Goal: Task Accomplishment & Management: Manage account settings

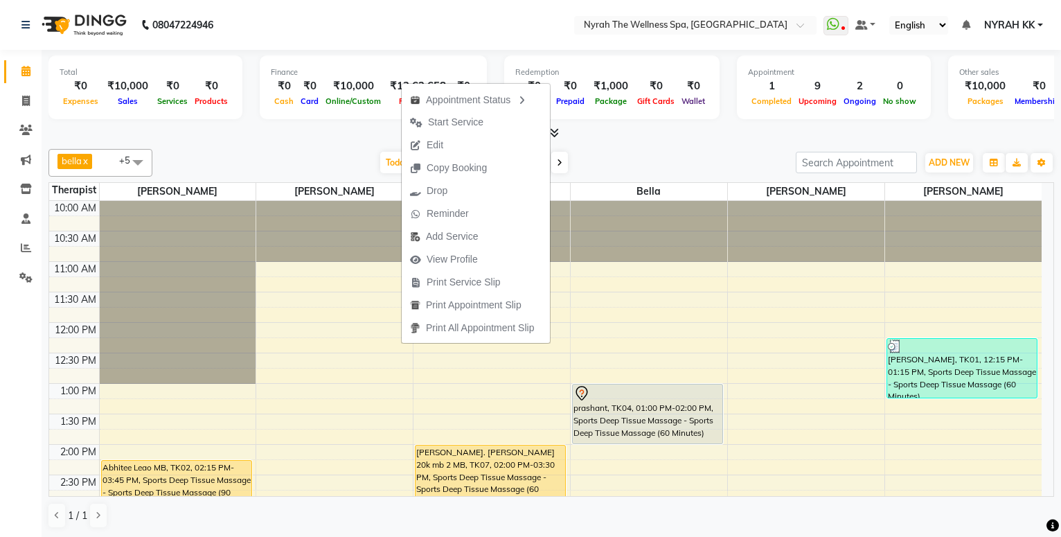
scroll to position [224, 0]
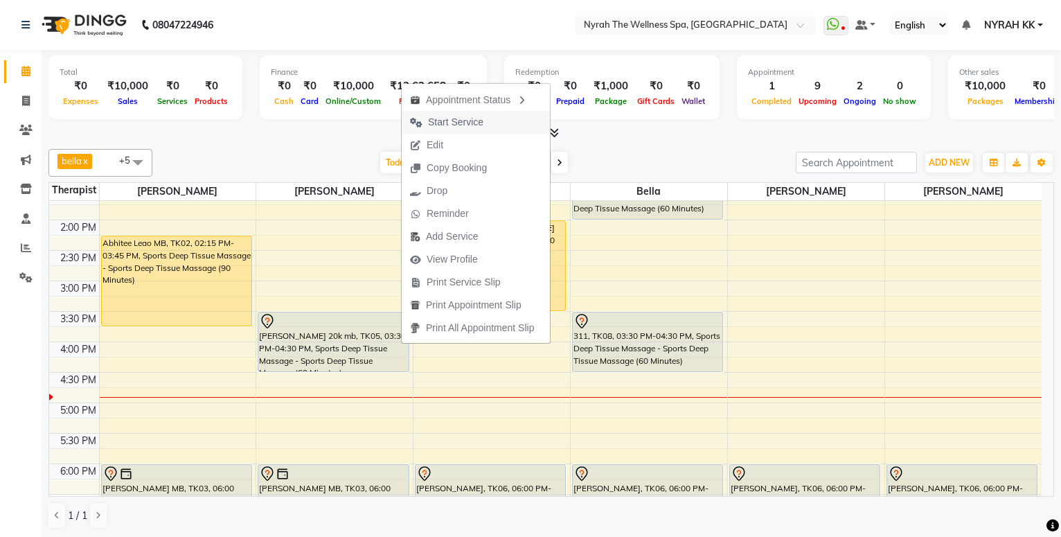
click at [457, 125] on span "Start Service" at bounding box center [455, 122] width 55 height 15
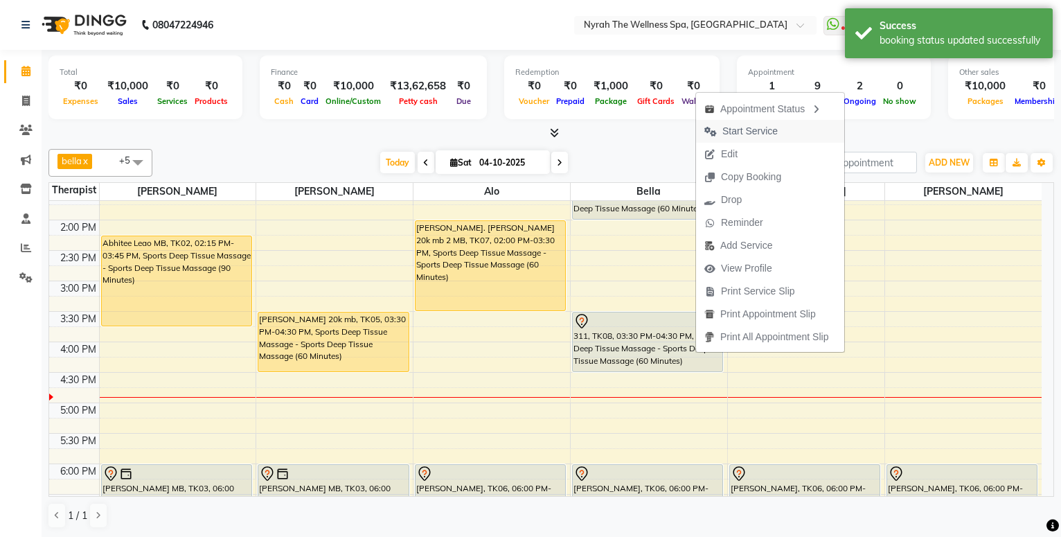
click at [730, 134] on span "Start Service" at bounding box center [750, 131] width 55 height 15
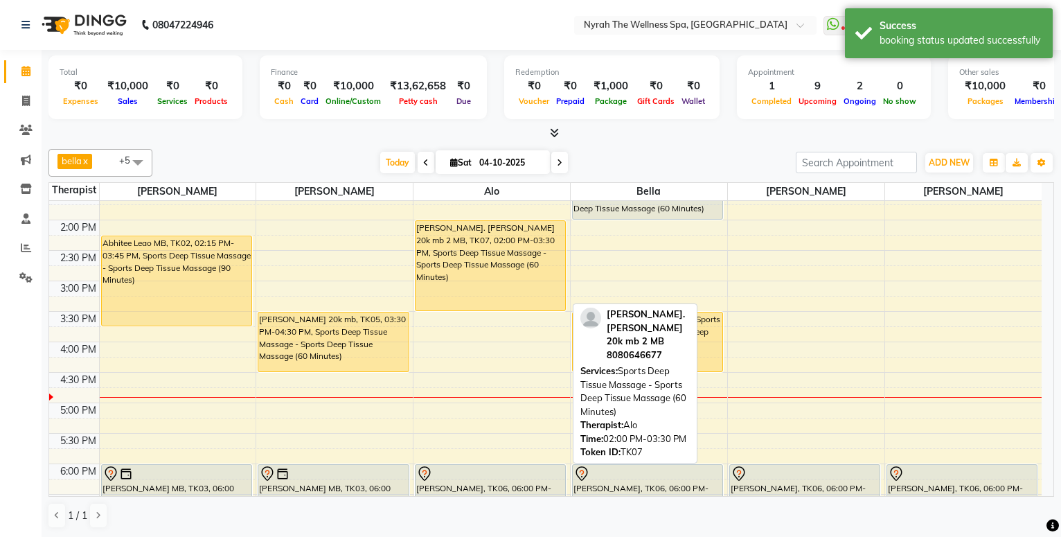
click at [498, 245] on div "[PERSON_NAME]. [PERSON_NAME] 20k mb 2 MB, TK07, 02:00 PM-03:30 PM, Sports Deep …" at bounding box center [491, 265] width 150 height 89
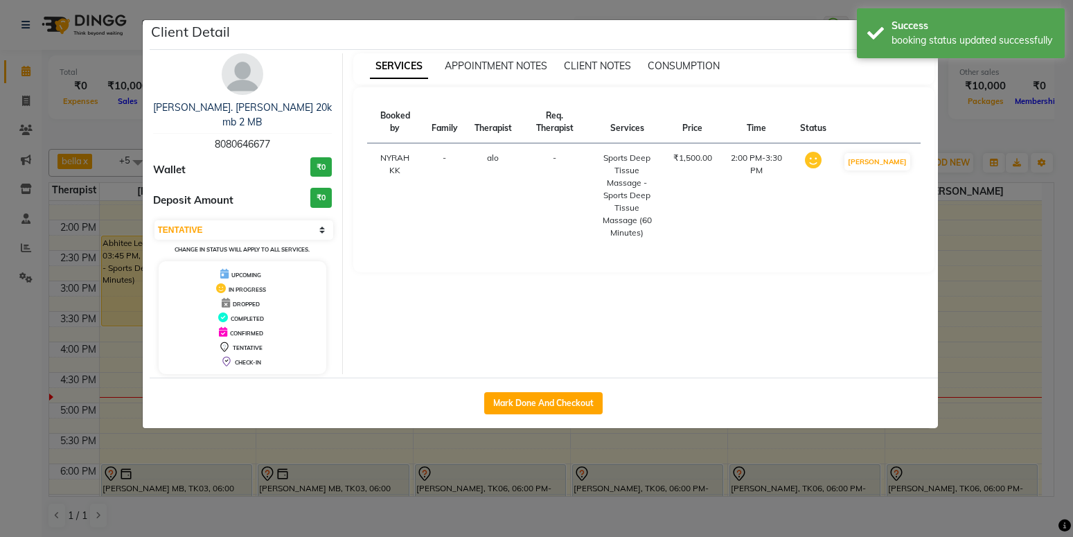
select select "1"
click at [533, 392] on button "Mark Done And Checkout" at bounding box center [543, 403] width 118 height 22
select select "service"
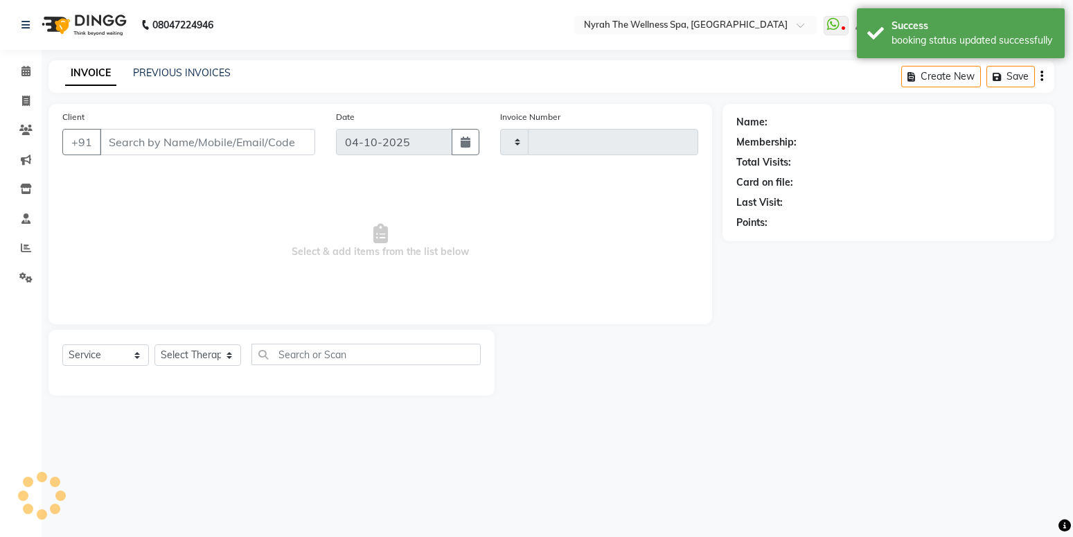
type input "1741"
select select "555"
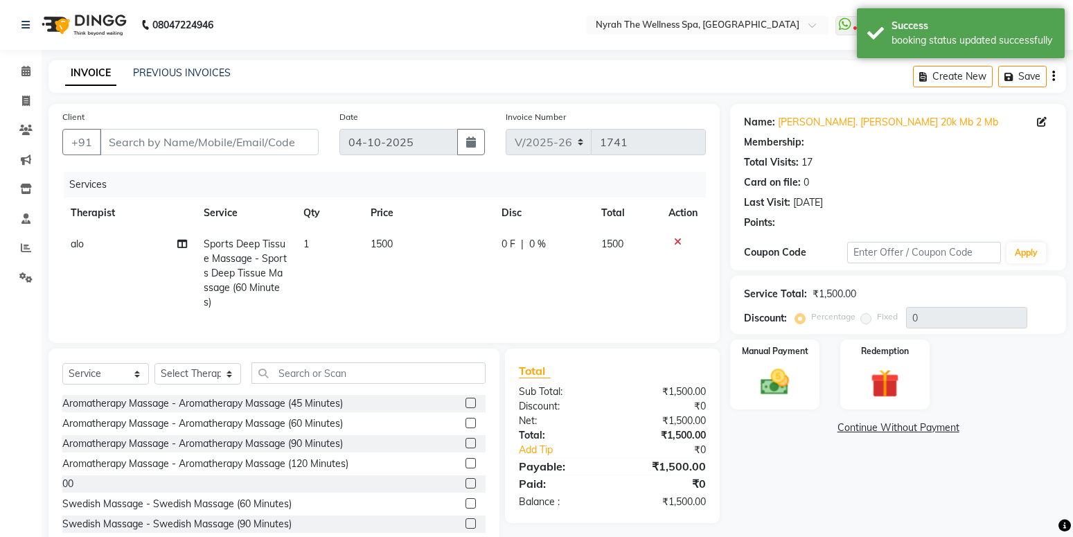
type input "80******77"
select select "64211"
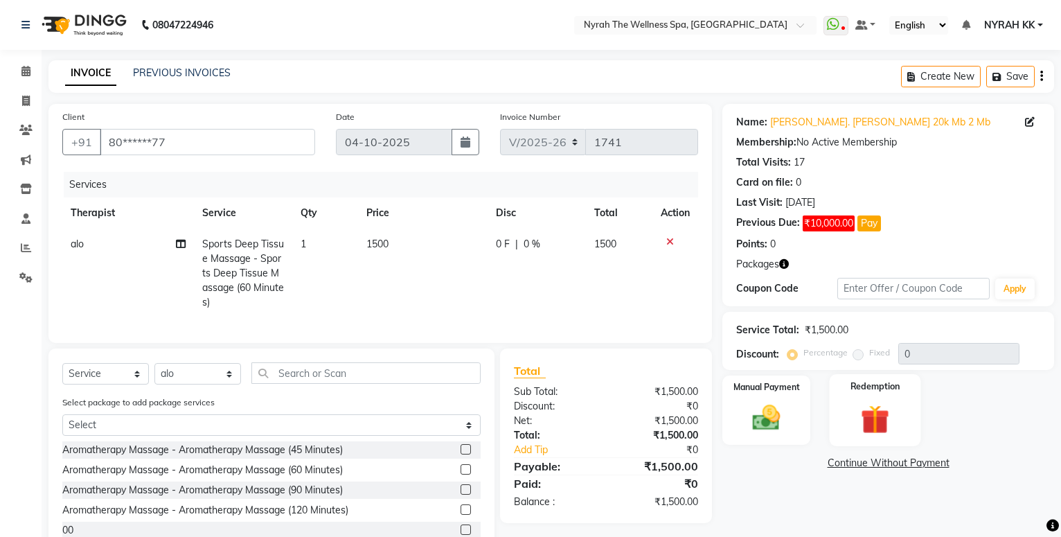
click at [897, 418] on img at bounding box center [875, 420] width 47 height 36
click at [890, 470] on span "Package 1" at bounding box center [883, 465] width 48 height 16
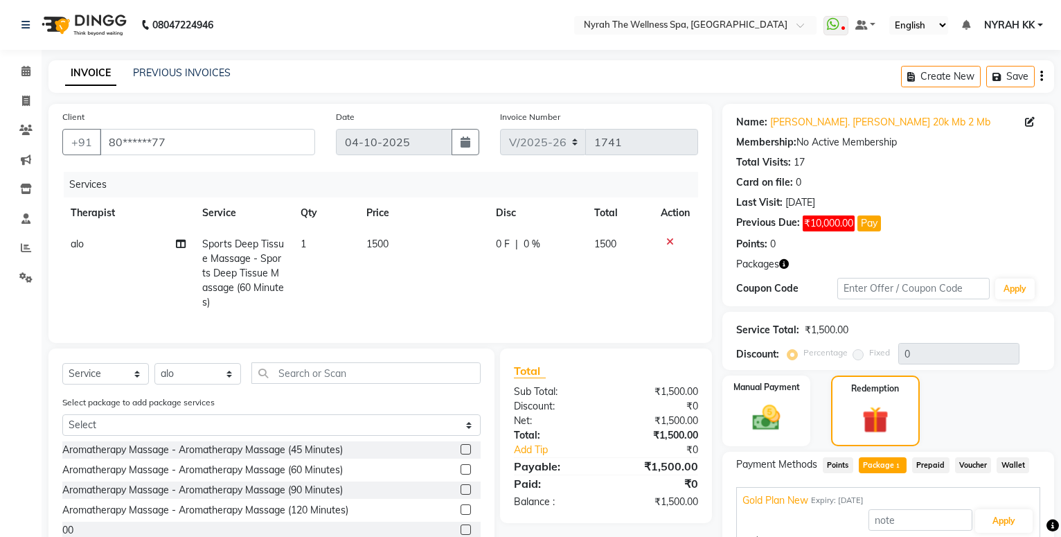
scroll to position [95, 0]
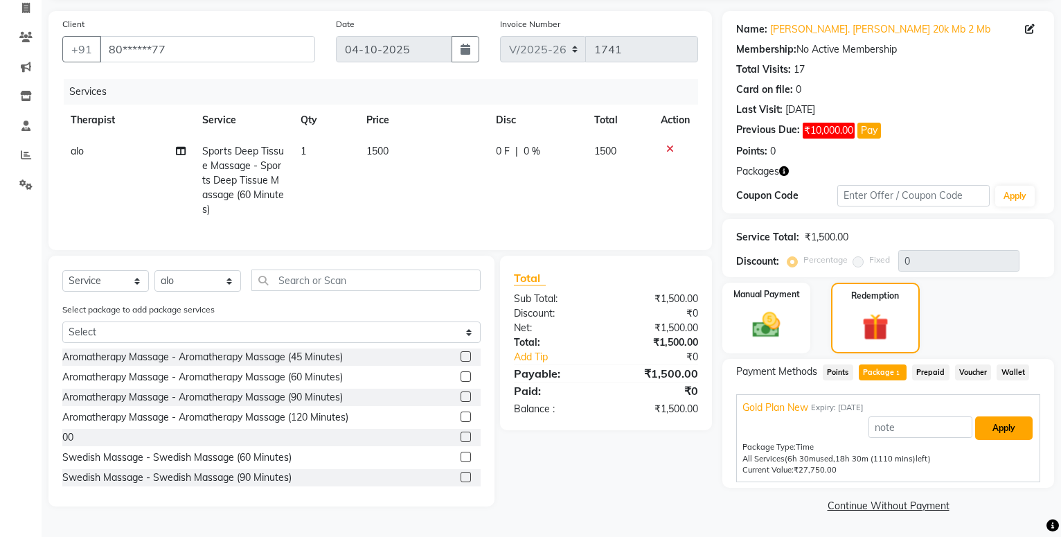
click at [1010, 424] on button "Apply" at bounding box center [1003, 428] width 57 height 24
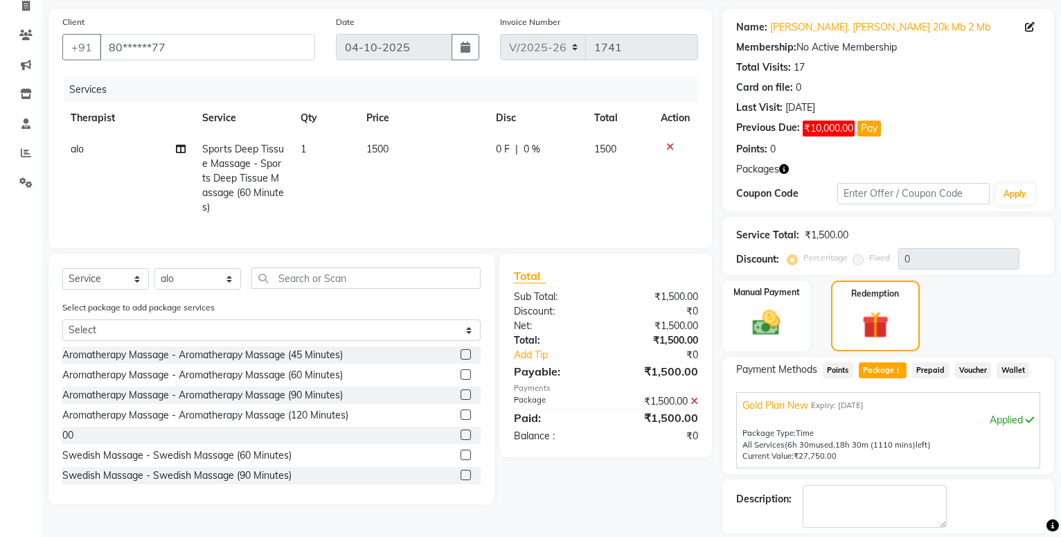
scroll to position [159, 0]
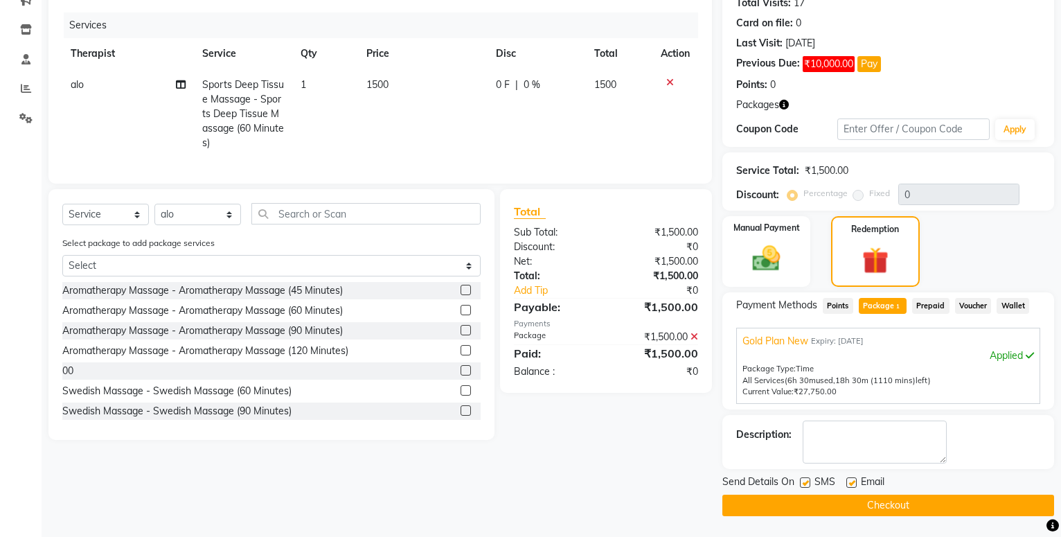
drag, startPoint x: 802, startPoint y: 485, endPoint x: 804, endPoint y: 504, distance: 19.4
click at [802, 488] on div at bounding box center [804, 484] width 9 height 15
click at [806, 472] on div "Name: [PERSON_NAME]. [PERSON_NAME] 20k Mb 2 Mb Membership: No Active Membership…" at bounding box center [894, 231] width 342 height 572
click at [808, 486] on label at bounding box center [805, 482] width 10 height 10
click at [808, 486] on input "checkbox" at bounding box center [804, 483] width 9 height 9
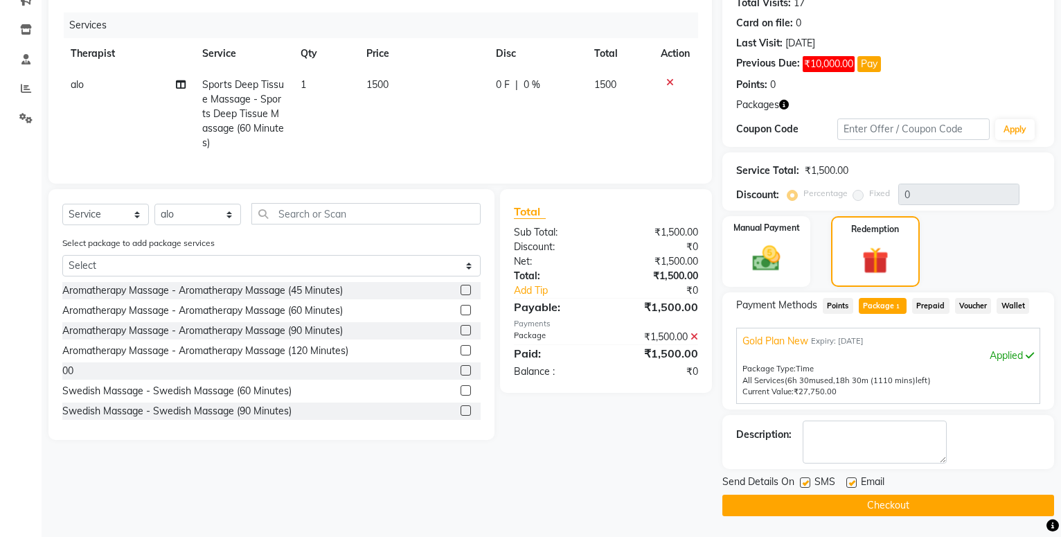
checkbox input "false"
click at [802, 499] on button "Checkout" at bounding box center [889, 505] width 332 height 21
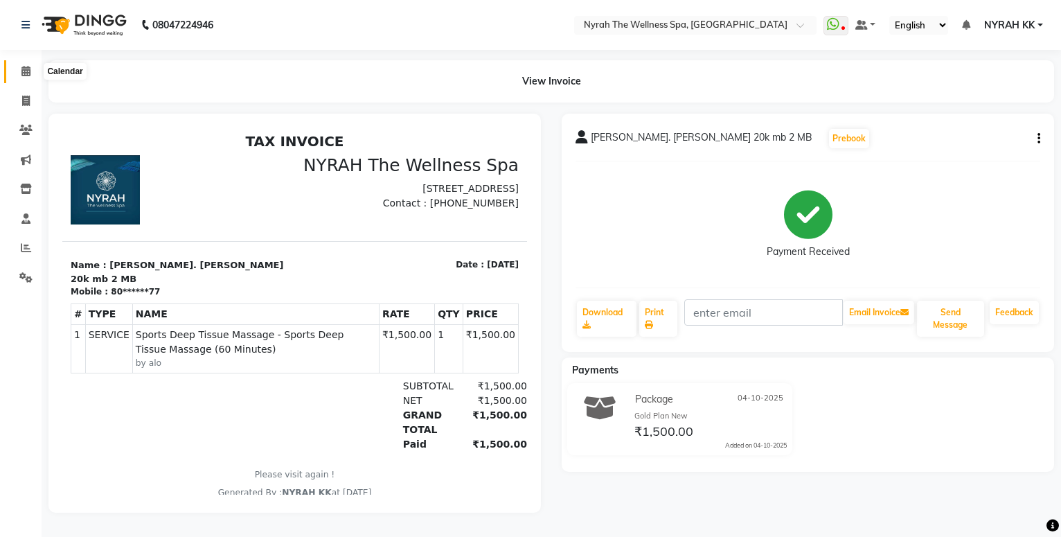
click at [24, 72] on icon at bounding box center [25, 71] width 9 height 10
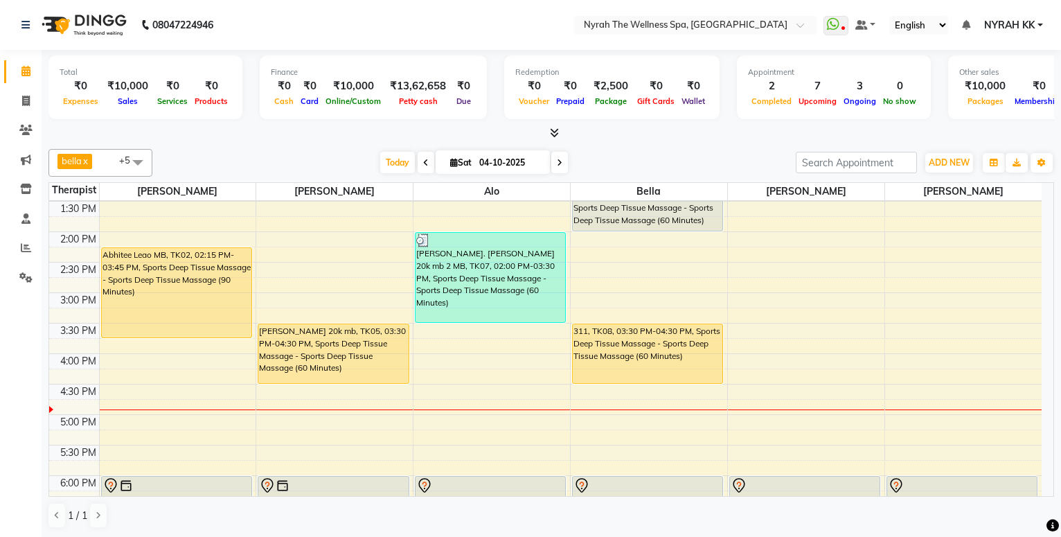
scroll to position [150, 0]
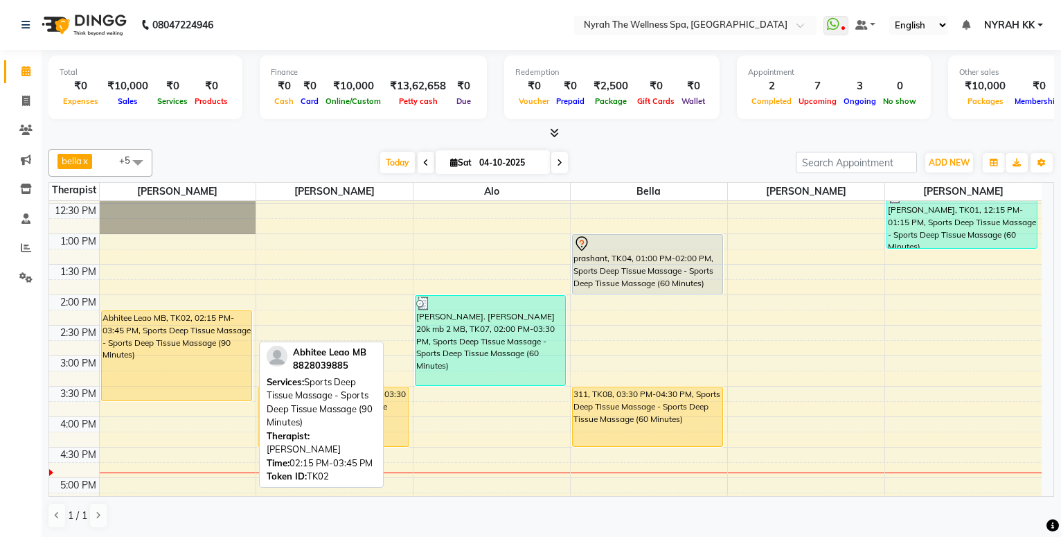
click at [221, 330] on div "Abhitee Leao MB, TK02, 02:15 PM-03:45 PM, Sports Deep Tissue Massage - Sports D…" at bounding box center [177, 355] width 150 height 89
select select "1"
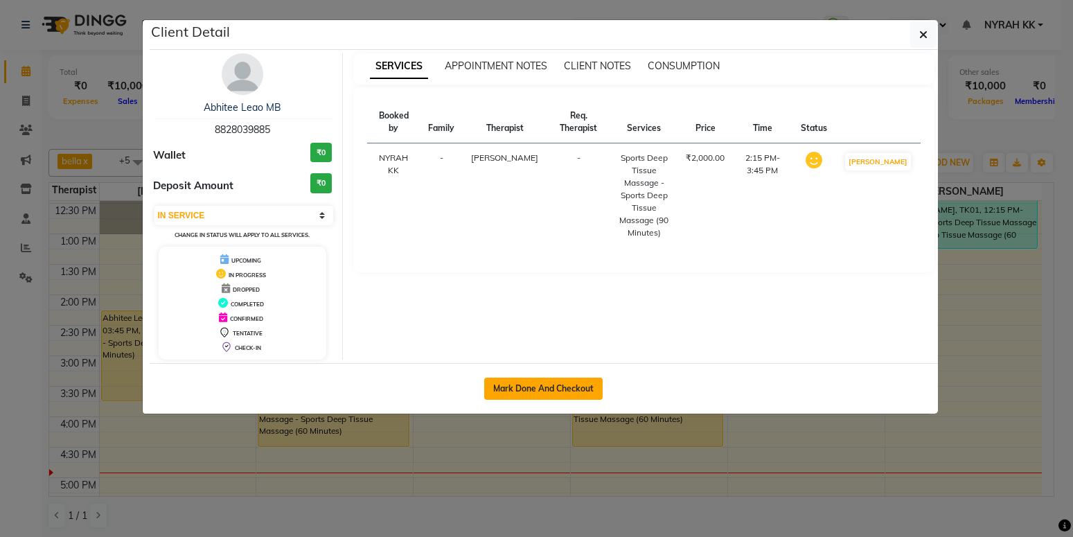
click at [594, 387] on button "Mark Done And Checkout" at bounding box center [543, 389] width 118 height 22
select select "555"
select select "service"
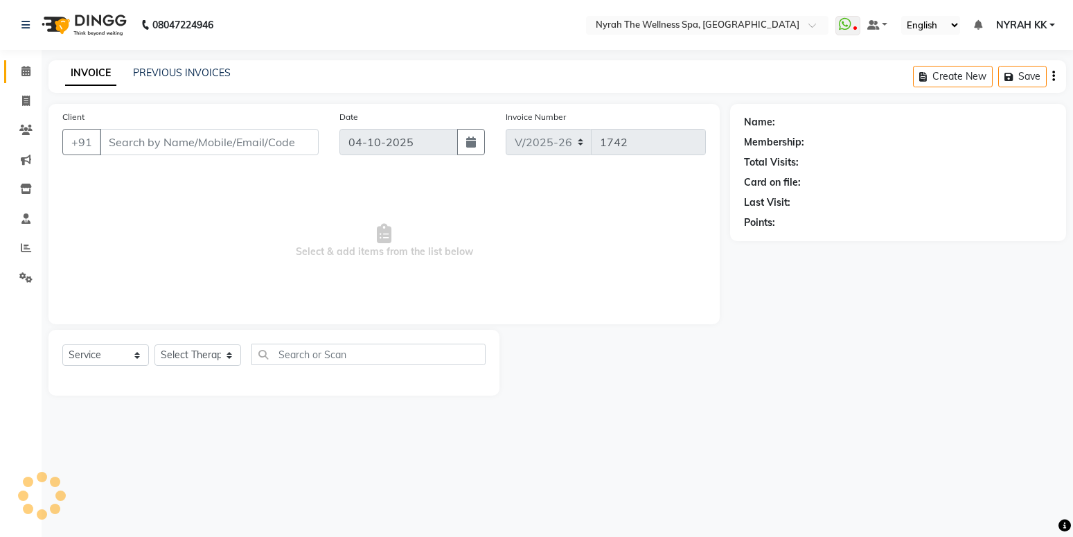
type input "88******85"
select select "10323"
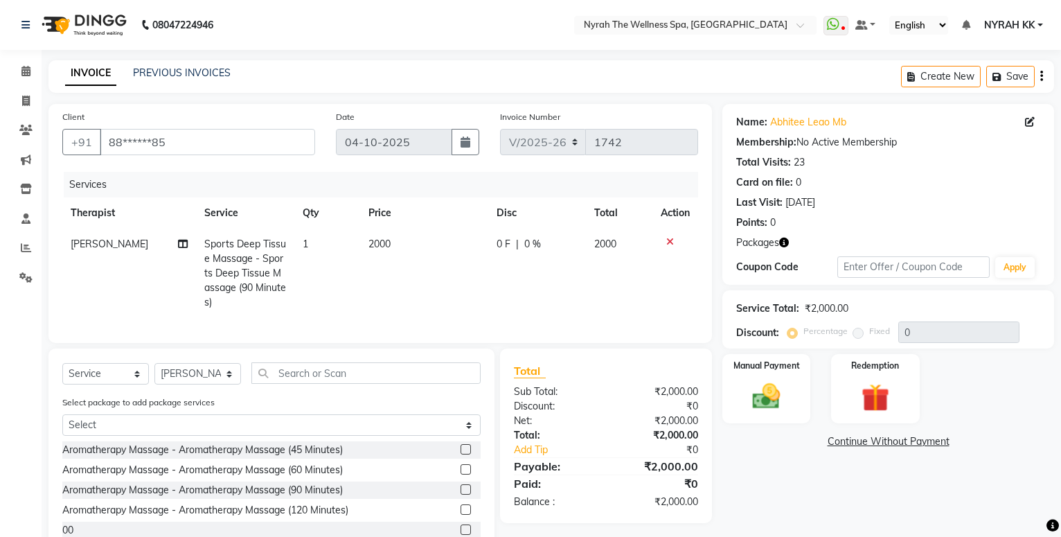
click at [904, 355] on div "Redemption" at bounding box center [875, 388] width 88 height 69
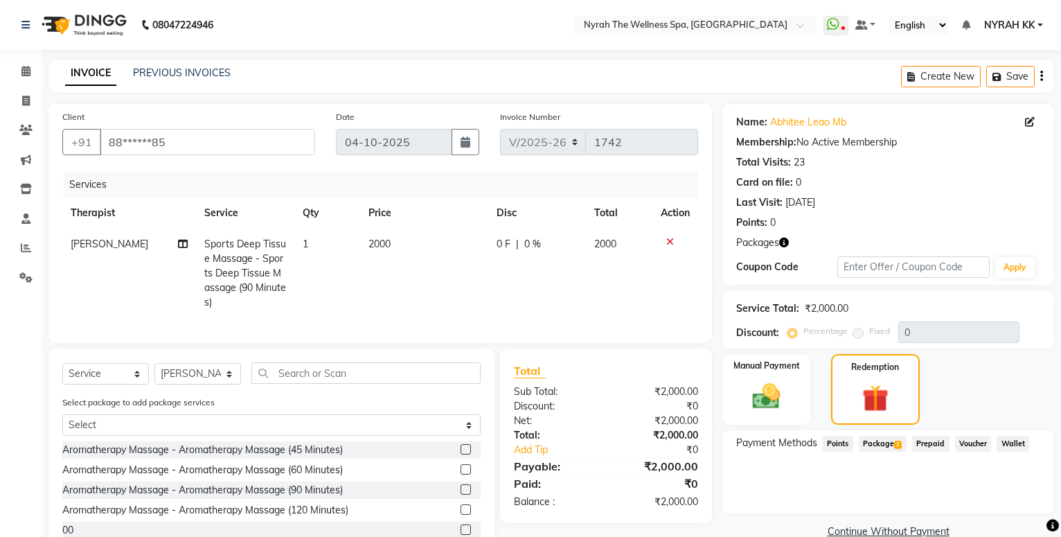
click at [887, 439] on span "Package 2" at bounding box center [883, 444] width 48 height 16
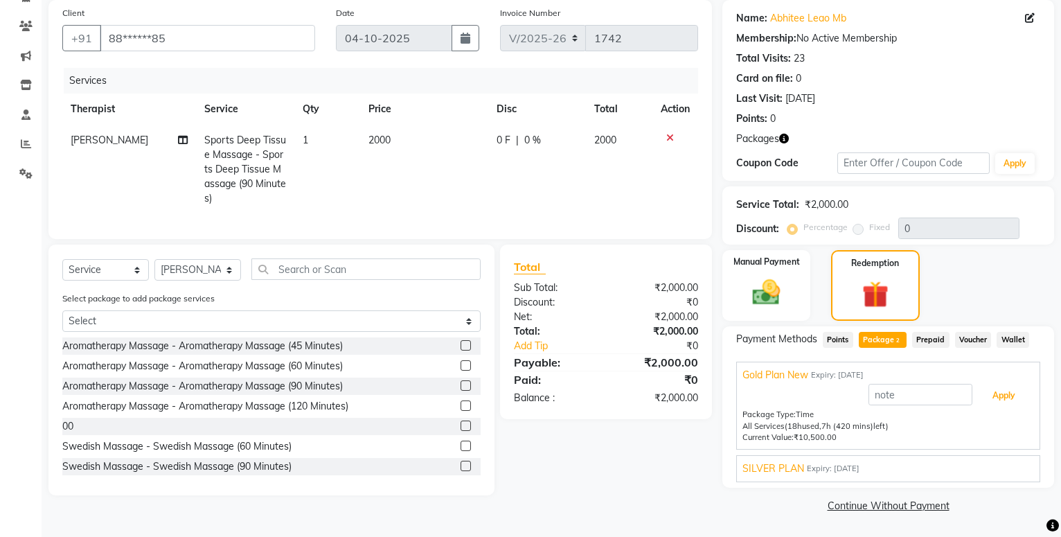
click at [1011, 397] on button "Apply" at bounding box center [1003, 396] width 57 height 24
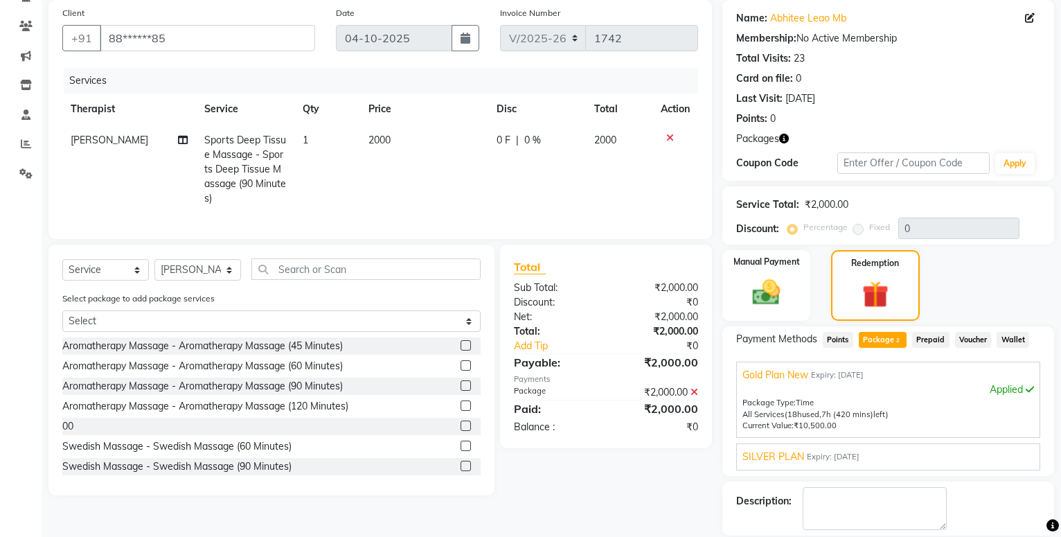
scroll to position [170, 0]
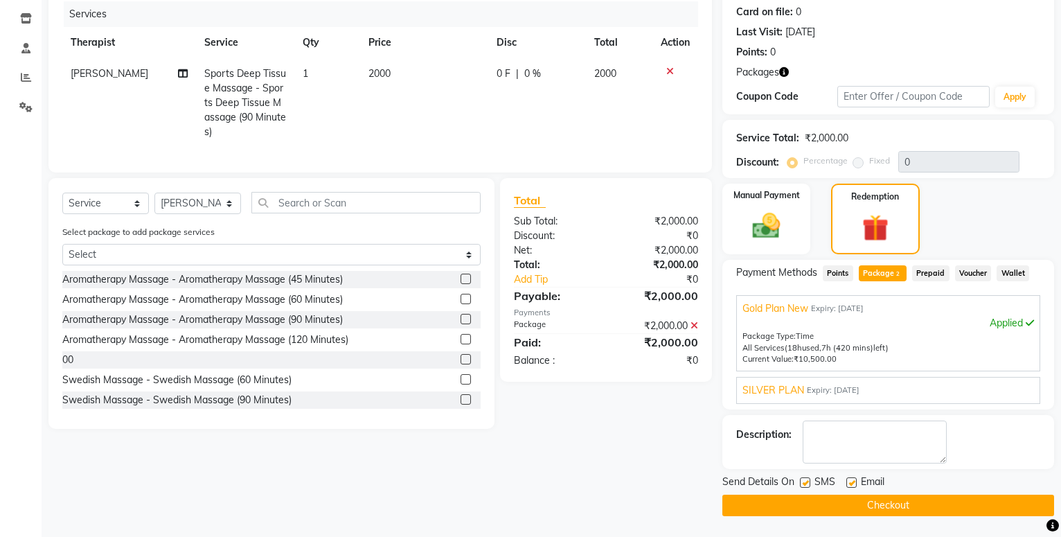
drag, startPoint x: 806, startPoint y: 479, endPoint x: 810, endPoint y: 511, distance: 31.5
click at [806, 487] on label at bounding box center [805, 482] width 10 height 10
click at [811, 515] on button "Checkout" at bounding box center [889, 505] width 332 height 21
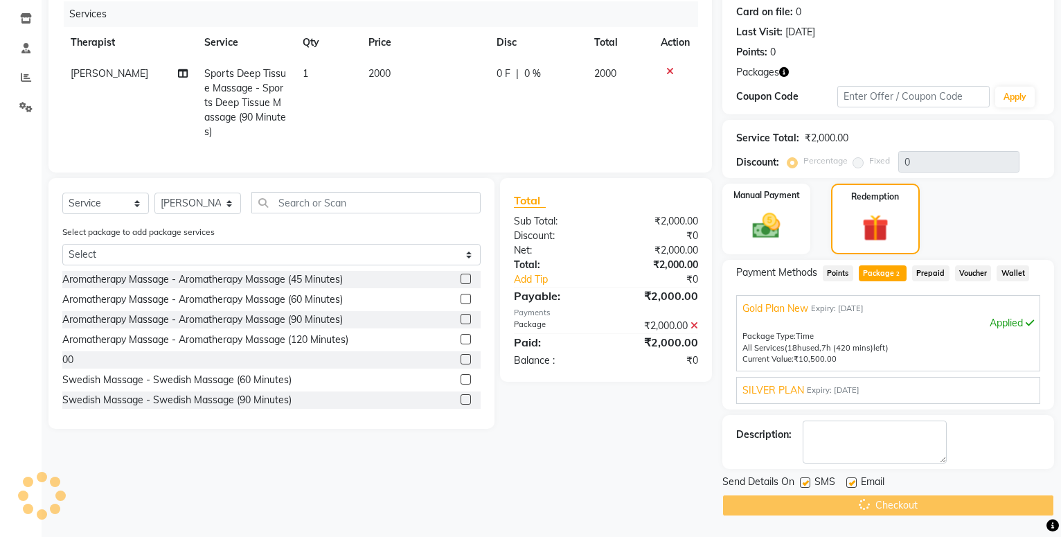
click at [806, 484] on label at bounding box center [805, 482] width 10 height 10
click at [806, 484] on input "checkbox" at bounding box center [804, 483] width 9 height 9
checkbox input "false"
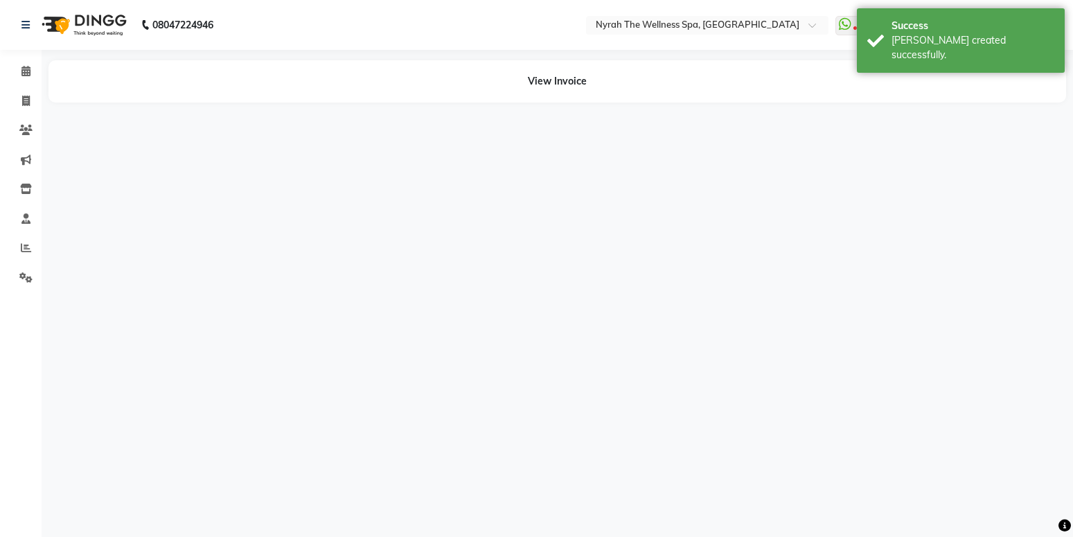
click at [801, 497] on div "08047224946 Select Location × Nyrah The Wellness Spa, Koparkhairane WhatsApp St…" at bounding box center [536, 268] width 1073 height 537
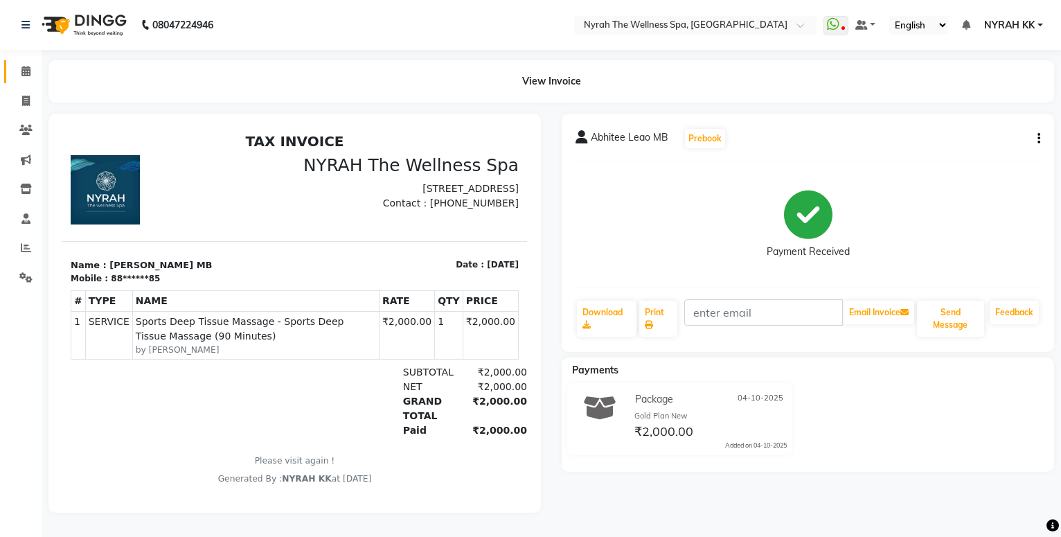
click at [29, 80] on link "Calendar" at bounding box center [20, 71] width 33 height 23
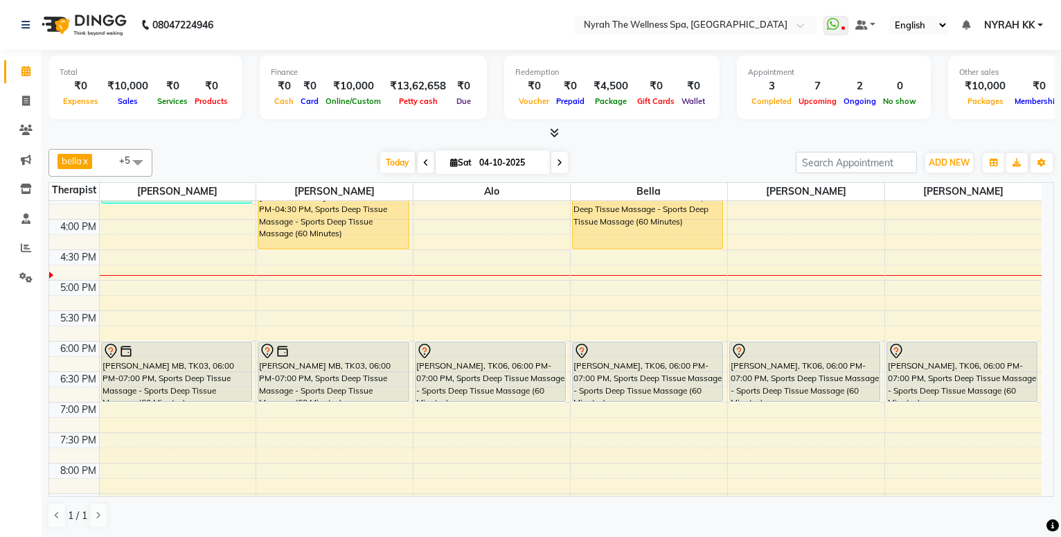
scroll to position [299, 0]
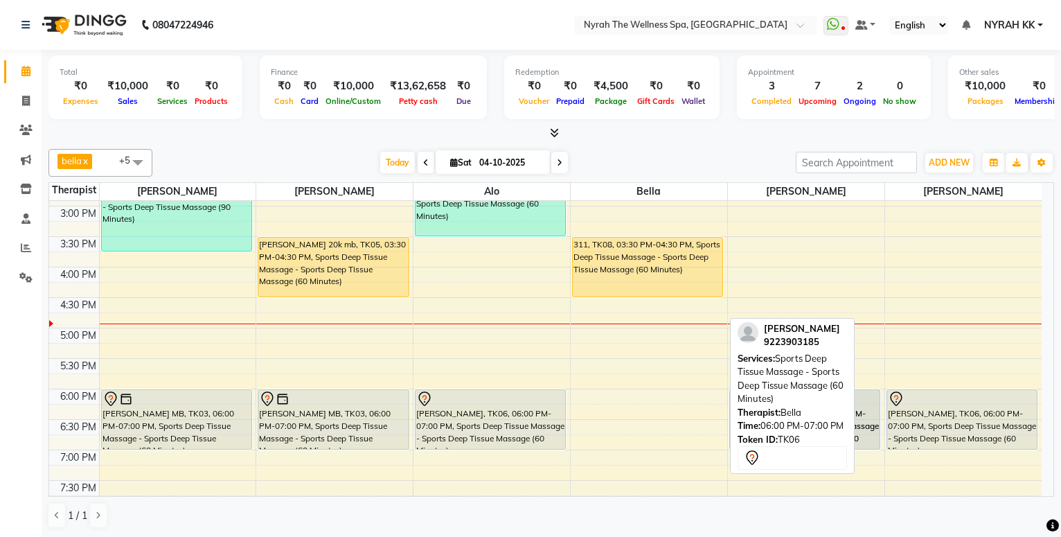
drag, startPoint x: 665, startPoint y: 412, endPoint x: 766, endPoint y: 411, distance: 101.1
click at [766, 411] on div "bella x [PERSON_NAME] x [PERSON_NAME] x [PERSON_NAME] x +5 Select All [PERSON_N…" at bounding box center [551, 338] width 1006 height 391
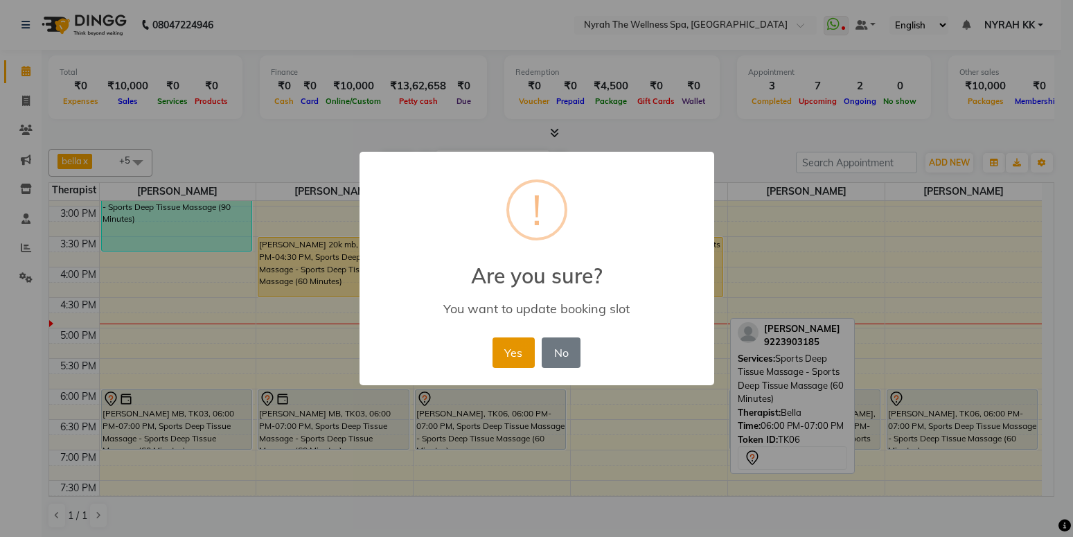
click at [520, 348] on button "Yes" at bounding box center [514, 352] width 42 height 30
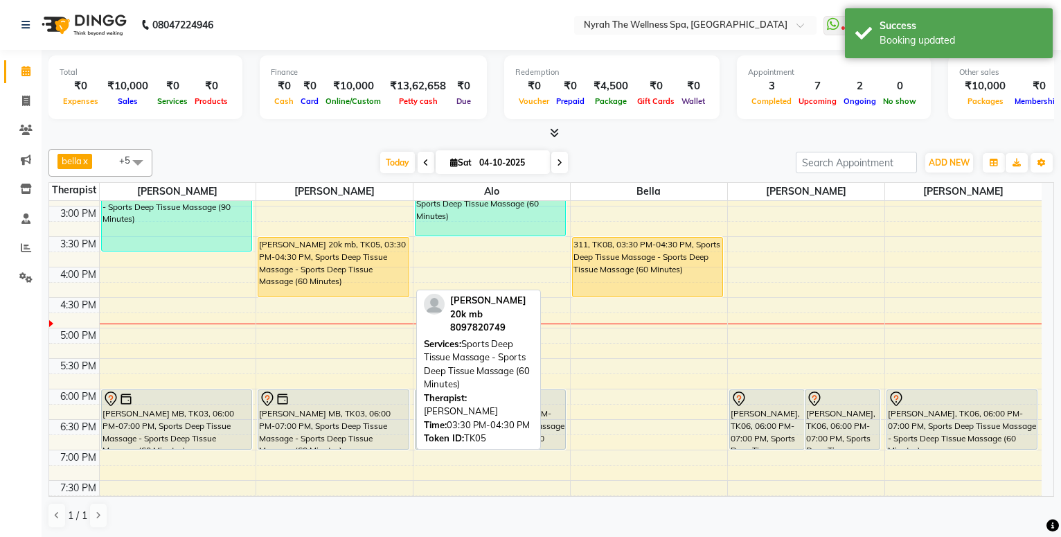
click at [270, 260] on div "[PERSON_NAME] 20k mb, TK05, 03:30 PM-04:30 PM, Sports Deep Tissue Massage - Spo…" at bounding box center [333, 267] width 150 height 59
select select "1"
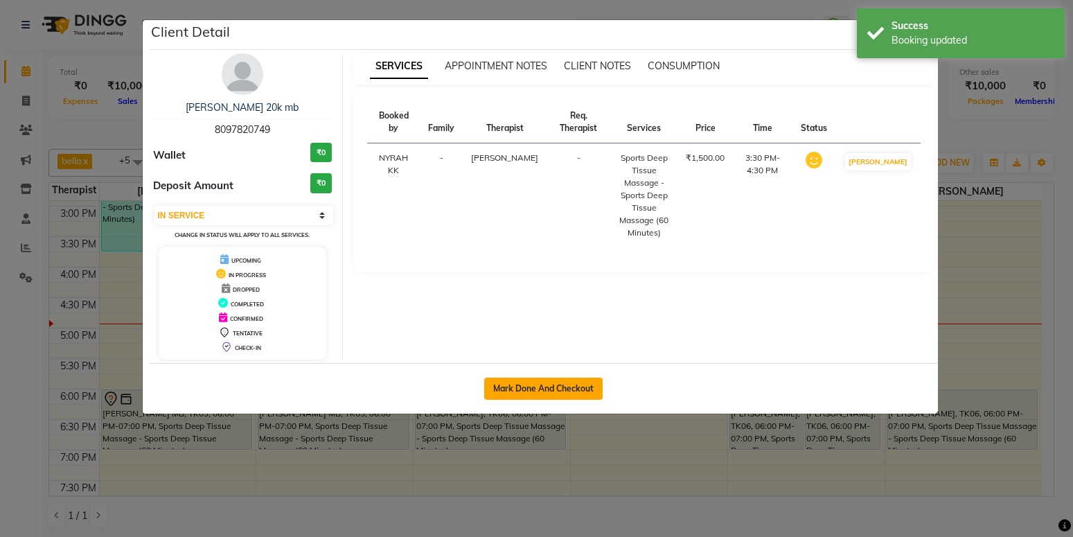
click at [563, 390] on button "Mark Done And Checkout" at bounding box center [543, 389] width 118 height 22
select select "service"
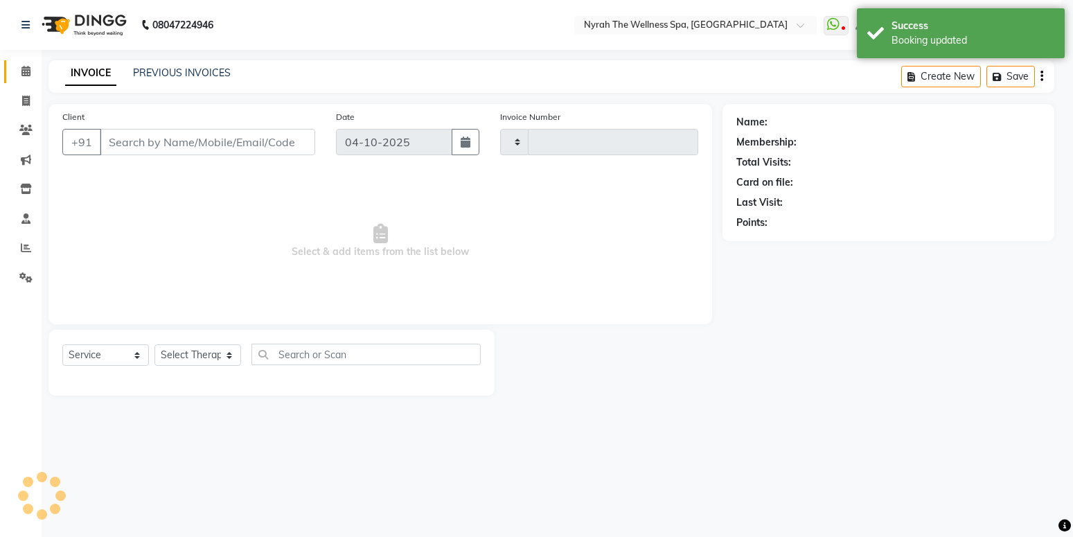
type input "1743"
select select "555"
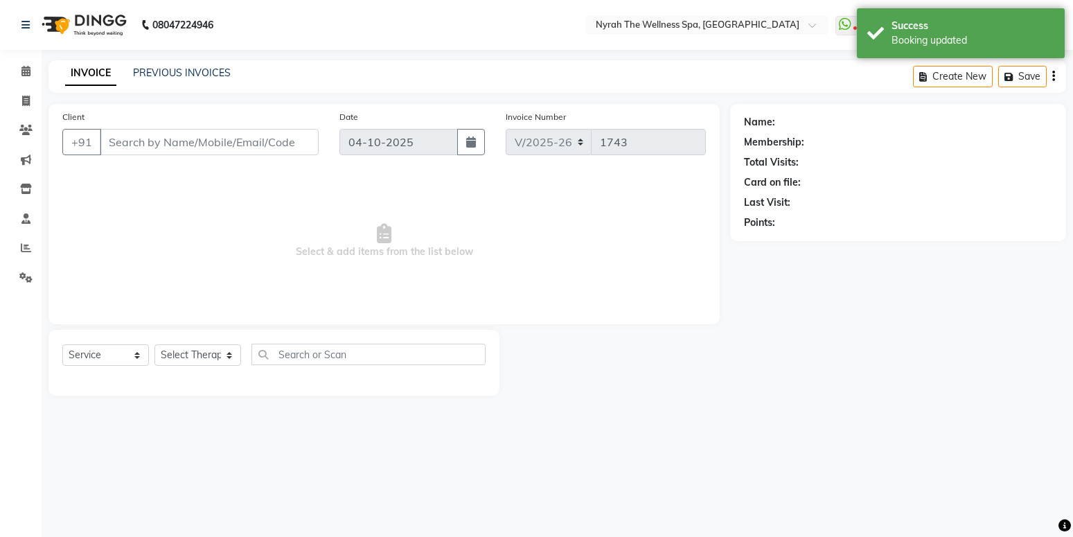
click at [874, 400] on main "INVOICE PREVIOUS INVOICES Create New Save Client +91 Date [DATE] Invoice Number…" at bounding box center [558, 238] width 1032 height 356
type input "80******49"
select select "10349"
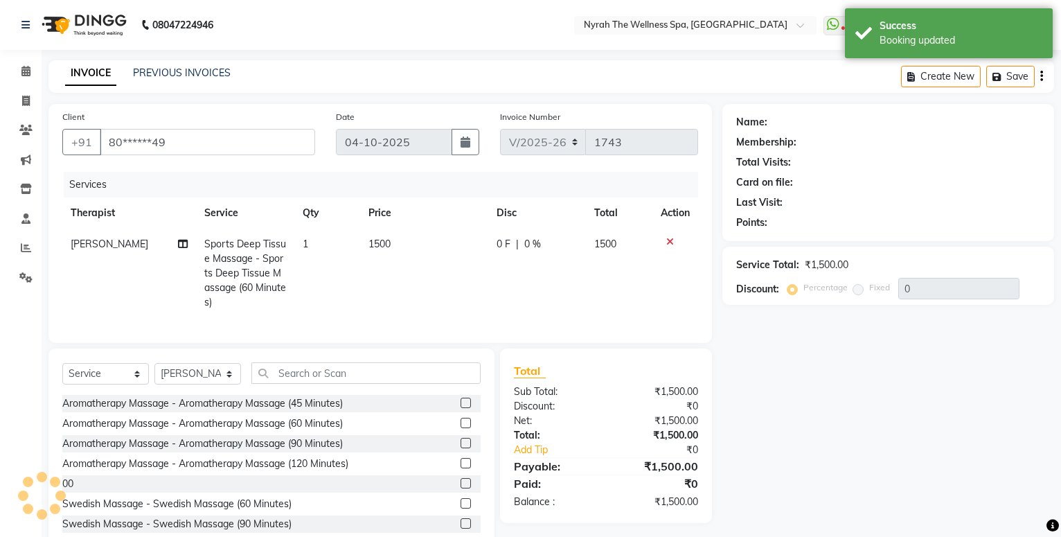
click at [874, 400] on div "Name: Membership: Total Visits: Card on file: Last Visit: Points: Service Total…" at bounding box center [894, 328] width 342 height 449
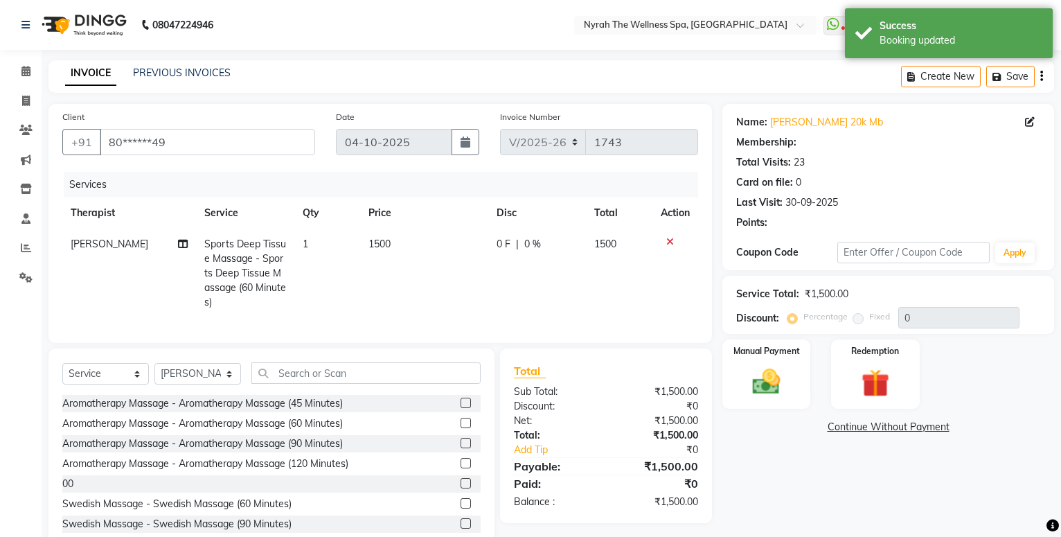
click at [844, 406] on div "Name: [PERSON_NAME] 20k Mb Membership: Total Visits: 23 Card on file: 0 Last Vi…" at bounding box center [894, 328] width 342 height 449
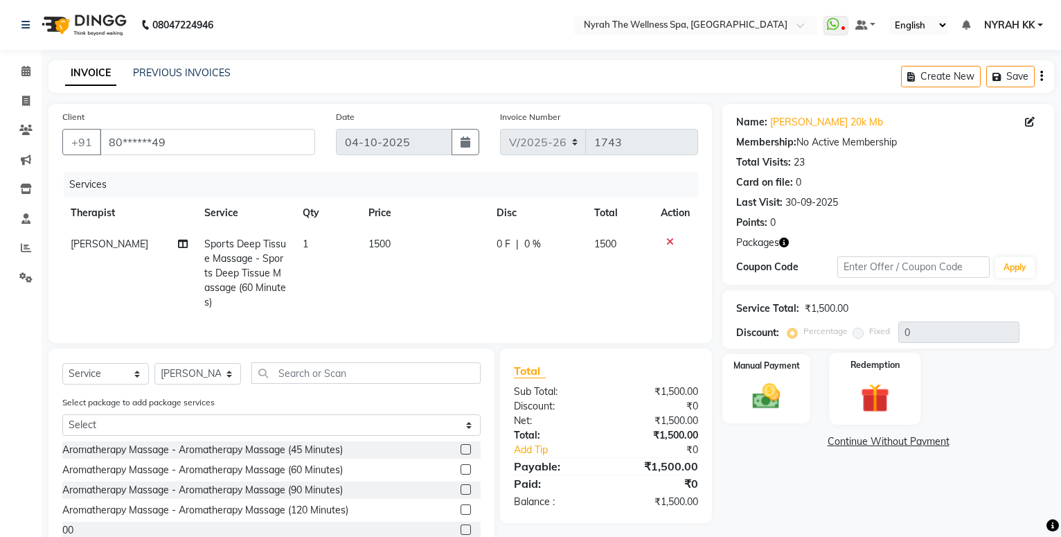
click at [851, 406] on div "Redemption" at bounding box center [875, 389] width 91 height 72
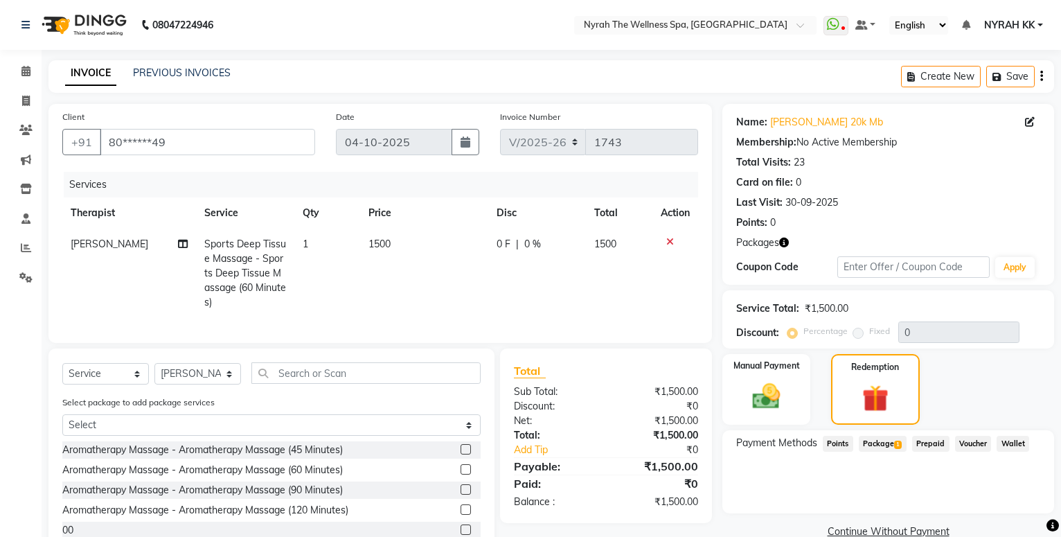
click at [882, 448] on span "Package 1" at bounding box center [883, 444] width 48 height 16
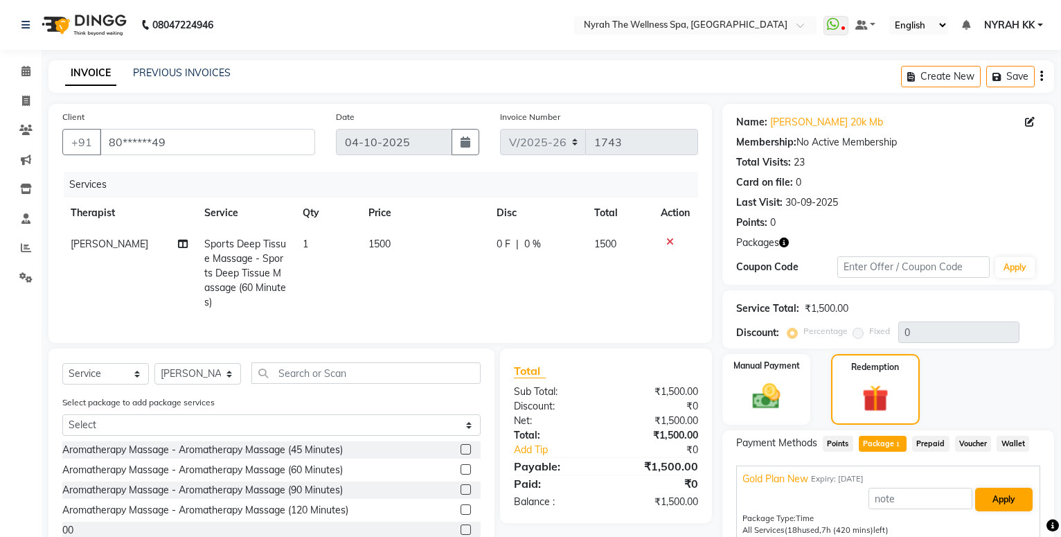
scroll to position [95, 0]
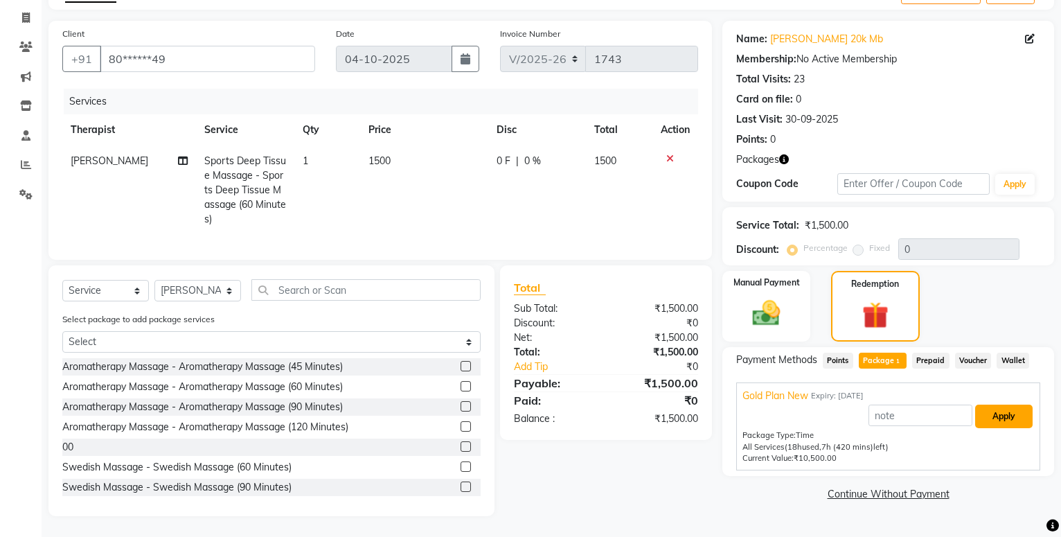
click at [1020, 409] on button "Apply" at bounding box center [1003, 417] width 57 height 24
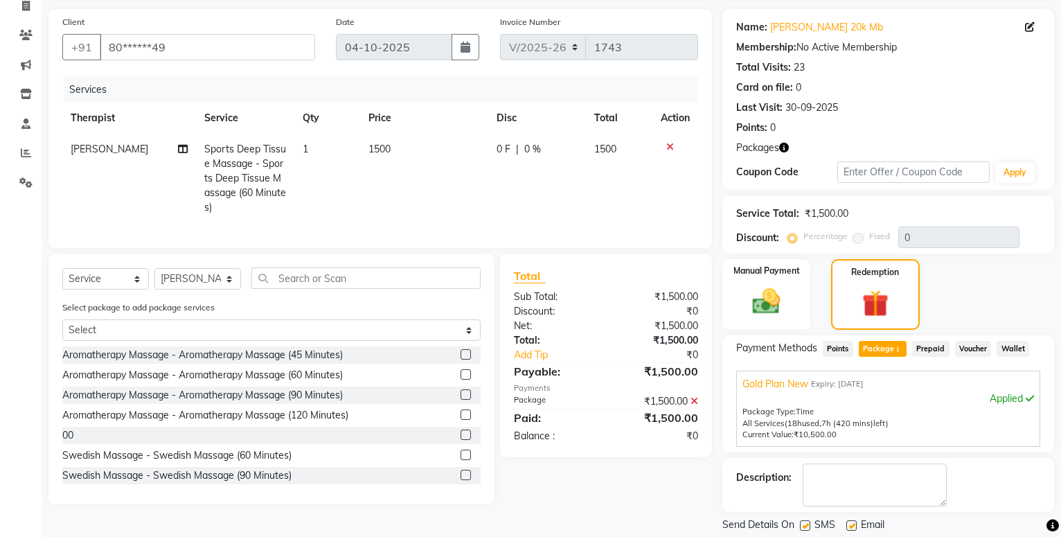
scroll to position [138, 0]
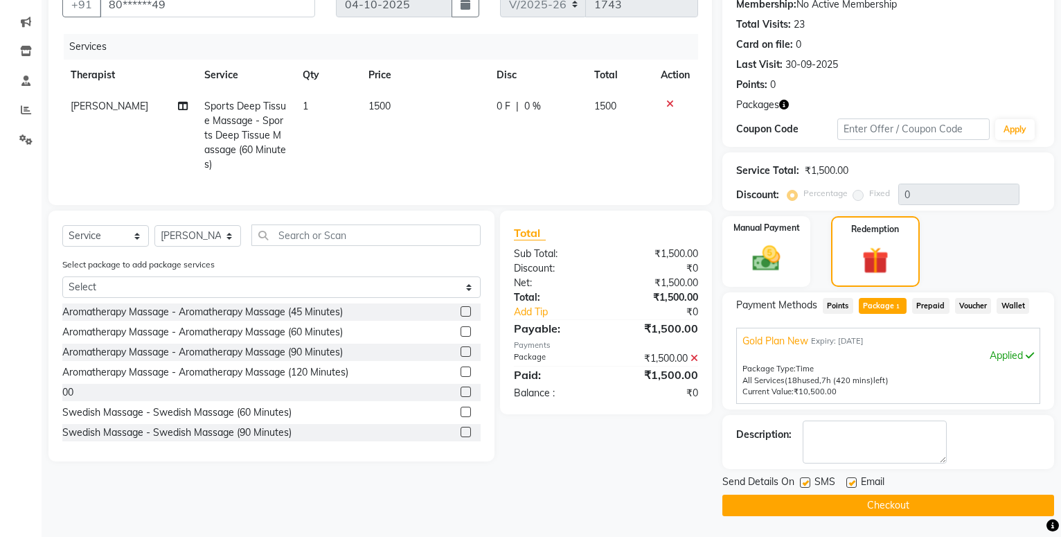
click at [803, 485] on label at bounding box center [805, 482] width 10 height 10
click at [803, 485] on input "checkbox" at bounding box center [804, 483] width 9 height 9
checkbox input "false"
click at [796, 505] on button "Checkout" at bounding box center [889, 505] width 332 height 21
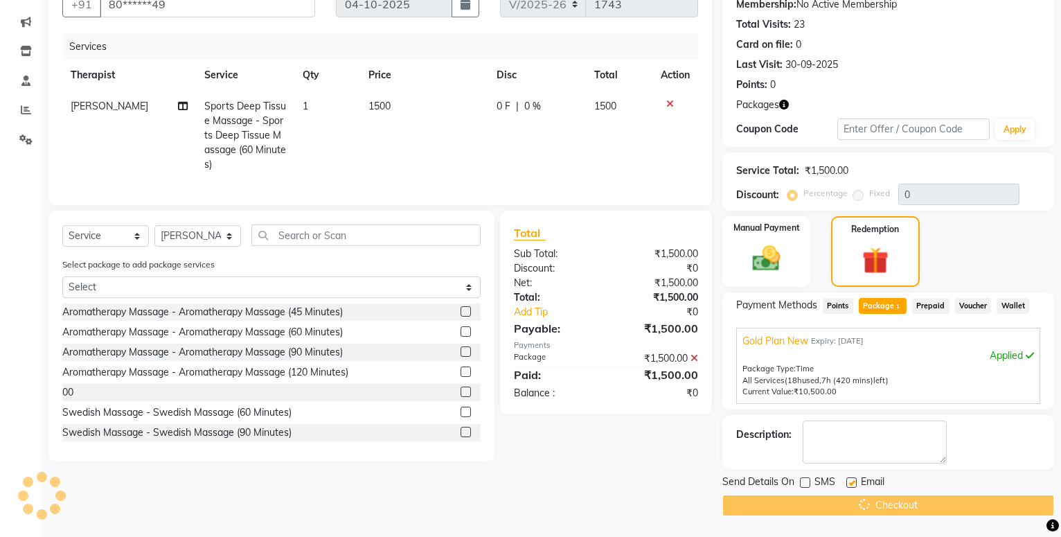
scroll to position [0, 0]
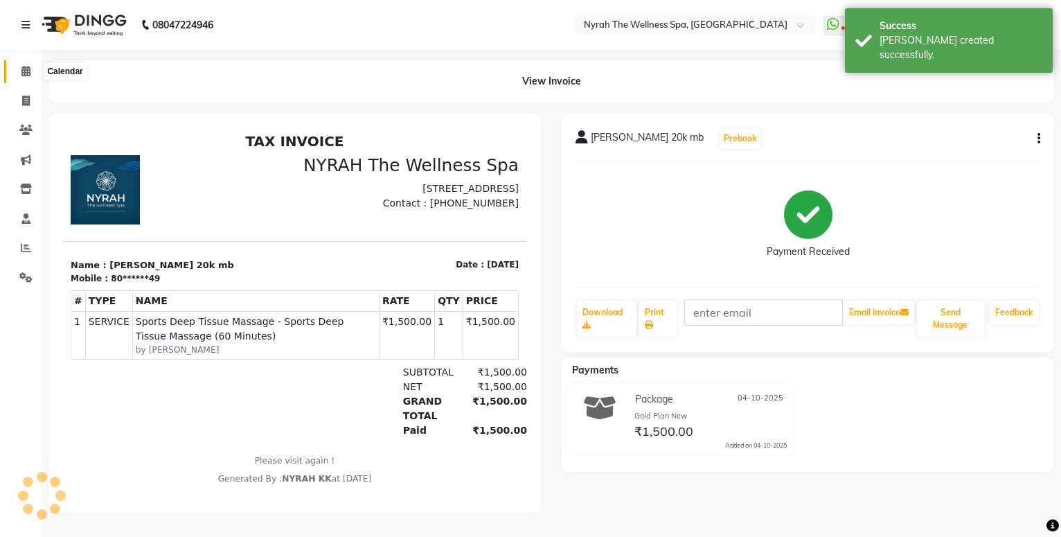
click at [30, 70] on icon at bounding box center [25, 71] width 9 height 10
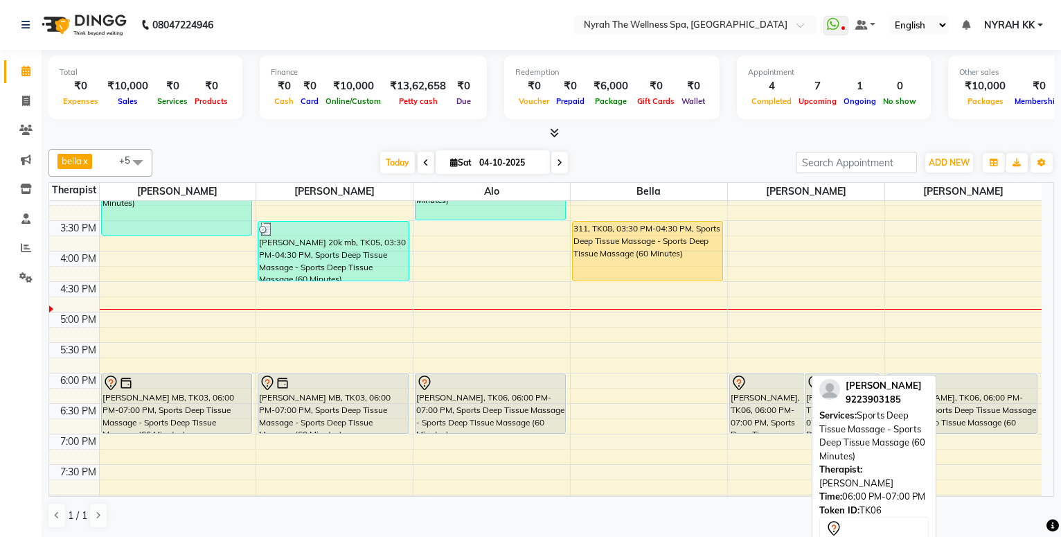
scroll to position [292, 0]
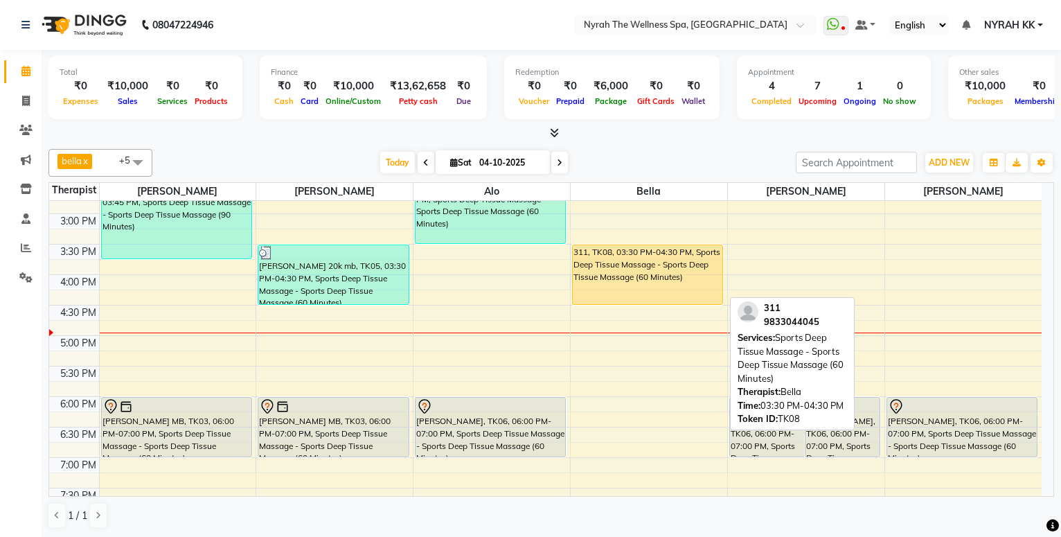
click at [623, 260] on div "311, TK08, 03:30 PM-04:30 PM, Sports Deep Tissue Massage - Sports Deep Tissue M…" at bounding box center [648, 274] width 150 height 59
select select "1"
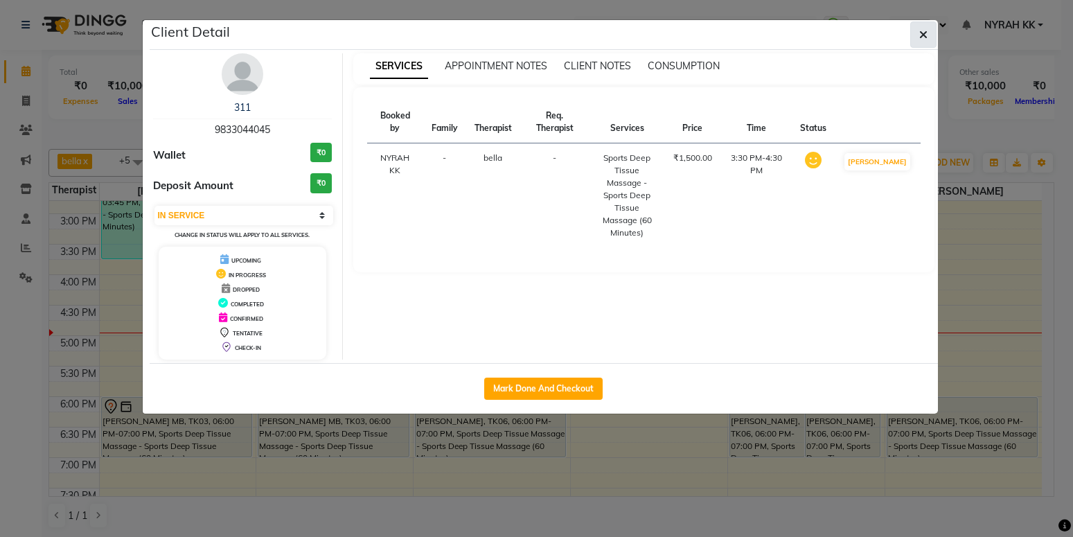
click at [919, 30] on icon "button" at bounding box center [923, 34] width 8 height 11
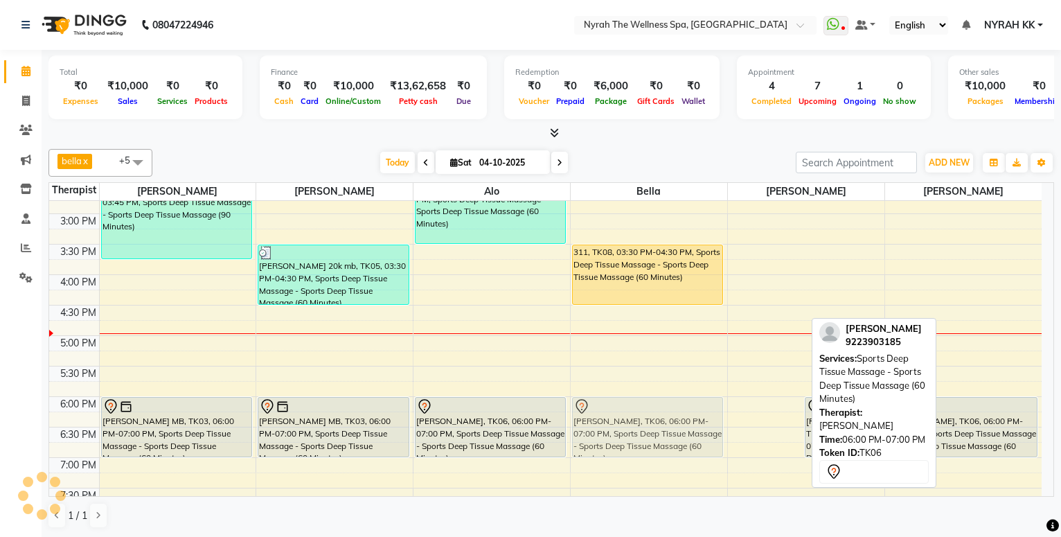
drag, startPoint x: 770, startPoint y: 424, endPoint x: 677, endPoint y: 421, distance: 93.6
click at [677, 421] on tr "Abhitee Leao MB, TK02, 02:15 PM-03:45 PM, Sports Deep Tissue Massage - Sports D…" at bounding box center [545, 335] width 993 height 853
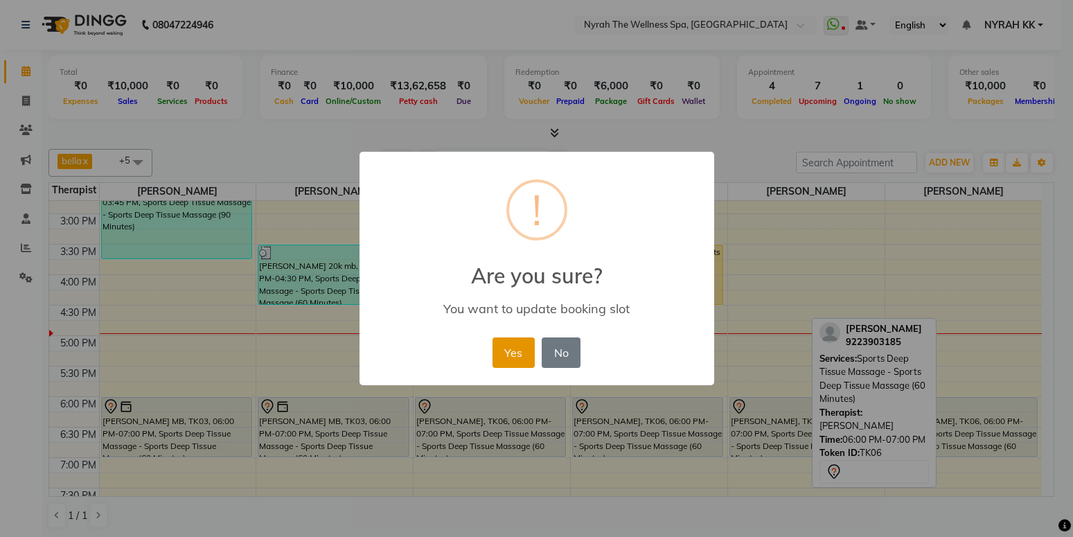
click at [514, 346] on button "Yes" at bounding box center [514, 352] width 42 height 30
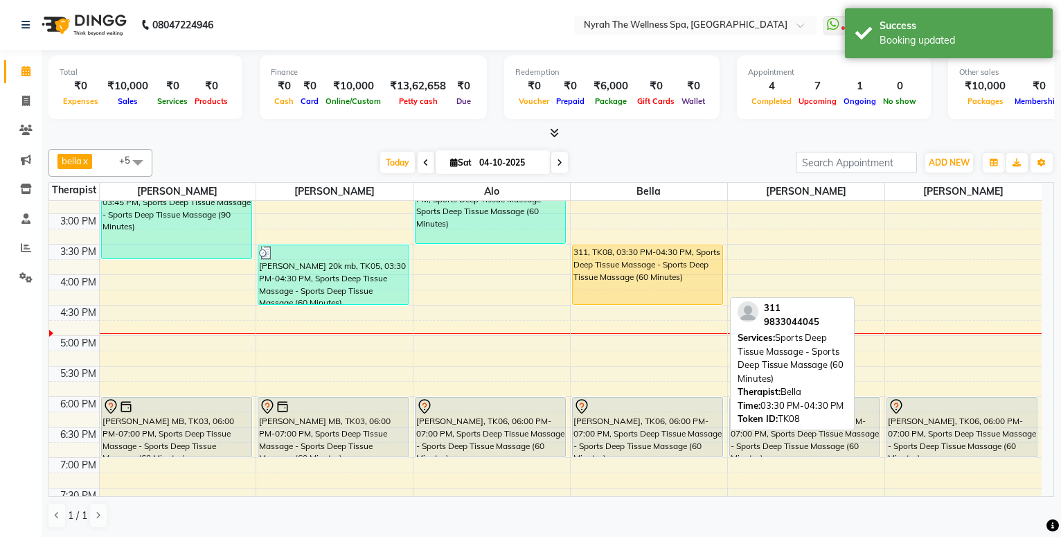
click at [637, 277] on div "311, TK08, 03:30 PM-04:30 PM, Sports Deep Tissue Massage - Sports Deep Tissue M…" at bounding box center [648, 274] width 150 height 59
select select "1"
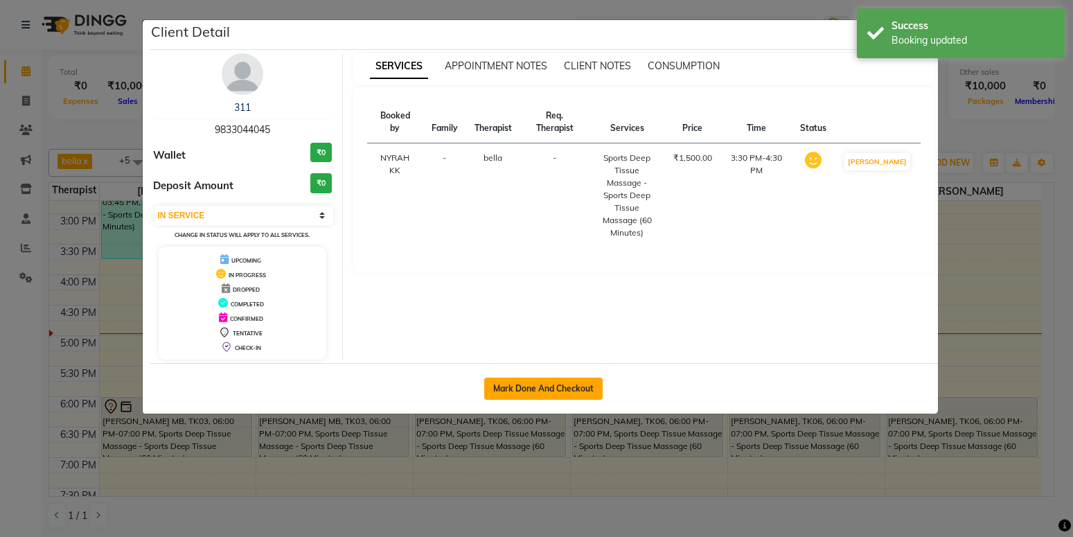
click at [590, 385] on button "Mark Done And Checkout" at bounding box center [543, 389] width 118 height 22
select select "555"
select select "service"
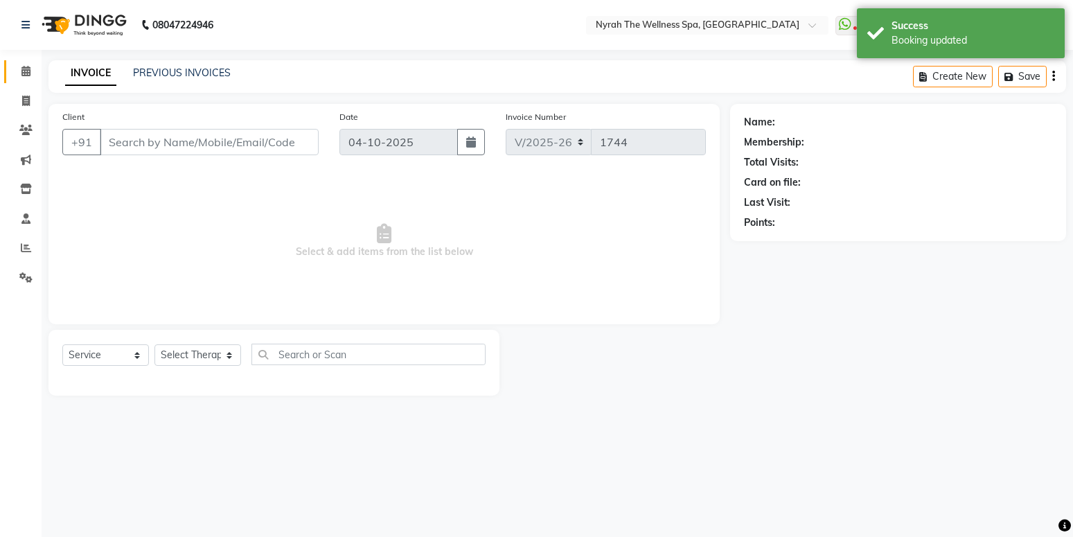
type input "98******45"
select select "61444"
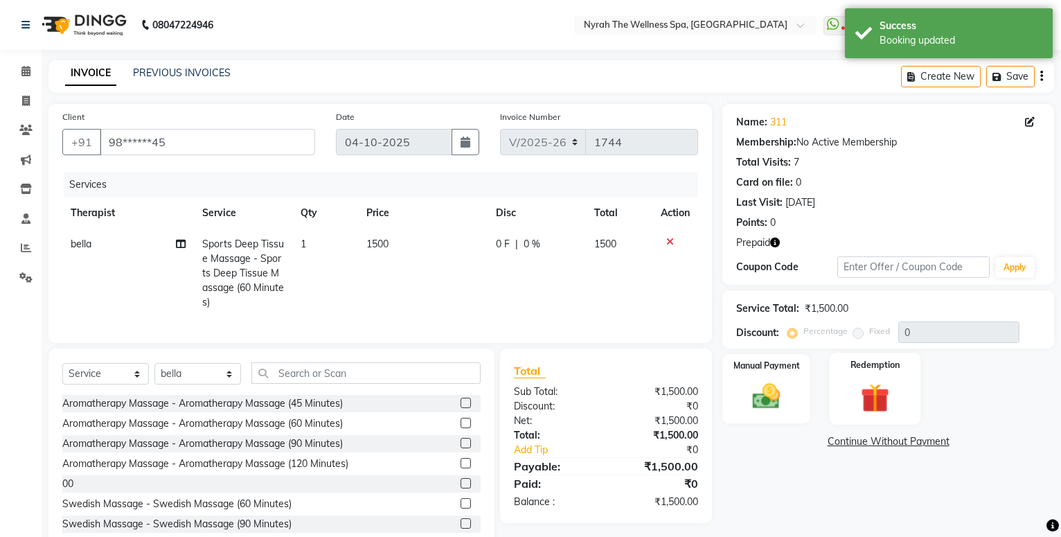
drag, startPoint x: 890, startPoint y: 392, endPoint x: 896, endPoint y: 405, distance: 14.6
click at [890, 393] on img at bounding box center [875, 398] width 47 height 36
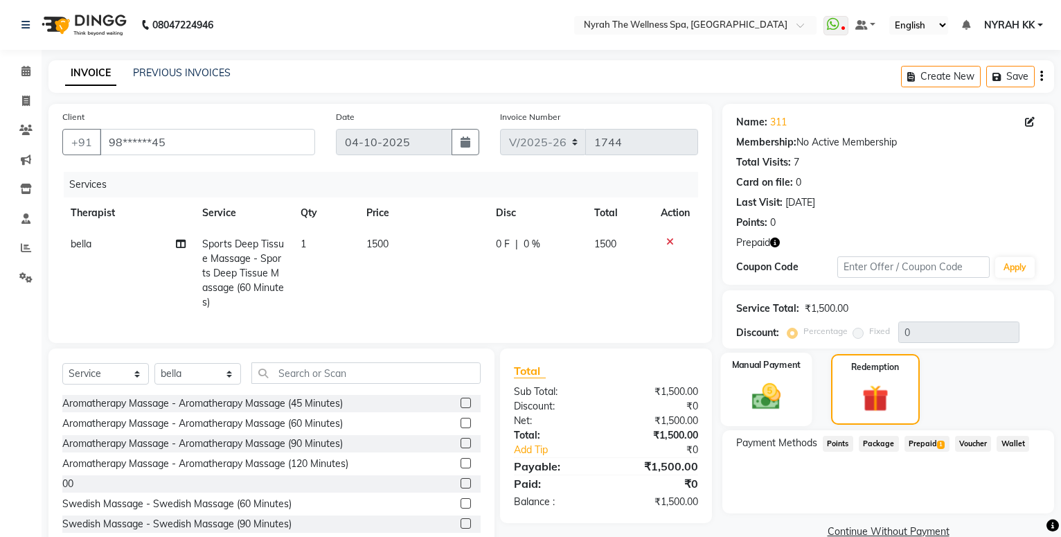
click at [775, 392] on img at bounding box center [766, 396] width 47 height 33
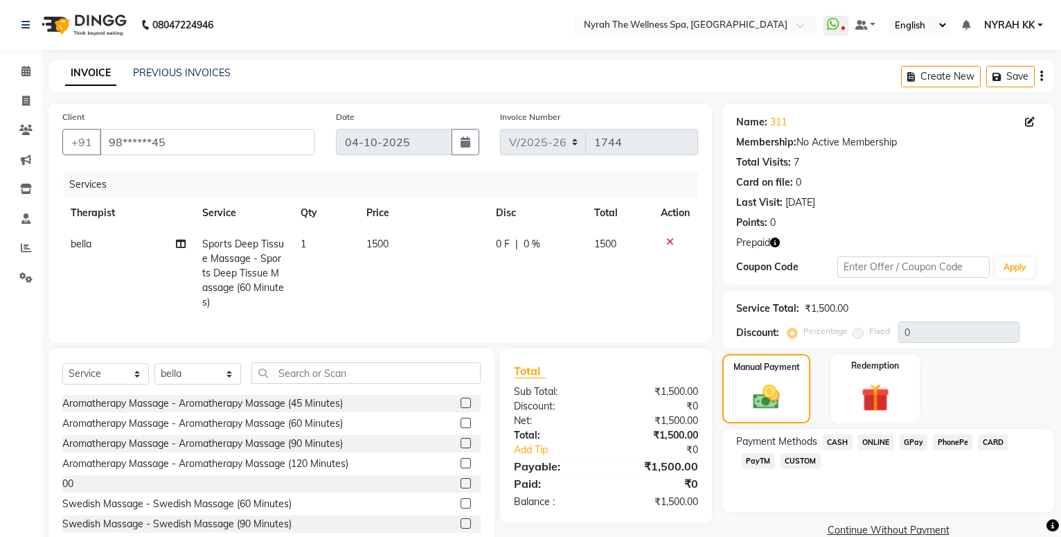
click at [909, 445] on span "GPay" at bounding box center [914, 442] width 28 height 16
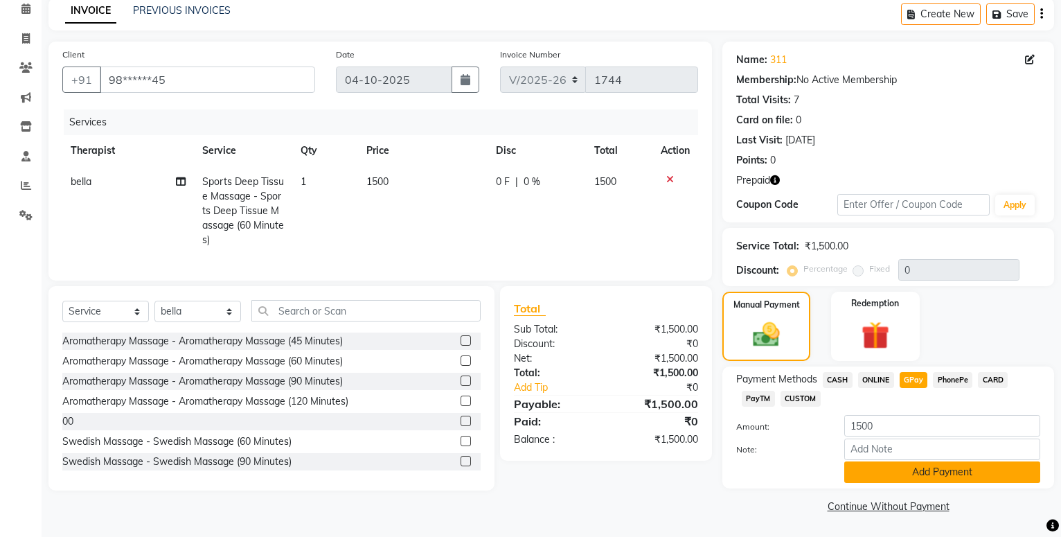
click at [910, 468] on button "Add Payment" at bounding box center [942, 471] width 196 height 21
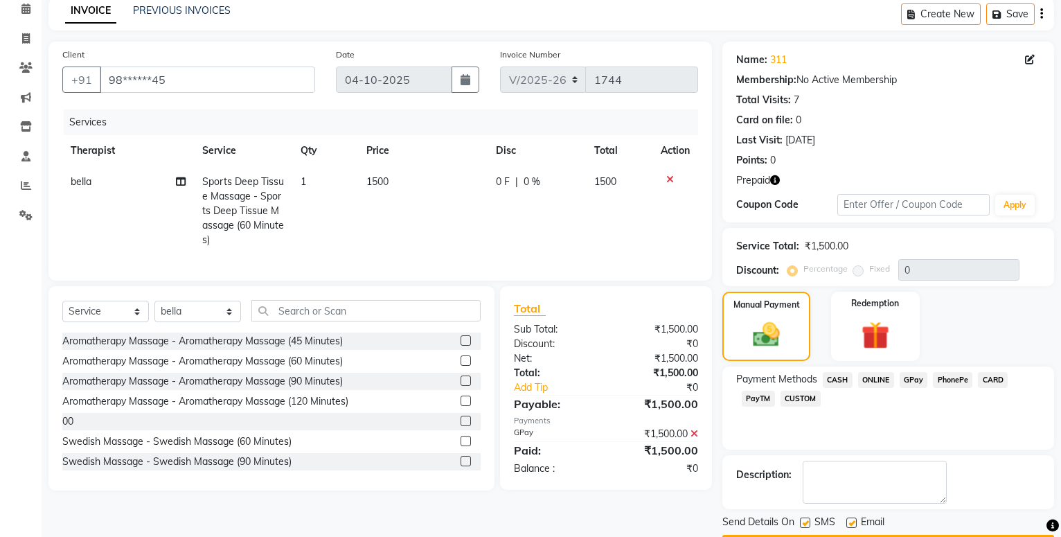
scroll to position [103, 0]
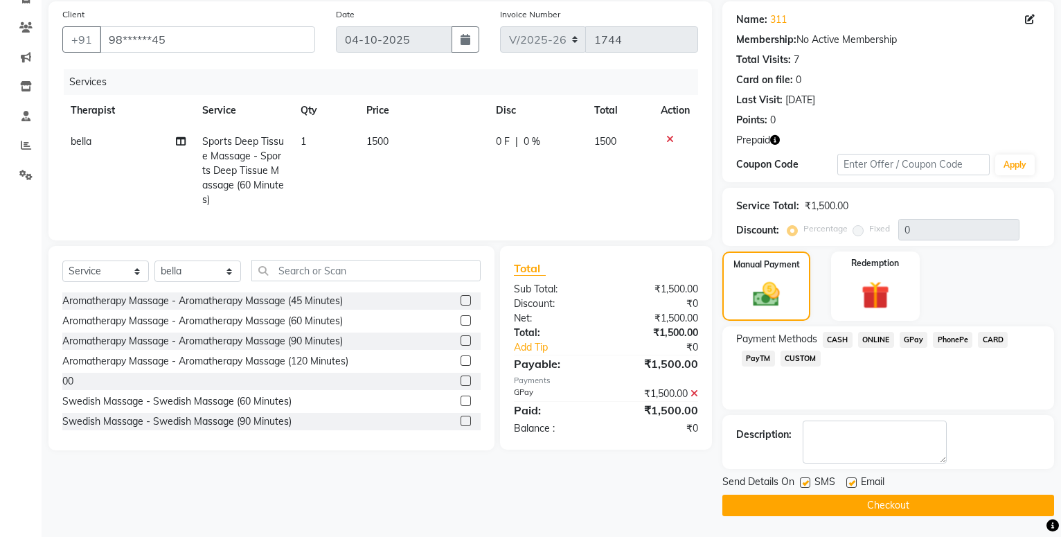
click at [805, 482] on label at bounding box center [805, 482] width 10 height 10
click at [805, 482] on input "checkbox" at bounding box center [804, 483] width 9 height 9
checkbox input "false"
click at [812, 506] on button "Checkout" at bounding box center [889, 505] width 332 height 21
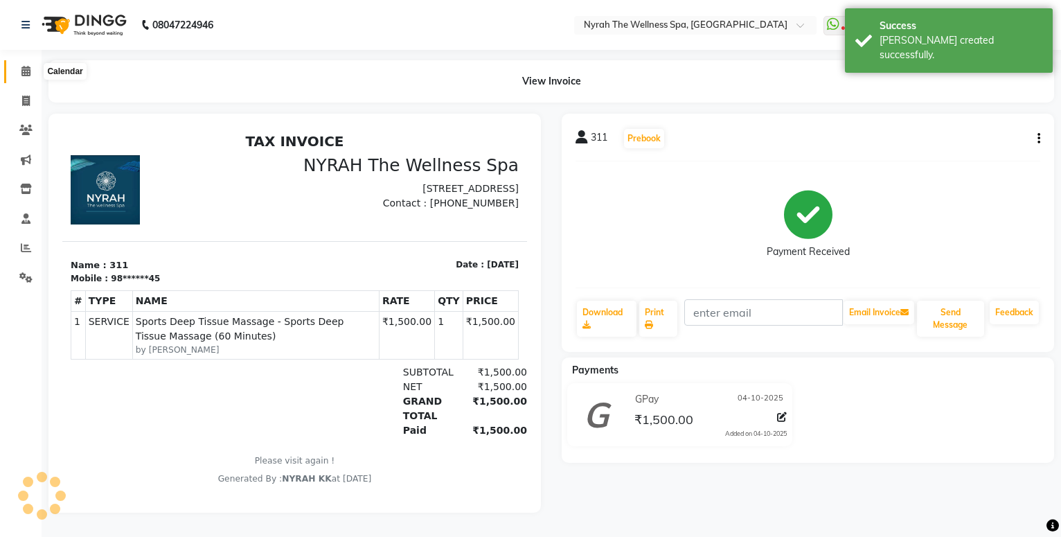
click at [33, 71] on span at bounding box center [26, 72] width 24 height 16
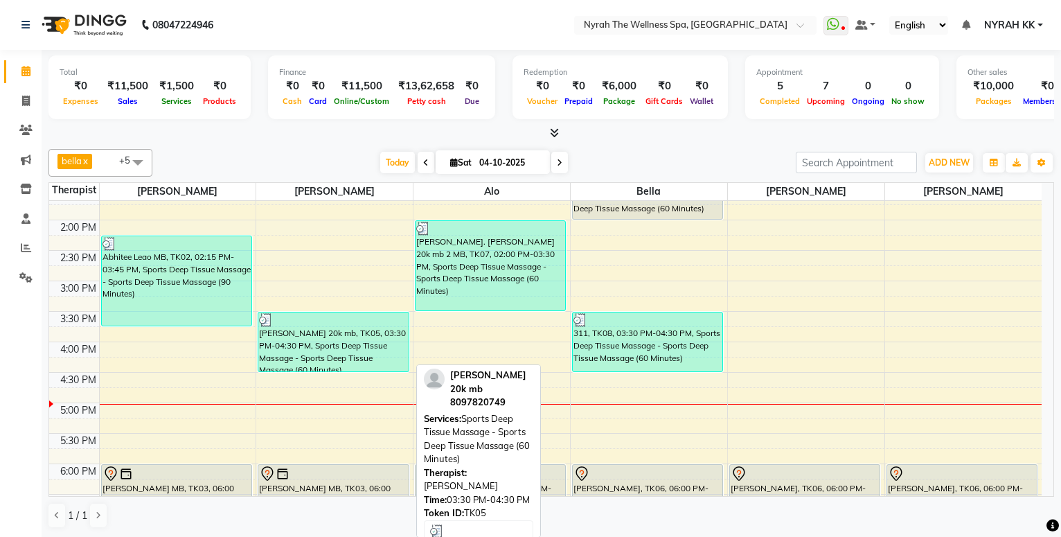
scroll to position [299, 0]
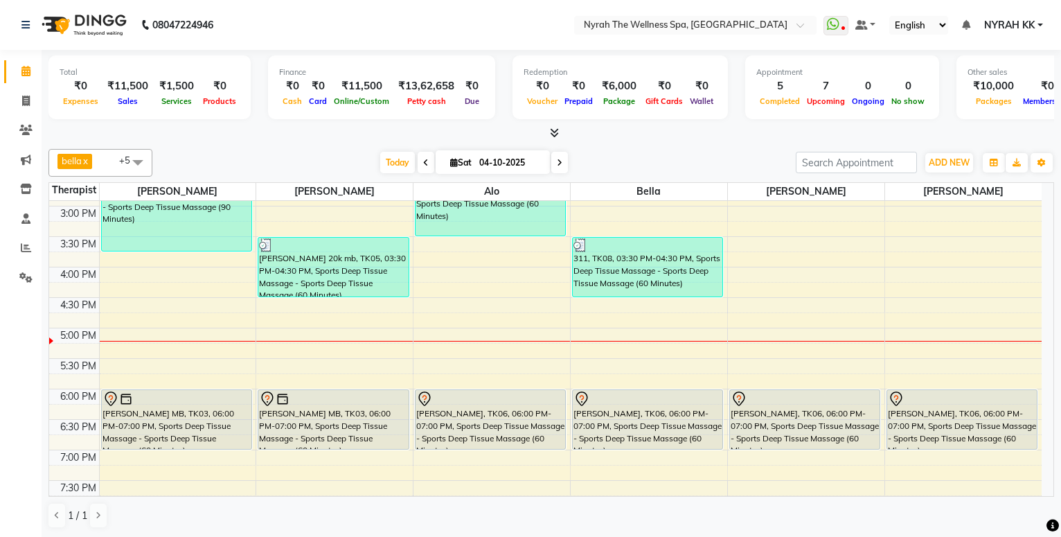
click at [557, 163] on icon at bounding box center [560, 163] width 6 height 8
type input "05-10-2025"
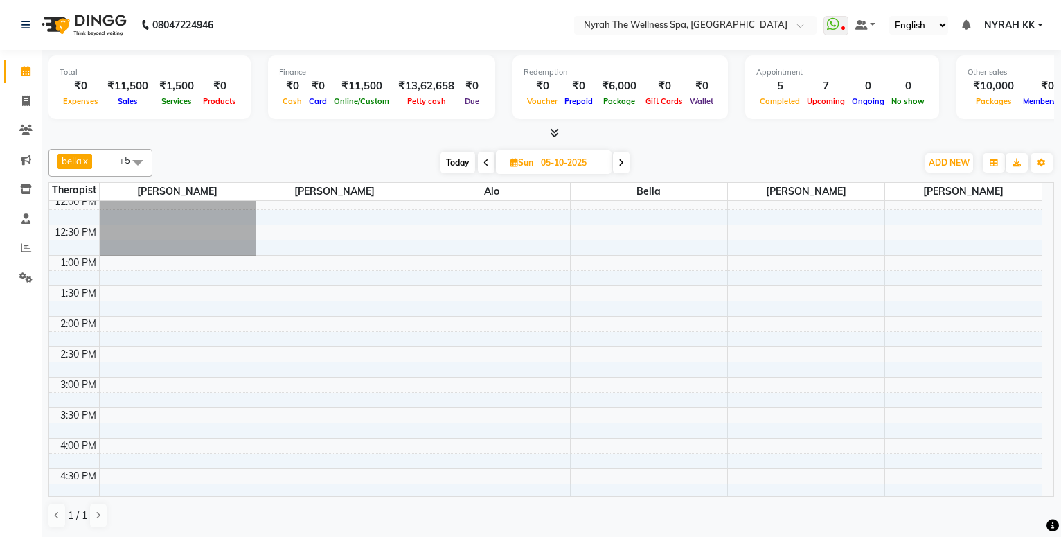
scroll to position [53, 0]
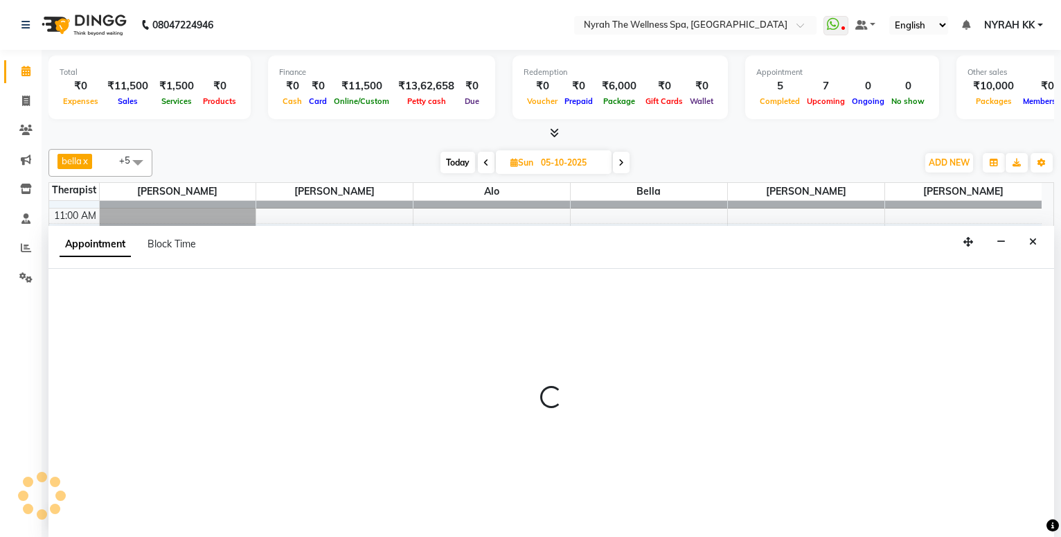
select select "10349"
select select "tentative"
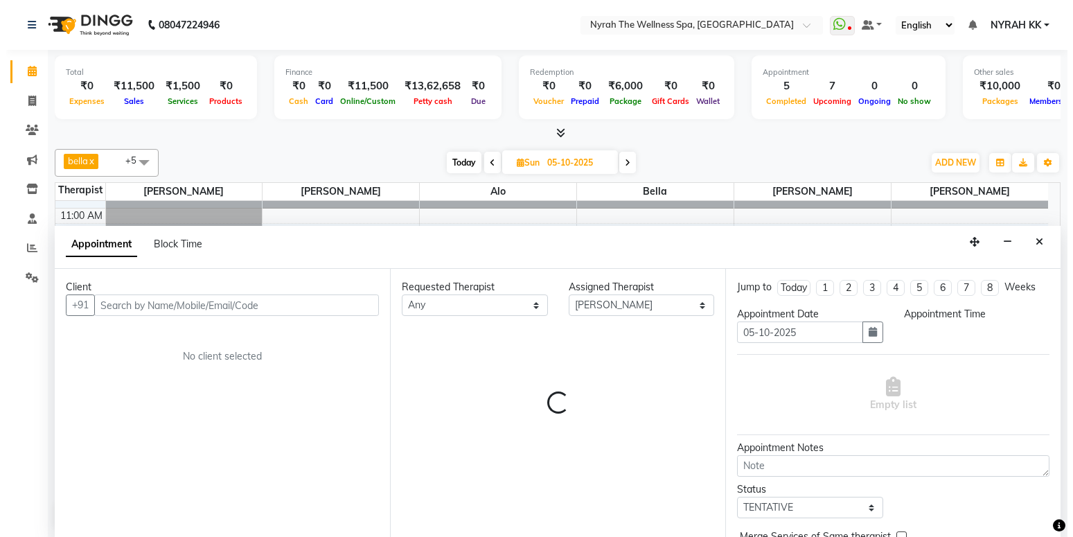
scroll to position [1, 0]
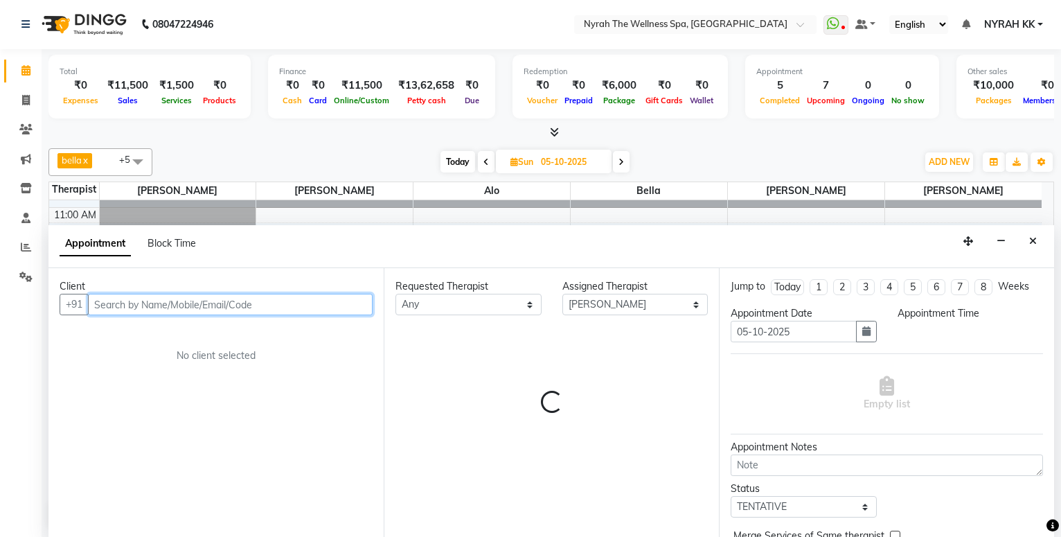
select select "840"
click at [204, 306] on input "text" at bounding box center [230, 304] width 285 height 21
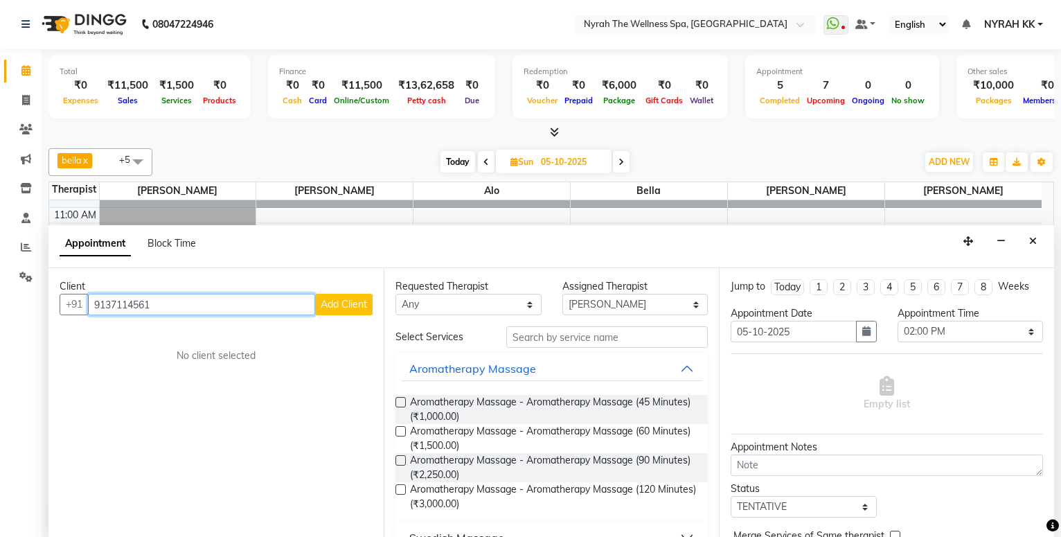
type input "9137114561"
click at [330, 309] on span "Add Client" at bounding box center [344, 304] width 46 height 12
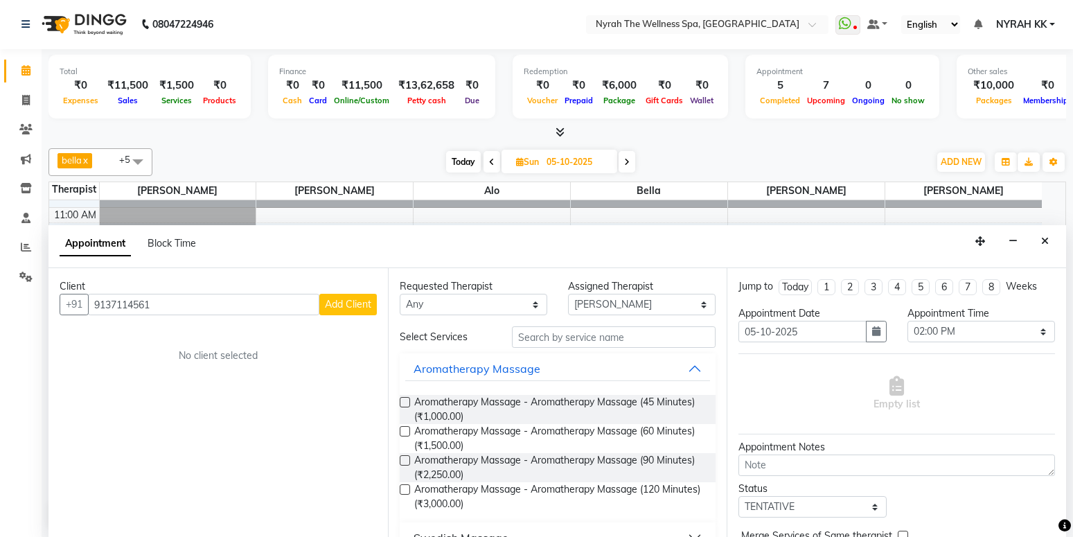
select select "22"
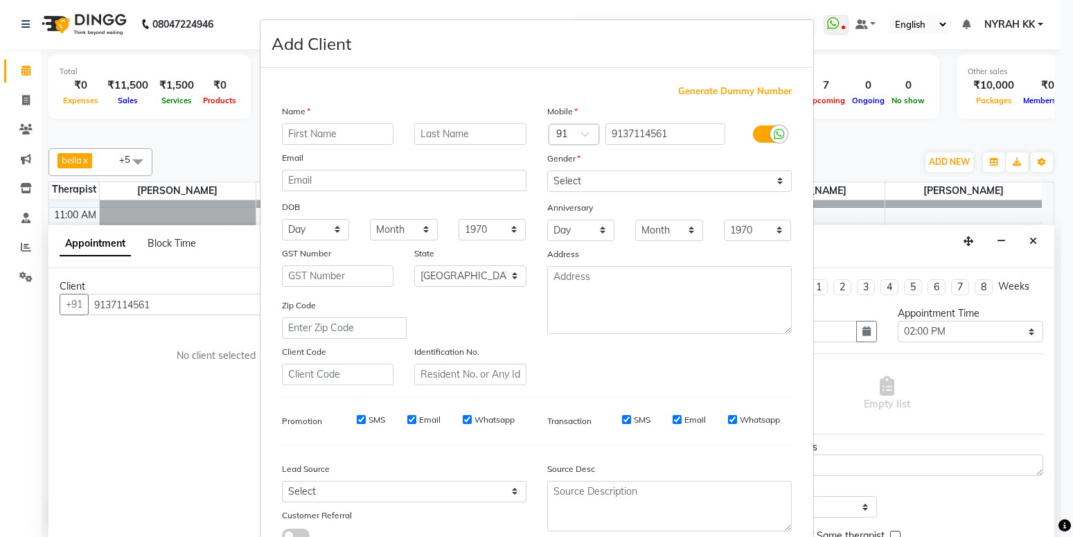
click at [319, 139] on input "text" at bounding box center [338, 133] width 112 height 21
type input "sahil"
click at [547, 170] on select "Select [DEMOGRAPHIC_DATA] [DEMOGRAPHIC_DATA] Other Prefer Not To Say" at bounding box center [669, 180] width 245 height 21
select select "[DEMOGRAPHIC_DATA]"
click option "[DEMOGRAPHIC_DATA]" at bounding box center [0, 0] width 0 height 0
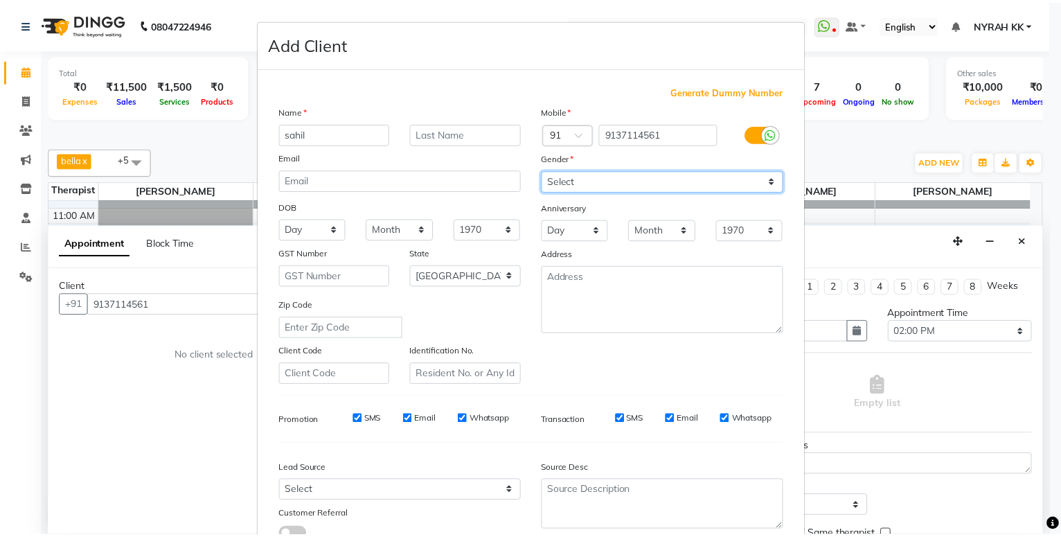
scroll to position [103, 0]
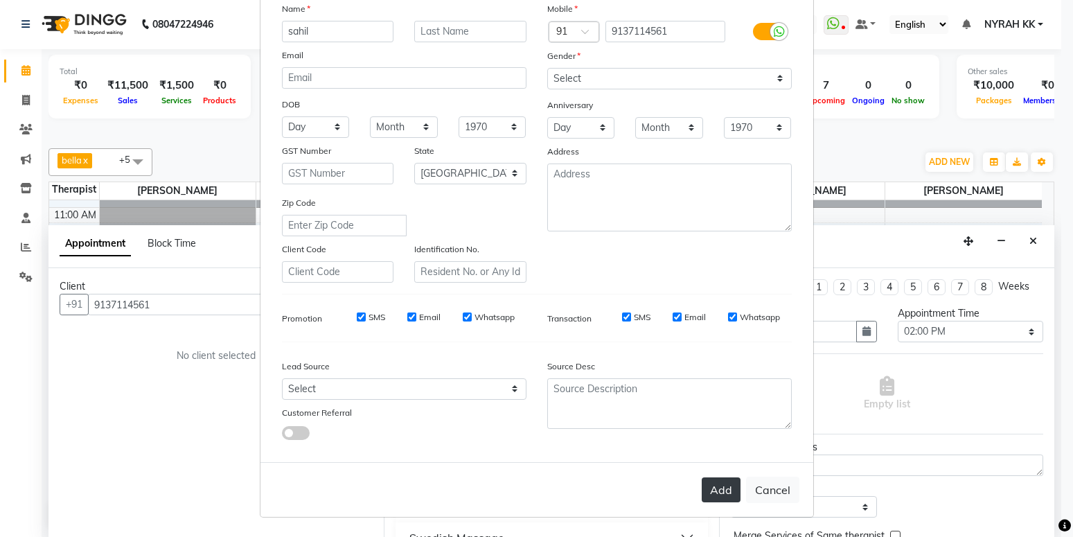
click at [729, 484] on button "Add" at bounding box center [721, 489] width 39 height 25
type input "91******61"
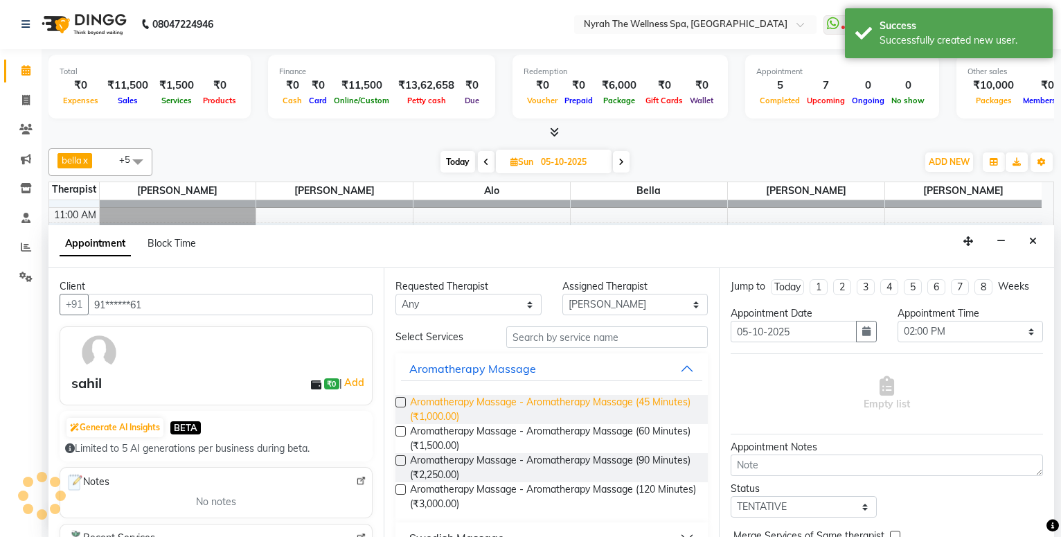
scroll to position [224, 0]
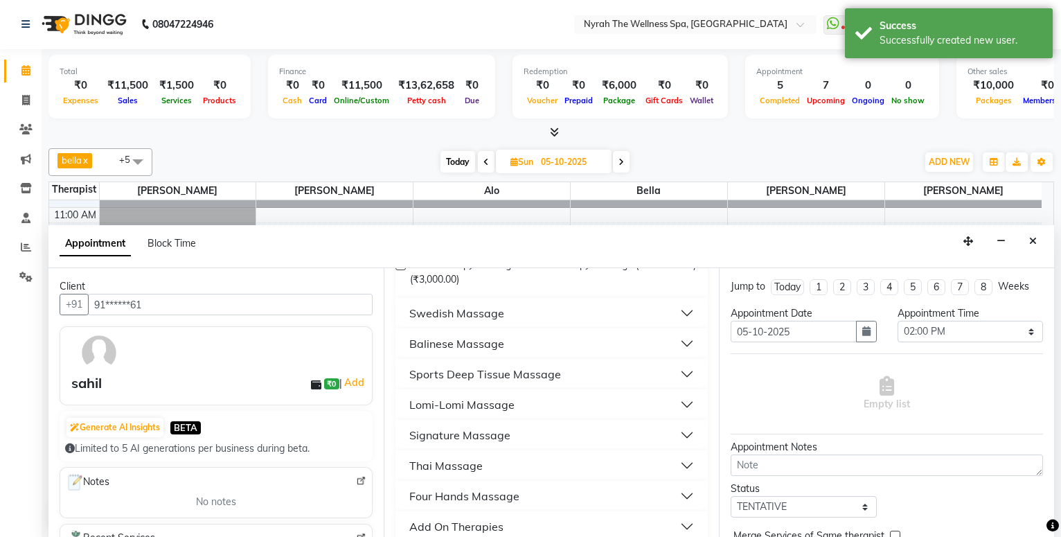
click at [576, 379] on button "Sports Deep Tissue Massage" at bounding box center [551, 374] width 301 height 25
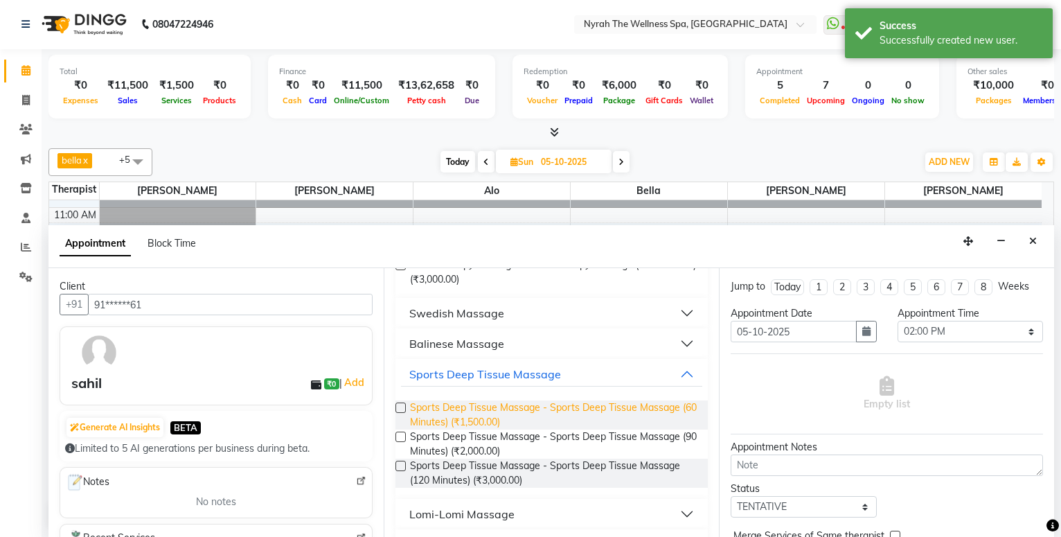
click at [584, 411] on span "Sports Deep Tissue Massage - Sports Deep Tissue Massage (60 Minutes) (₹1,500.00)" at bounding box center [553, 414] width 287 height 29
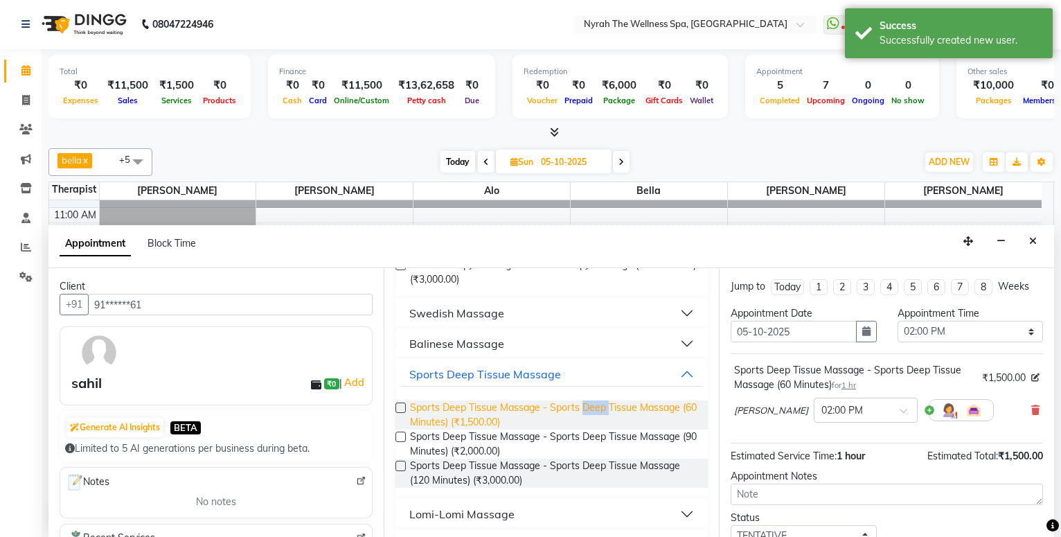
drag, startPoint x: 584, startPoint y: 411, endPoint x: 634, endPoint y: 425, distance: 52.0
click at [587, 412] on span "Sports Deep Tissue Massage - Sports Deep Tissue Massage (60 Minutes) (₹1,500.00)" at bounding box center [553, 414] width 287 height 29
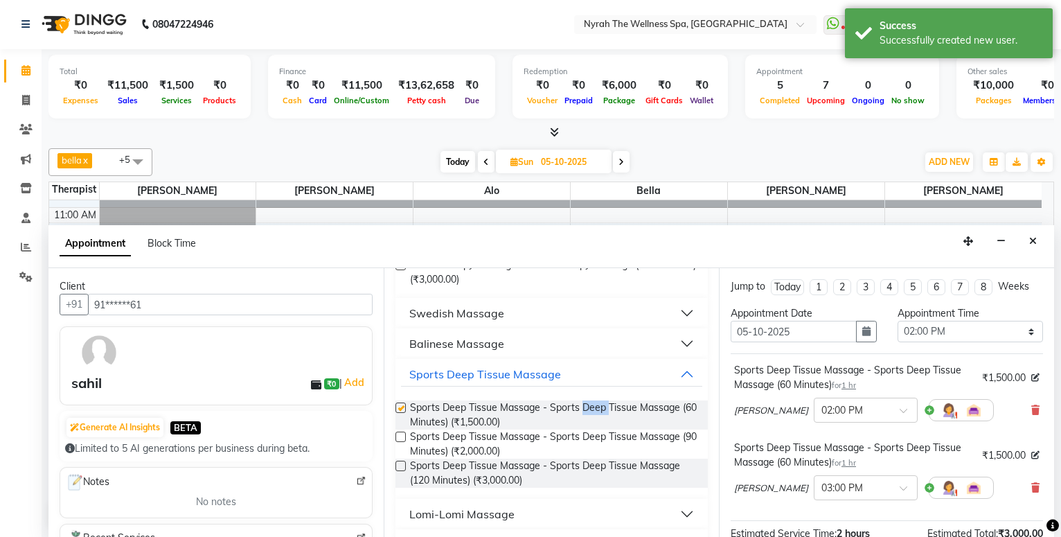
checkbox input "false"
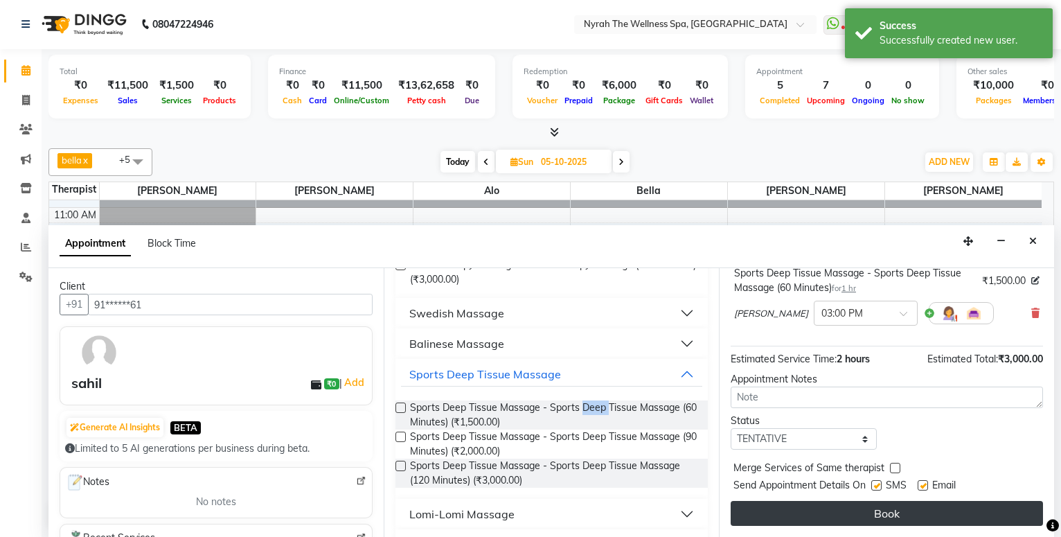
click at [800, 516] on button "Book" at bounding box center [887, 513] width 312 height 25
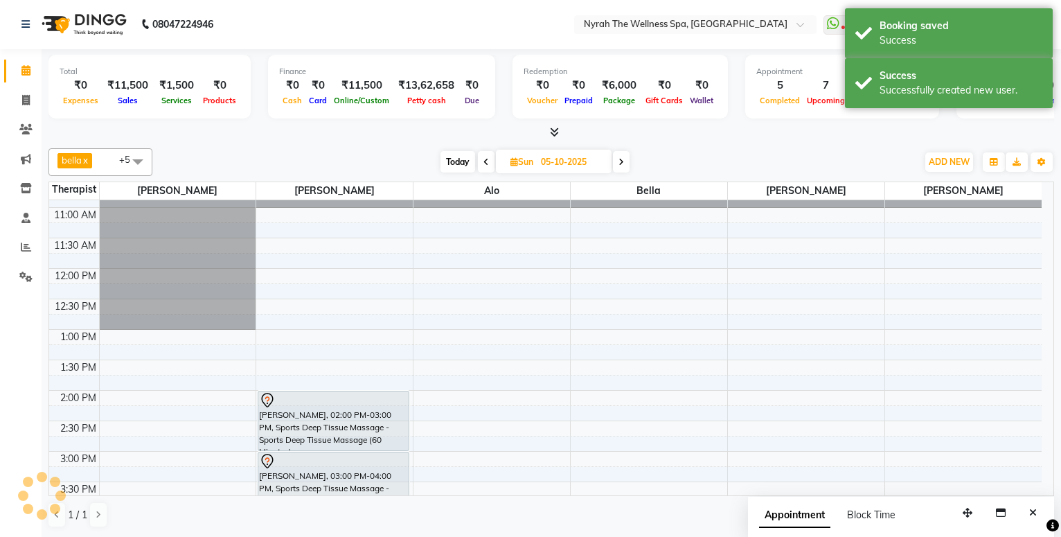
scroll to position [0, 0]
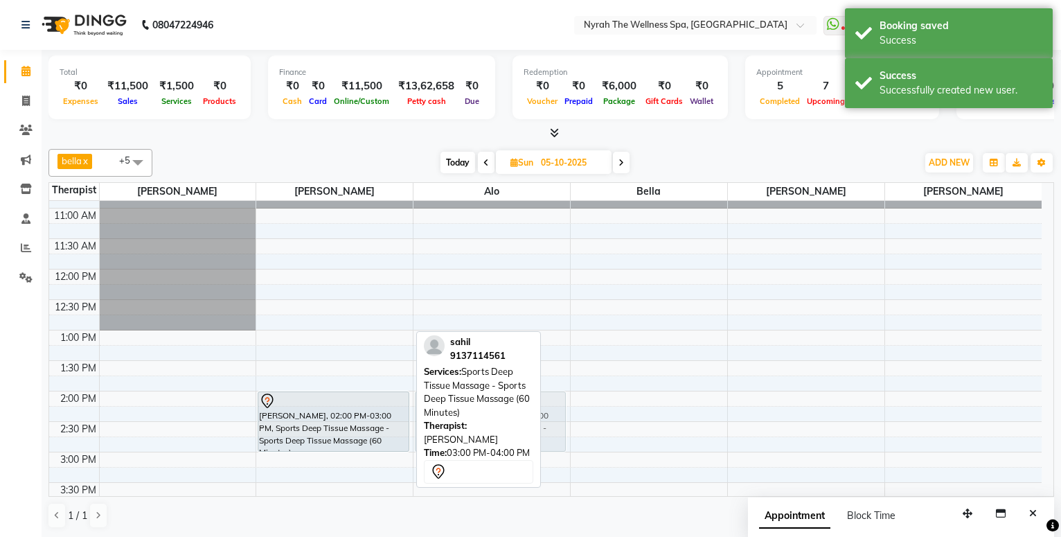
drag, startPoint x: 346, startPoint y: 464, endPoint x: 463, endPoint y: 408, distance: 129.8
click at [463, 408] on div "bella x [PERSON_NAME] x [PERSON_NAME] x [PERSON_NAME] x +5 Select All [PERSON_N…" at bounding box center [551, 338] width 1006 height 391
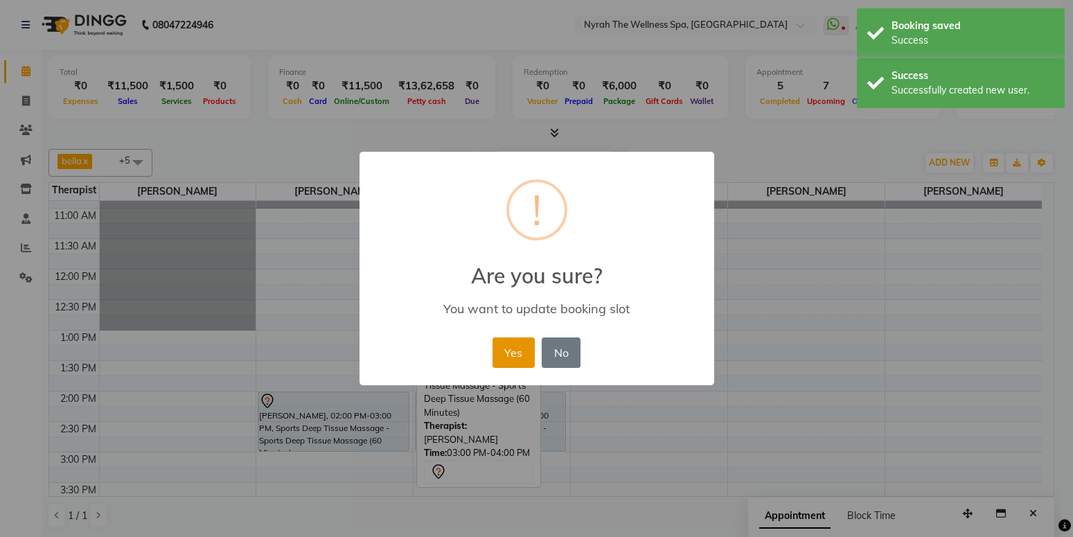
click at [497, 357] on button "Yes" at bounding box center [514, 352] width 42 height 30
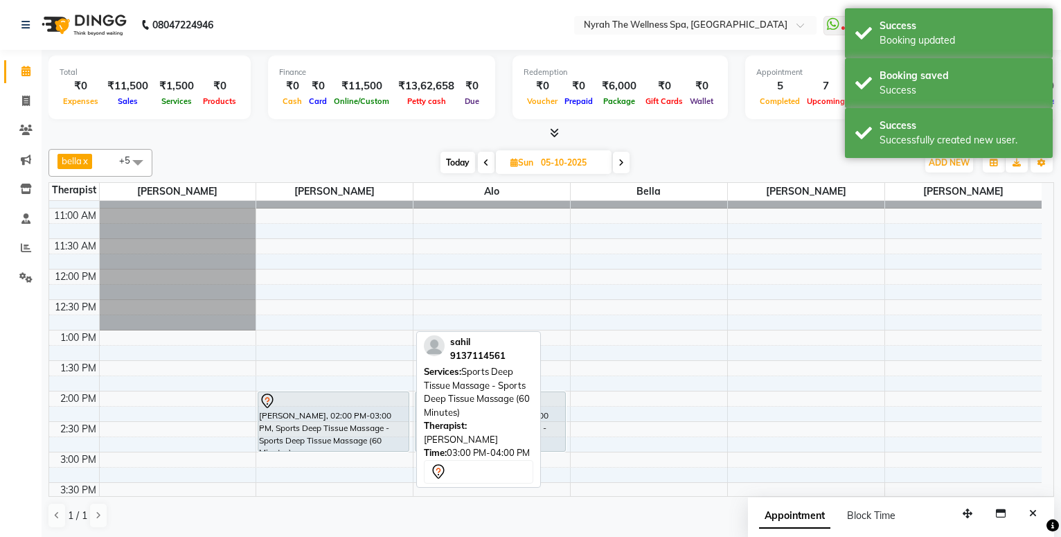
click at [488, 157] on span at bounding box center [486, 162] width 17 height 21
type input "04-10-2025"
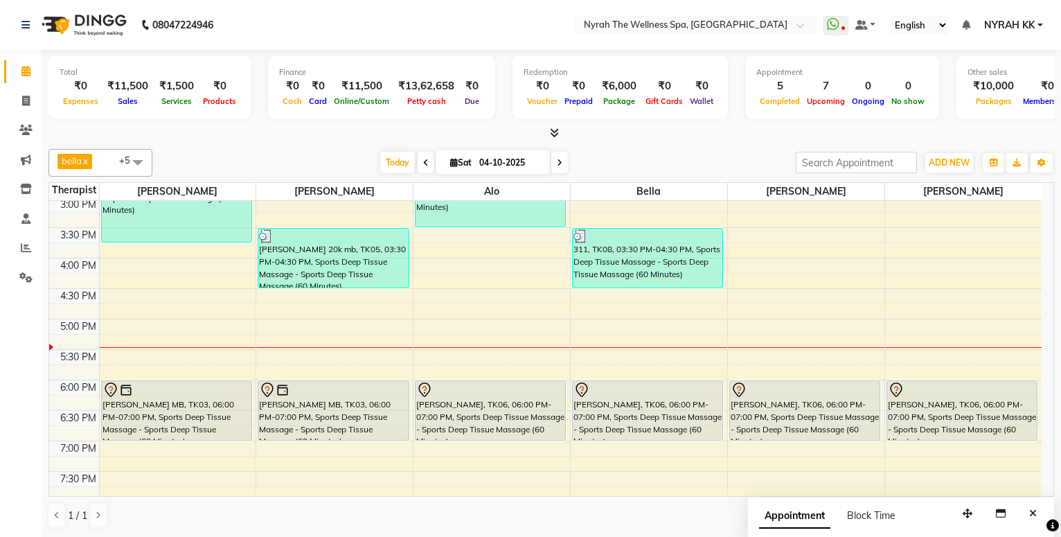
scroll to position [333, 0]
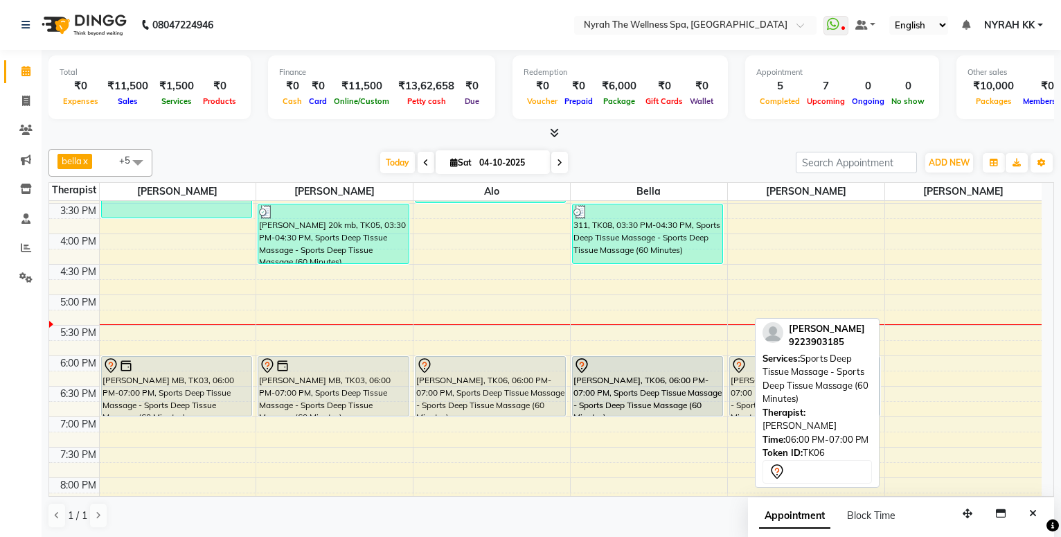
drag, startPoint x: 957, startPoint y: 371, endPoint x: 720, endPoint y: 377, distance: 237.7
click at [720, 377] on tr "Abhitee Leao MB, TK02, 02:15 PM-03:45 PM, Sports Deep Tissue Massage - Sports D…" at bounding box center [545, 294] width 993 height 853
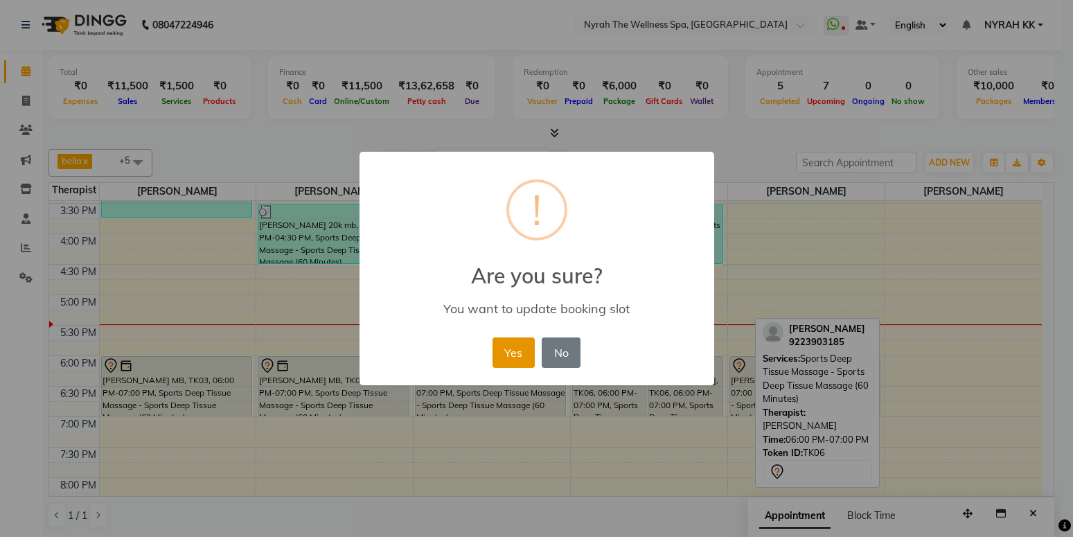
click at [498, 345] on button "Yes" at bounding box center [514, 352] width 42 height 30
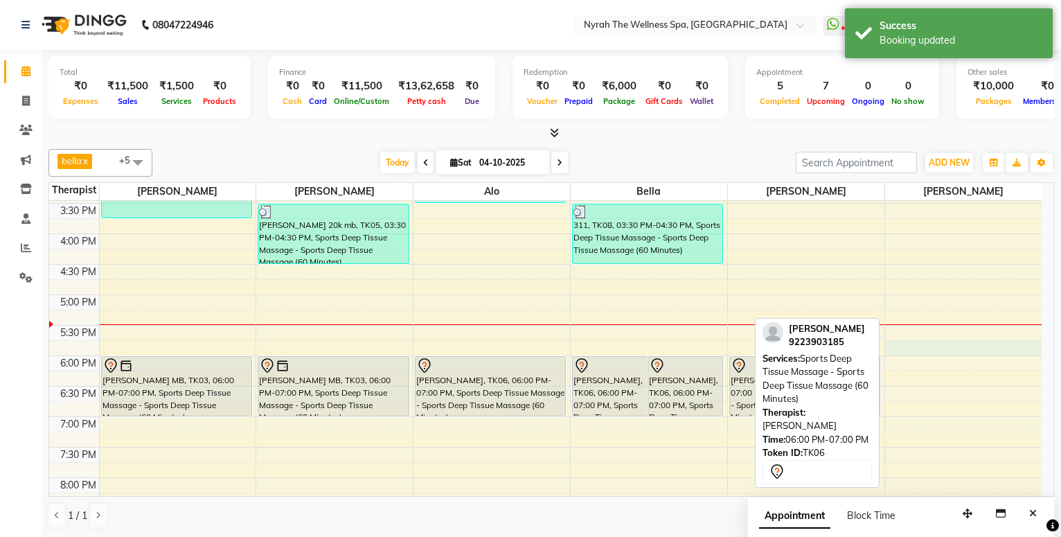
click at [905, 348] on div "10:00 AM 10:30 AM 11:00 AM 11:30 AM 12:00 PM 12:30 PM 1:00 PM 1:30 PM 2:00 PM 2…" at bounding box center [545, 294] width 993 height 853
select select "91899"
select select "tentative"
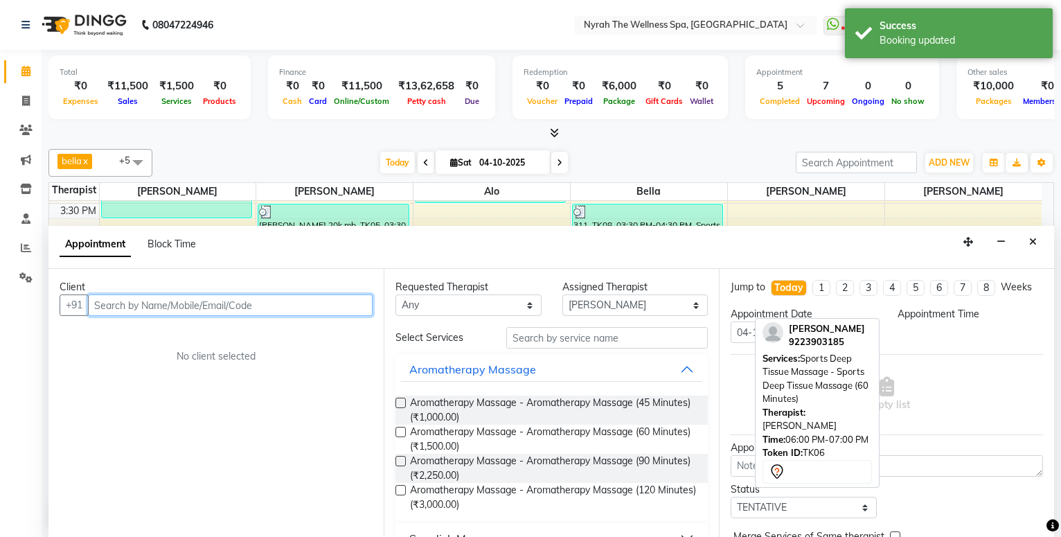
click at [168, 299] on input "text" at bounding box center [230, 304] width 285 height 21
select select "1065"
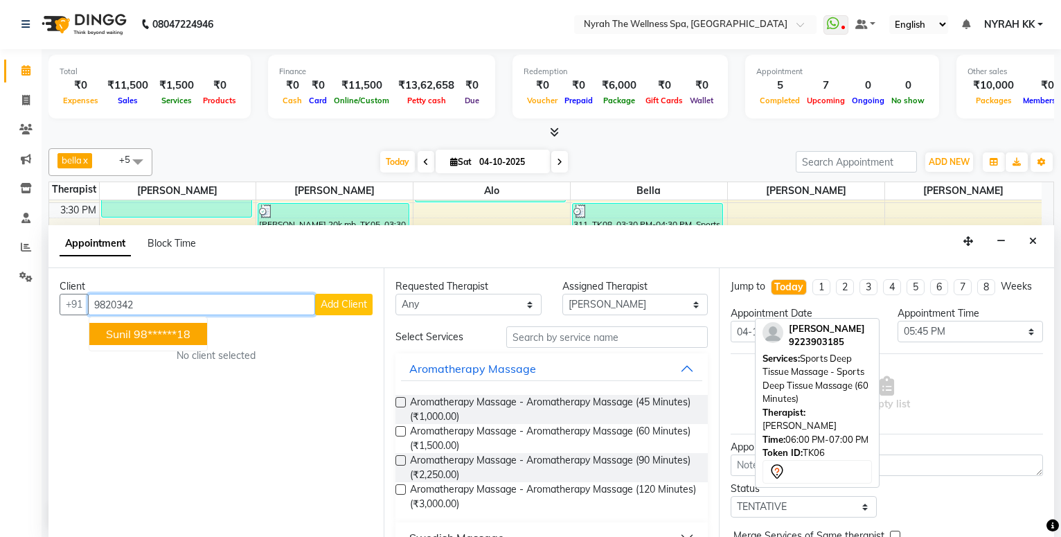
click at [127, 337] on span "sunil" at bounding box center [118, 334] width 25 height 14
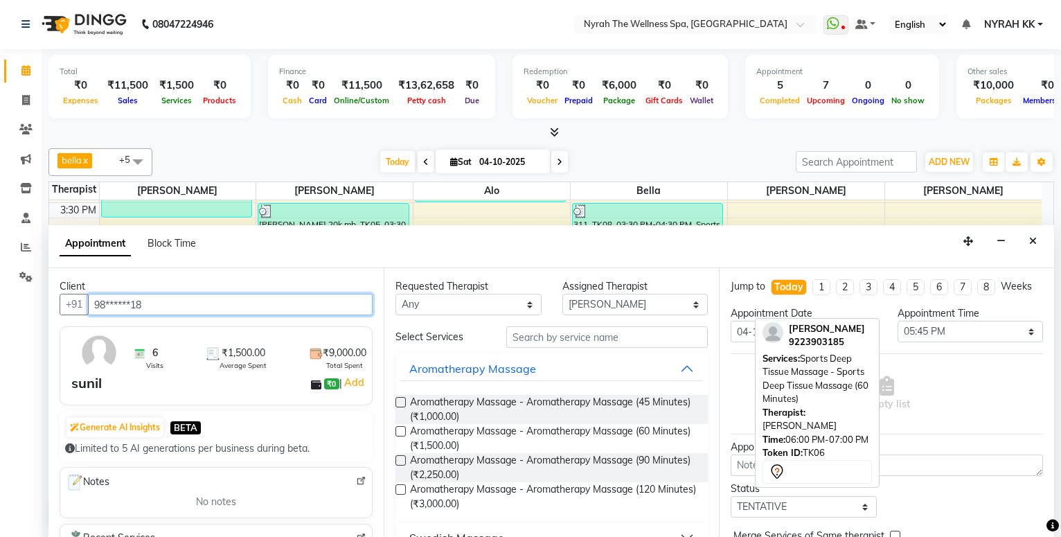
scroll to position [0, 0]
type input "98******18"
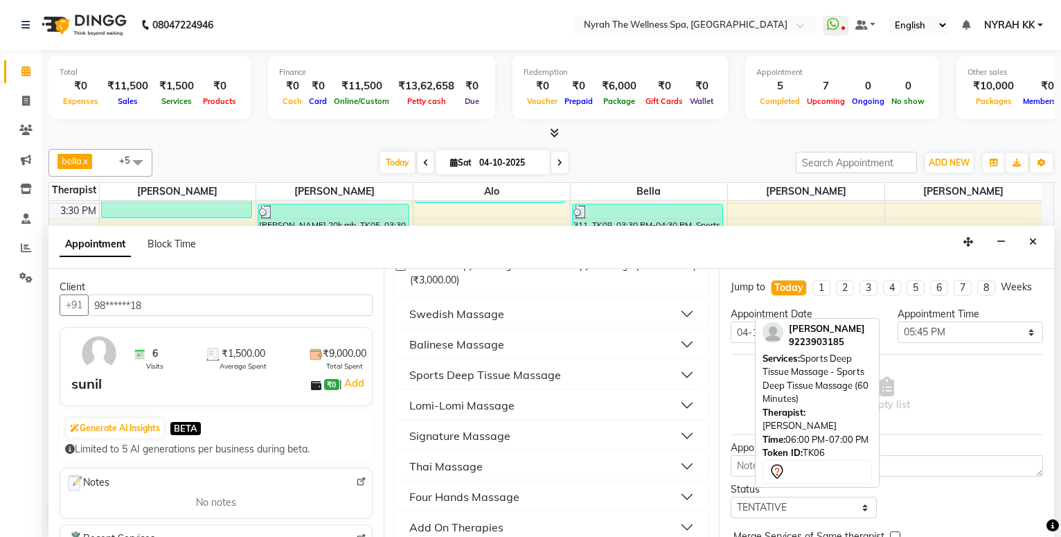
click at [586, 373] on button "Sports Deep Tissue Massage" at bounding box center [551, 374] width 301 height 25
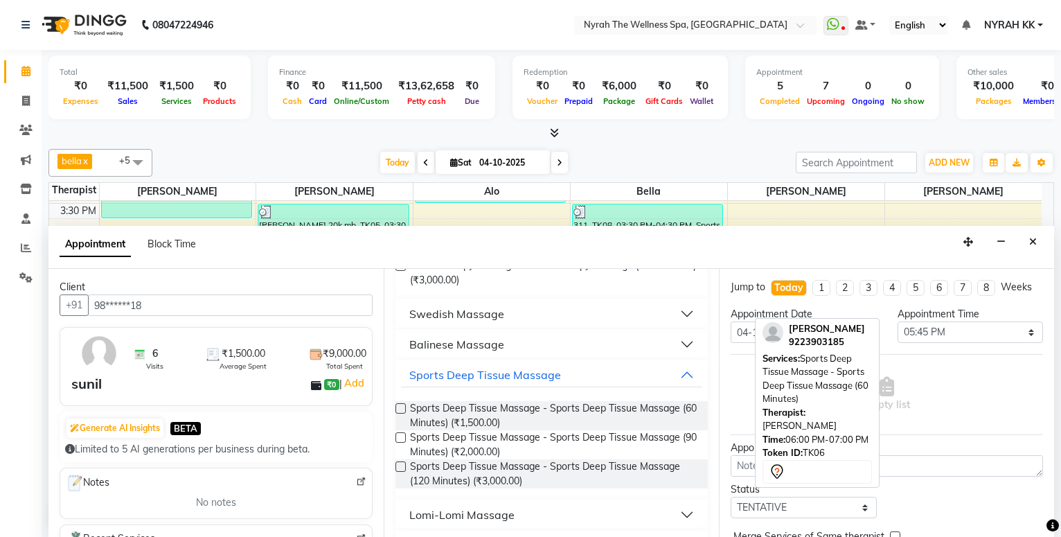
drag, startPoint x: 596, startPoint y: 409, endPoint x: 720, endPoint y: 438, distance: 127.4
click at [596, 409] on span "Sports Deep Tissue Massage - Sports Deep Tissue Massage (60 Minutes) (₹1,500.00)" at bounding box center [553, 415] width 287 height 29
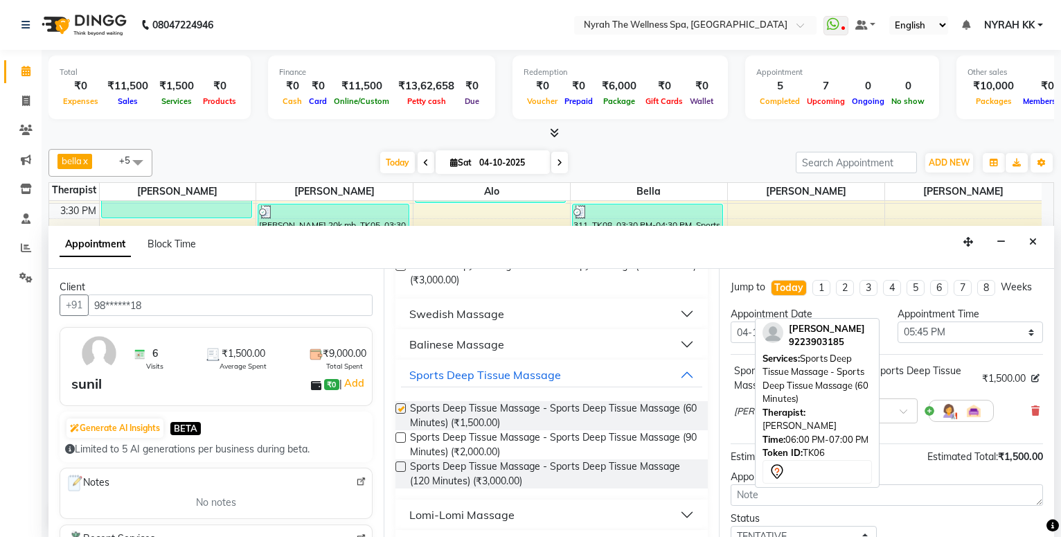
checkbox input "false"
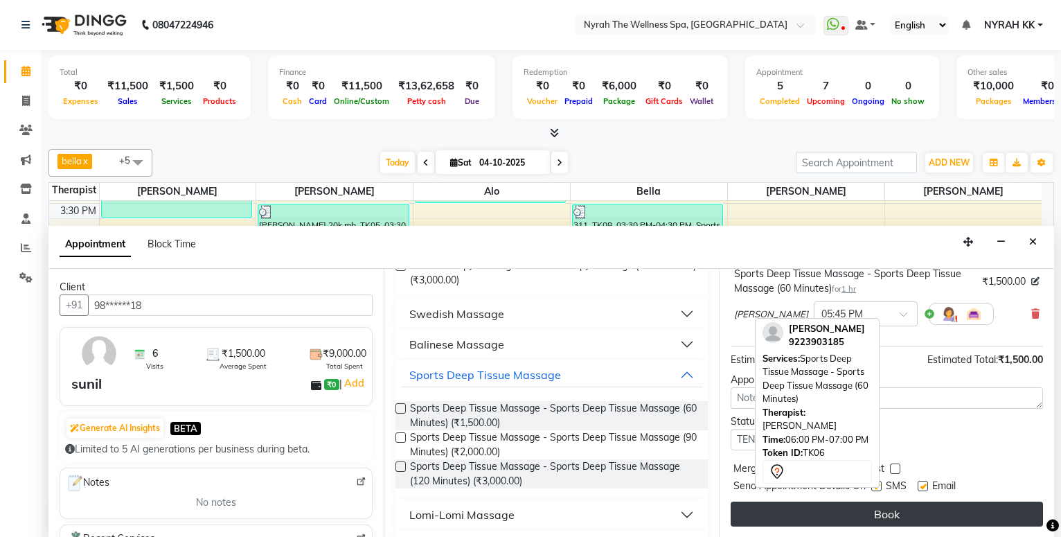
drag, startPoint x: 876, startPoint y: 485, endPoint x: 880, endPoint y: 505, distance: 20.5
click at [876, 486] on label at bounding box center [876, 486] width 10 height 10
click at [876, 486] on input "checkbox" at bounding box center [875, 487] width 9 height 9
checkbox input "false"
click at [880, 510] on button "Book" at bounding box center [887, 514] width 312 height 25
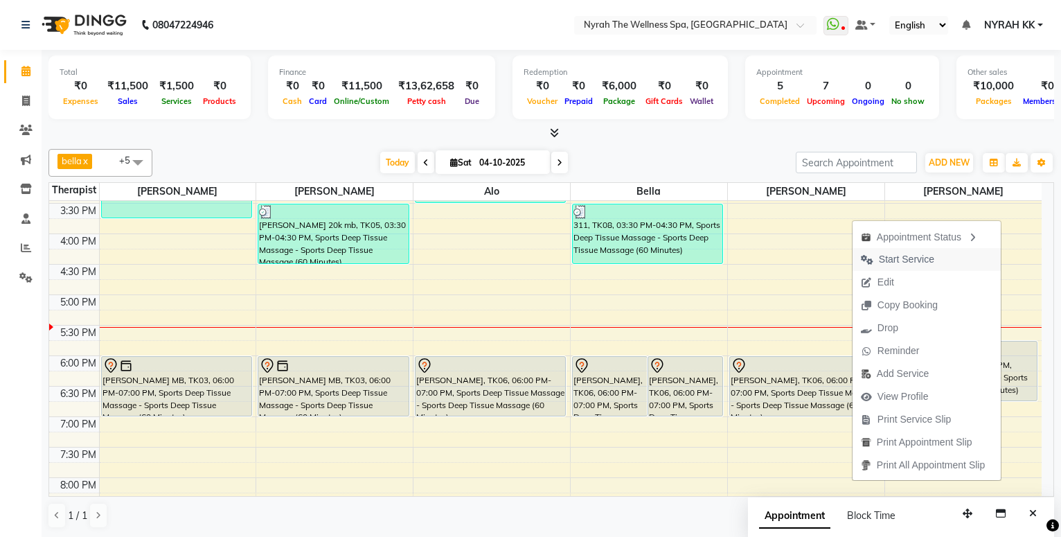
click at [905, 254] on span "Start Service" at bounding box center [906, 259] width 55 height 15
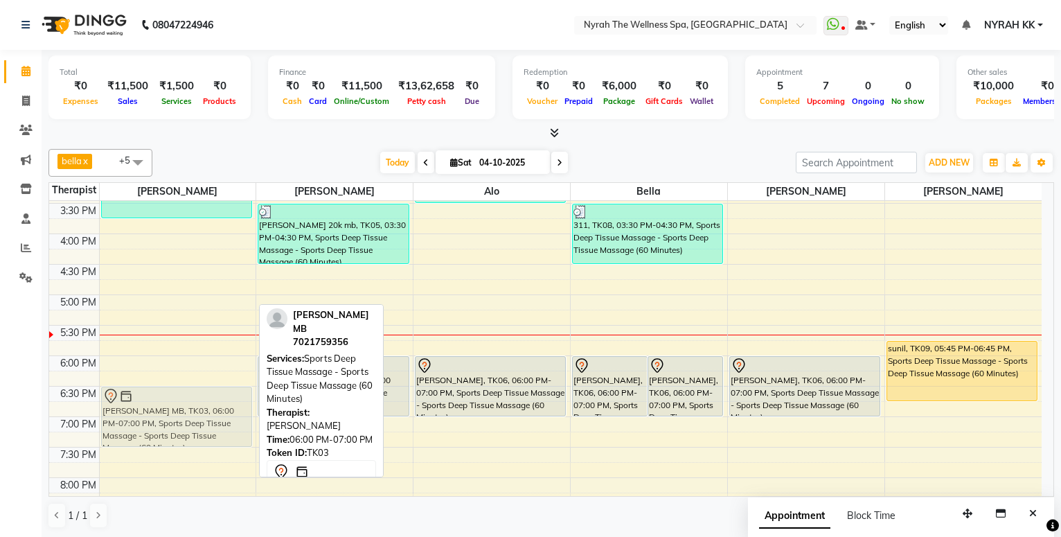
drag, startPoint x: 213, startPoint y: 360, endPoint x: 227, endPoint y: 392, distance: 35.1
click at [227, 392] on div "Abhitee Leao MB, TK02, 02:15 PM-03:45 PM, Sports Deep Tissue Massage - Sports D…" at bounding box center [178, 294] width 157 height 853
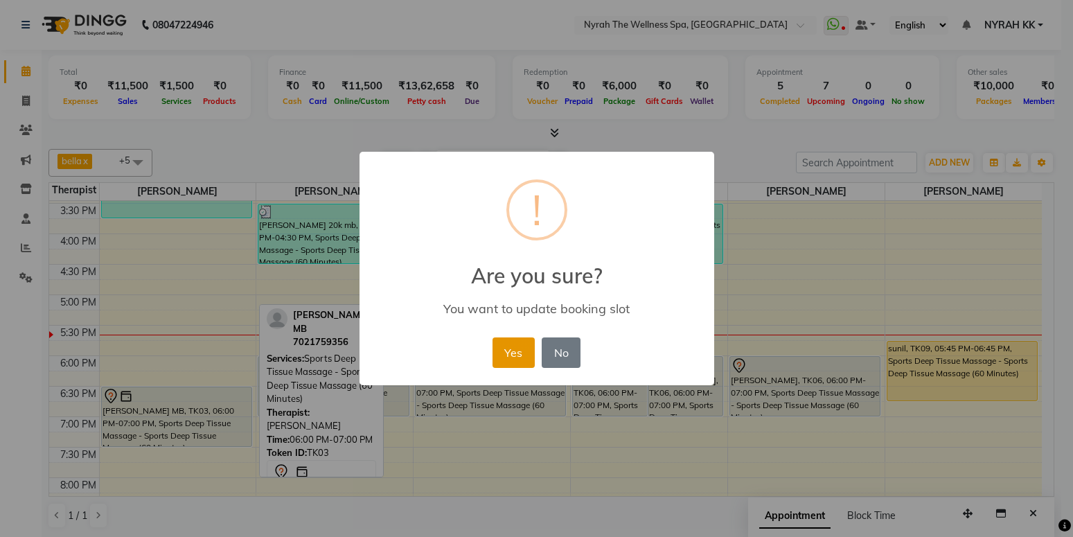
click at [509, 360] on button "Yes" at bounding box center [514, 352] width 42 height 30
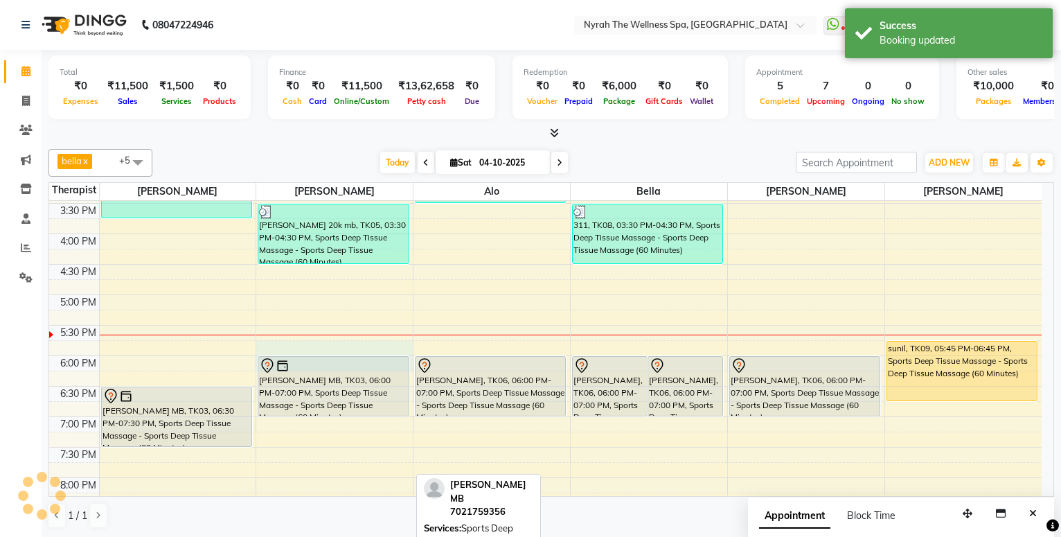
drag, startPoint x: 366, startPoint y: 354, endPoint x: 375, endPoint y: 367, distance: 15.9
click at [375, 367] on div "10:00 AM 10:30 AM 11:00 AM 11:30 AM 12:00 PM 12:30 PM 1:00 PM 1:30 PM 2:00 PM 2…" at bounding box center [545, 294] width 993 height 853
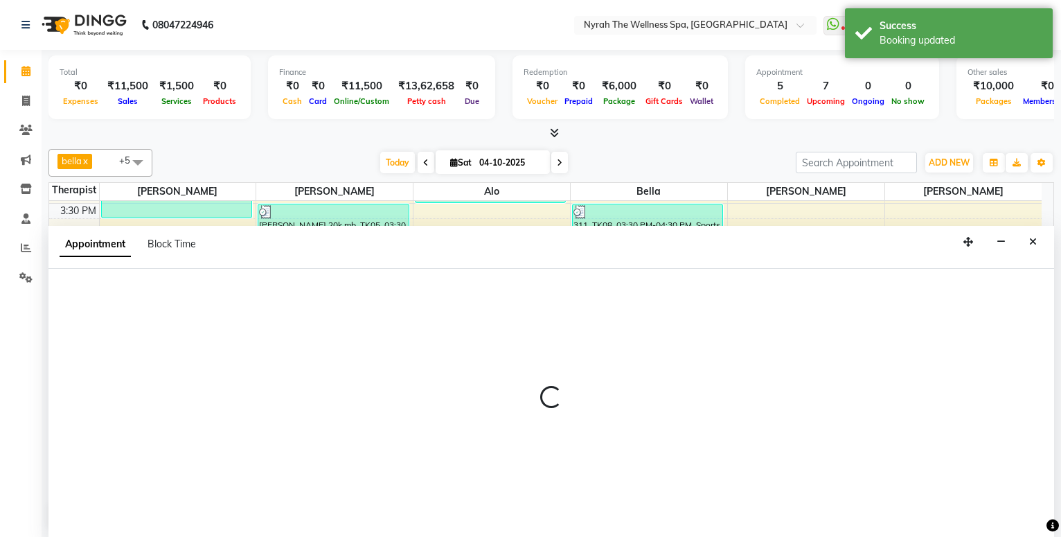
select select "10349"
select select "tentative"
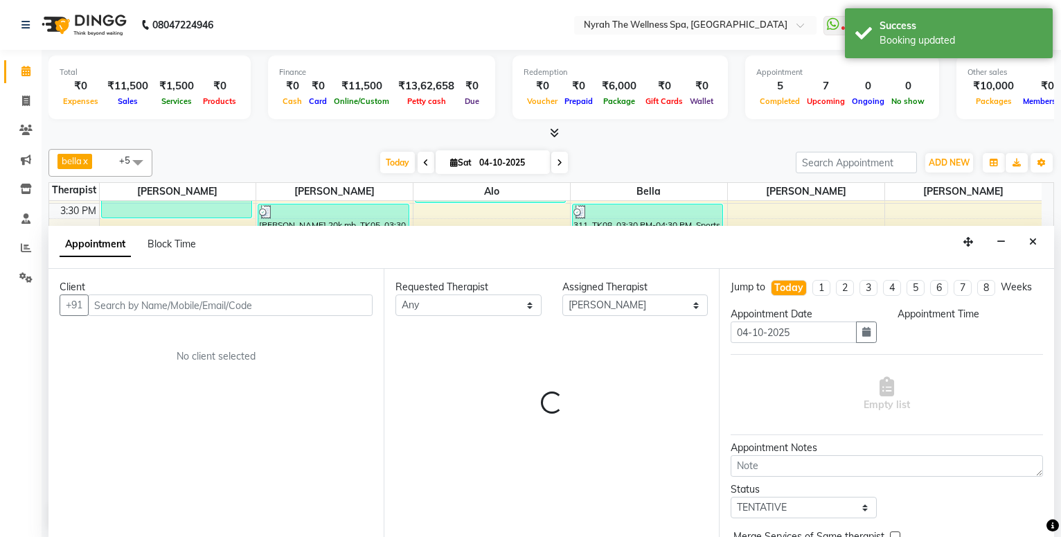
scroll to position [1, 0]
select select "1065"
click at [1031, 239] on icon "Close" at bounding box center [1033, 241] width 8 height 10
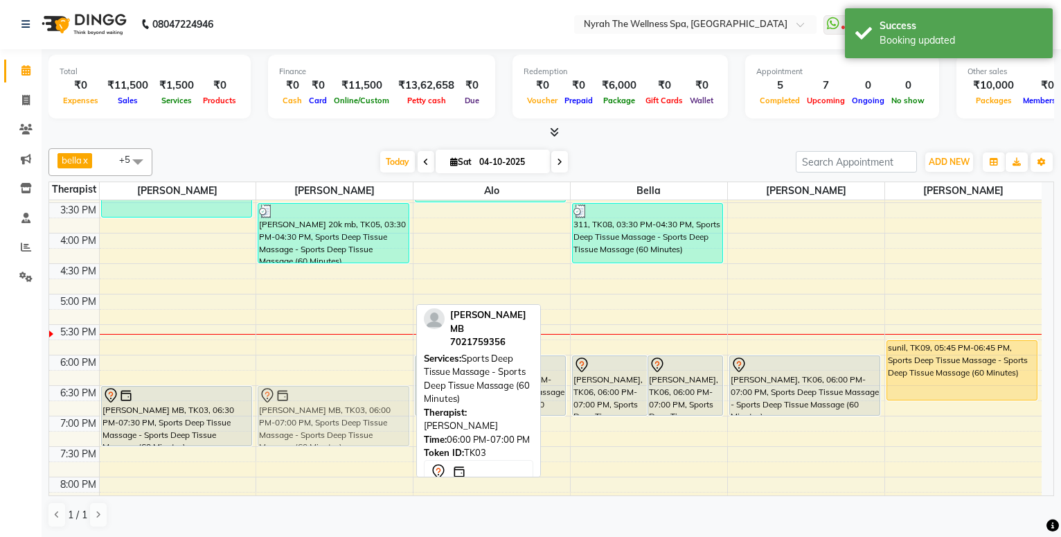
drag, startPoint x: 349, startPoint y: 385, endPoint x: 357, endPoint y: 414, distance: 29.6
click at [357, 414] on div "[PERSON_NAME] 20k mb, TK05, 03:30 PM-04:30 PM, Sports Deep Tissue Massage - Spo…" at bounding box center [334, 294] width 157 height 853
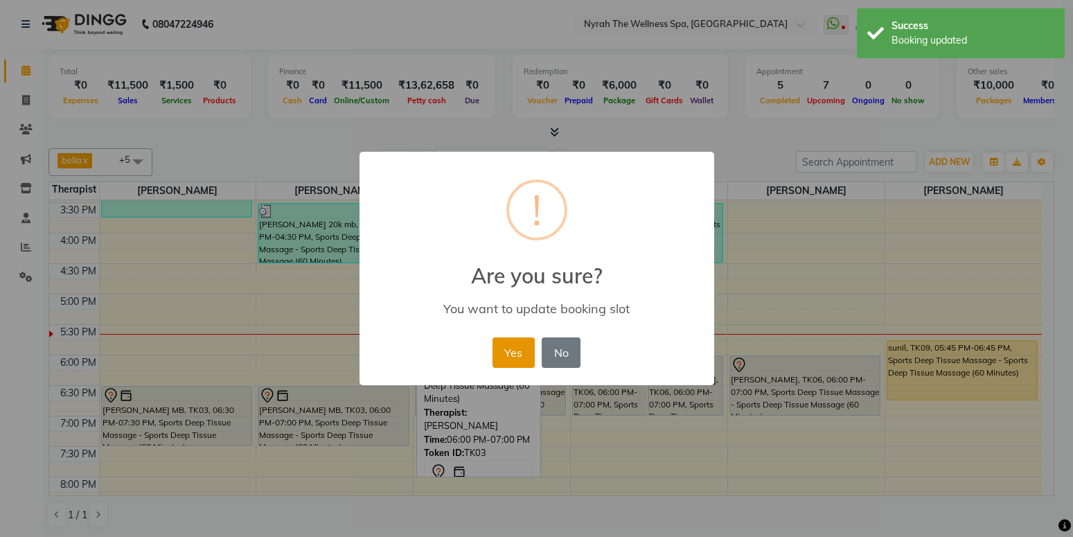
click at [497, 344] on button "Yes" at bounding box center [514, 352] width 42 height 30
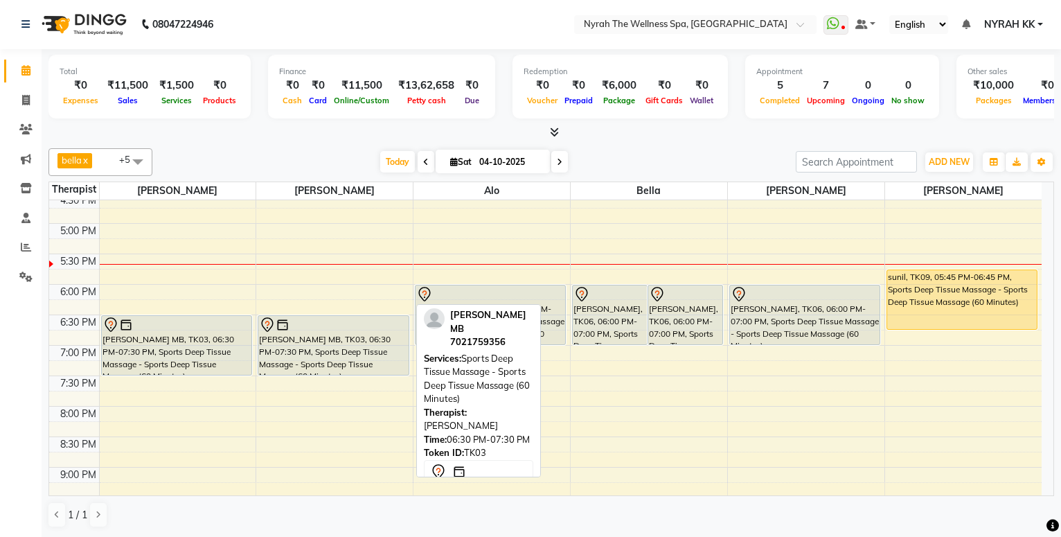
scroll to position [407, 0]
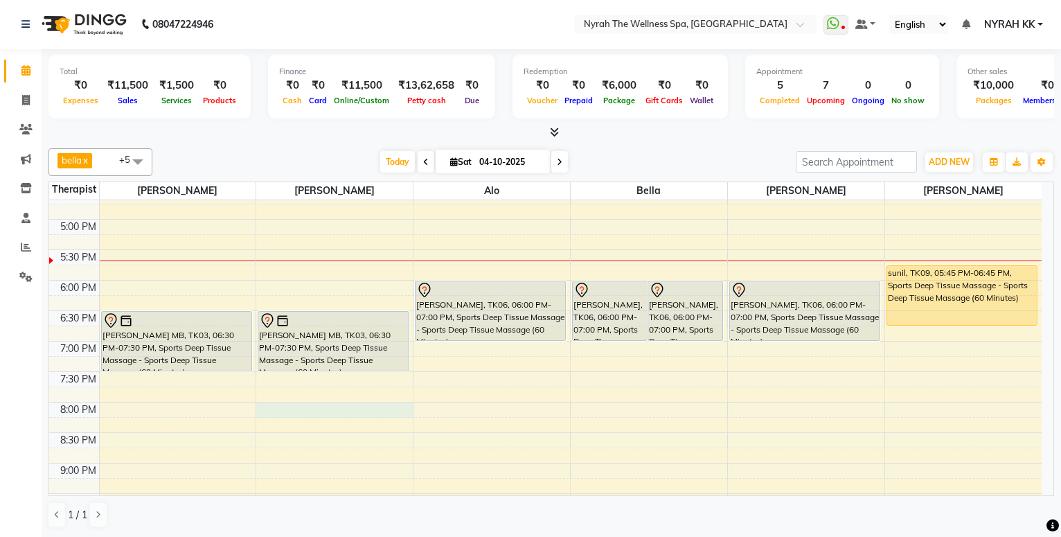
click at [400, 406] on div "10:00 AM 10:30 AM 11:00 AM 11:30 AM 12:00 PM 12:30 PM 1:00 PM 1:30 PM 2:00 PM 2…" at bounding box center [545, 219] width 993 height 853
select select "10349"
select select "tentative"
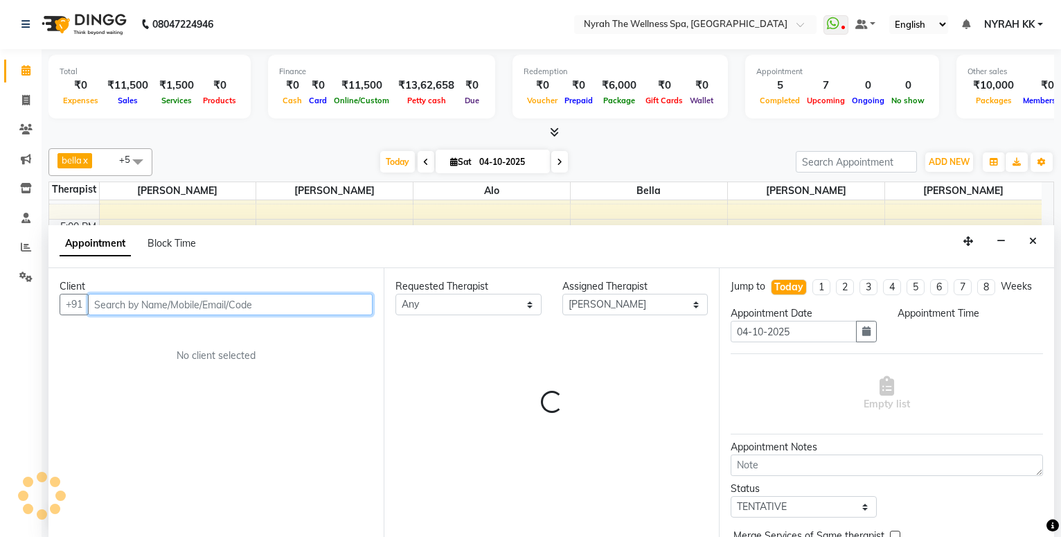
select select "1200"
click at [285, 307] on input "text" at bounding box center [230, 304] width 285 height 21
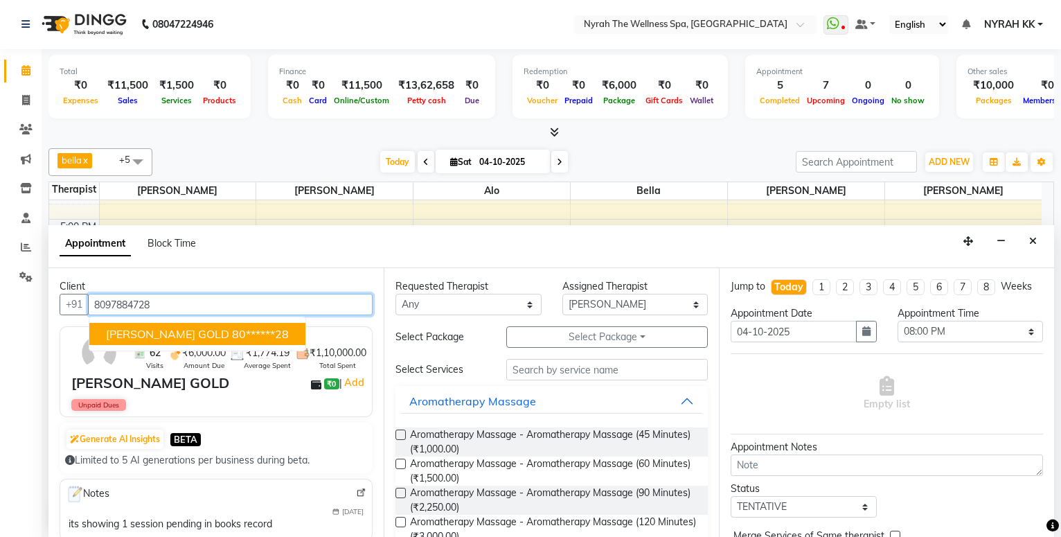
click at [207, 330] on span "[PERSON_NAME] GOLD" at bounding box center [167, 334] width 123 height 14
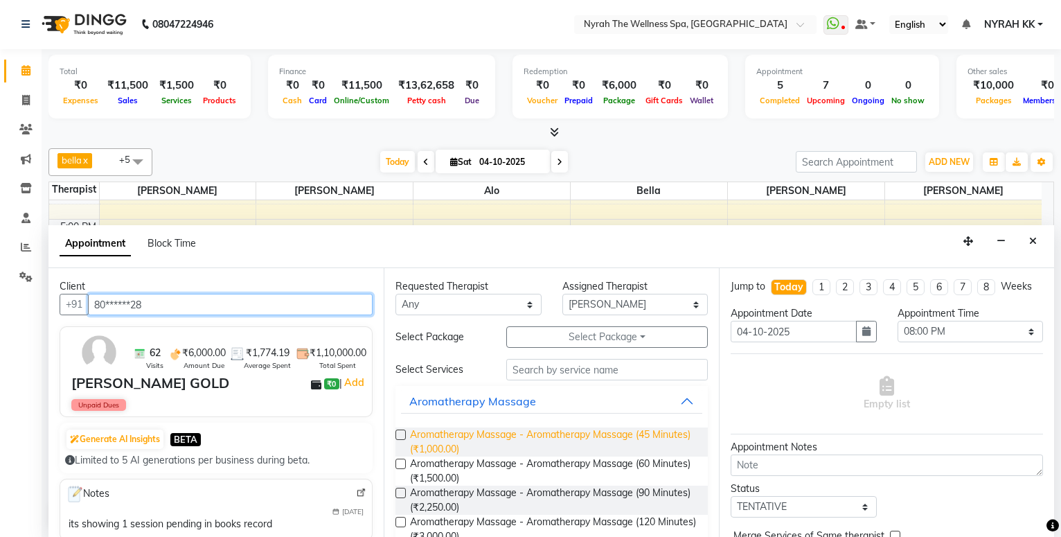
scroll to position [150, 0]
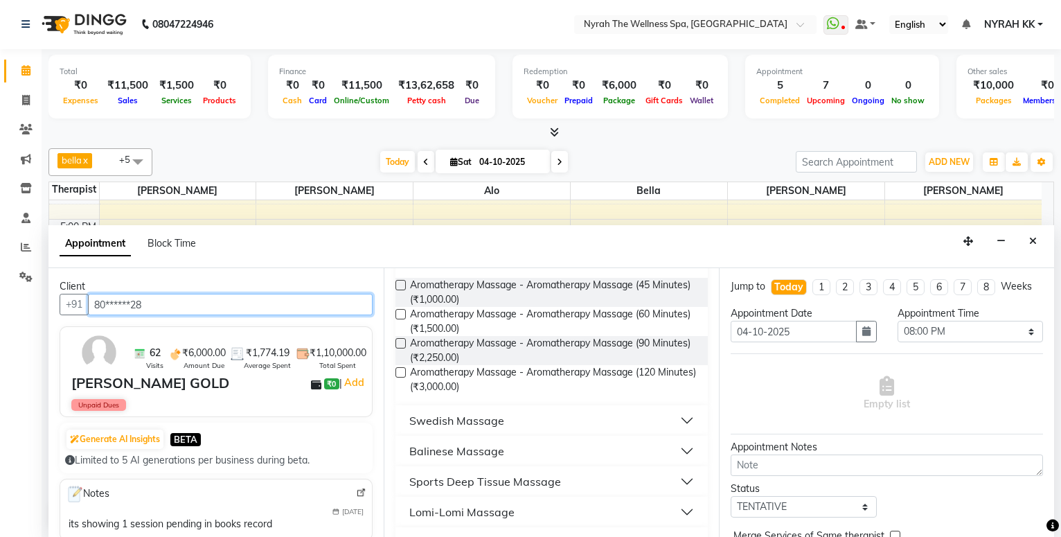
type input "80******28"
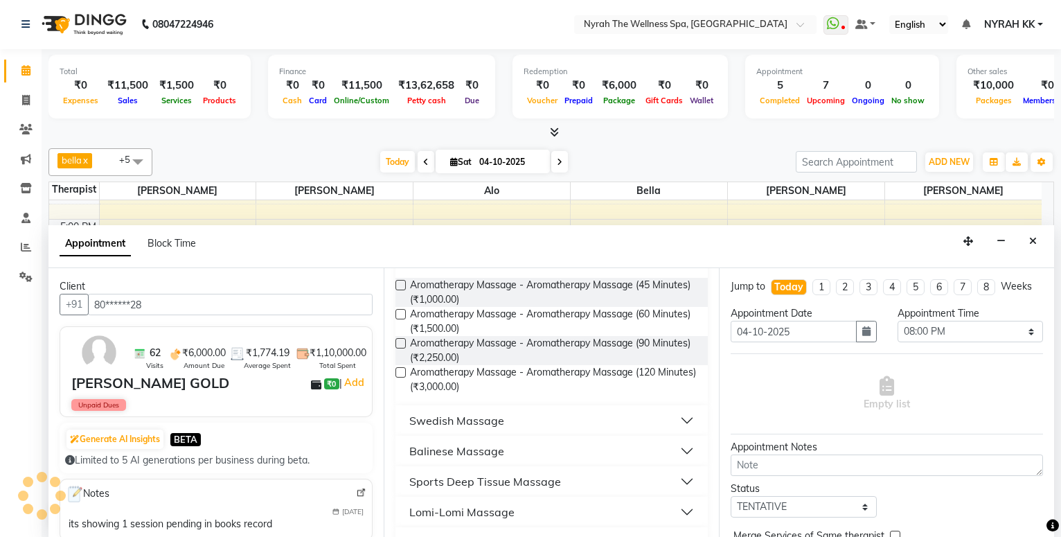
click at [456, 475] on div "Sports Deep Tissue Massage" at bounding box center [485, 481] width 152 height 17
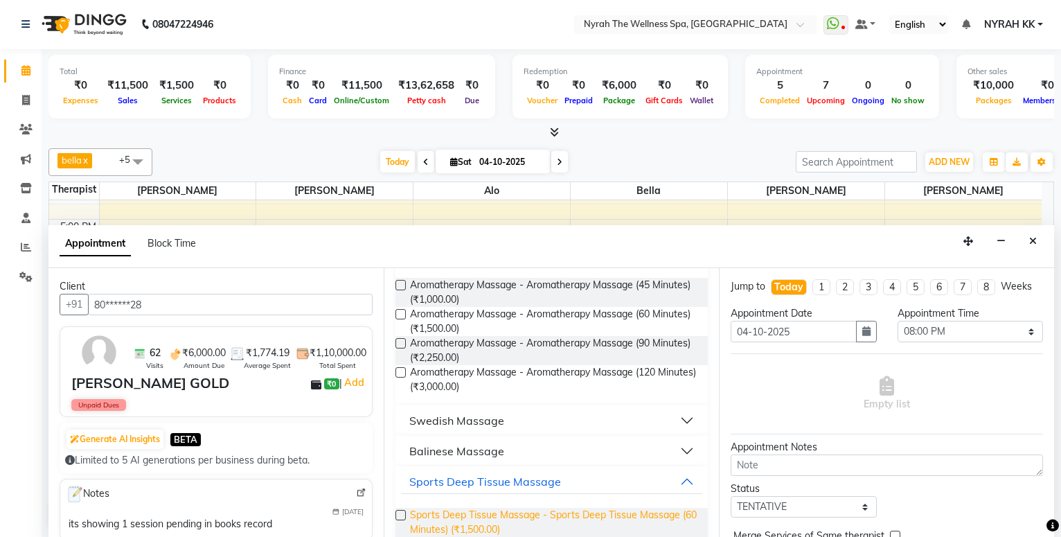
click at [459, 511] on span "Sports Deep Tissue Massage - Sports Deep Tissue Massage (60 Minutes) (₹1,500.00)" at bounding box center [553, 522] width 287 height 29
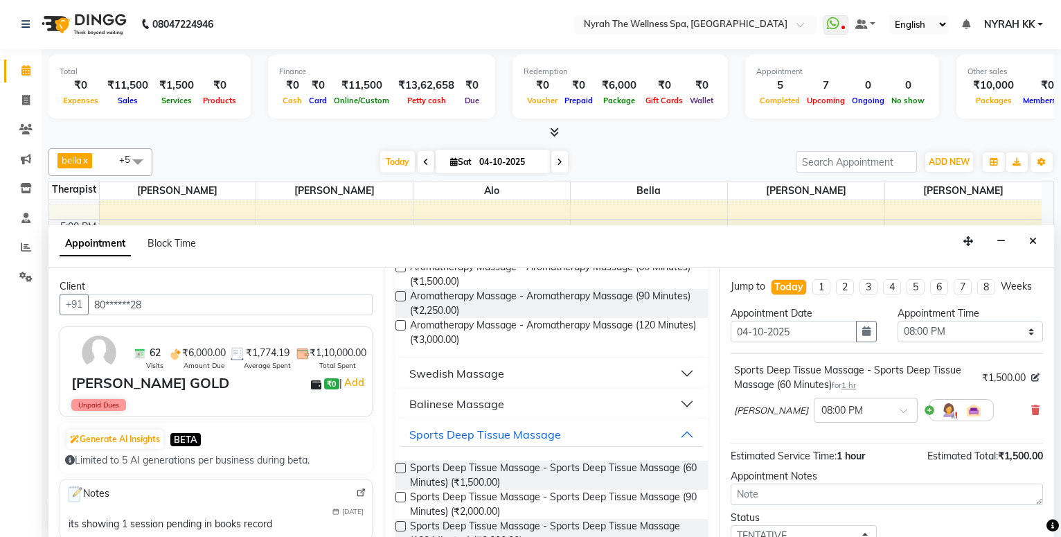
scroll to position [299, 0]
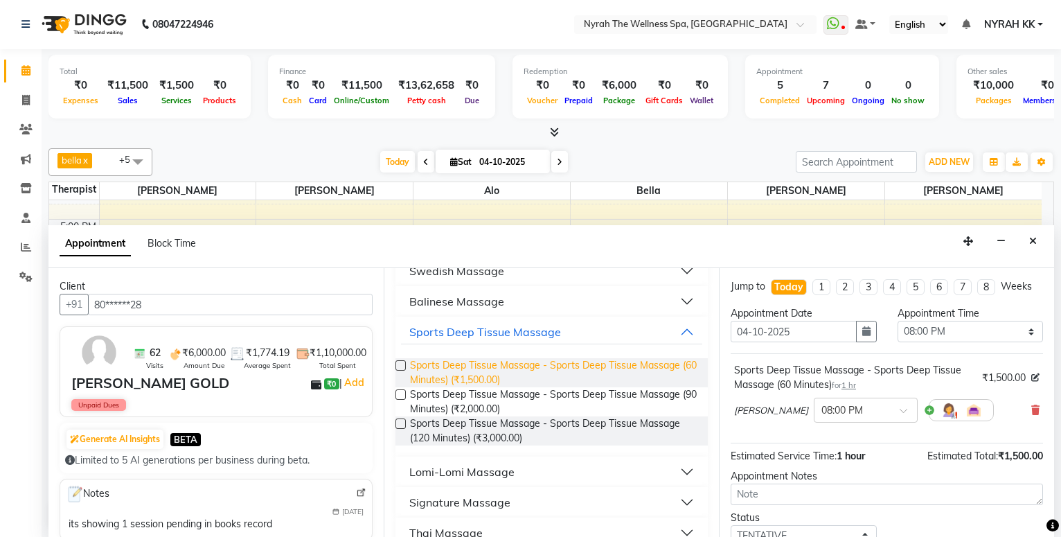
click at [521, 378] on span "Sports Deep Tissue Massage - Sports Deep Tissue Massage (60 Minutes) (₹1,500.00)" at bounding box center [553, 372] width 287 height 29
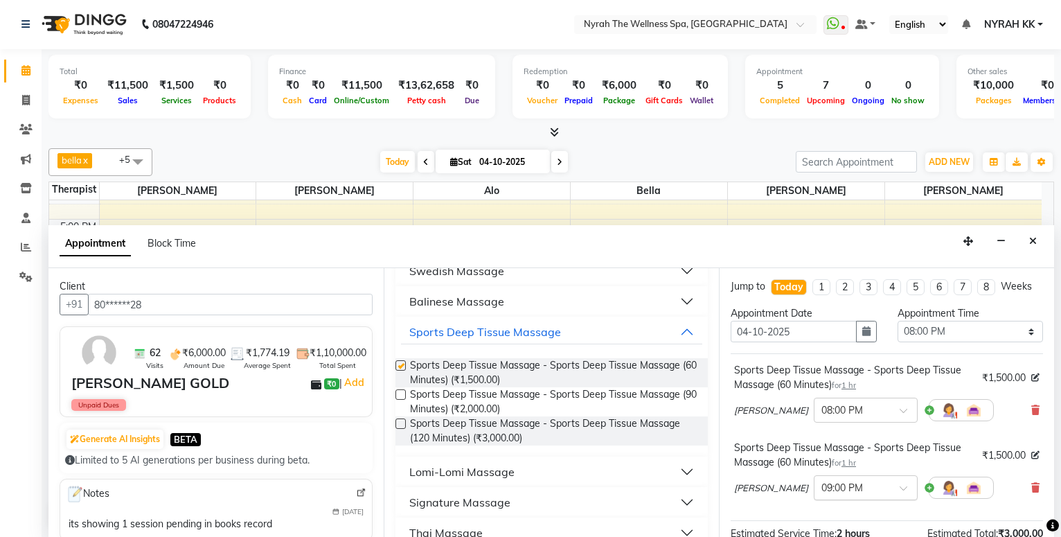
checkbox input "false"
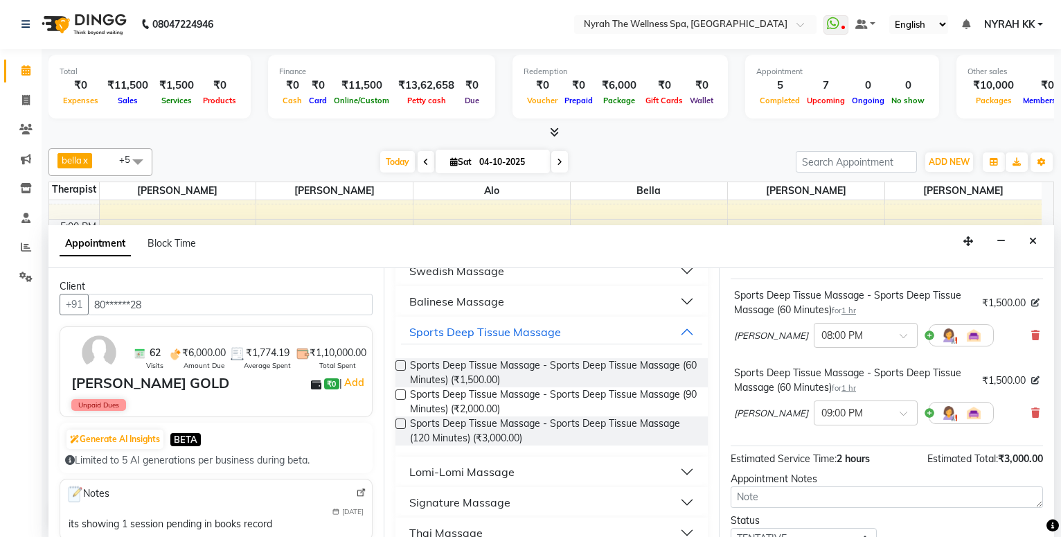
scroll to position [188, 0]
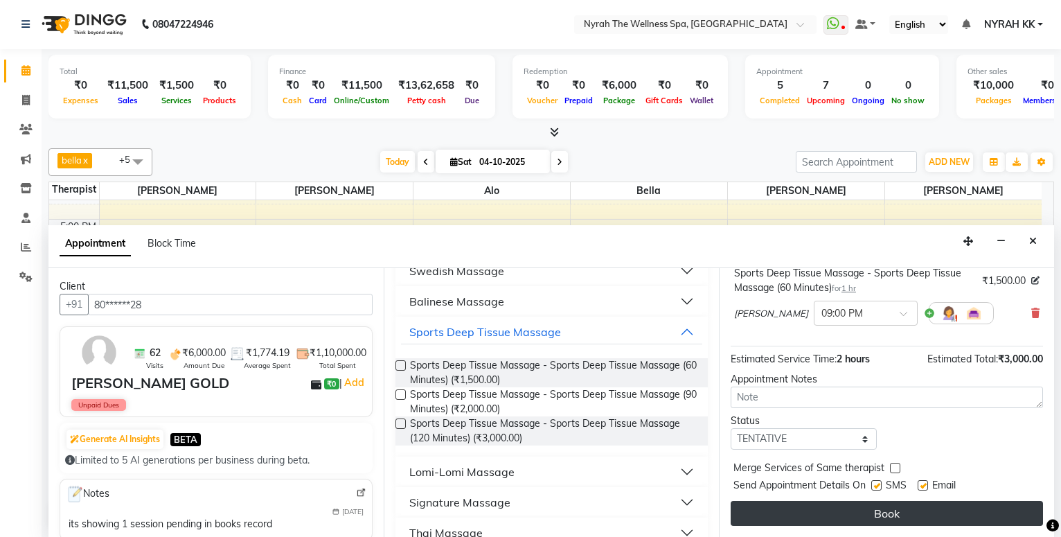
click at [787, 506] on button "Book" at bounding box center [887, 513] width 312 height 25
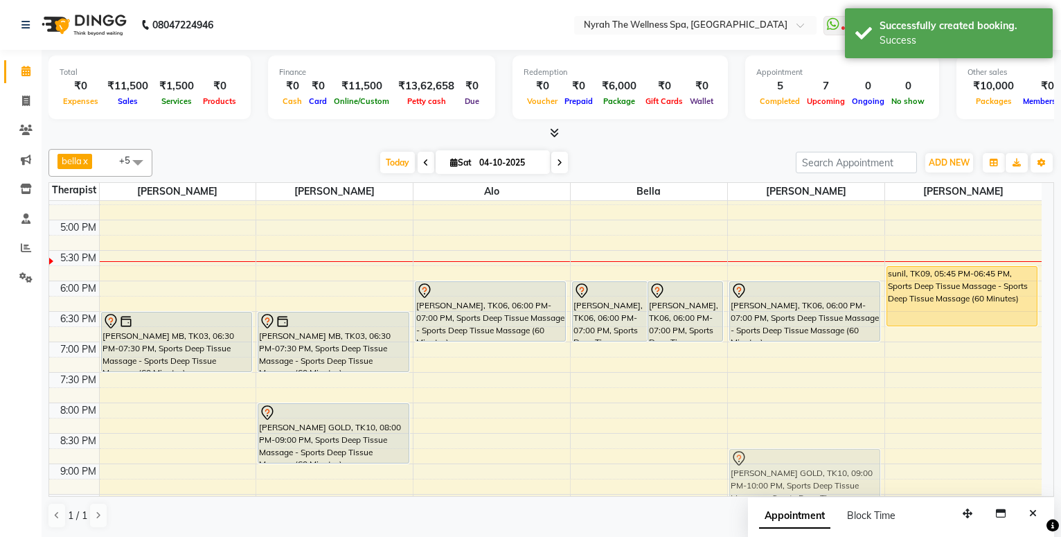
scroll to position [413, 0]
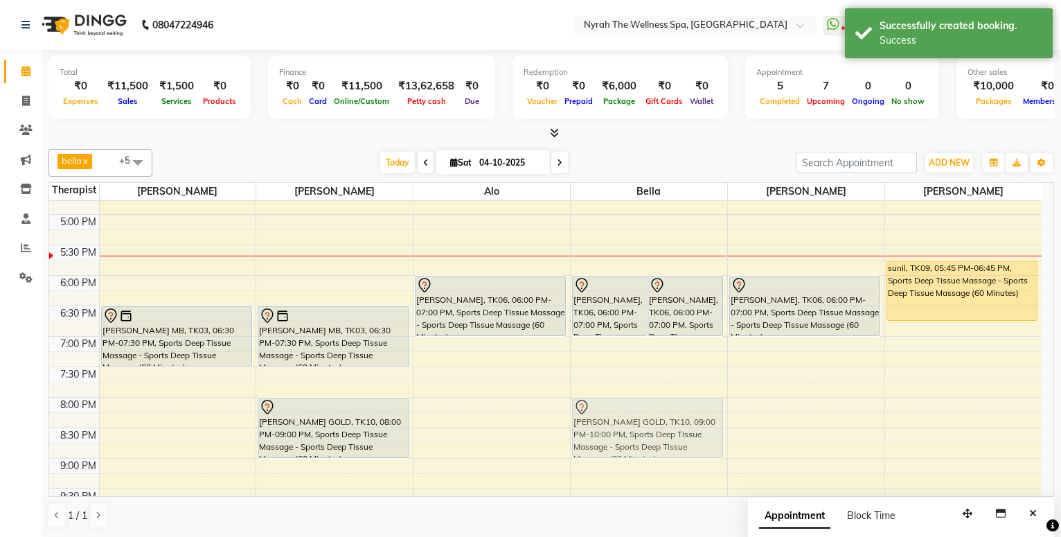
drag, startPoint x: 387, startPoint y: 478, endPoint x: 731, endPoint y: 404, distance: 351.5
click at [731, 404] on div "10:00 AM 10:30 AM 11:00 AM 11:30 AM 12:00 PM 12:30 PM 1:00 PM 1:30 PM 2:00 PM 2…" at bounding box center [545, 214] width 993 height 853
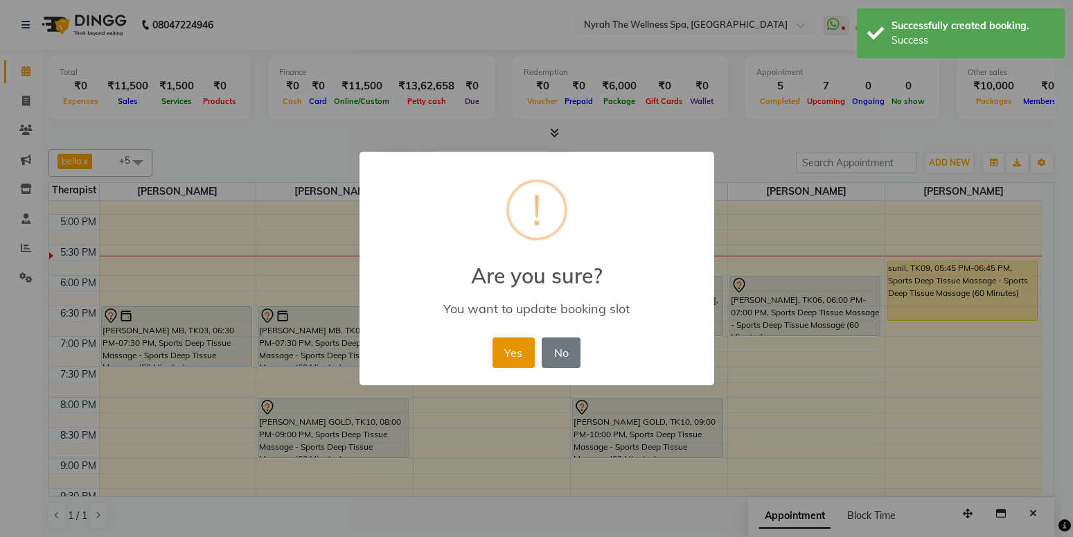
click at [516, 348] on button "Yes" at bounding box center [514, 352] width 42 height 30
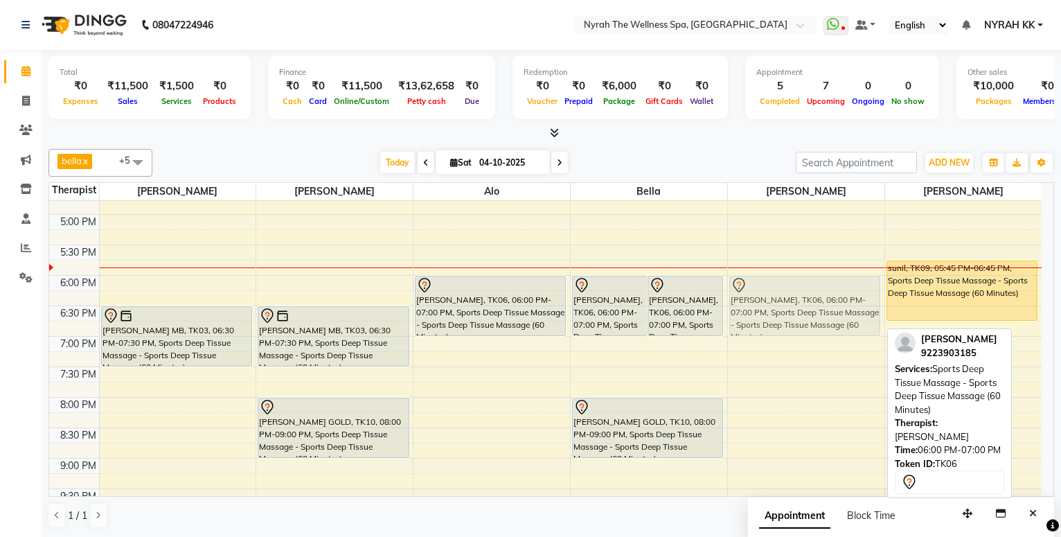
click at [855, 315] on div "[PERSON_NAME], TK06, 06:00 PM-07:00 PM, Sports Deep Tissue Massage - Sports Dee…" at bounding box center [806, 214] width 157 height 853
drag, startPoint x: 858, startPoint y: 339, endPoint x: 874, endPoint y: 260, distance: 81.1
click at [856, 312] on div "10:00 AM 10:30 AM 11:00 AM 11:30 AM 12:00 PM 12:30 PM 1:00 PM 1:30 PM 2:00 PM 2…" at bounding box center [545, 214] width 993 height 853
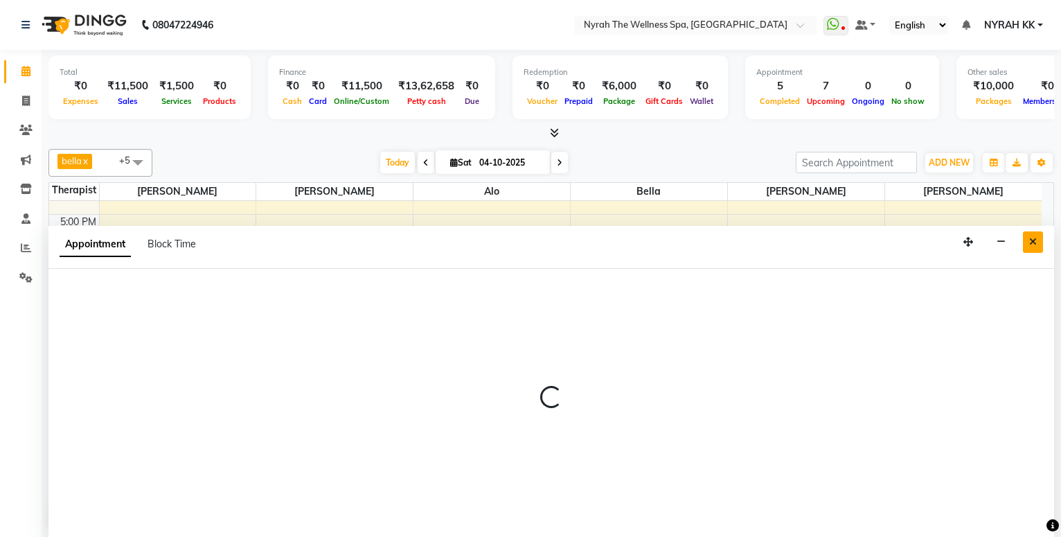
select select "77548"
select select "tentative"
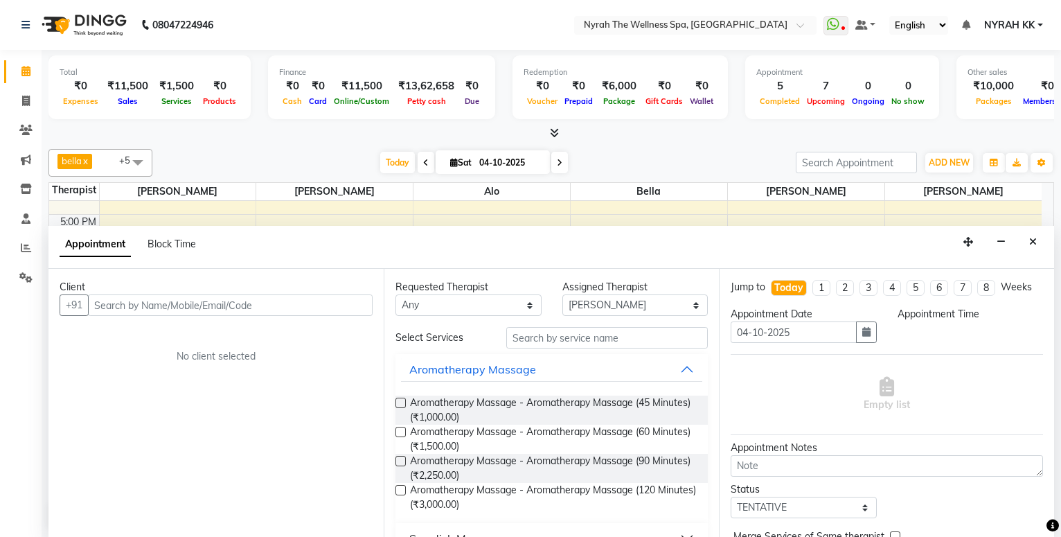
drag, startPoint x: 1037, startPoint y: 241, endPoint x: 954, endPoint y: 257, distance: 84.6
click at [1036, 241] on button "Close" at bounding box center [1033, 241] width 20 height 21
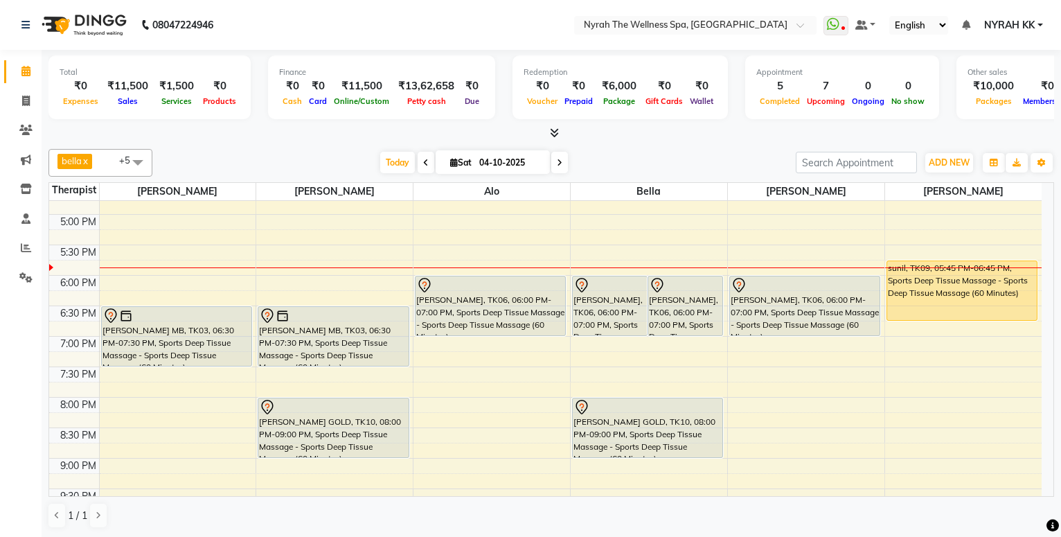
scroll to position [1, 0]
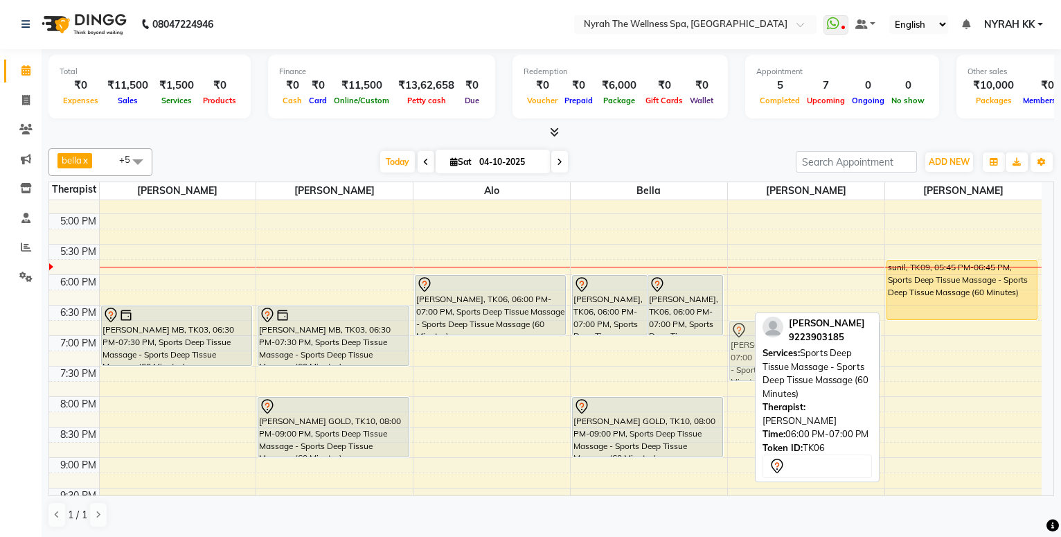
click at [842, 328] on div "[PERSON_NAME], TK06, 06:00 PM-07:00 PM, Sports Deep Tissue Massage - Sports Dee…" at bounding box center [806, 213] width 157 height 853
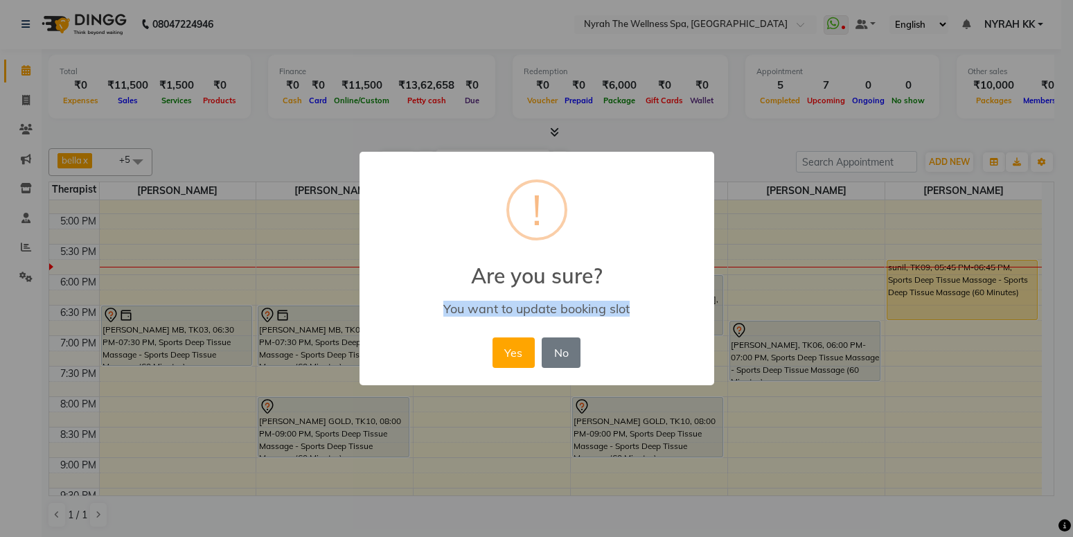
click at [894, 371] on div "× ! Are you sure? You want to update booking slot Yes No No" at bounding box center [536, 268] width 1073 height 537
click at [518, 353] on button "Yes" at bounding box center [514, 352] width 42 height 30
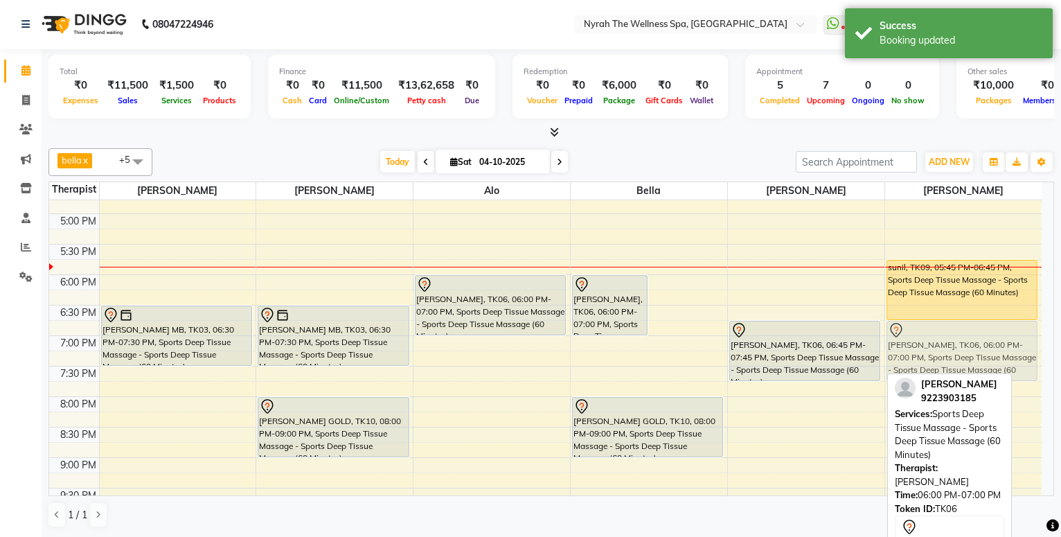
click at [980, 349] on tr "Abhitee Leao MB, TK02, 02:15 PM-03:45 PM, Sports Deep Tissue Massage - Sports D…" at bounding box center [545, 213] width 993 height 853
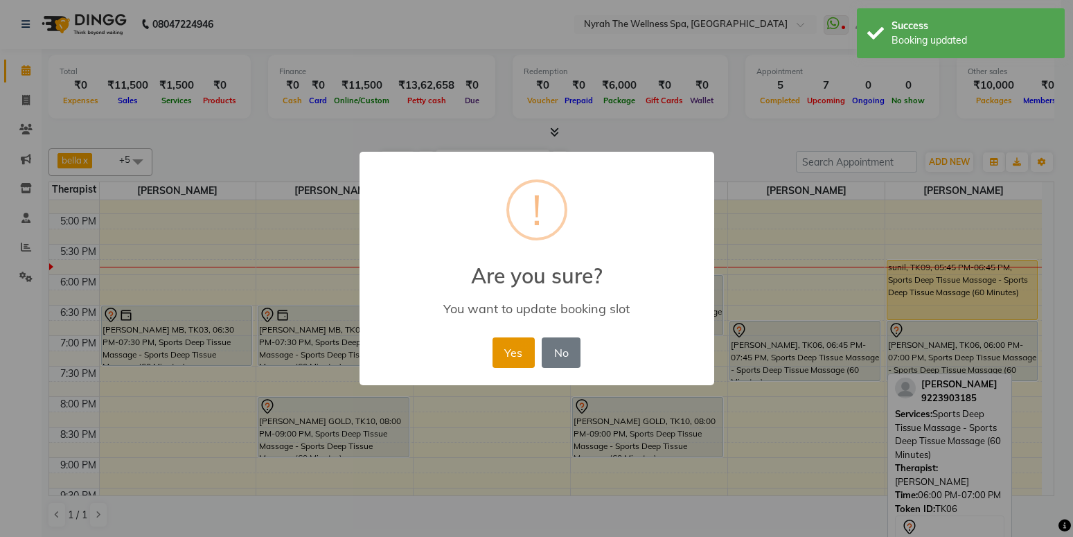
click at [520, 349] on button "Yes" at bounding box center [514, 352] width 42 height 30
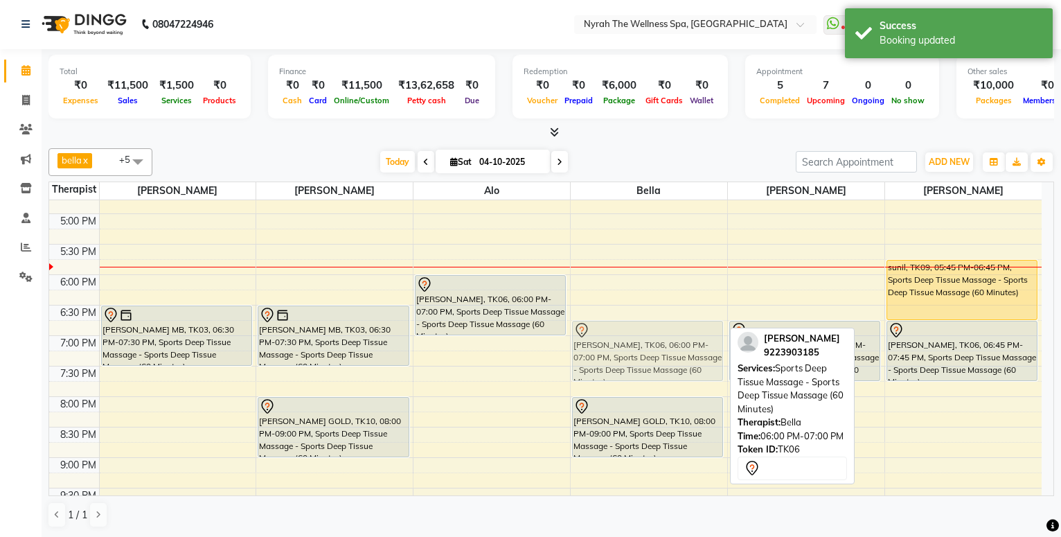
drag, startPoint x: 619, startPoint y: 304, endPoint x: 628, endPoint y: 344, distance: 41.2
click at [628, 344] on div "prashant, TK04, 01:00 PM-02:00 PM, Sports Deep Tissue Massage - Sports Deep Tis…" at bounding box center [649, 213] width 157 height 853
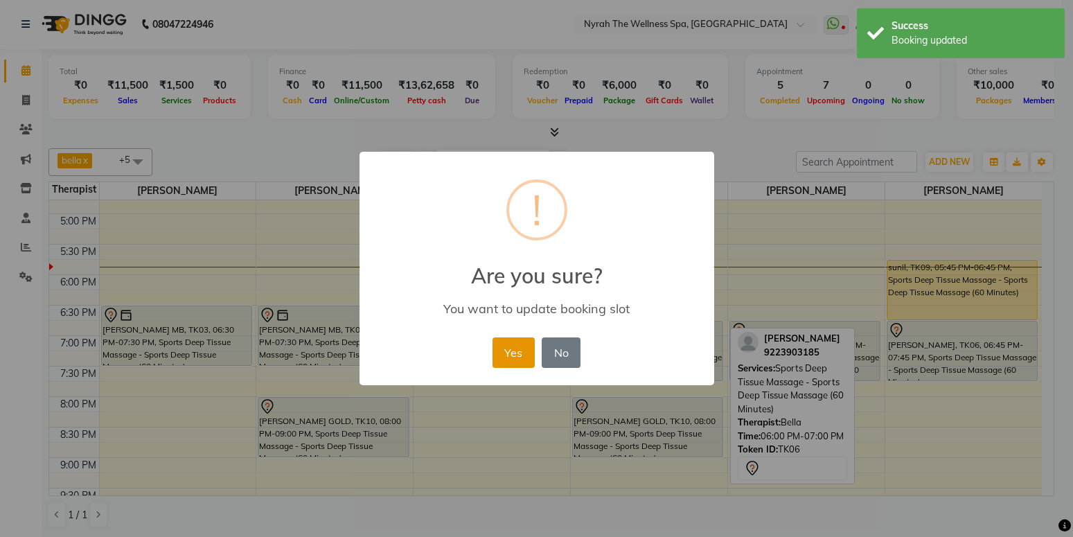
click at [529, 345] on button "Yes" at bounding box center [514, 352] width 42 height 30
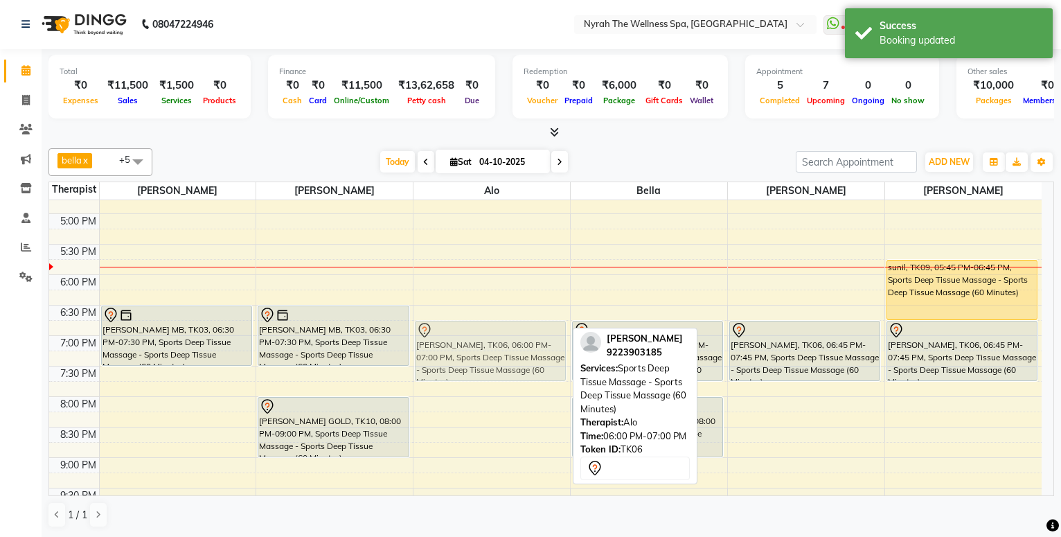
drag, startPoint x: 521, startPoint y: 310, endPoint x: 531, endPoint y: 353, distance: 44.7
click at [531, 353] on div "[PERSON_NAME]. [PERSON_NAME] 20k mb 2 MB, TK07, 02:00 PM-03:30 PM, Sports Deep …" at bounding box center [492, 213] width 157 height 853
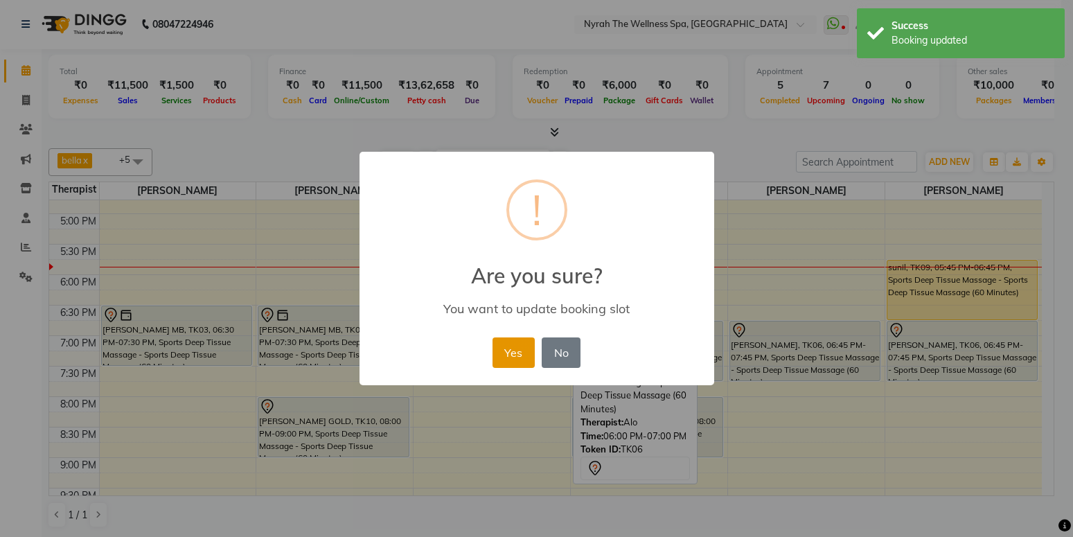
click at [509, 354] on button "Yes" at bounding box center [514, 352] width 42 height 30
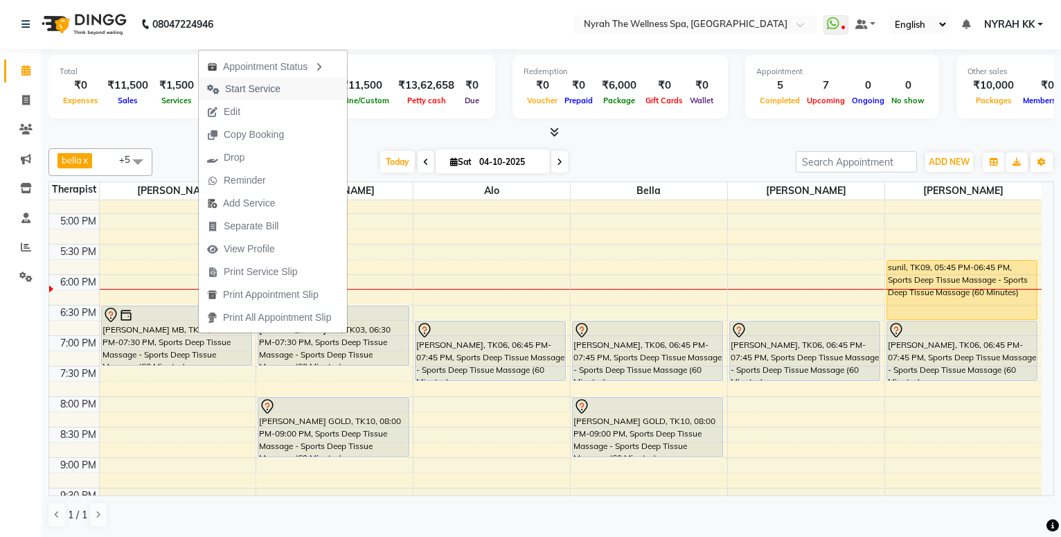
click at [242, 96] on span "Start Service" at bounding box center [244, 89] width 90 height 23
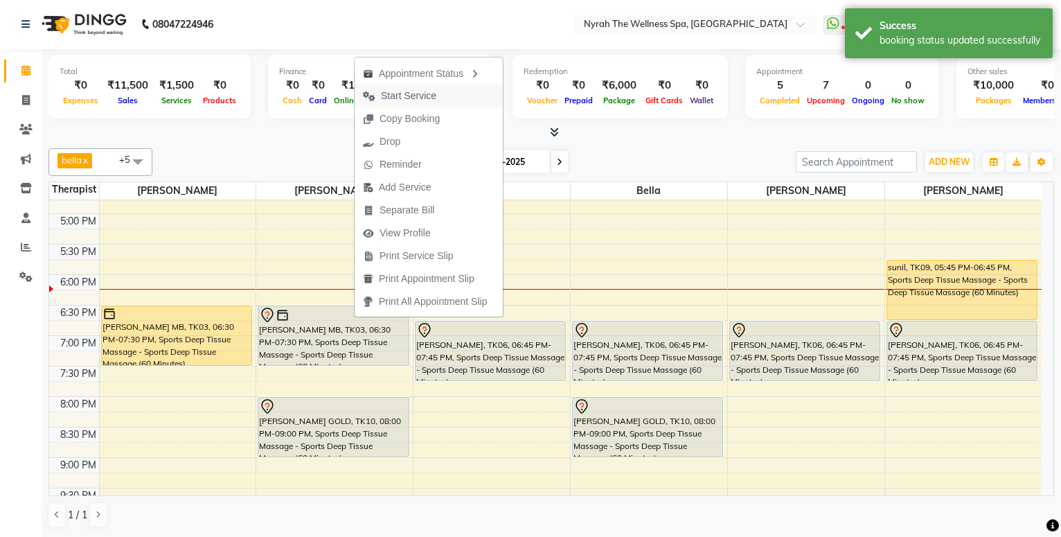
click at [391, 102] on span "Start Service" at bounding box center [408, 96] width 55 height 15
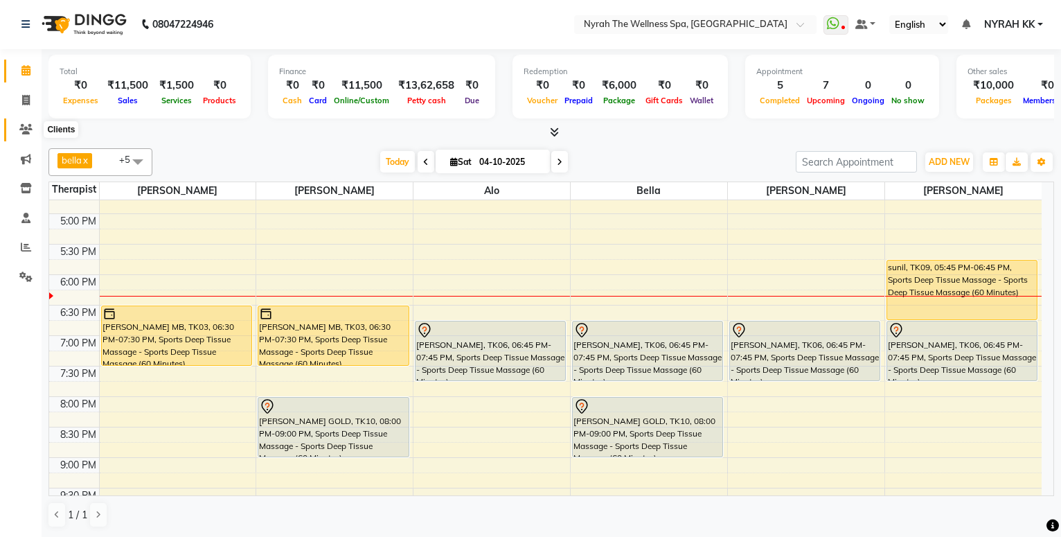
click at [30, 128] on icon at bounding box center [25, 129] width 13 height 10
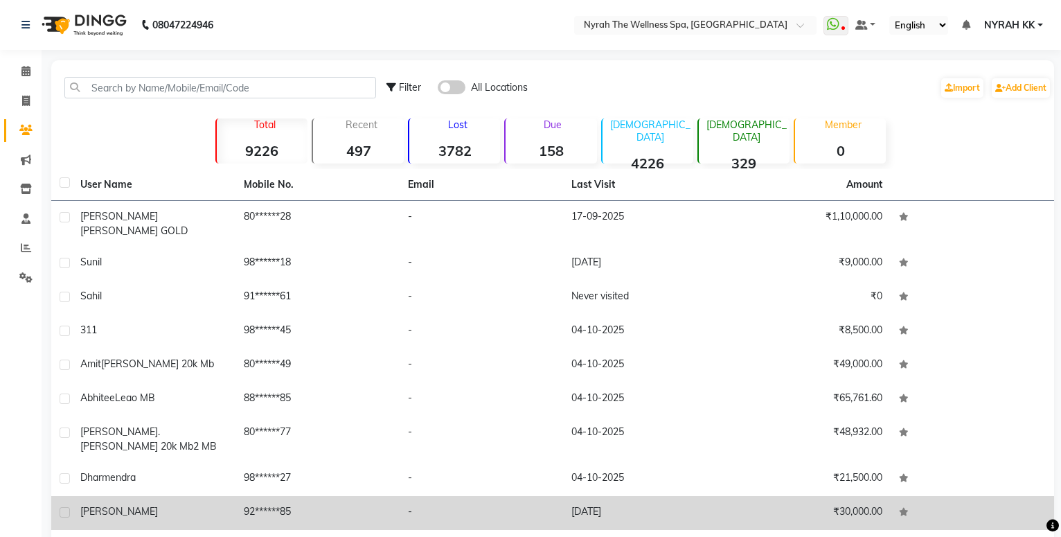
click at [128, 504] on div "[PERSON_NAME]" at bounding box center [153, 511] width 147 height 15
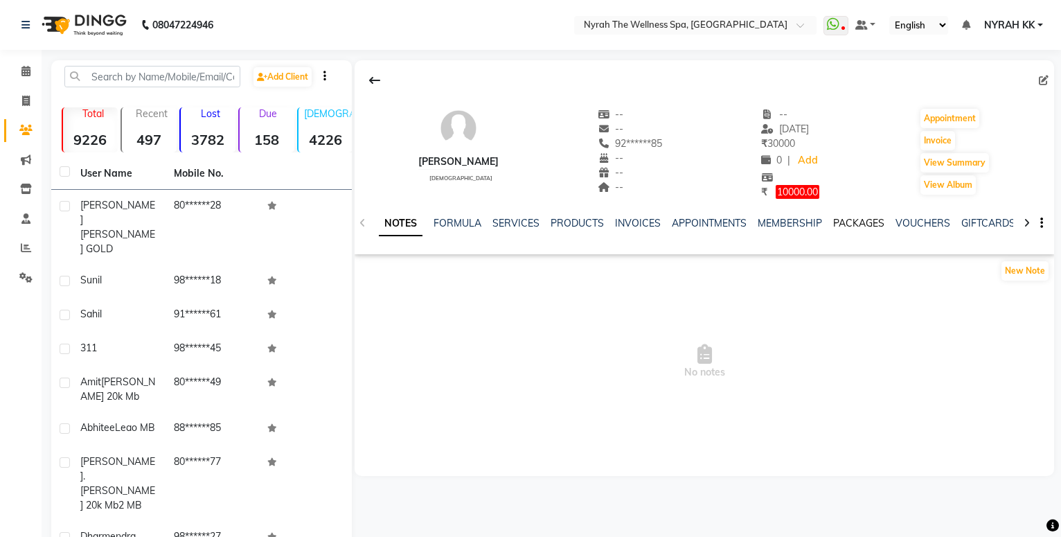
click at [861, 220] on link "PACKAGES" at bounding box center [858, 223] width 51 height 12
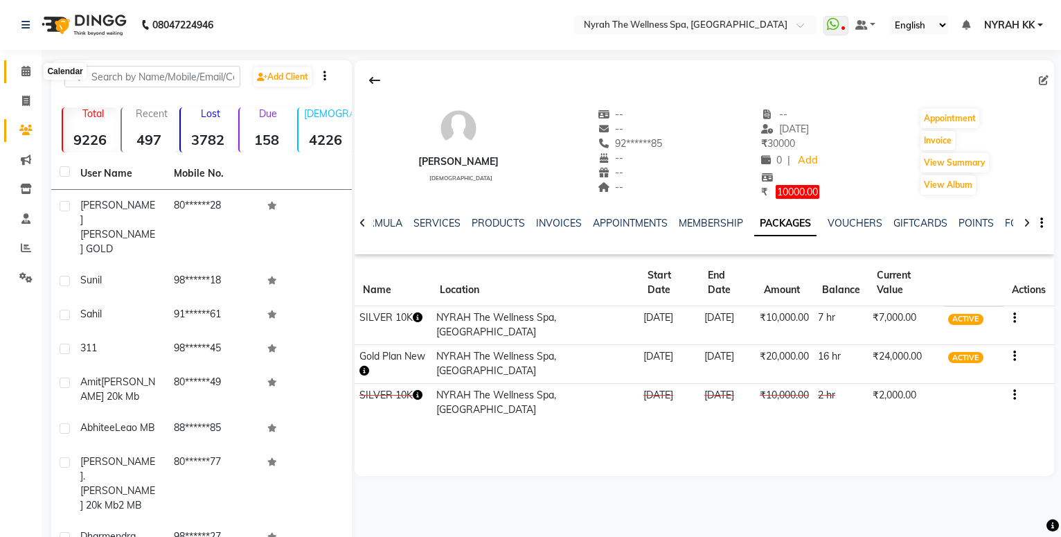
click at [30, 73] on icon at bounding box center [25, 71] width 9 height 10
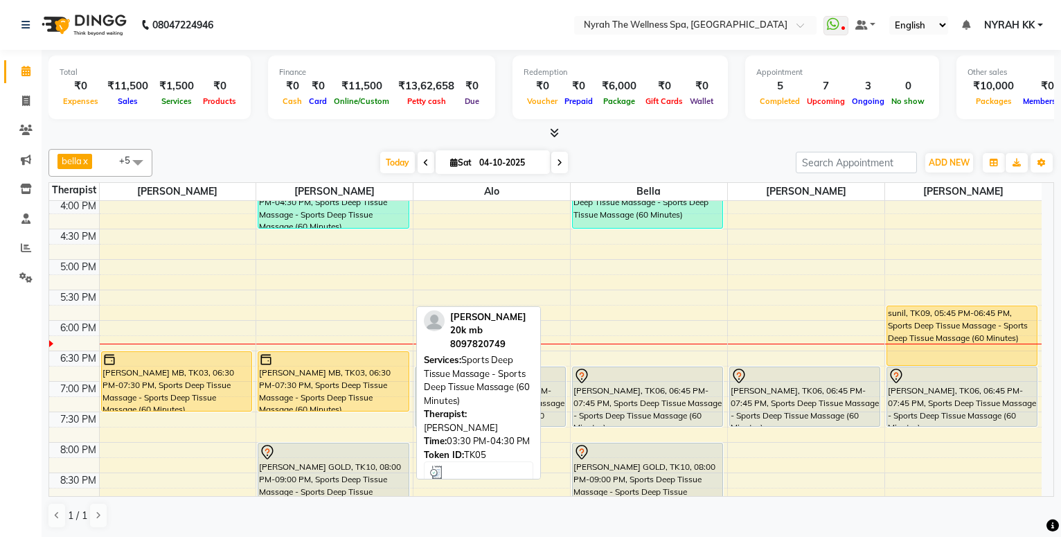
scroll to position [374, 0]
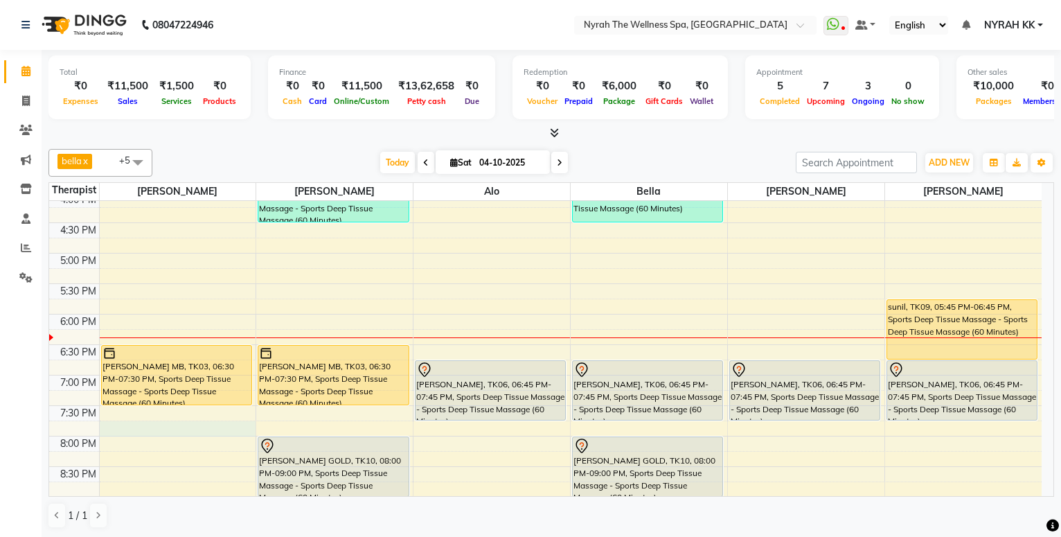
click at [201, 429] on div "10:00 AM 10:30 AM 11:00 AM 11:30 AM 12:00 PM 12:30 PM 1:00 PM 1:30 PM 2:00 PM 2…" at bounding box center [545, 253] width 993 height 853
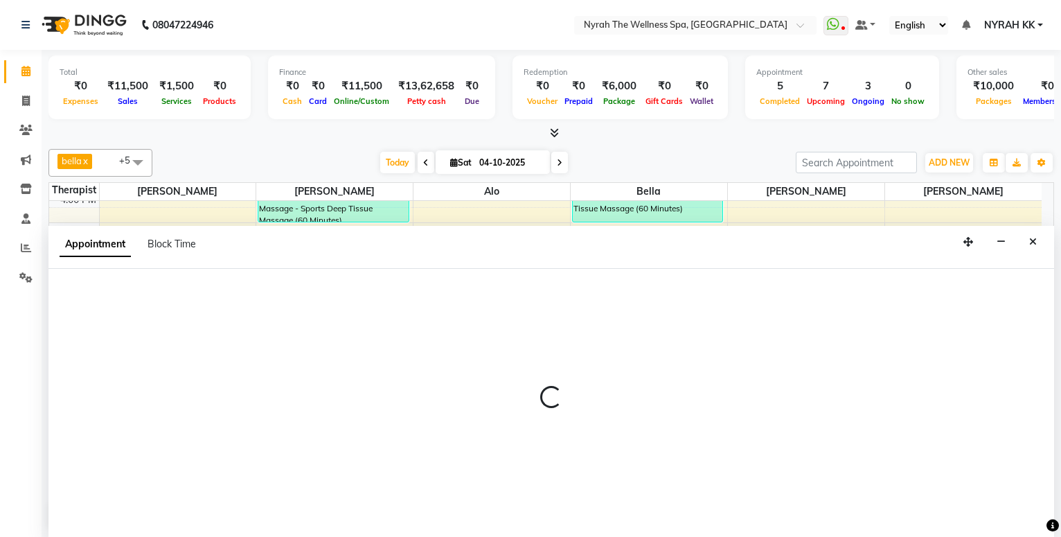
select select "10323"
select select "tentative"
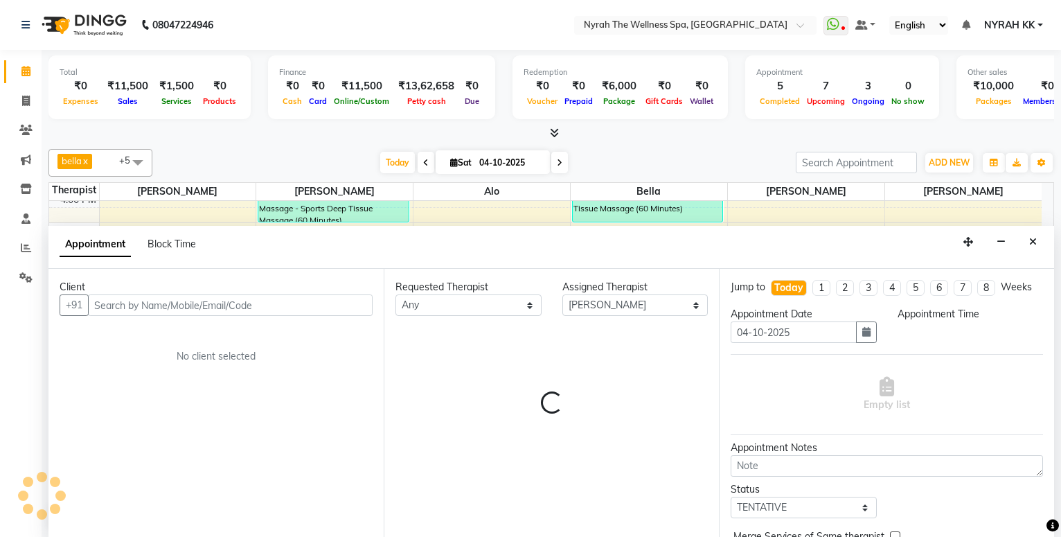
click at [162, 302] on input "text" at bounding box center [230, 304] width 285 height 21
select select "1185"
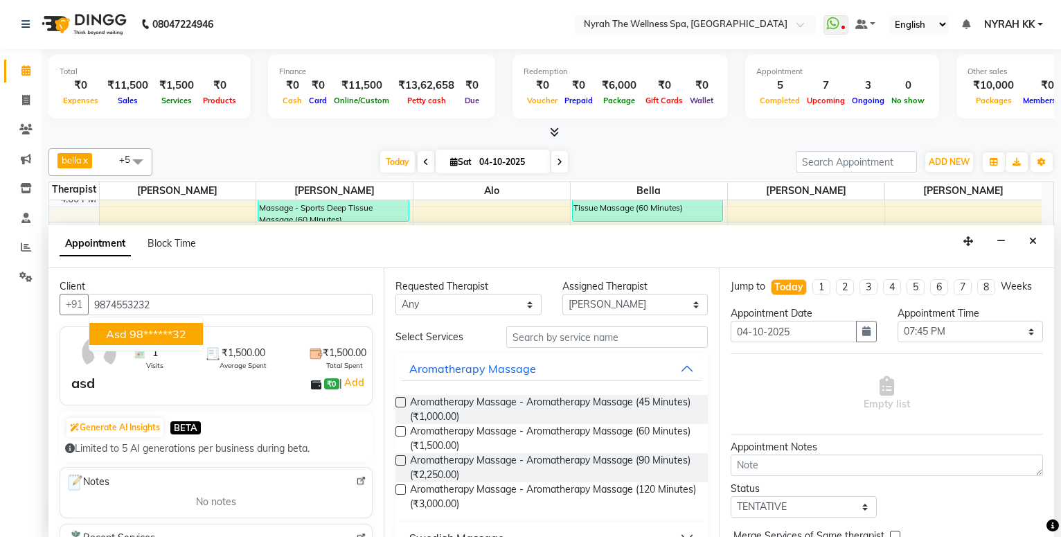
click at [124, 331] on span "asd" at bounding box center [116, 334] width 21 height 14
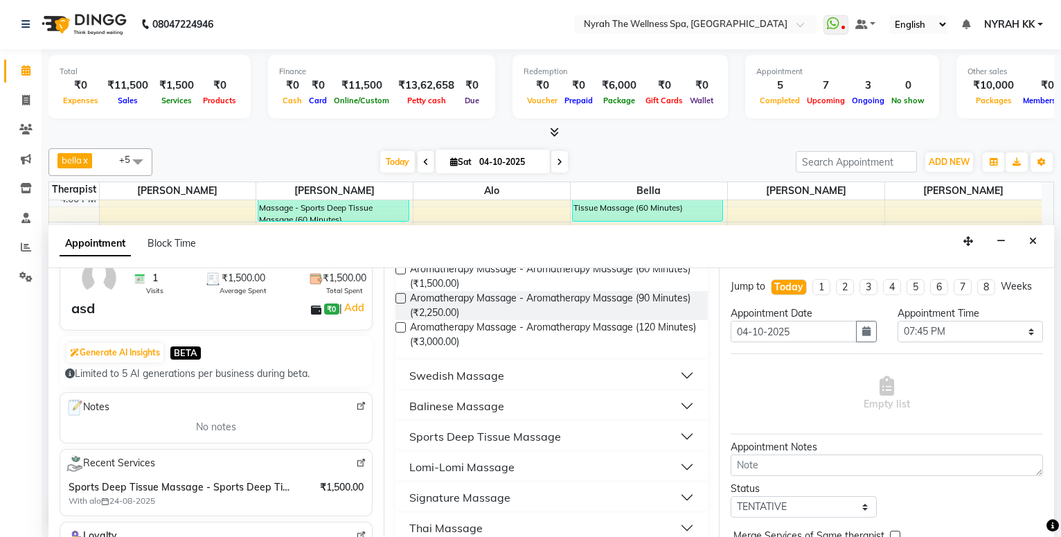
scroll to position [224, 0]
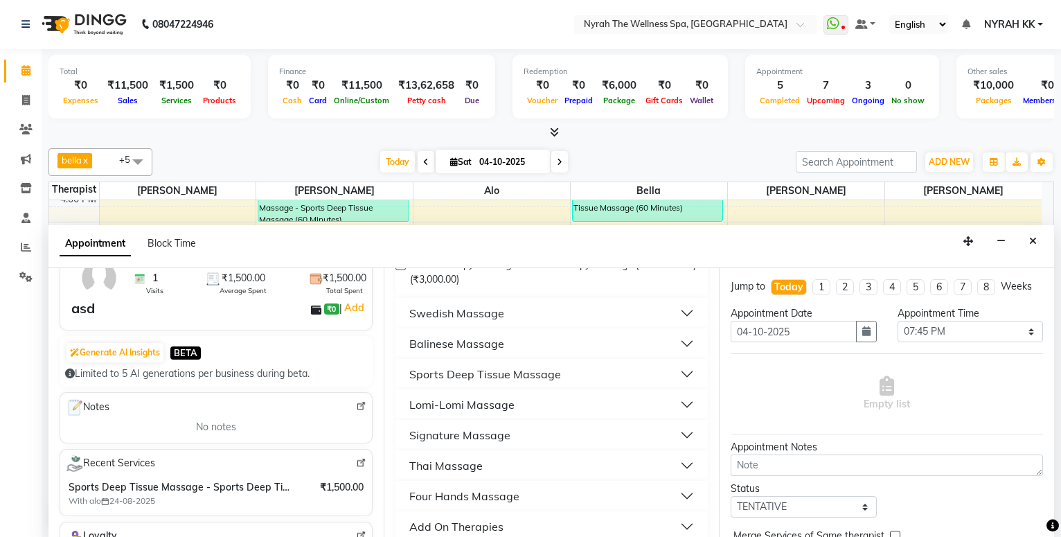
type input "98******32"
click at [488, 372] on div "Sports Deep Tissue Massage" at bounding box center [485, 374] width 152 height 17
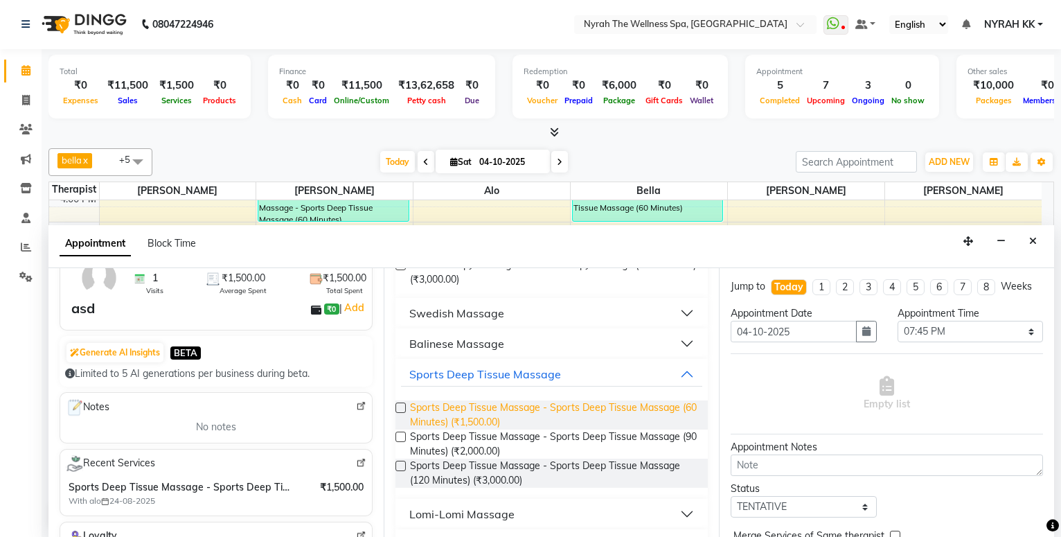
click at [492, 407] on span "Sports Deep Tissue Massage - Sports Deep Tissue Massage (60 Minutes) (₹1,500.00)" at bounding box center [553, 414] width 287 height 29
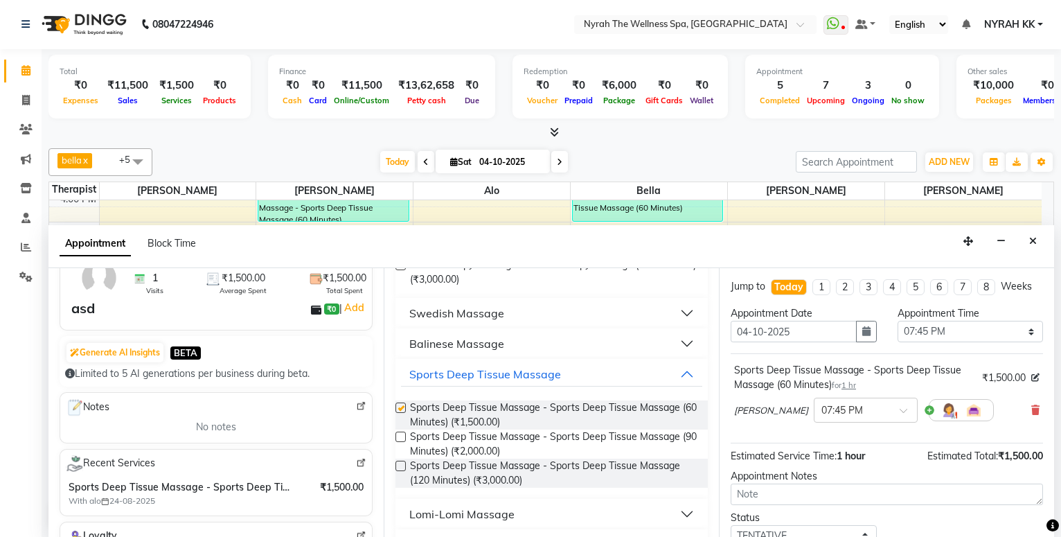
checkbox input "false"
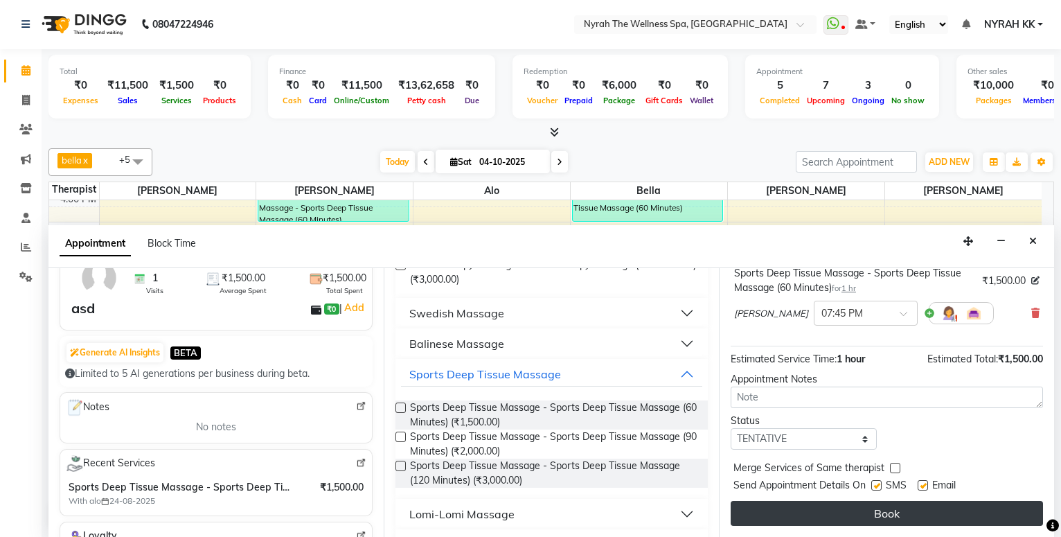
click at [806, 508] on button "Book" at bounding box center [887, 513] width 312 height 25
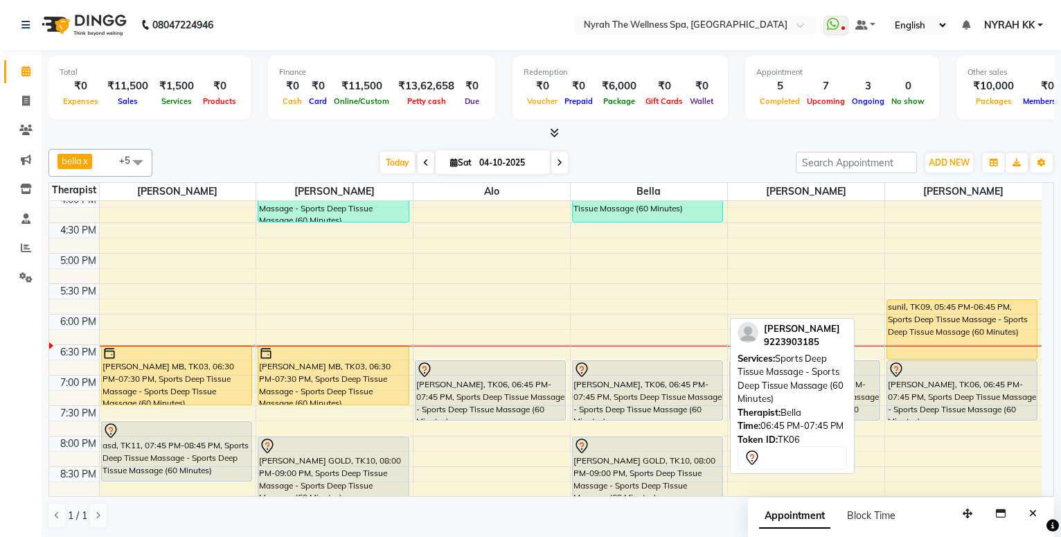
scroll to position [449, 0]
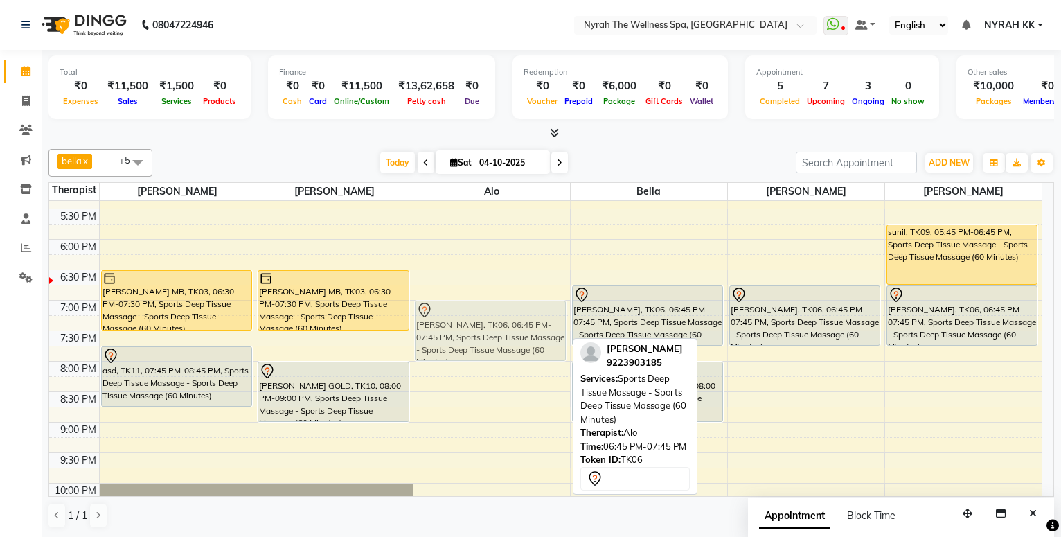
drag, startPoint x: 474, startPoint y: 291, endPoint x: 473, endPoint y: 299, distance: 7.7
click at [472, 306] on div "[PERSON_NAME]. [PERSON_NAME] 20k mb 2 MB, TK07, 02:00 PM-03:30 PM, Sports Deep …" at bounding box center [492, 178] width 157 height 853
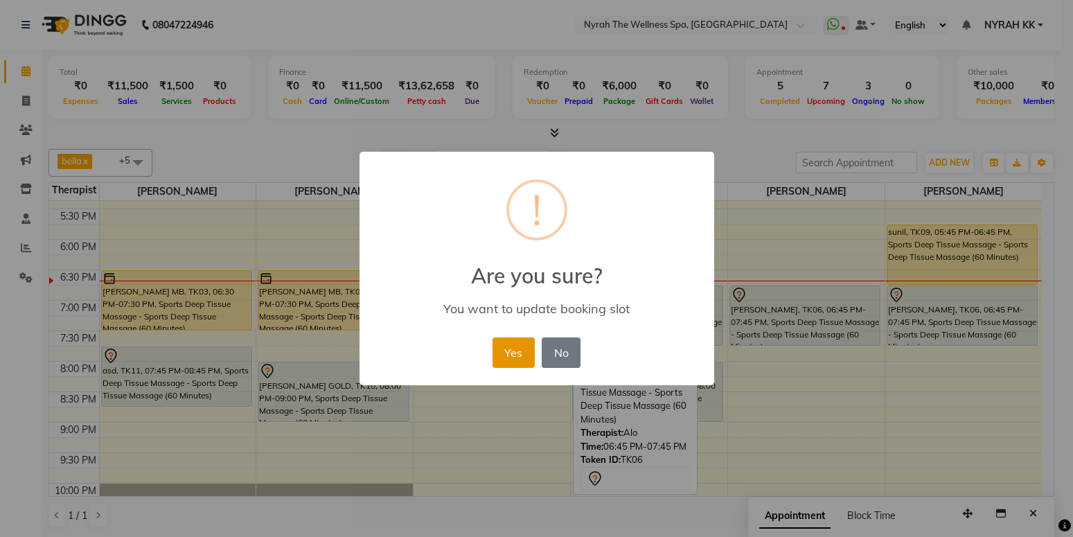
click at [513, 364] on button "Yes" at bounding box center [514, 352] width 42 height 30
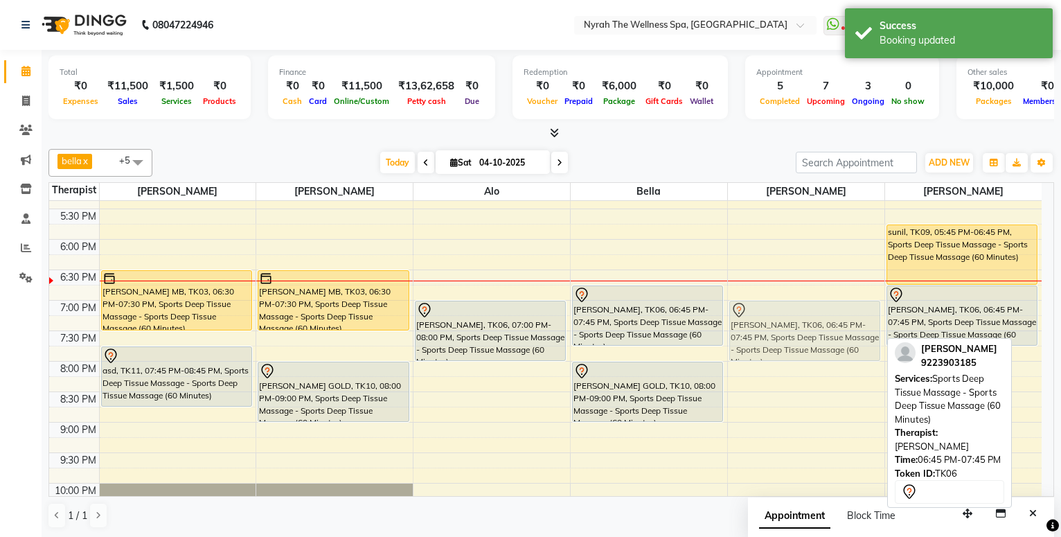
drag, startPoint x: 795, startPoint y: 294, endPoint x: 790, endPoint y: 315, distance: 22.2
click at [790, 315] on div "[PERSON_NAME], TK06, 06:45 PM-07:45 PM, Sports Deep Tissue Massage - Sports Dee…" at bounding box center [806, 178] width 157 height 853
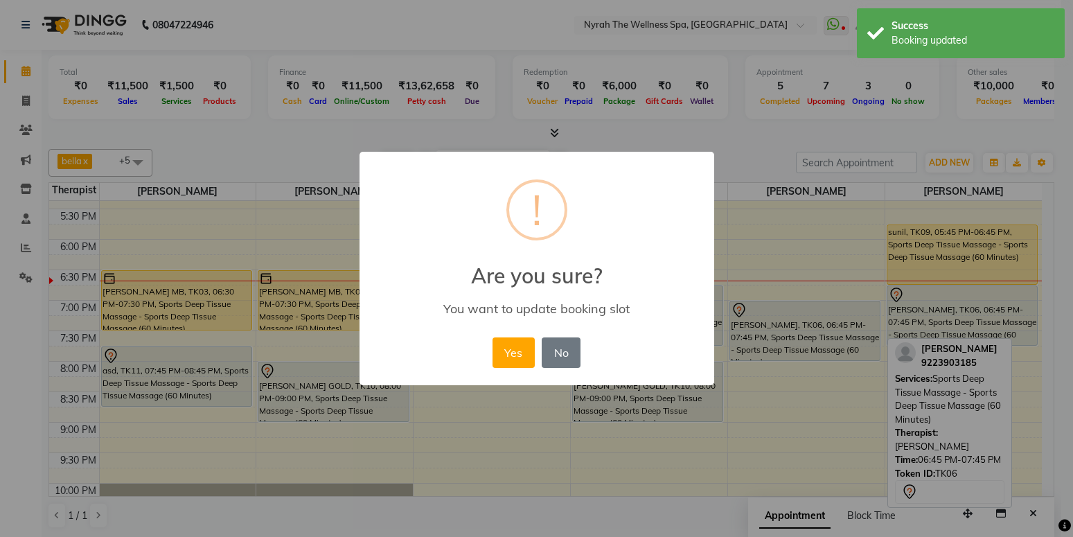
click at [516, 349] on button "Yes" at bounding box center [514, 352] width 42 height 30
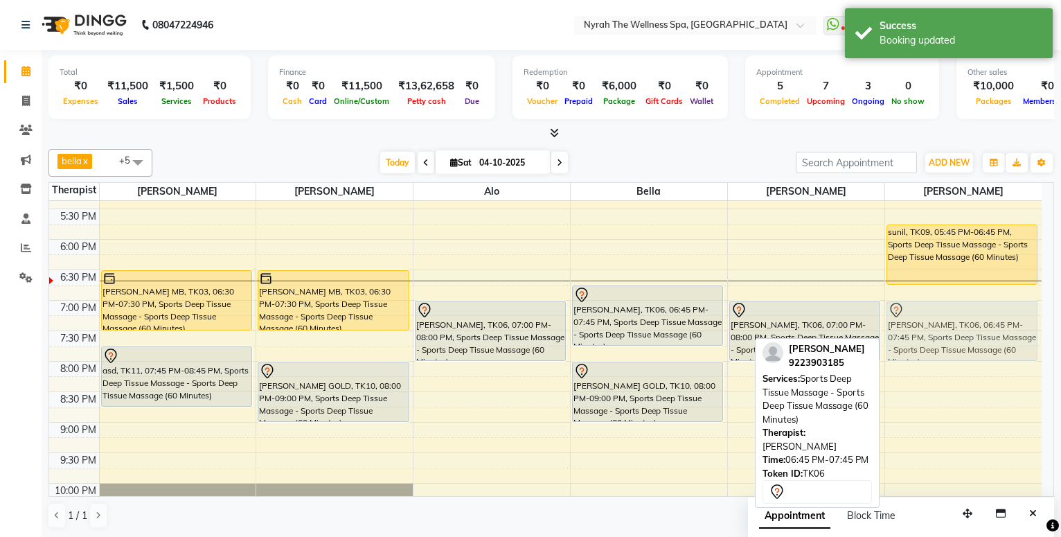
drag, startPoint x: 966, startPoint y: 294, endPoint x: 958, endPoint y: 306, distance: 13.9
click at [956, 308] on div "[PERSON_NAME], TK01, 12:15 PM-01:15 PM, Sports Deep Tissue Massage - Sports Dee…" at bounding box center [963, 178] width 157 height 853
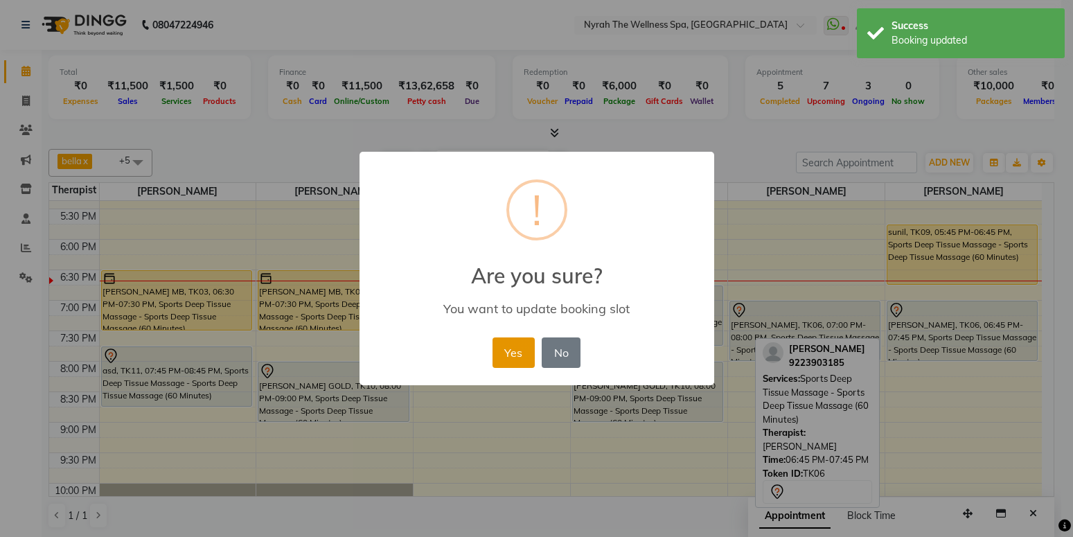
click at [526, 355] on button "Yes" at bounding box center [514, 352] width 42 height 30
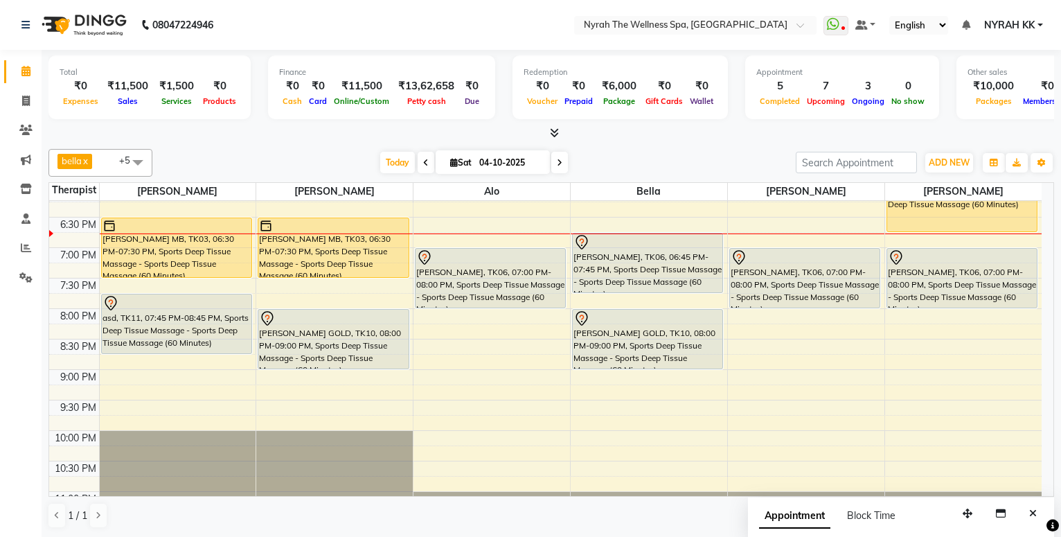
scroll to position [524, 0]
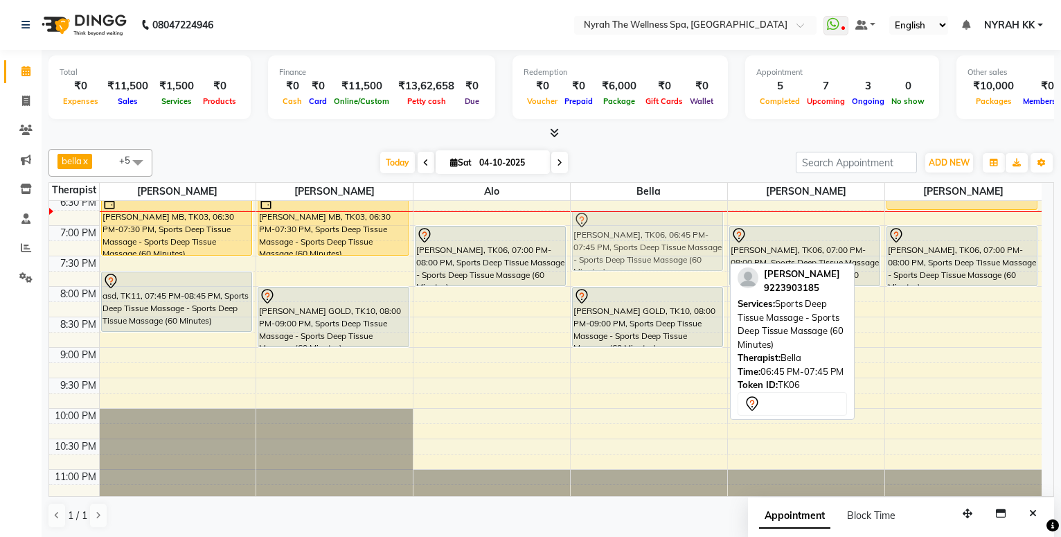
click at [612, 232] on div "prashant, TK04, 01:00 PM-02:00 PM, Sports Deep Tissue Massage - Sports Deep Tis…" at bounding box center [649, 103] width 157 height 853
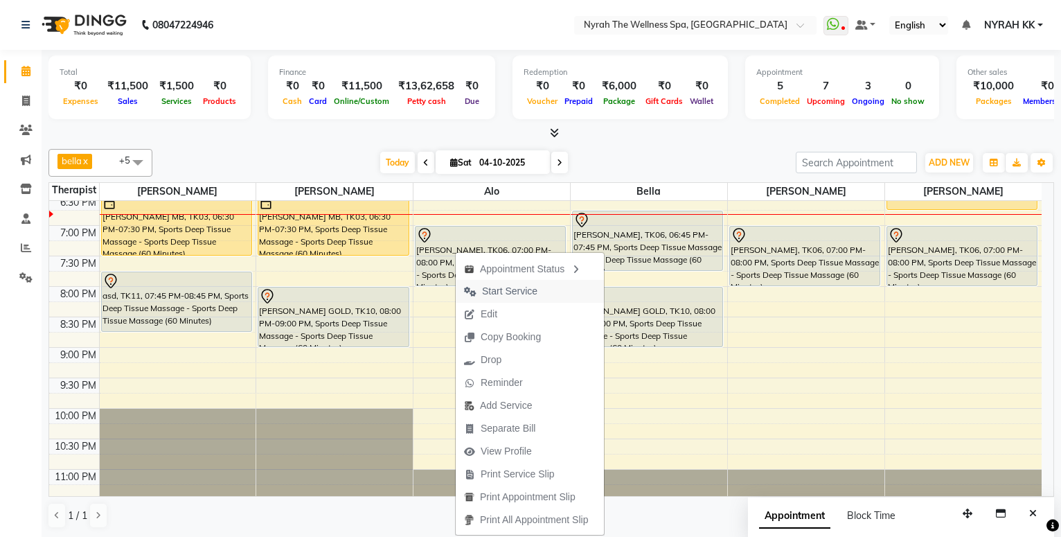
click at [504, 290] on span "Start Service" at bounding box center [509, 291] width 55 height 15
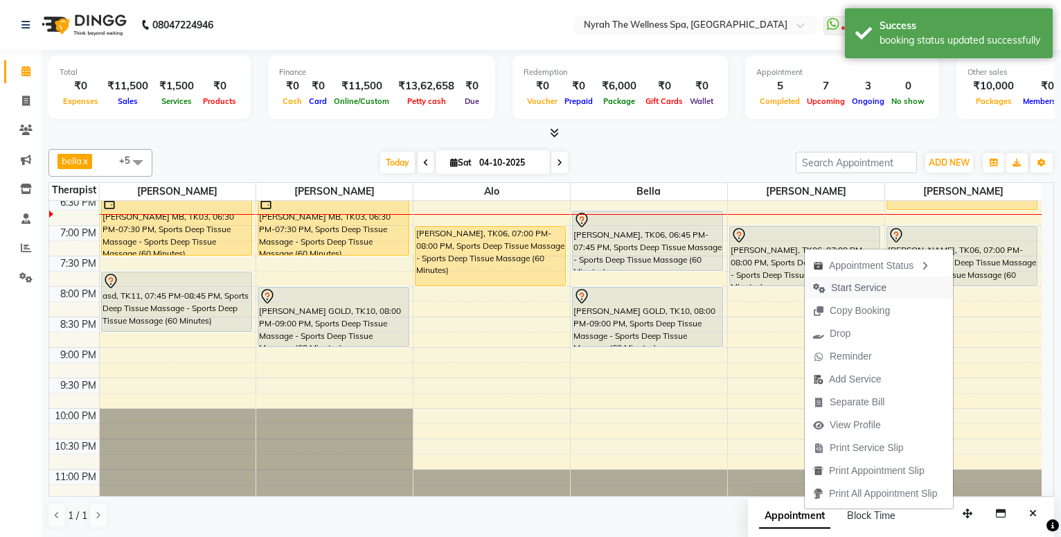
click at [876, 287] on span "Start Service" at bounding box center [858, 288] width 55 height 15
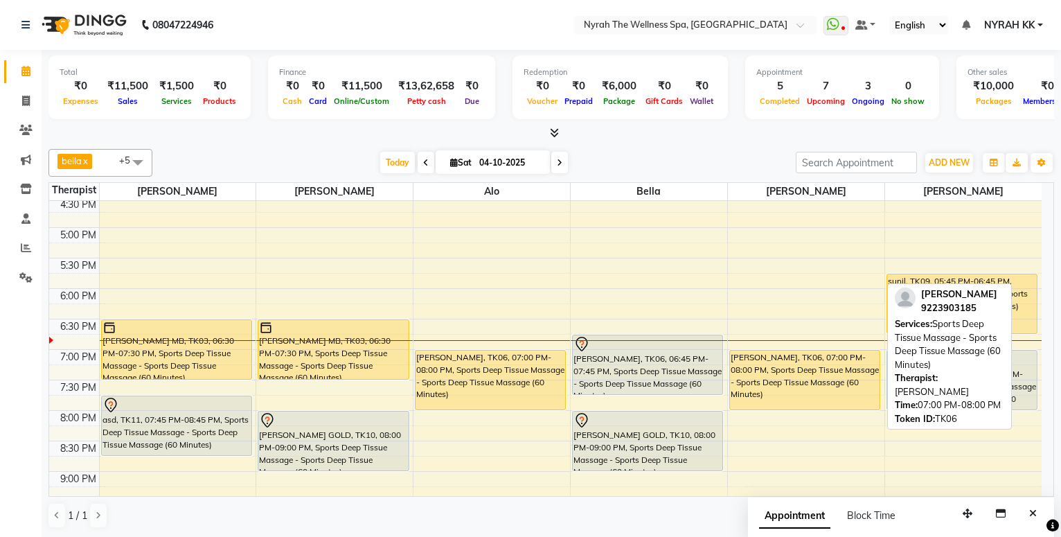
scroll to position [374, 0]
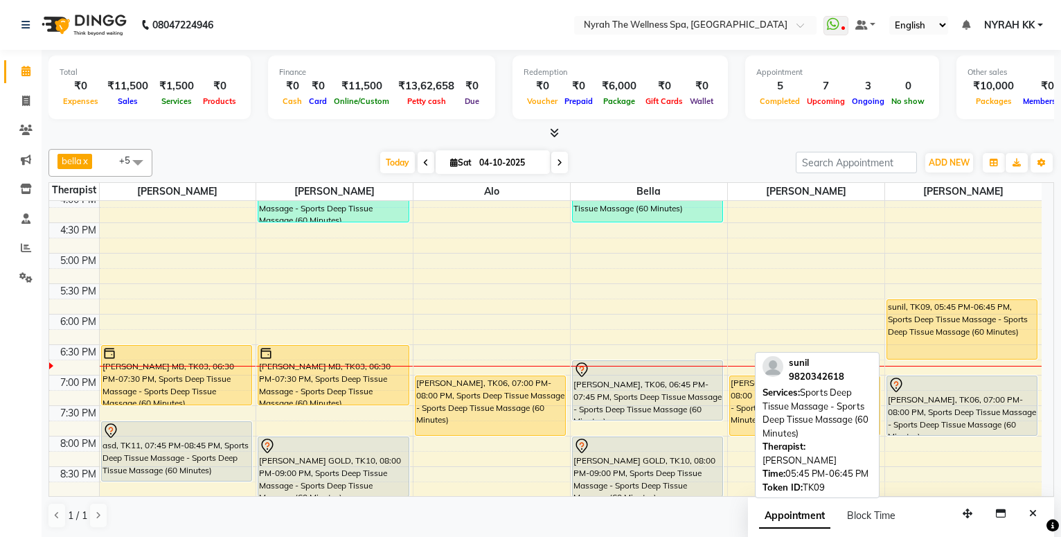
click at [921, 317] on div "sunil, TK09, 05:45 PM-06:45 PM, Sports Deep Tissue Massage - Sports Deep Tissue…" at bounding box center [962, 329] width 150 height 59
select select "1"
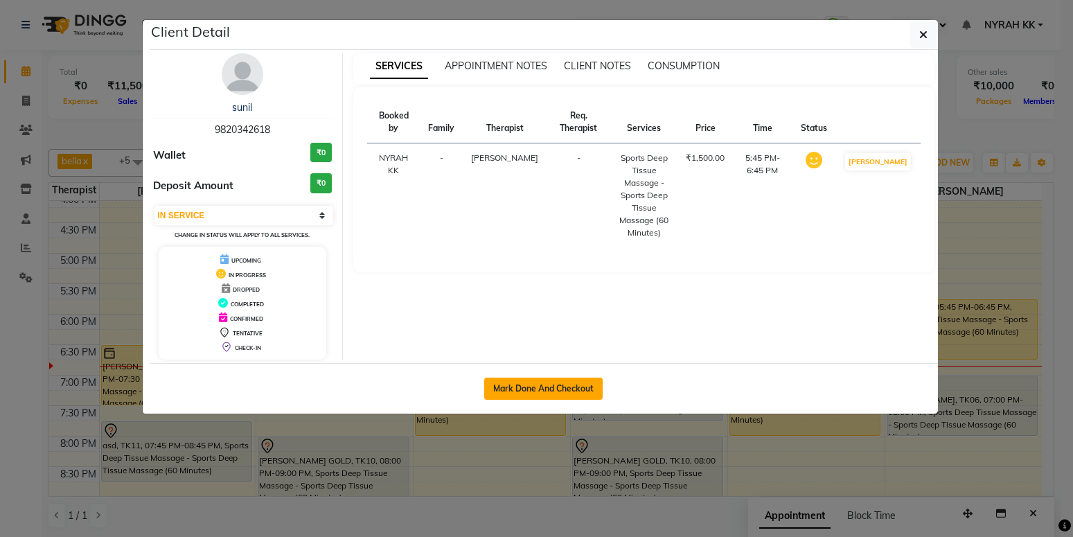
click at [562, 386] on button "Mark Done And Checkout" at bounding box center [543, 389] width 118 height 22
select select "555"
select select "service"
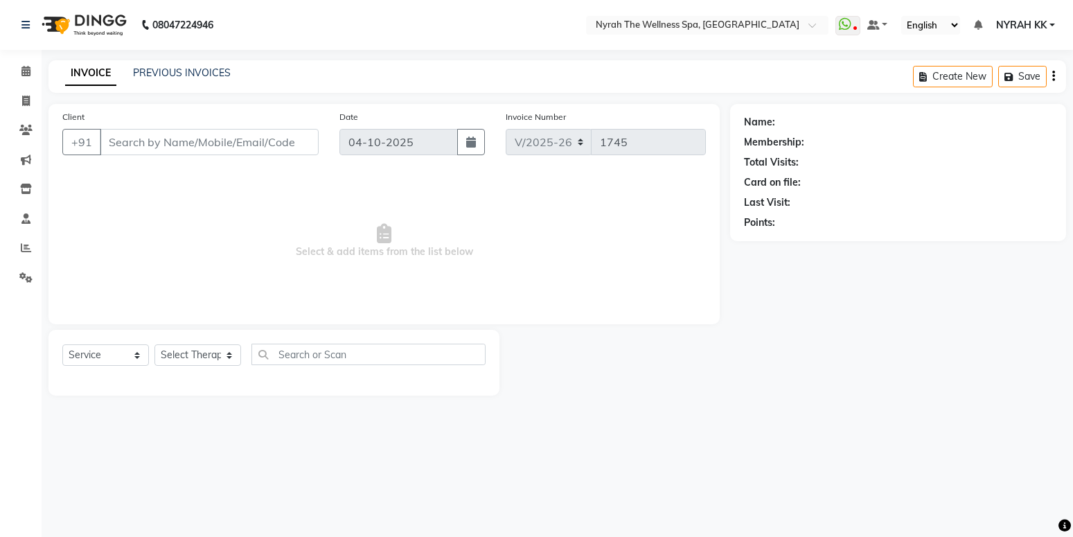
type input "98******18"
select select "91899"
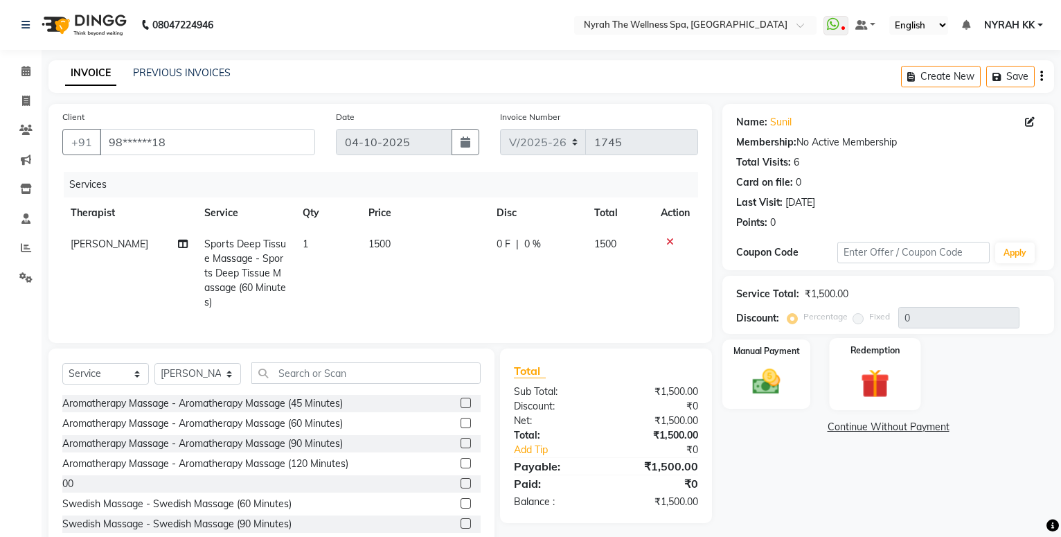
click at [883, 402] on div "Redemption" at bounding box center [875, 374] width 91 height 72
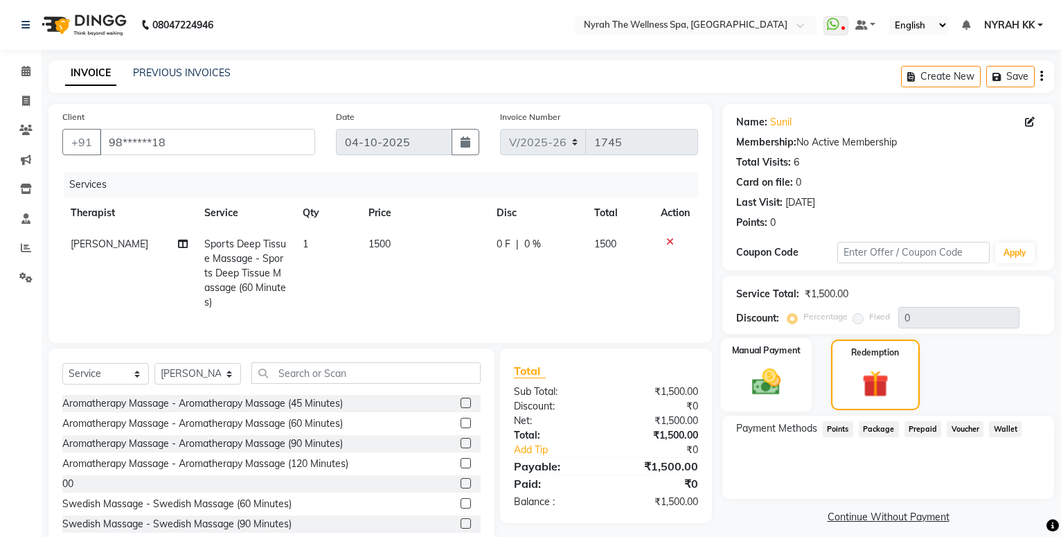
click at [743, 374] on div "Manual Payment" at bounding box center [765, 374] width 91 height 73
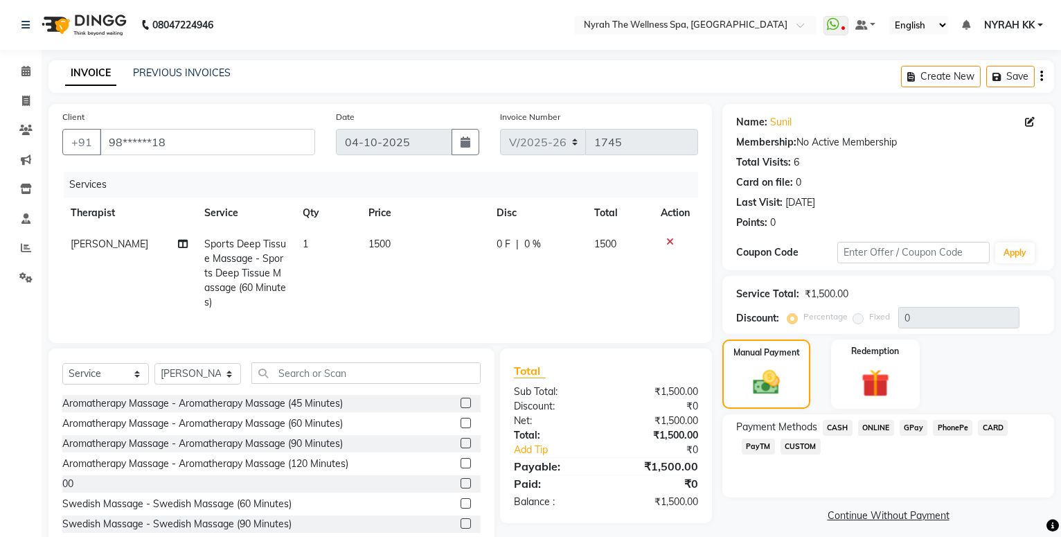
click at [912, 431] on span "GPay" at bounding box center [914, 428] width 28 height 16
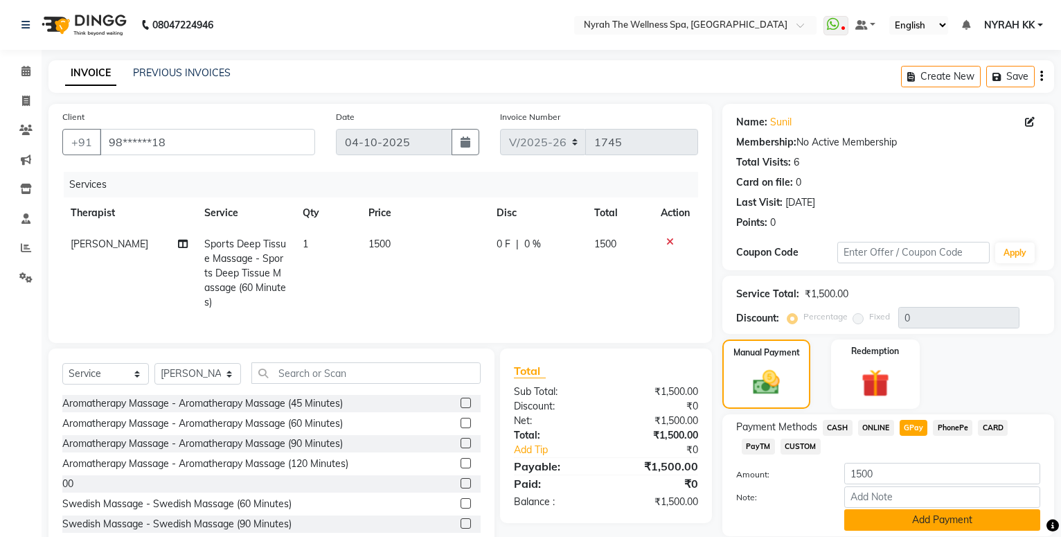
scroll to position [48, 0]
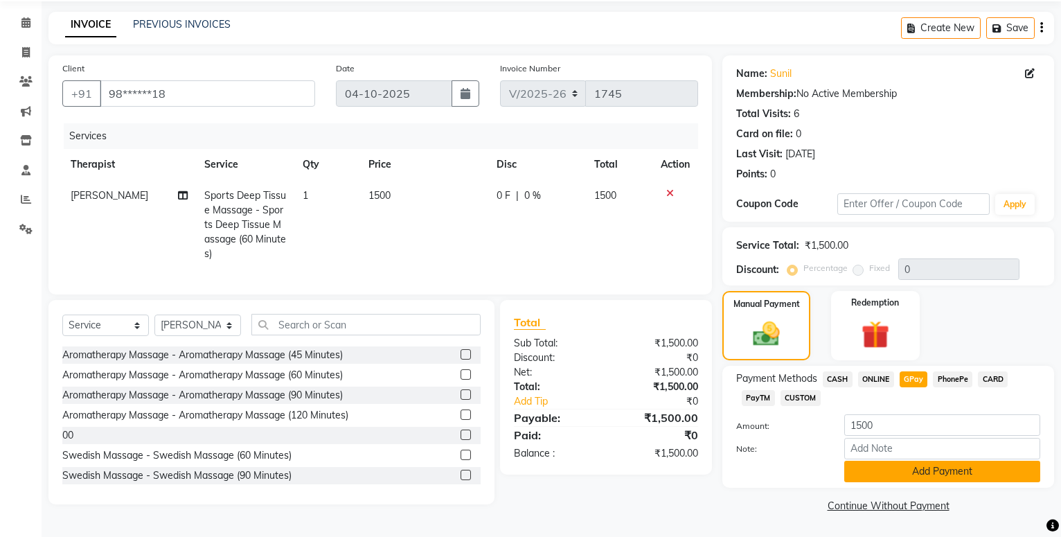
click at [890, 471] on button "Add Payment" at bounding box center [942, 471] width 196 height 21
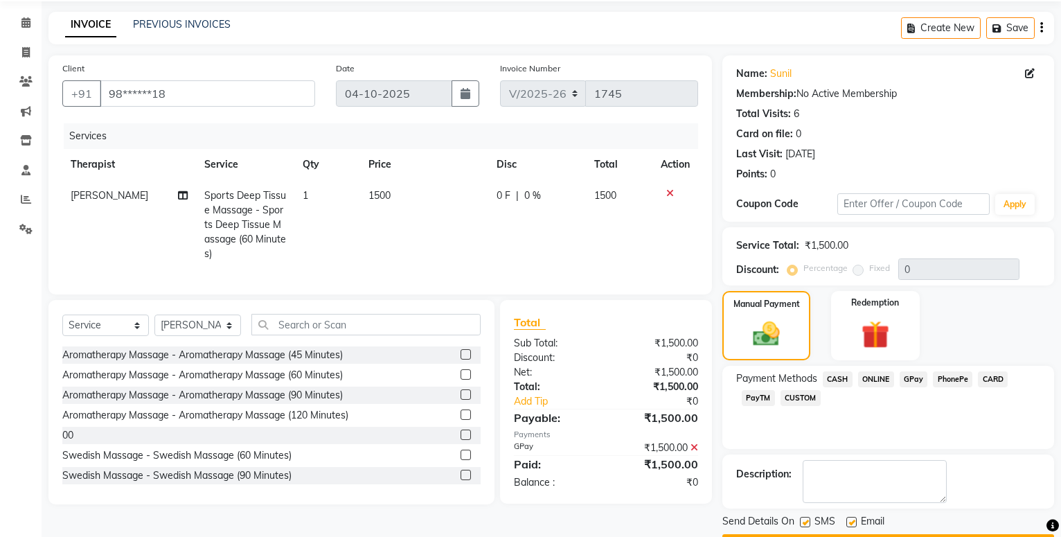
click at [806, 517] on label at bounding box center [805, 522] width 10 height 10
click at [806, 518] on input "checkbox" at bounding box center [804, 522] width 9 height 9
checkbox input "false"
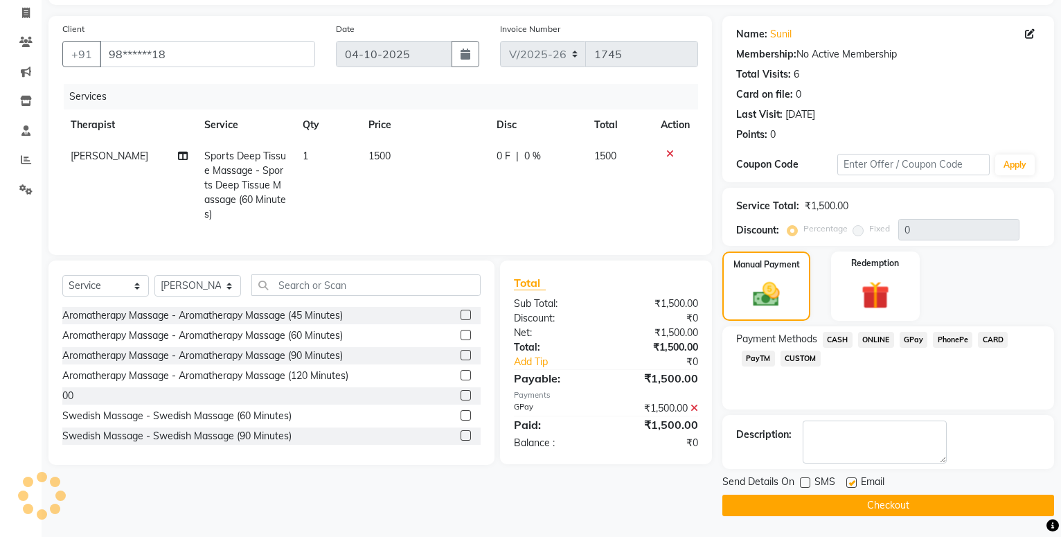
click at [801, 499] on button "Checkout" at bounding box center [889, 505] width 332 height 21
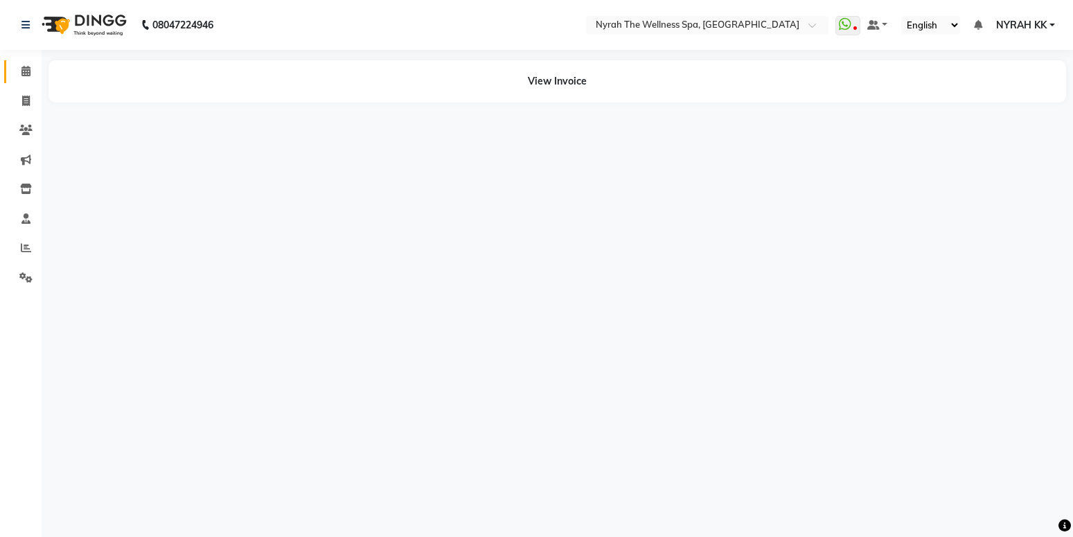
click at [30, 67] on icon at bounding box center [25, 71] width 9 height 10
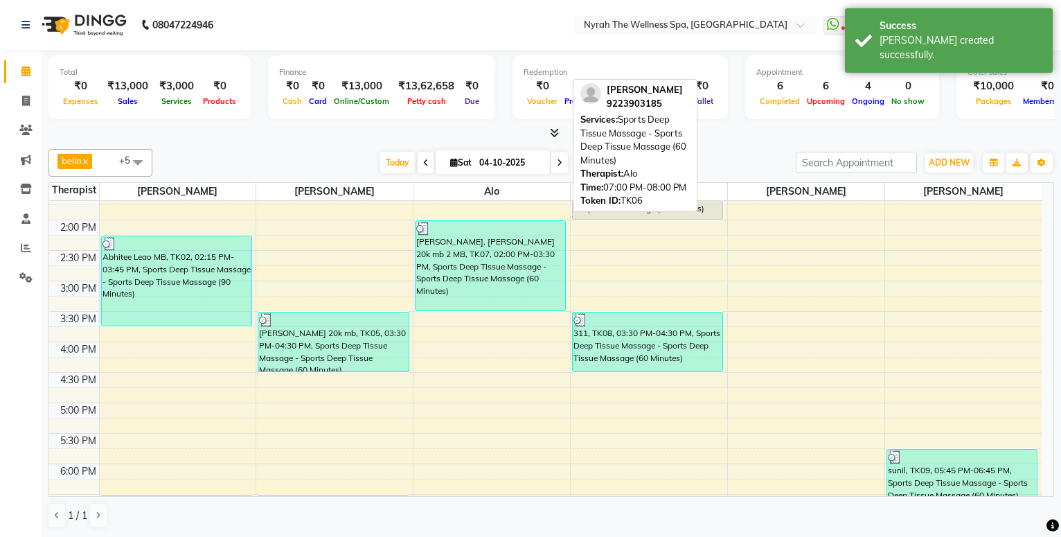
scroll to position [449, 0]
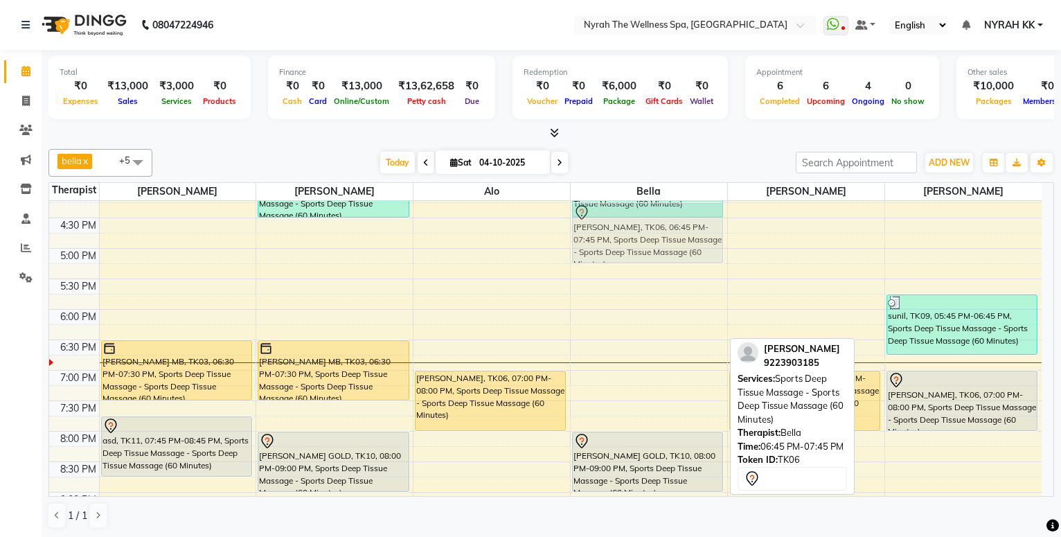
drag, startPoint x: 656, startPoint y: 321, endPoint x: 675, endPoint y: 204, distance: 118.7
click at [675, 204] on div "prashant, TK04, 01:00 PM-02:00 PM, Sports Deep Tissue Massage - Sports Deep Tis…" at bounding box center [649, 248] width 157 height 853
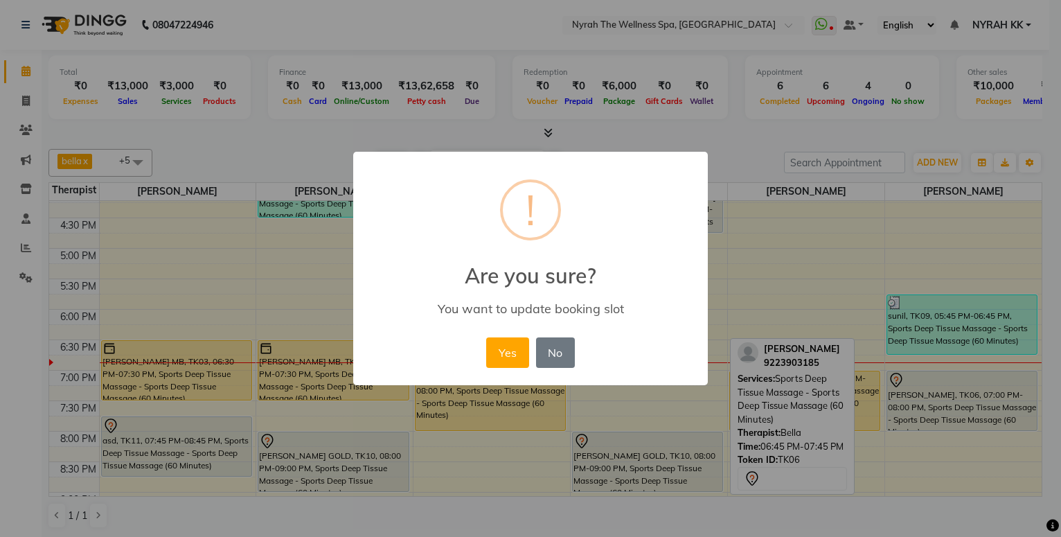
scroll to position [373, 0]
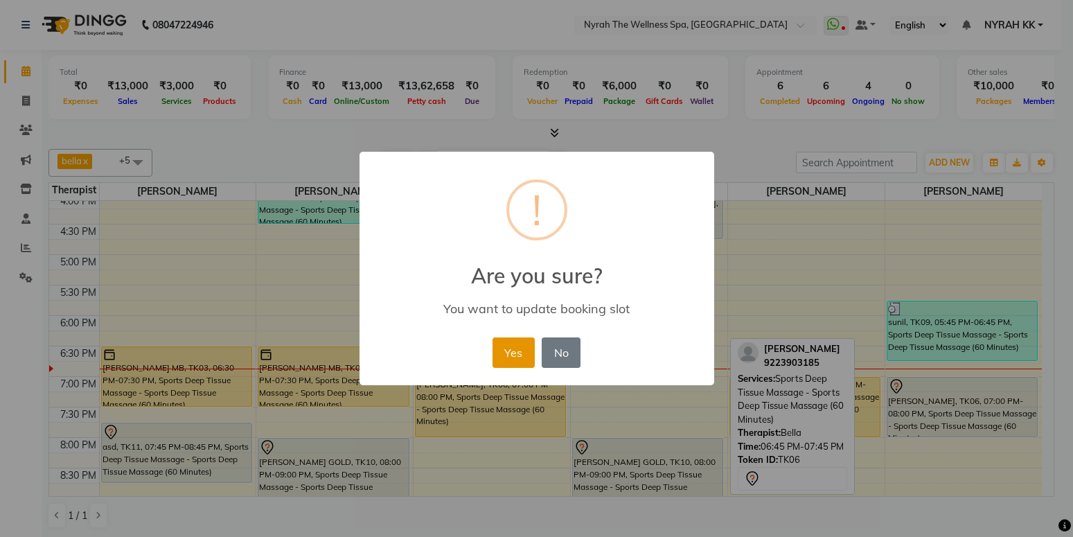
click at [522, 347] on button "Yes" at bounding box center [514, 352] width 42 height 30
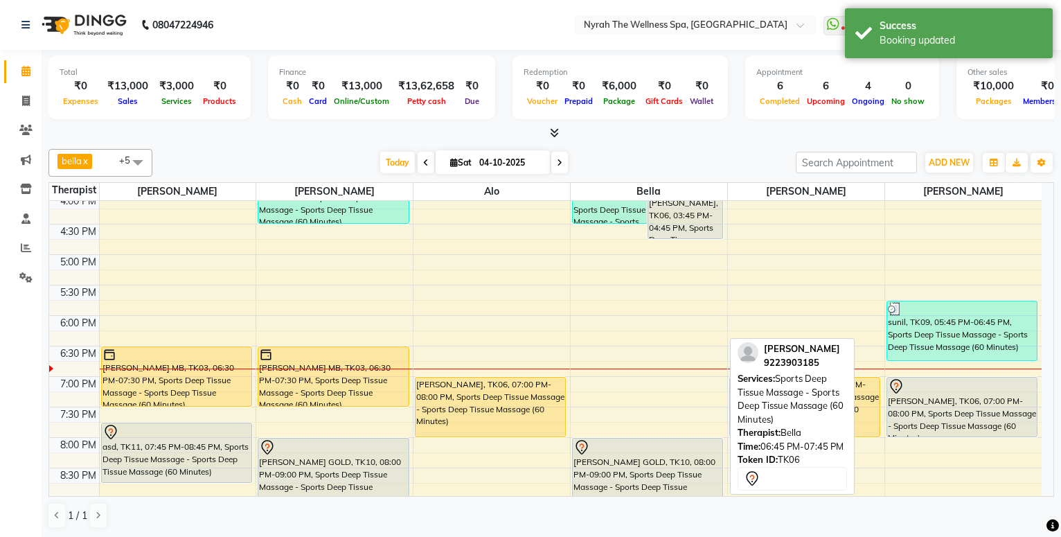
scroll to position [448, 0]
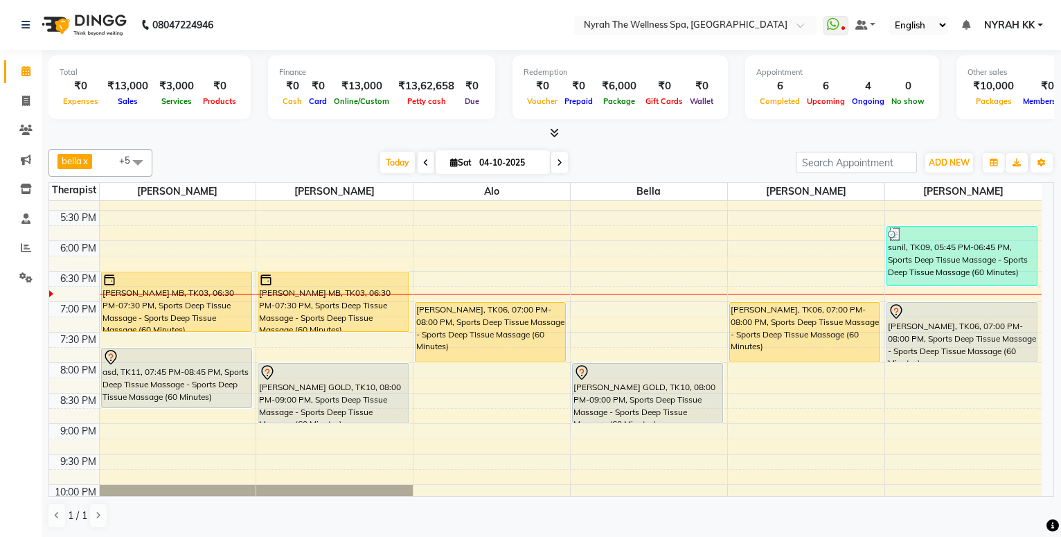
click at [597, 309] on div "10:00 AM 10:30 AM 11:00 AM 11:30 AM 12:00 PM 12:30 PM 1:00 PM 1:30 PM 2:00 PM 2…" at bounding box center [545, 179] width 993 height 853
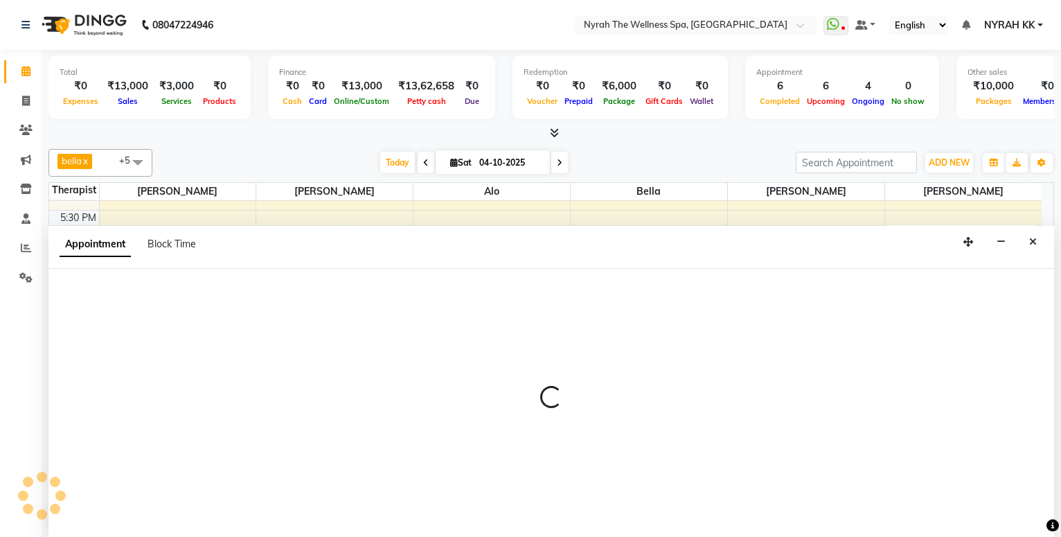
select select "61444"
select select "tentative"
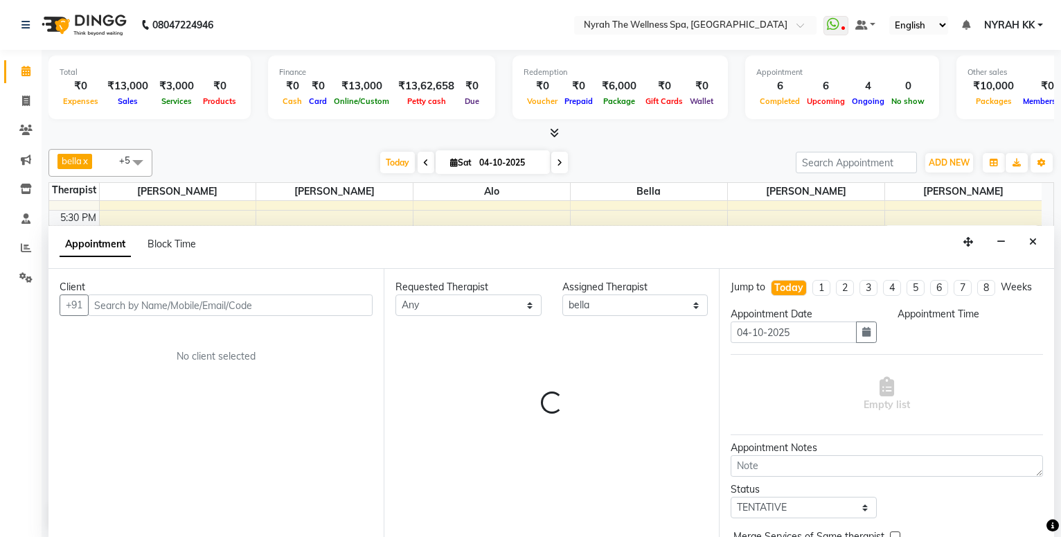
scroll to position [1, 0]
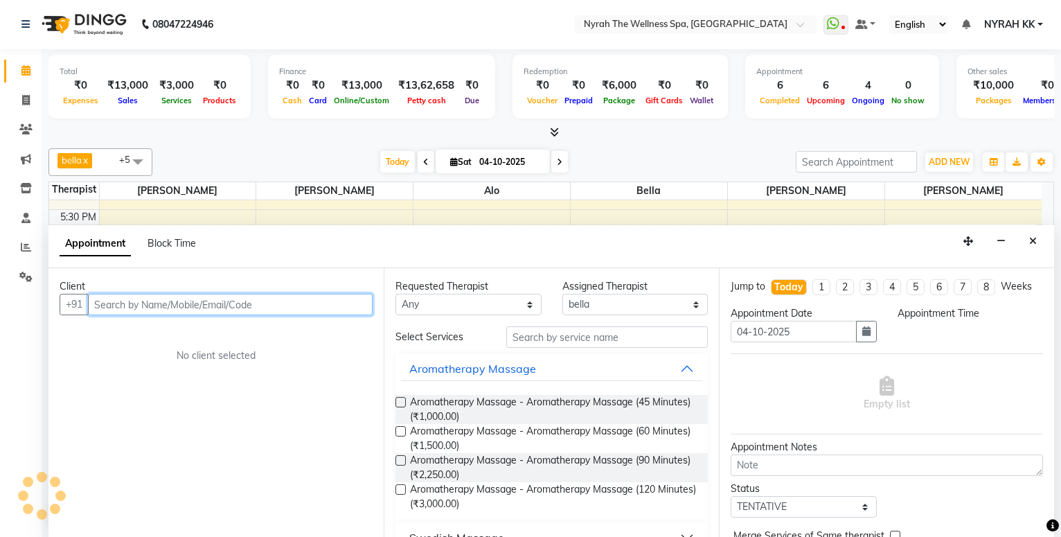
click at [182, 300] on input "text" at bounding box center [230, 304] width 285 height 21
select select "1140"
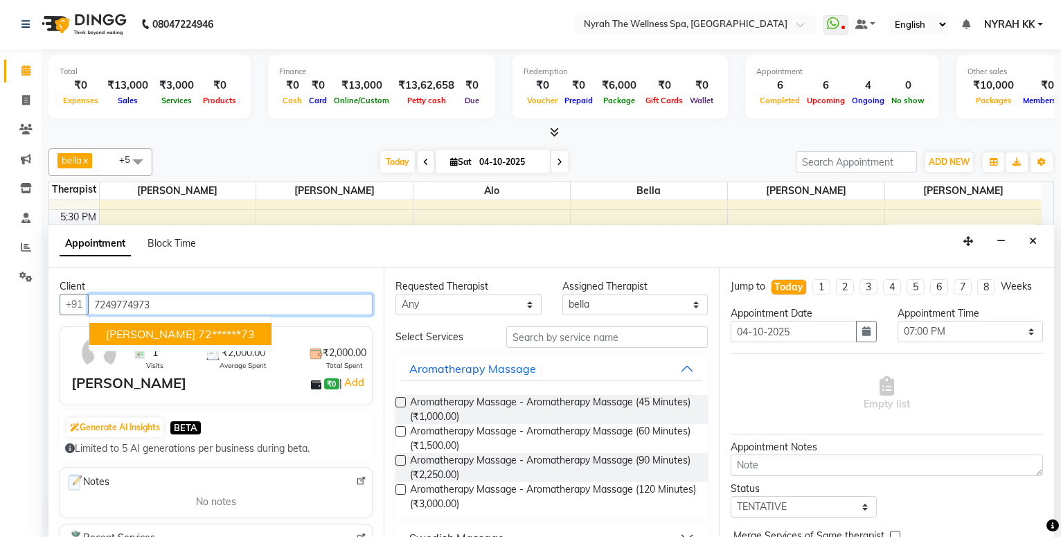
click at [165, 326] on button "[PERSON_NAME] 72******73" at bounding box center [180, 334] width 182 height 22
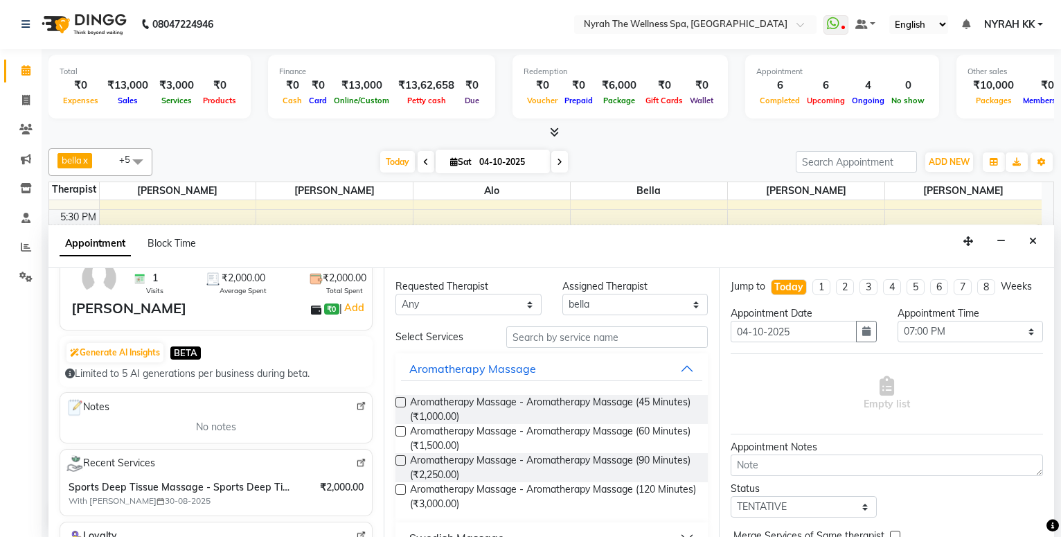
scroll to position [150, 0]
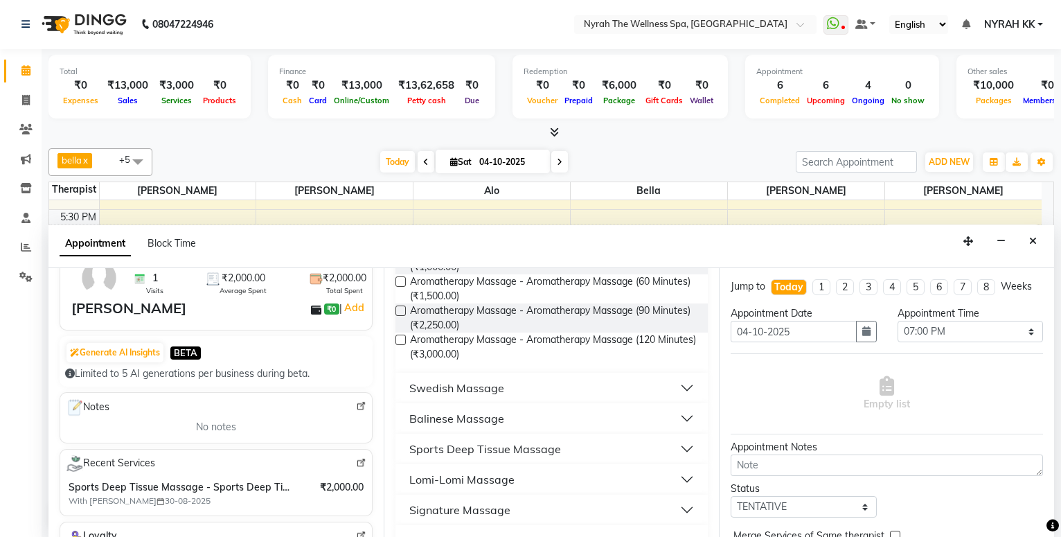
type input "72******73"
drag, startPoint x: 515, startPoint y: 442, endPoint x: 515, endPoint y: 461, distance: 19.4
click at [514, 445] on div "Sports Deep Tissue Massage" at bounding box center [485, 449] width 152 height 17
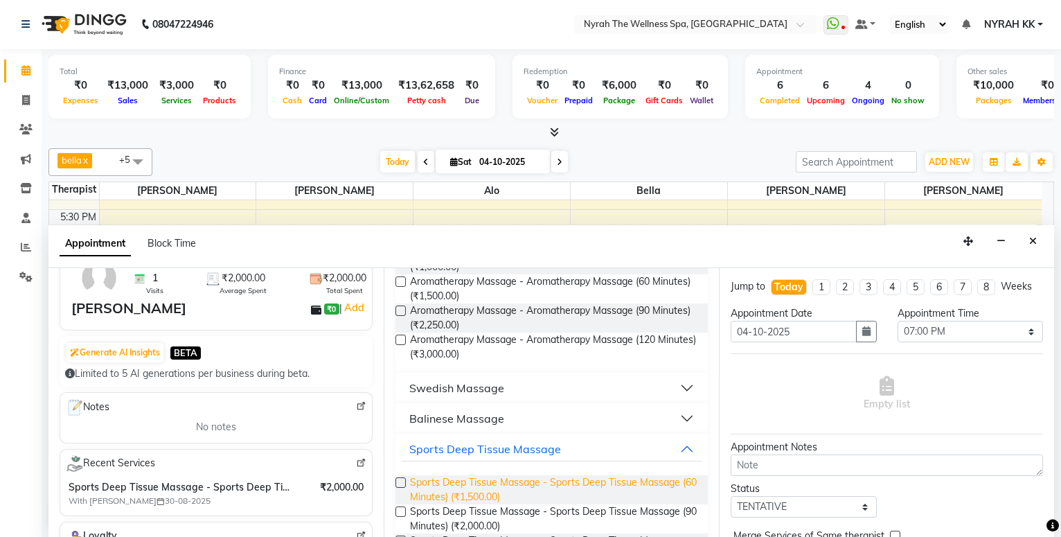
drag, startPoint x: 513, startPoint y: 486, endPoint x: 598, endPoint y: 454, distance: 90.3
click at [516, 484] on span "Sports Deep Tissue Massage - Sports Deep Tissue Massage (60 Minutes) (₹1,500.00)" at bounding box center [553, 489] width 287 height 29
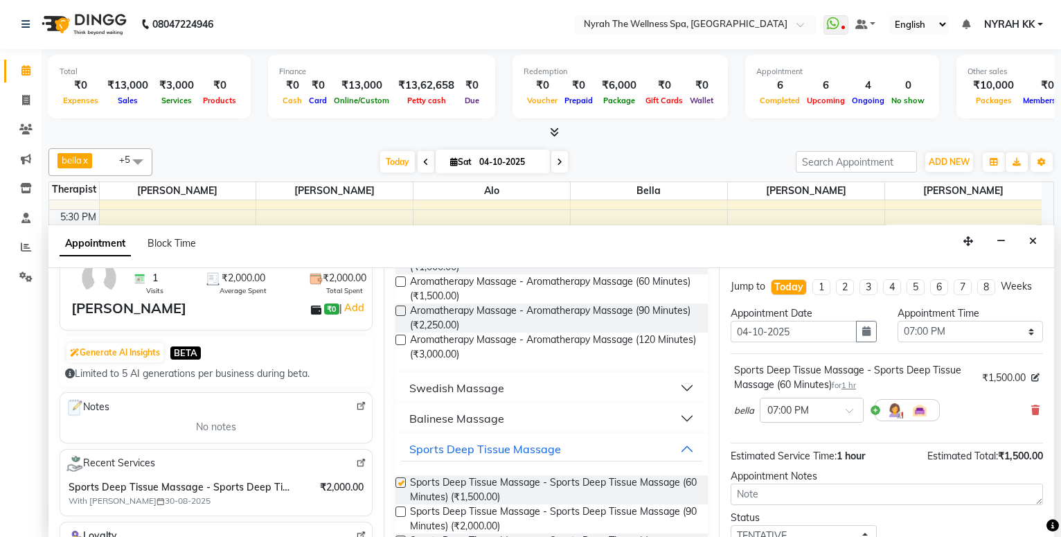
checkbox input "false"
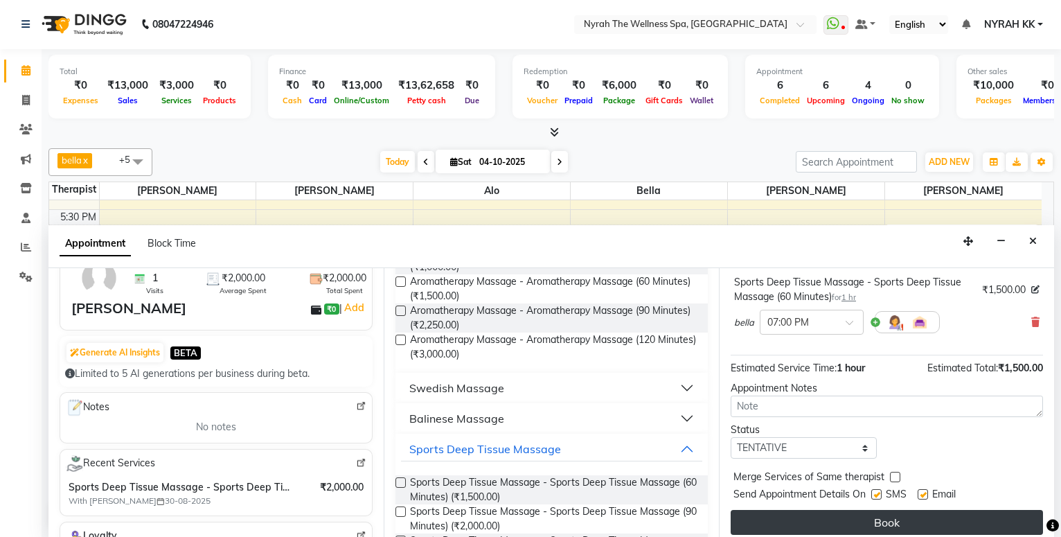
scroll to position [110, 0]
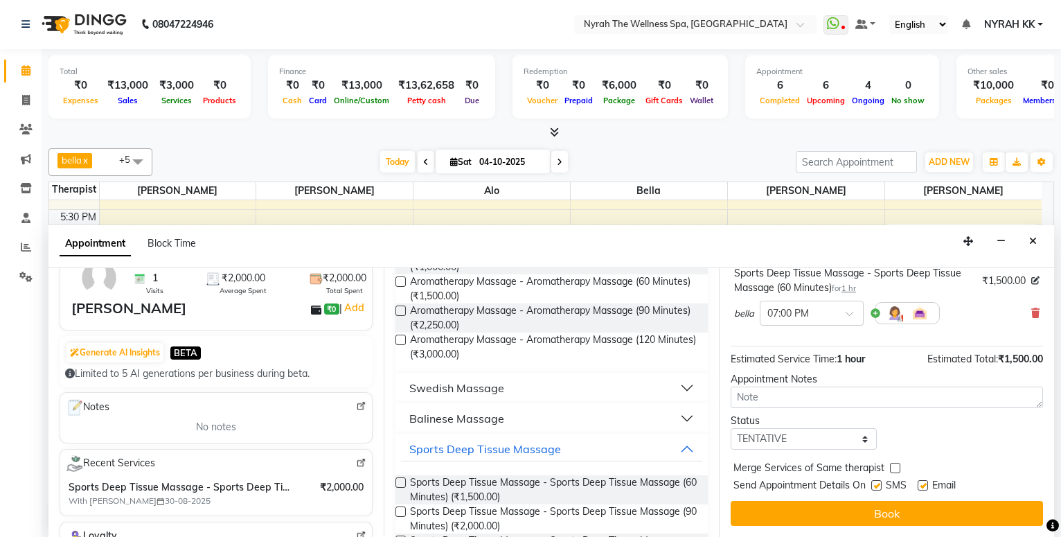
drag, startPoint x: 799, startPoint y: 517, endPoint x: 794, endPoint y: 512, distance: 7.8
click at [795, 512] on button "Book" at bounding box center [887, 513] width 312 height 25
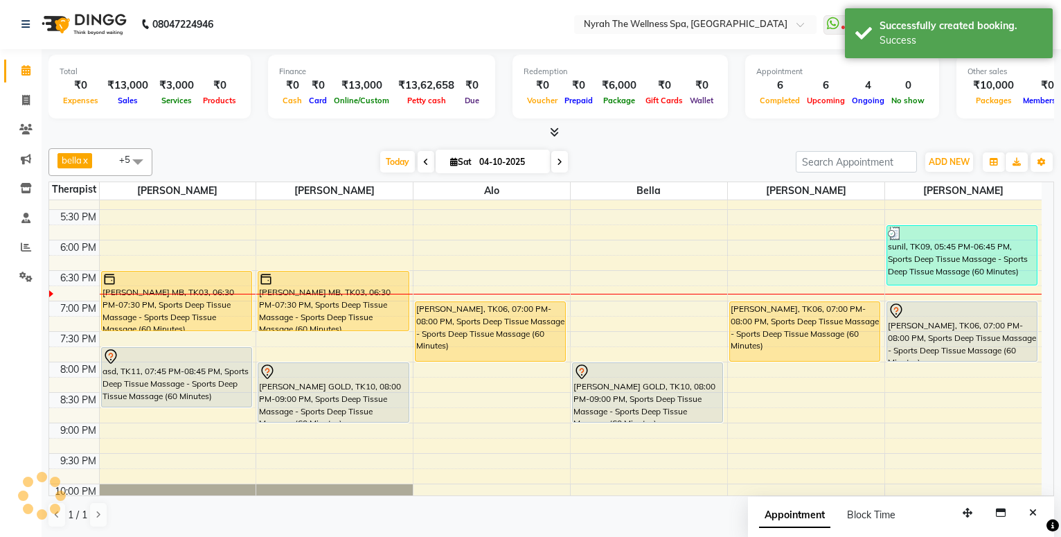
scroll to position [0, 0]
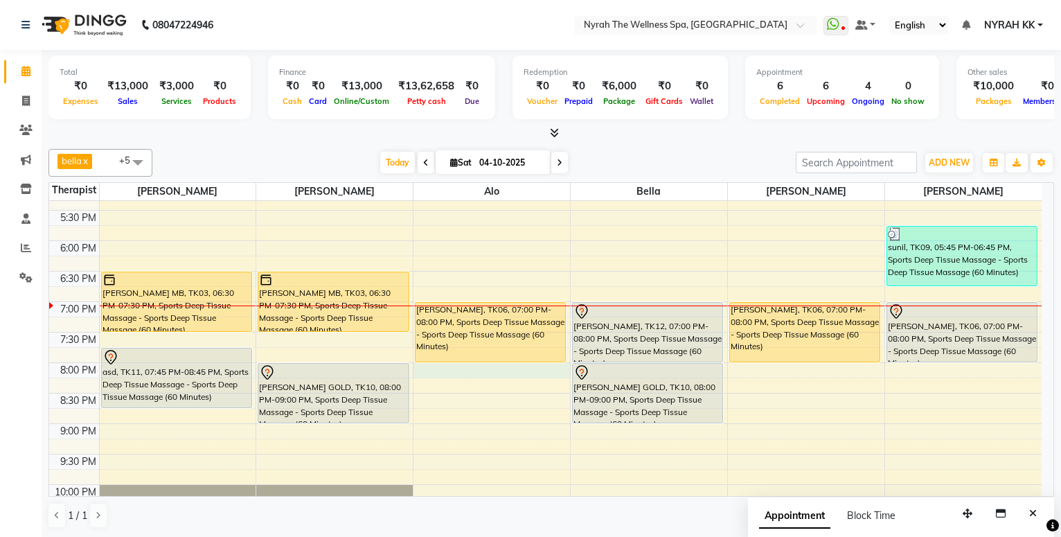
click at [479, 368] on div "10:00 AM 10:30 AM 11:00 AM 11:30 AM 12:00 PM 12:30 PM 1:00 PM 1:30 PM 2:00 PM 2…" at bounding box center [545, 179] width 993 height 853
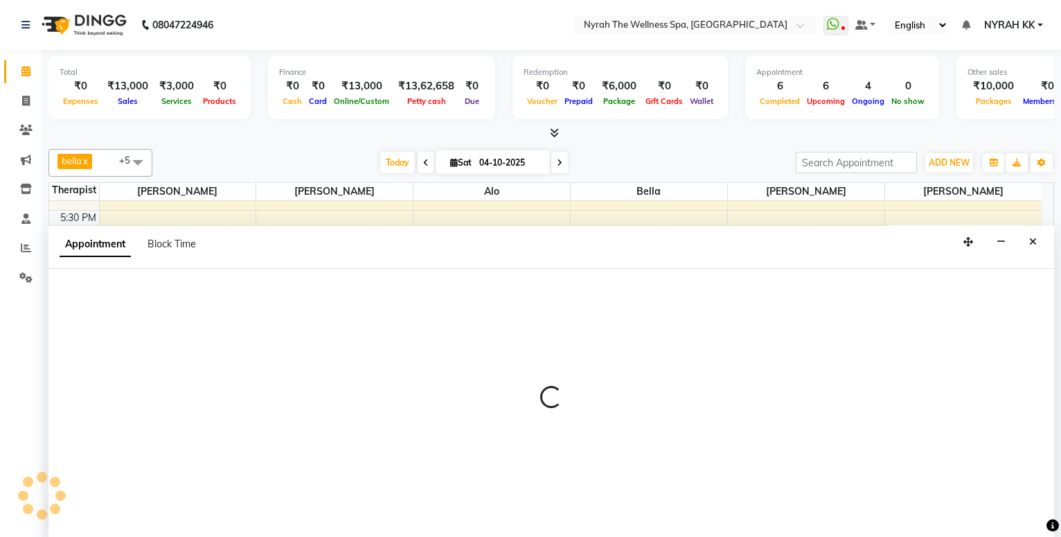
scroll to position [1, 0]
drag, startPoint x: 233, startPoint y: 304, endPoint x: 229, endPoint y: 316, distance: 12.3
click at [233, 305] on div at bounding box center [551, 402] width 1006 height 269
select select "64211"
select select "tentative"
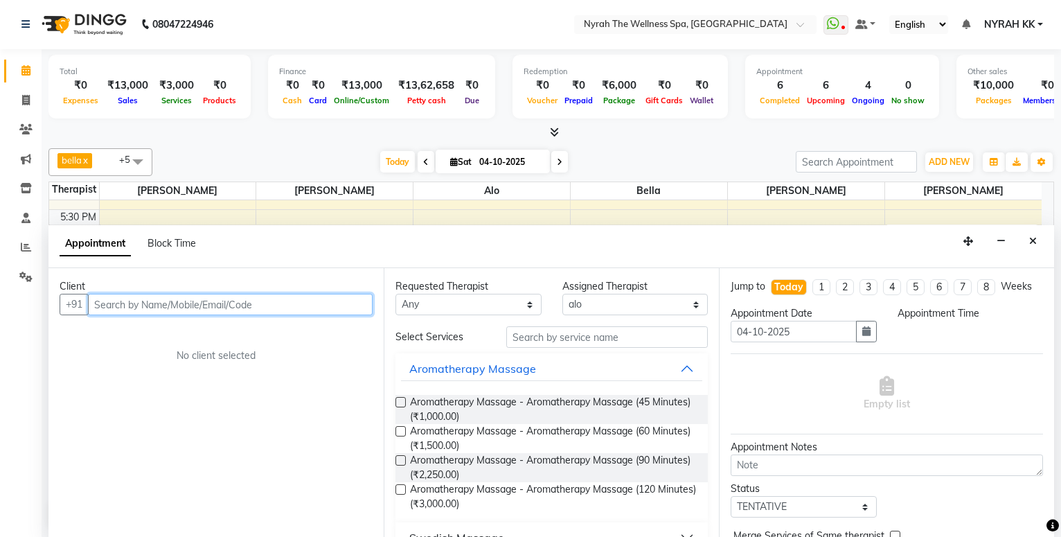
select select "1200"
click at [231, 304] on input "text" at bounding box center [230, 304] width 285 height 21
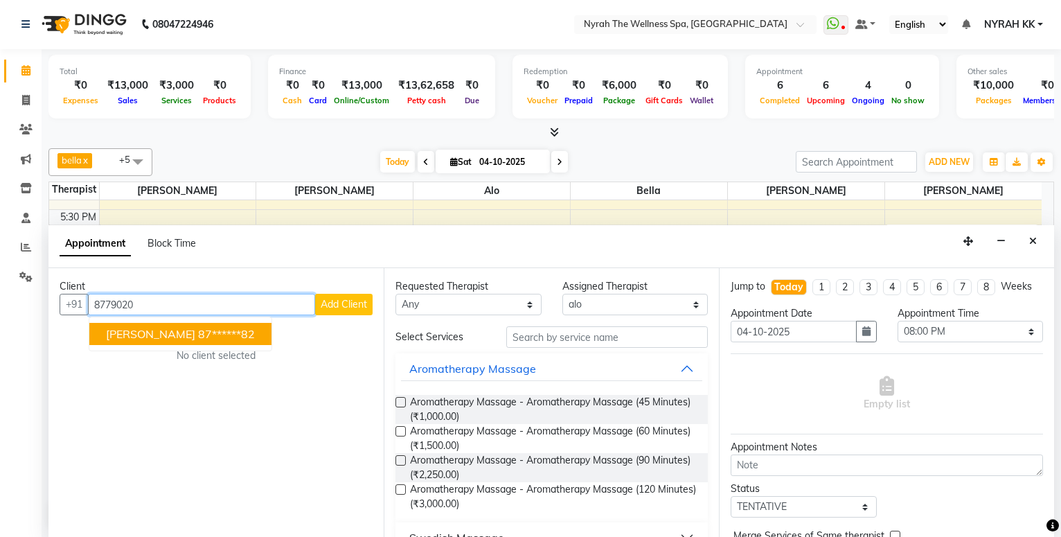
click at [166, 342] on button "[PERSON_NAME] 87******82" at bounding box center [180, 334] width 182 height 22
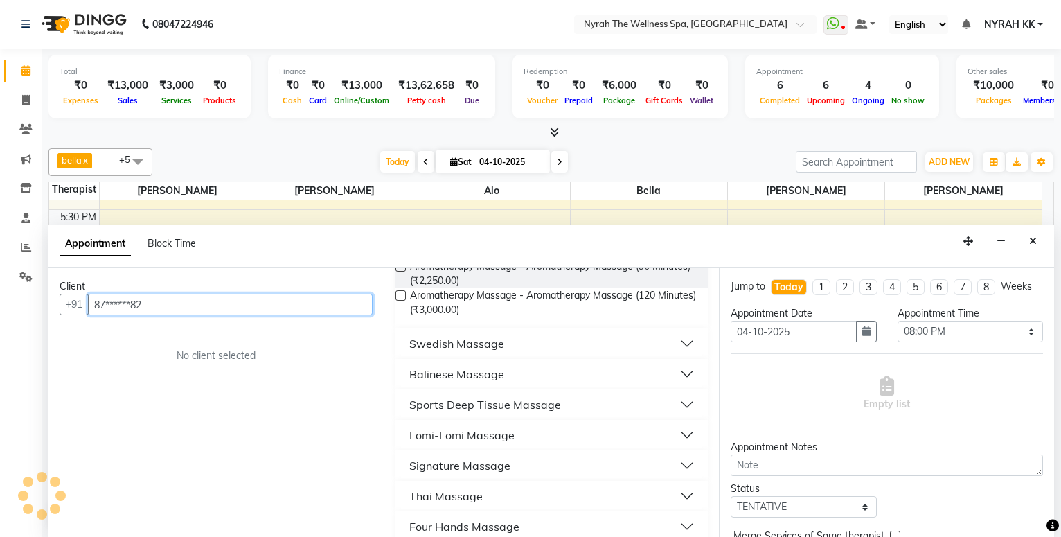
scroll to position [224, 0]
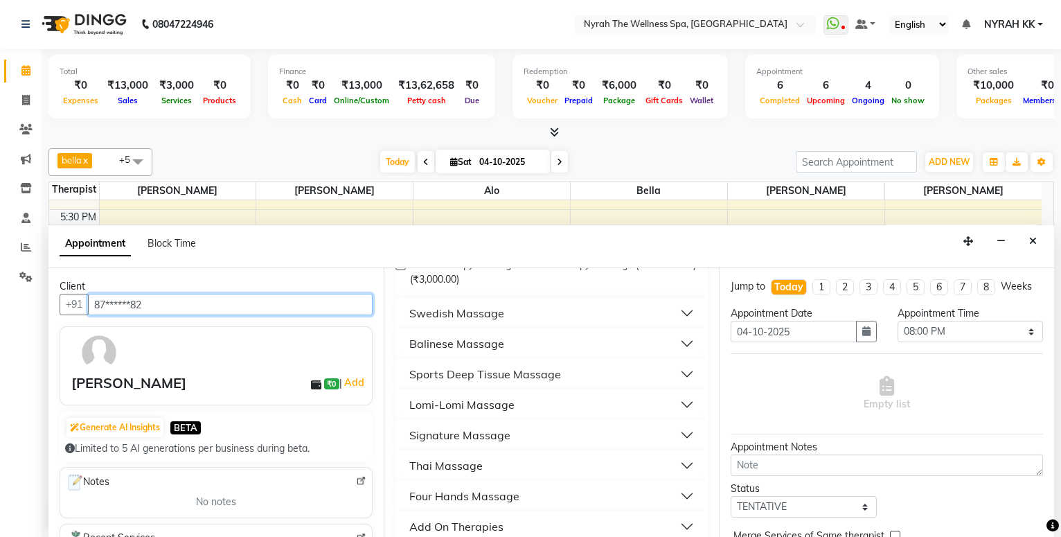
type input "87******82"
drag, startPoint x: 450, startPoint y: 375, endPoint x: 451, endPoint y: 387, distance: 11.8
click at [450, 377] on div "Sports Deep Tissue Massage" at bounding box center [485, 374] width 152 height 17
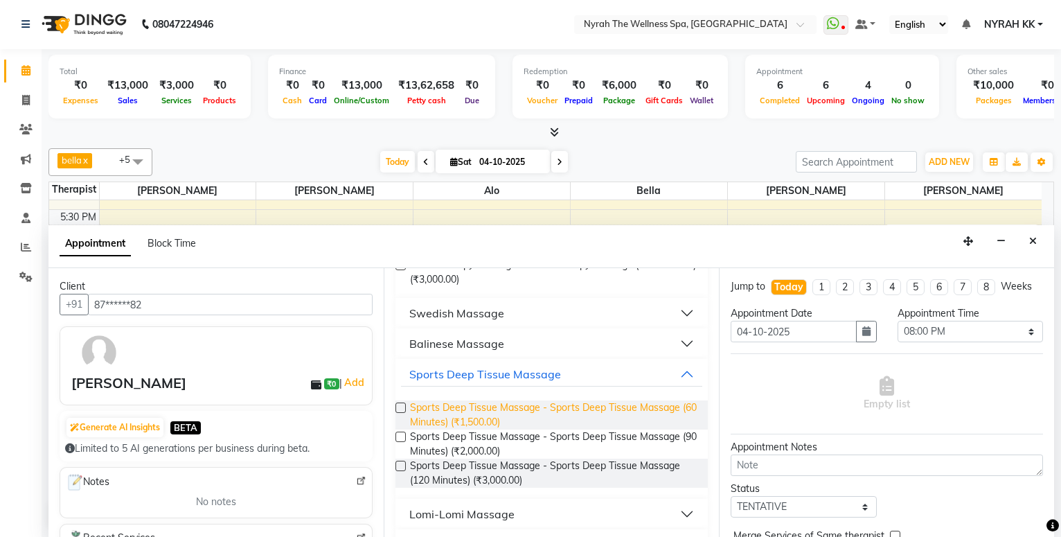
click at [452, 409] on span "Sports Deep Tissue Massage - Sports Deep Tissue Massage (60 Minutes) (₹1,500.00)" at bounding box center [553, 414] width 287 height 29
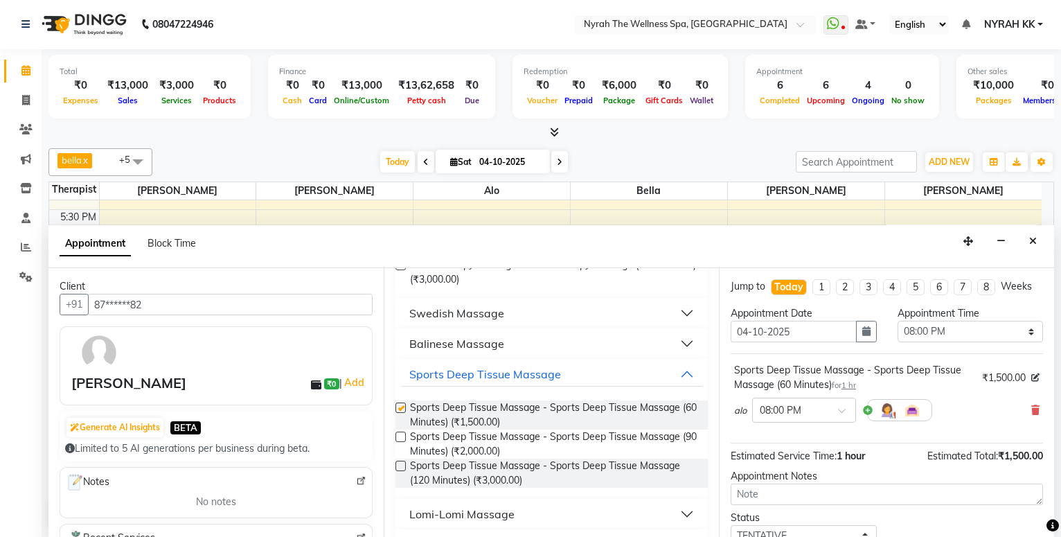
checkbox input "false"
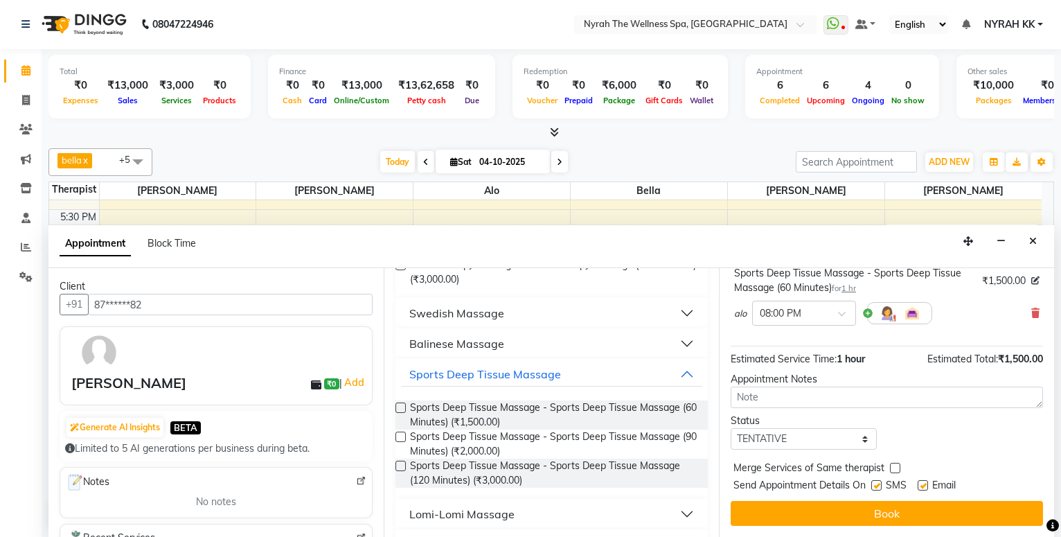
click at [925, 526] on div "Jump to [DATE] 1 2 3 4 5 6 7 8 Weeks Appointment Date [DATE] Appointment Time S…" at bounding box center [886, 402] width 335 height 269
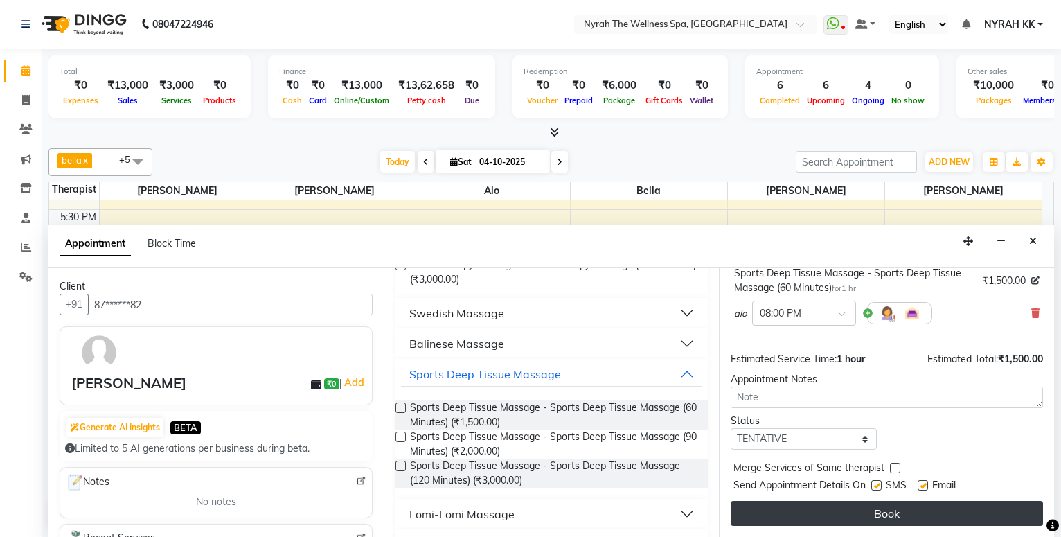
click at [927, 513] on button "Book" at bounding box center [887, 513] width 312 height 25
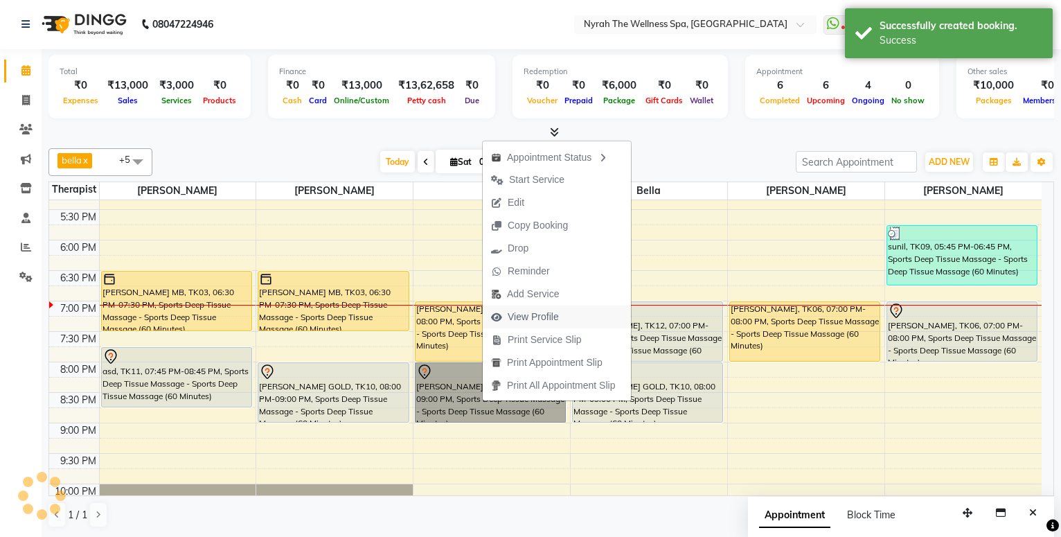
scroll to position [0, 0]
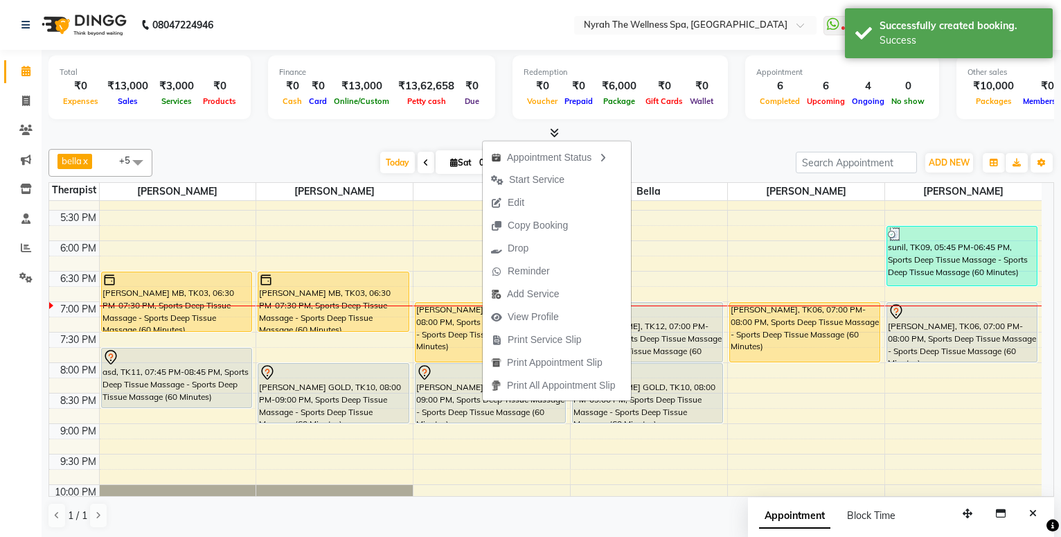
click at [551, 208] on button "Edit" at bounding box center [557, 202] width 148 height 23
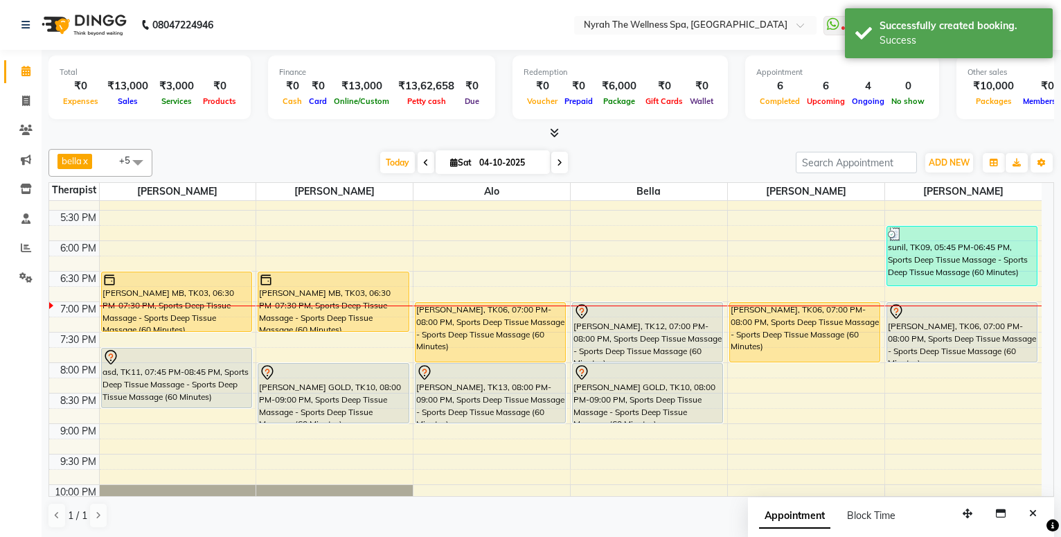
select select "tentative"
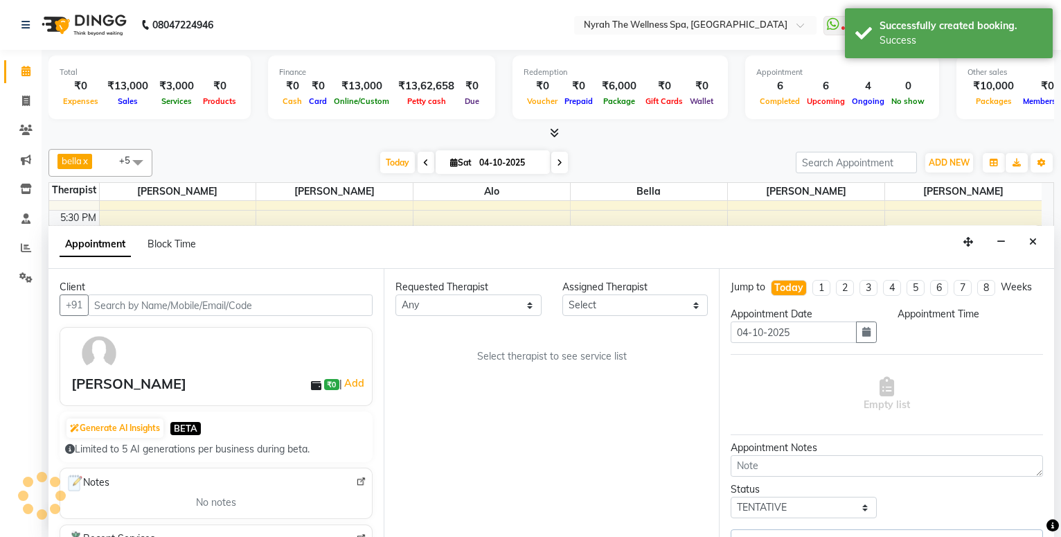
scroll to position [549, 0]
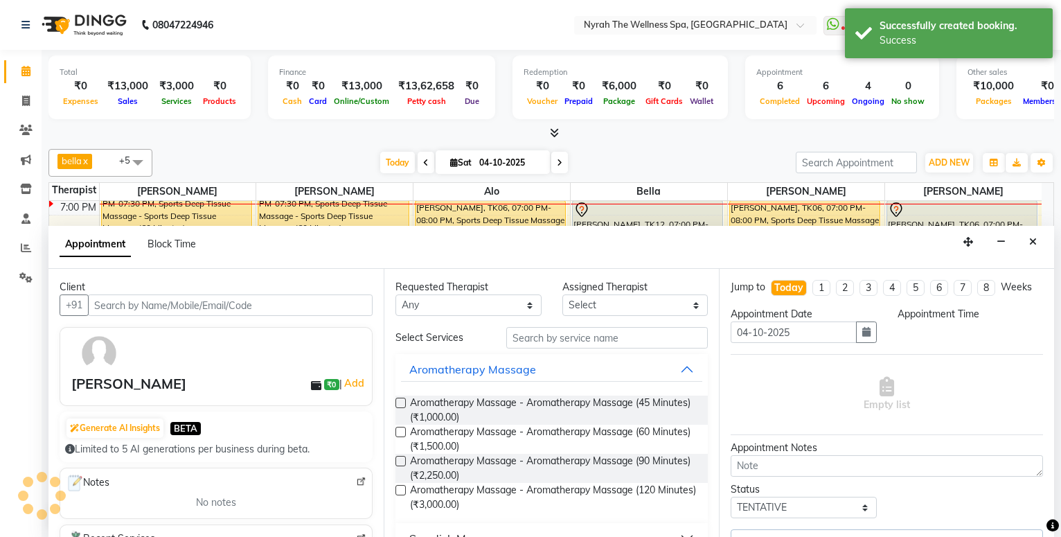
select select "64211"
click at [1038, 244] on button "Close" at bounding box center [1033, 241] width 20 height 21
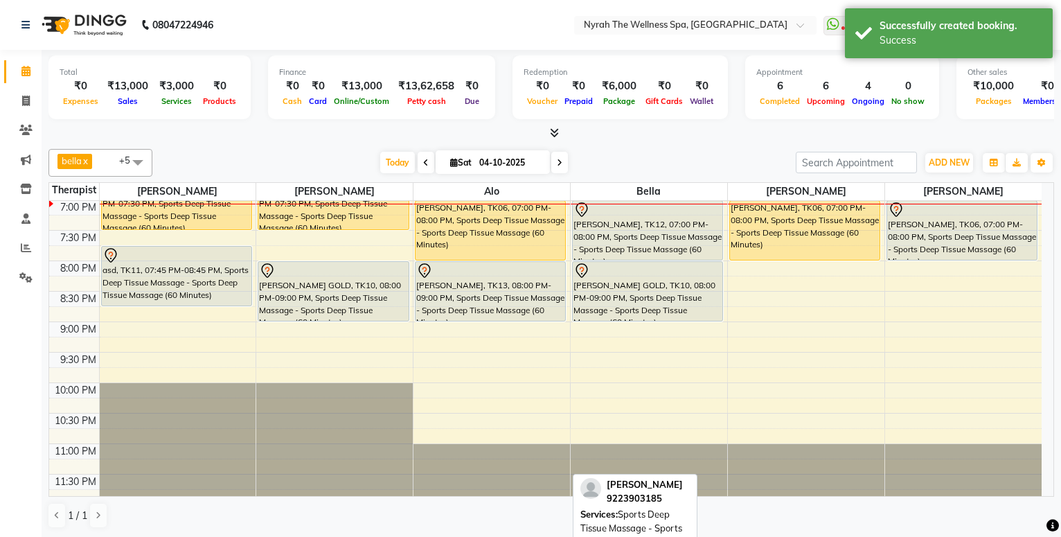
scroll to position [1, 0]
drag, startPoint x: 1032, startPoint y: 241, endPoint x: 956, endPoint y: 296, distance: 93.3
click at [1032, 240] on div "[PERSON_NAME], TK06, 07:00 PM-08:00 PM, Sports Deep Tissue Massage - Sports Dee…" at bounding box center [962, 229] width 150 height 59
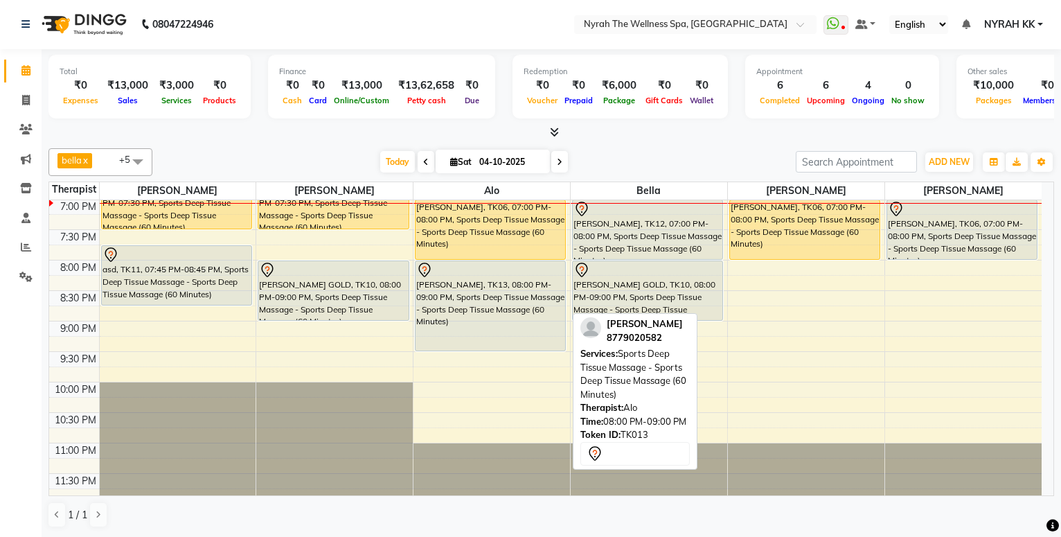
drag, startPoint x: 506, startPoint y: 317, endPoint x: 502, endPoint y: 339, distance: 21.8
click at [502, 339] on div "[PERSON_NAME]. [PERSON_NAME] 20k mb 2 MB, TK07, 02:00 PM-03:30 PM, Sports Deep …" at bounding box center [492, 77] width 157 height 853
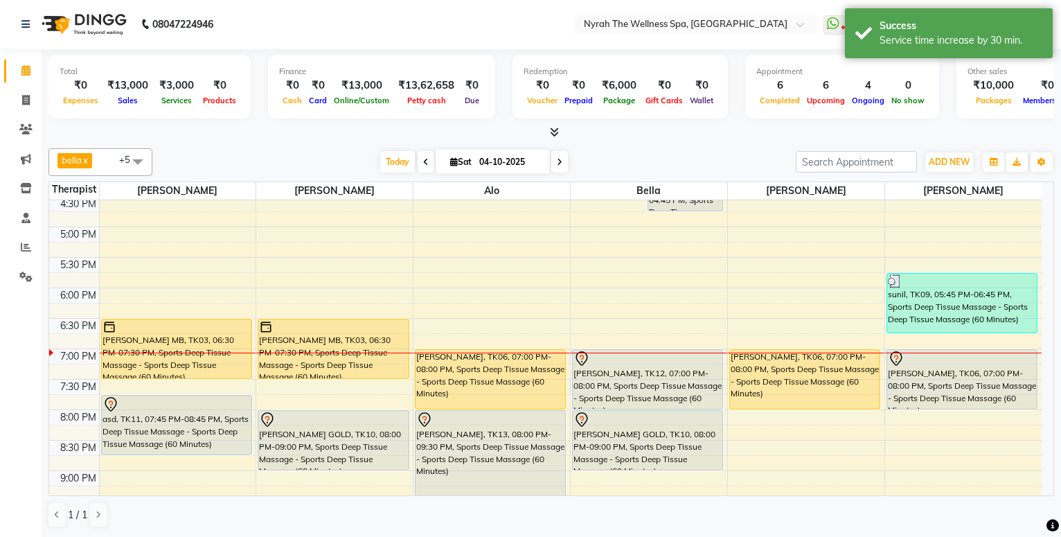
scroll to position [475, 0]
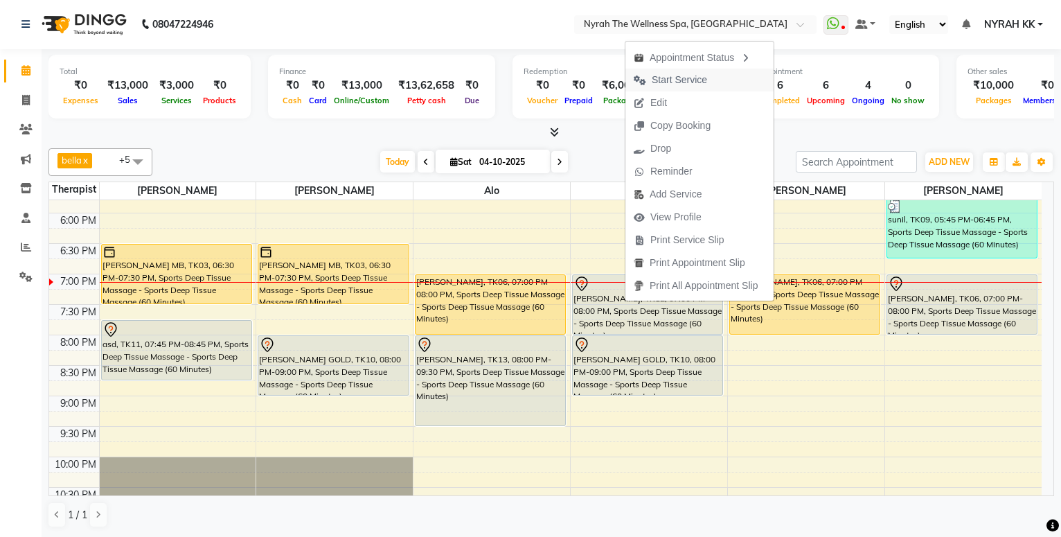
click at [718, 78] on button "Start Service" at bounding box center [700, 80] width 148 height 23
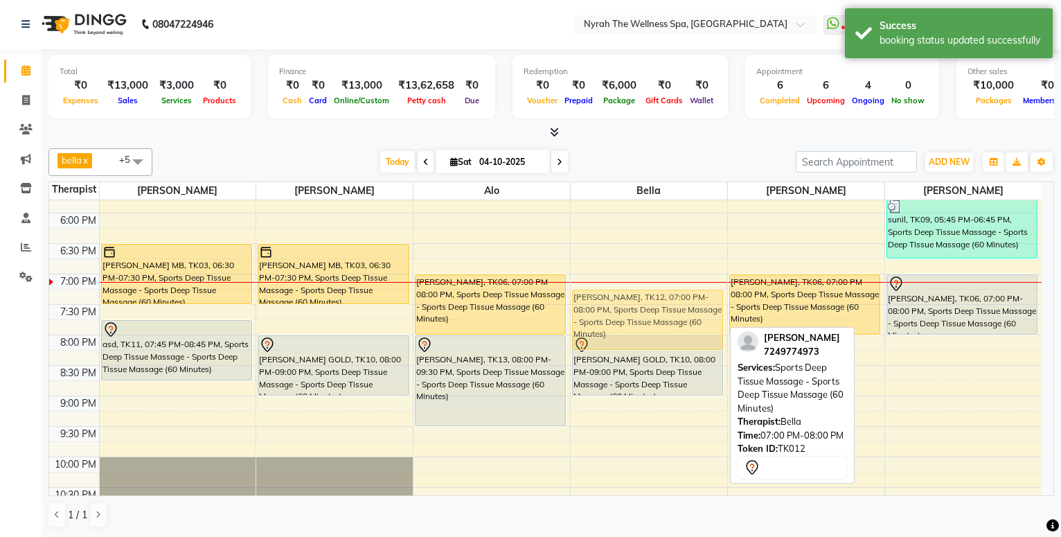
drag, startPoint x: 649, startPoint y: 297, endPoint x: 652, endPoint y: 306, distance: 10.1
click at [653, 309] on div "311, TK08, 03:30 PM-04:30 PM, Sports Deep Tissue Massage - Sports Deep Tissue M…" at bounding box center [649, 152] width 157 height 853
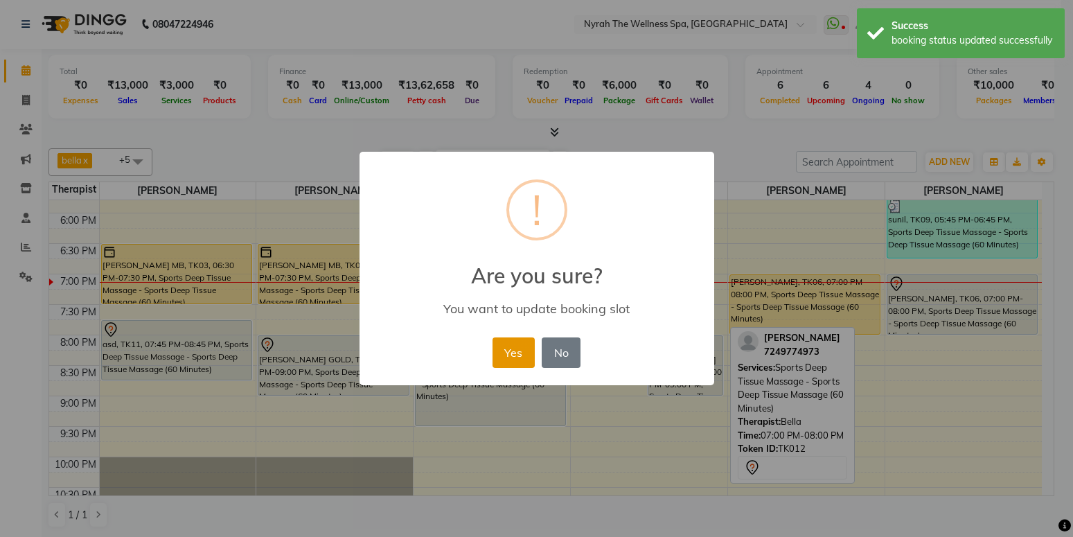
click at [499, 350] on button "Yes" at bounding box center [514, 352] width 42 height 30
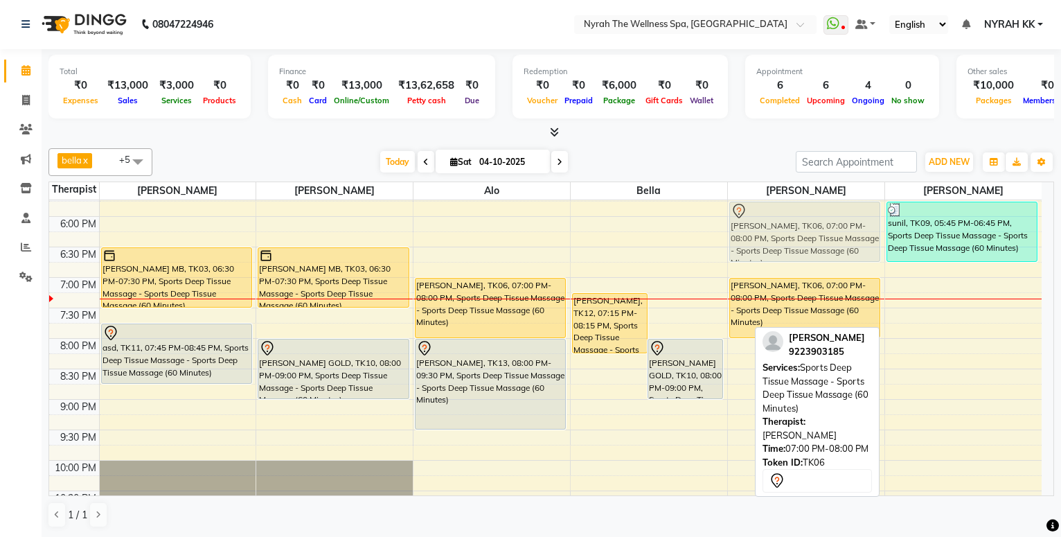
drag, startPoint x: 930, startPoint y: 300, endPoint x: 828, endPoint y: 227, distance: 125.1
click at [828, 227] on tr "Abhitee Leao MB, TK02, 02:15 PM-03:45 PM, Sports Deep Tissue Massage - Sports D…" at bounding box center [545, 155] width 993 height 853
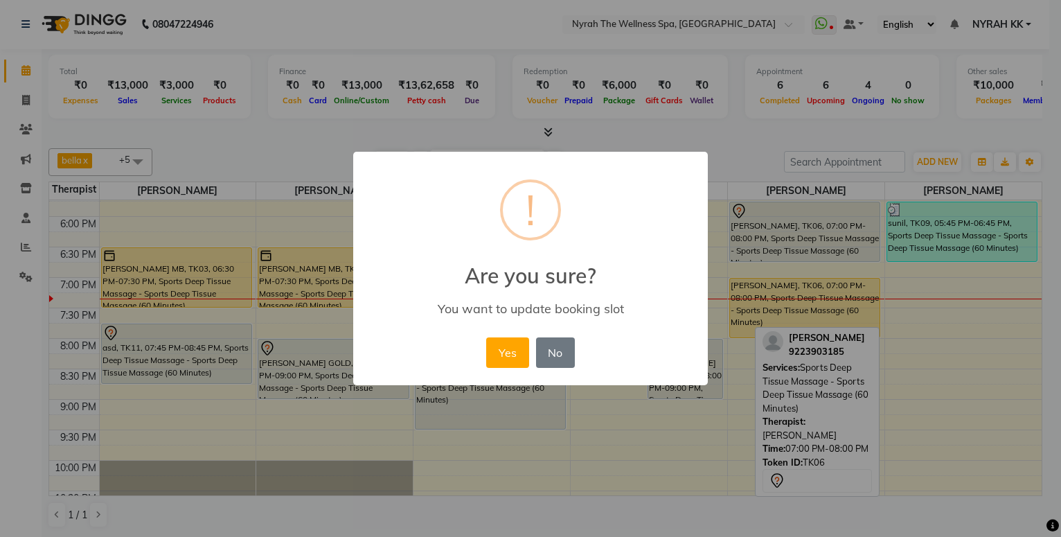
scroll to position [470, 0]
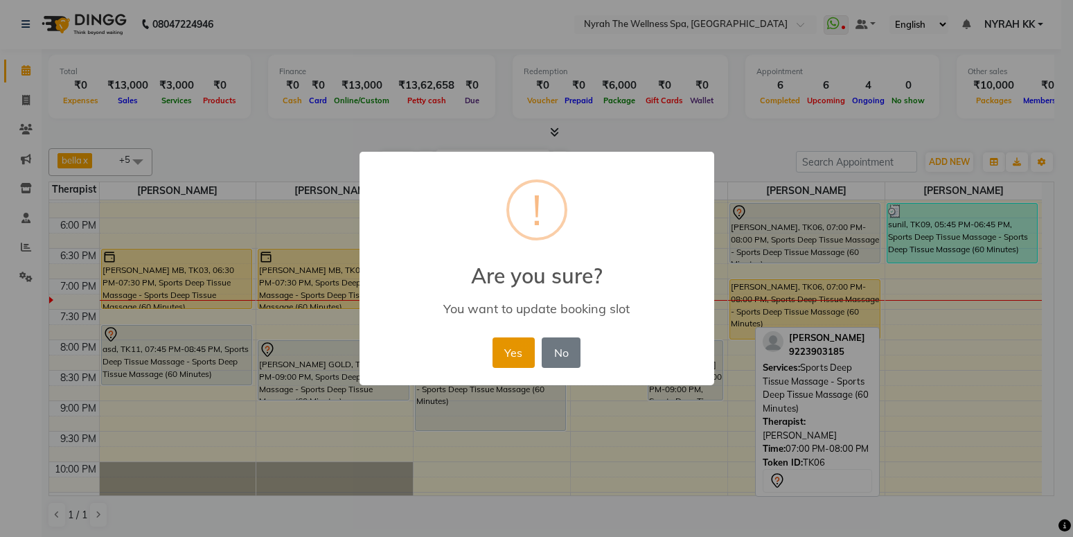
click at [531, 357] on button "Yes" at bounding box center [514, 352] width 42 height 30
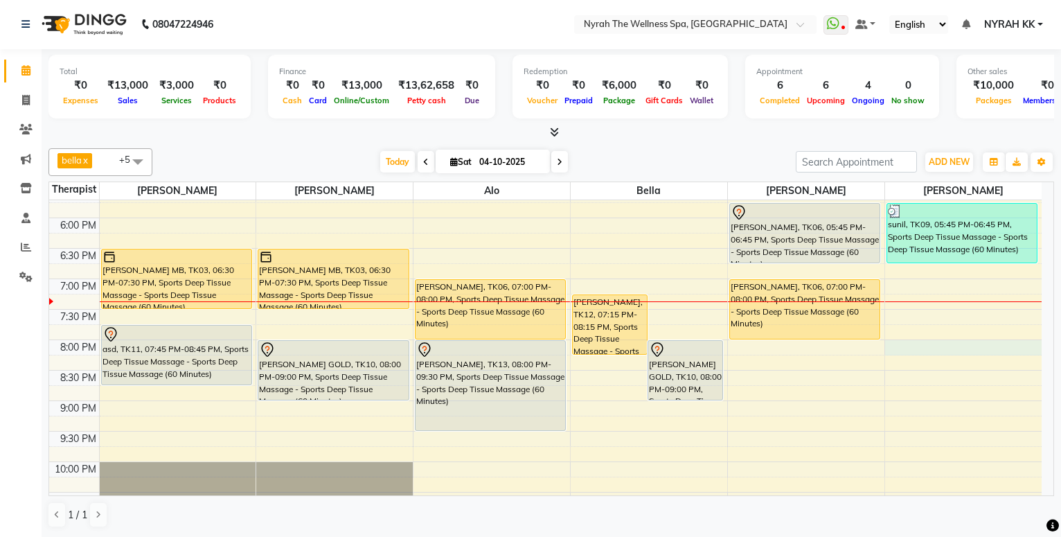
click at [924, 346] on div "10:00 AM 10:30 AM 11:00 AM 11:30 AM 12:00 PM 12:30 PM 1:00 PM 1:30 PM 2:00 PM 2…" at bounding box center [545, 157] width 993 height 853
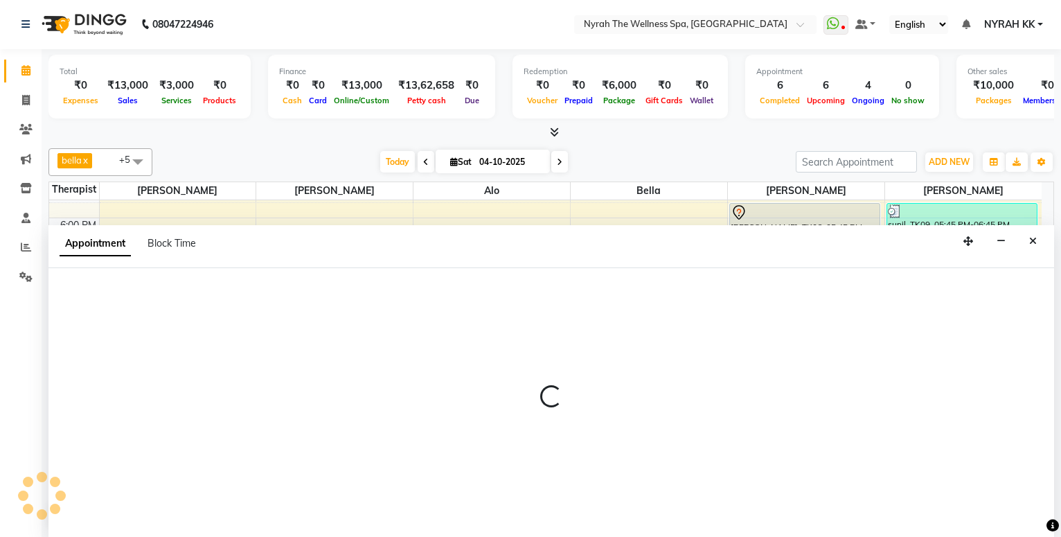
select select "91899"
select select "tentative"
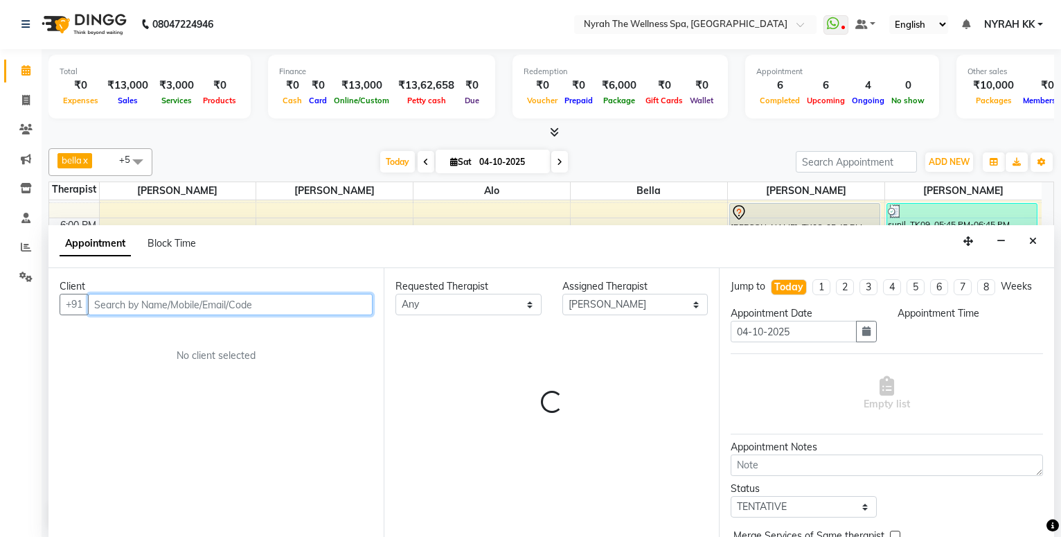
select select "1200"
click at [325, 299] on input "text" at bounding box center [230, 304] width 285 height 21
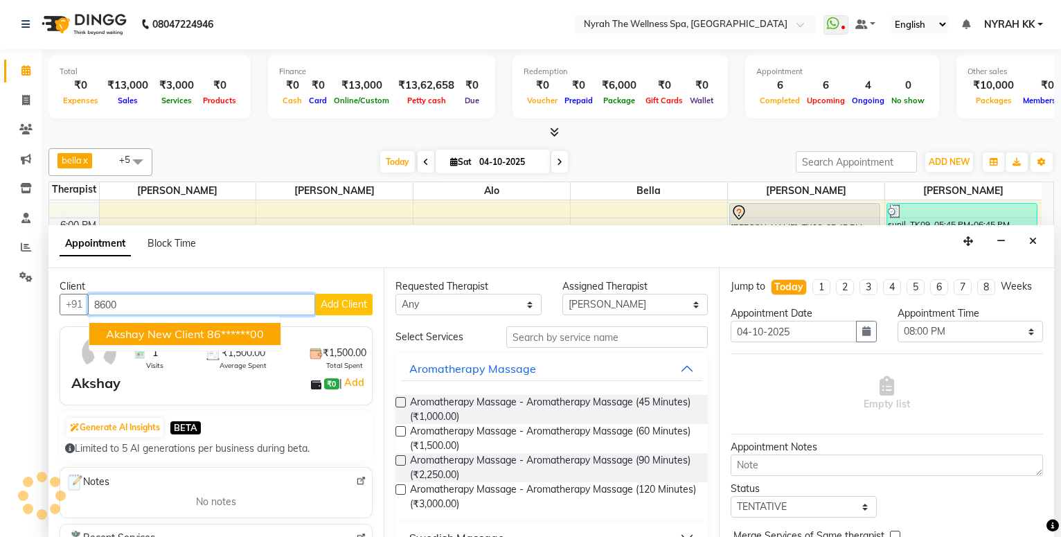
click at [242, 335] on ngb-highlight "86******00" at bounding box center [235, 334] width 57 height 14
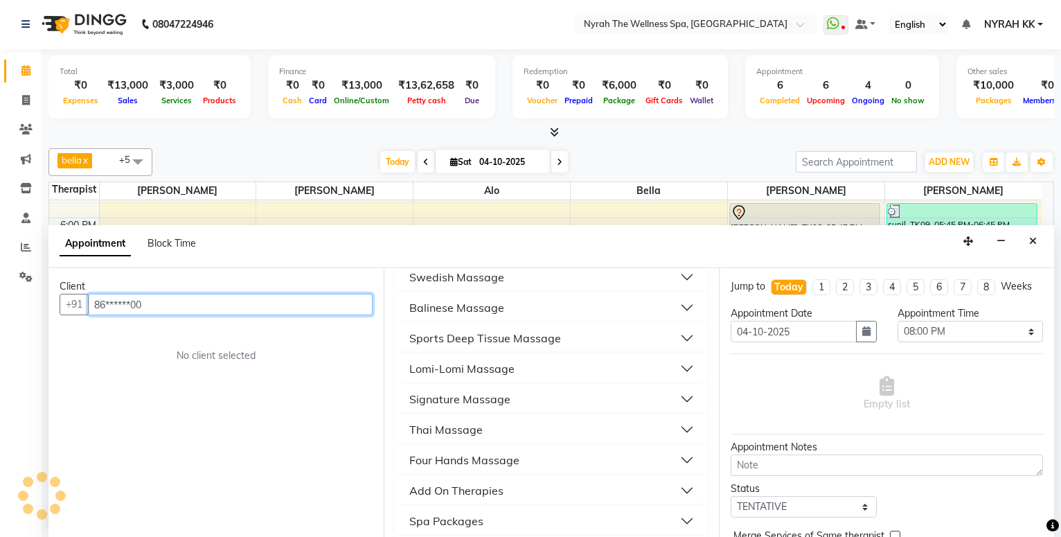
scroll to position [299, 0]
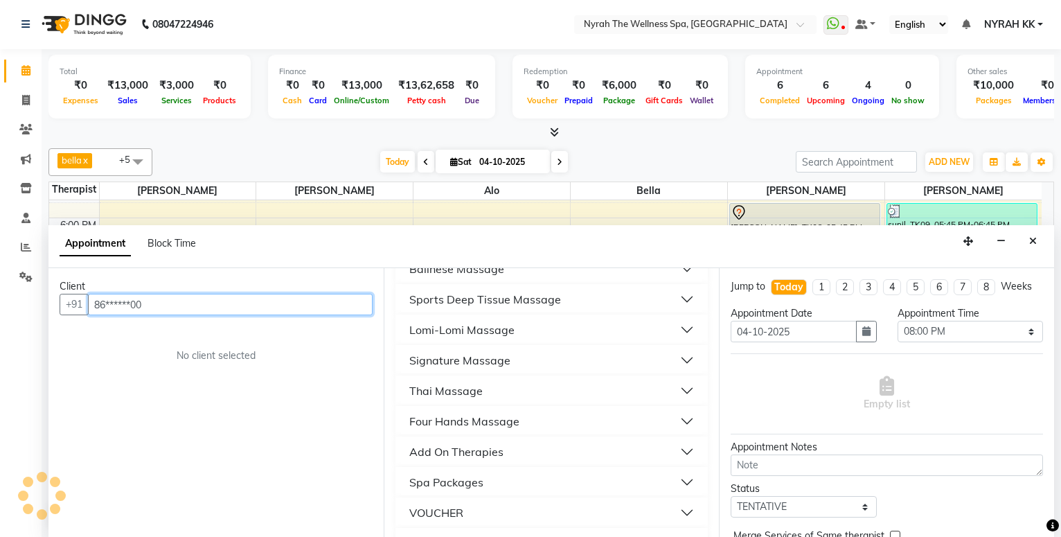
type input "86******00"
click at [500, 295] on div "Sports Deep Tissue Massage" at bounding box center [485, 299] width 152 height 17
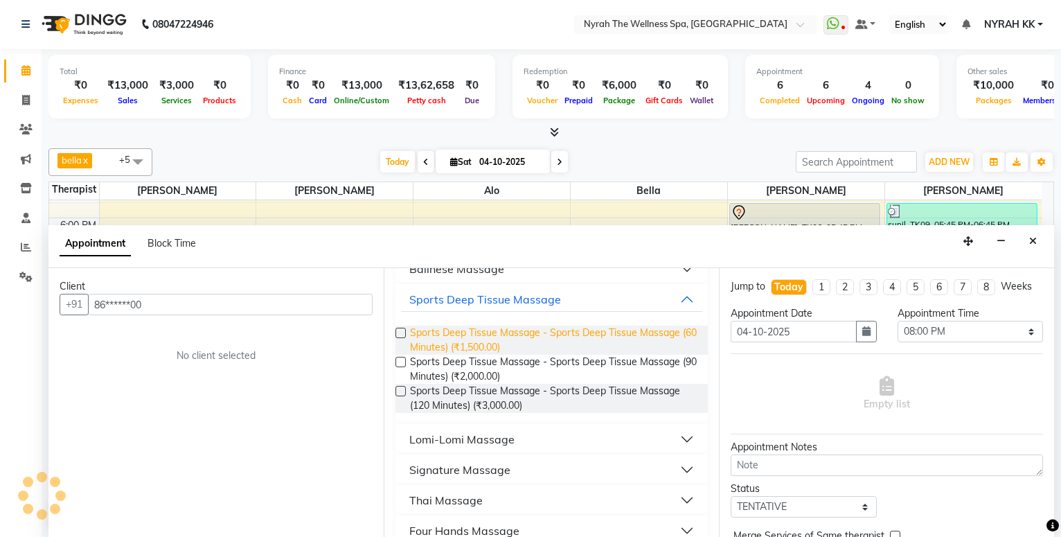
click at [504, 333] on span "Sports Deep Tissue Massage - Sports Deep Tissue Massage (60 Minutes) (₹1,500.00)" at bounding box center [553, 340] width 287 height 29
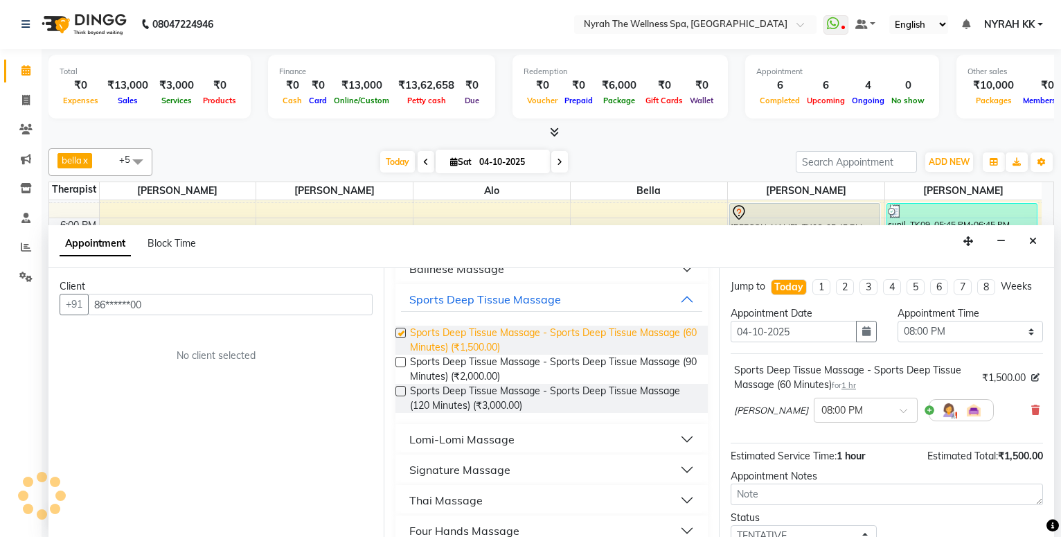
checkbox input "false"
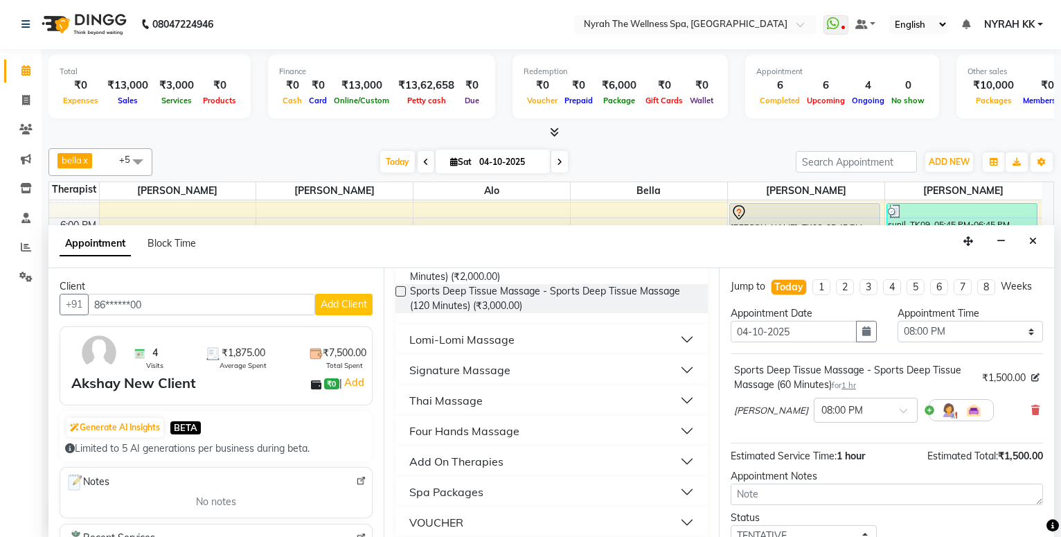
scroll to position [441, 0]
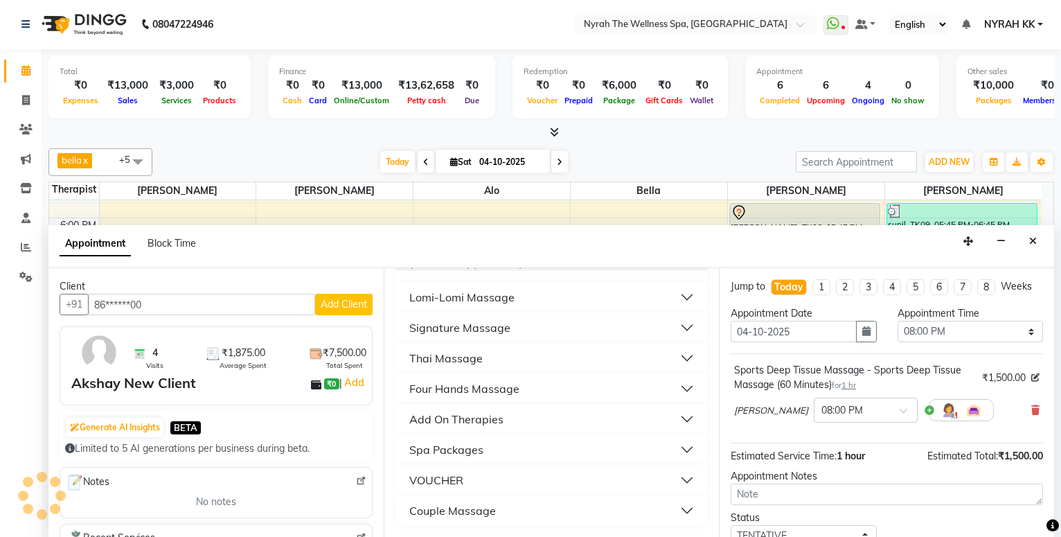
click at [551, 391] on button "Four Hands Massage" at bounding box center [551, 388] width 301 height 25
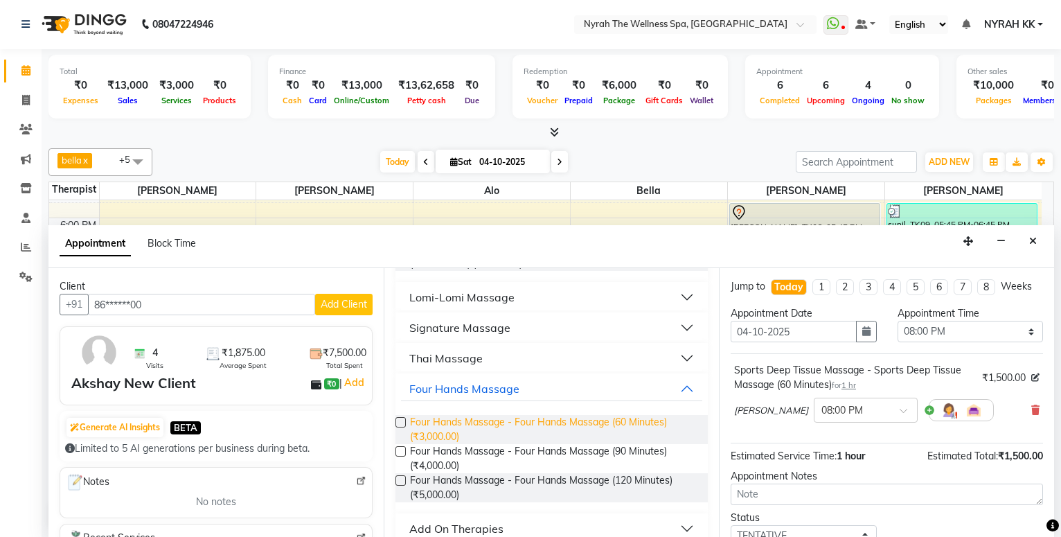
drag, startPoint x: 547, startPoint y: 418, endPoint x: 599, endPoint y: 418, distance: 52.7
click at [547, 418] on span "Four Hands Massage - Four Hands Massage (60 Minutes) (₹3,000.00)" at bounding box center [553, 429] width 287 height 29
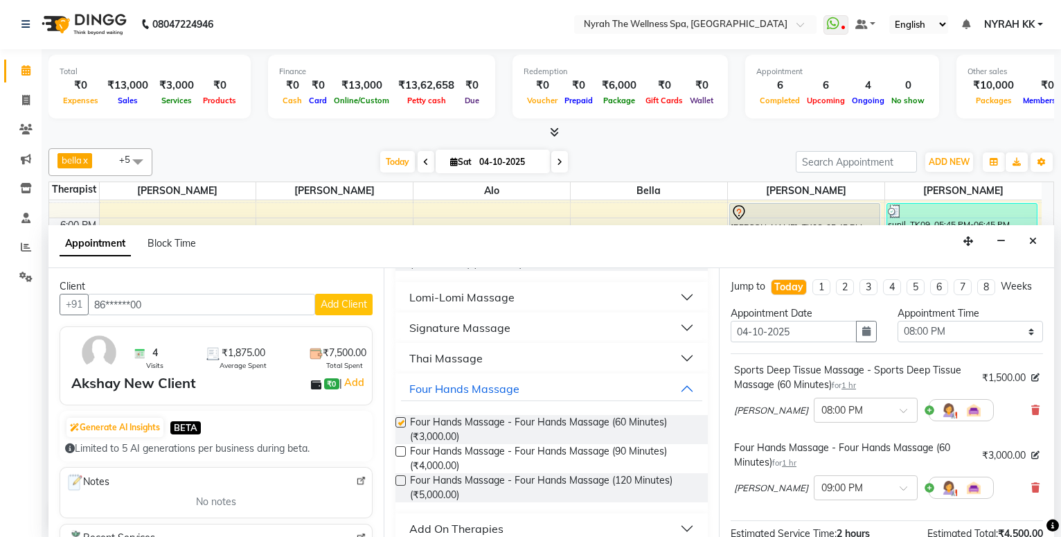
checkbox input "false"
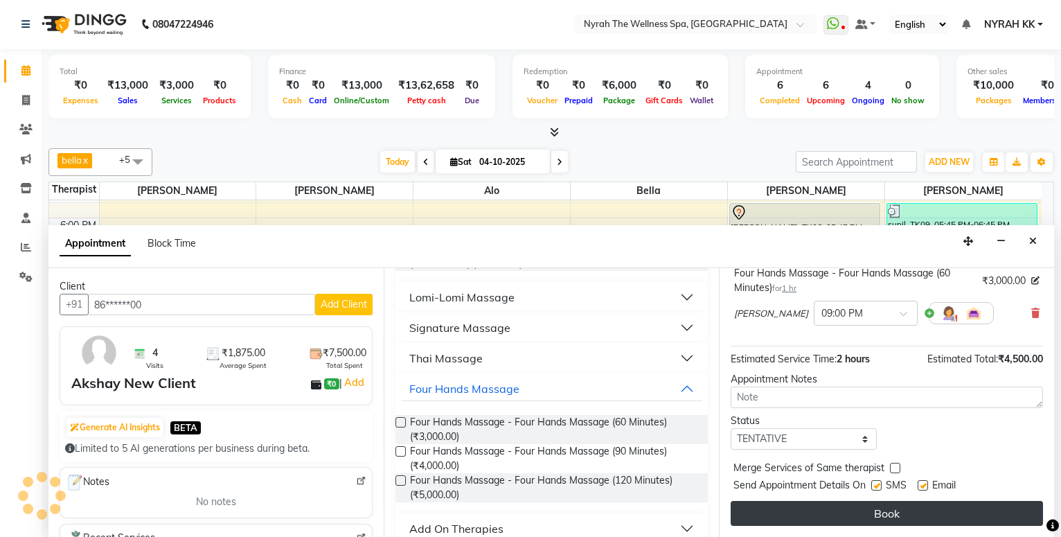
click at [790, 510] on button "Book" at bounding box center [887, 513] width 312 height 25
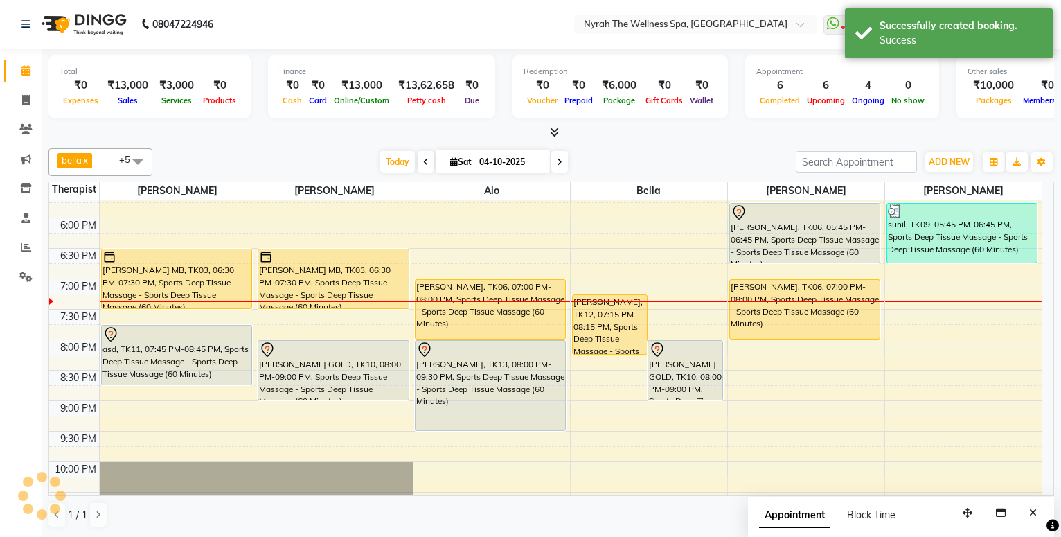
scroll to position [0, 0]
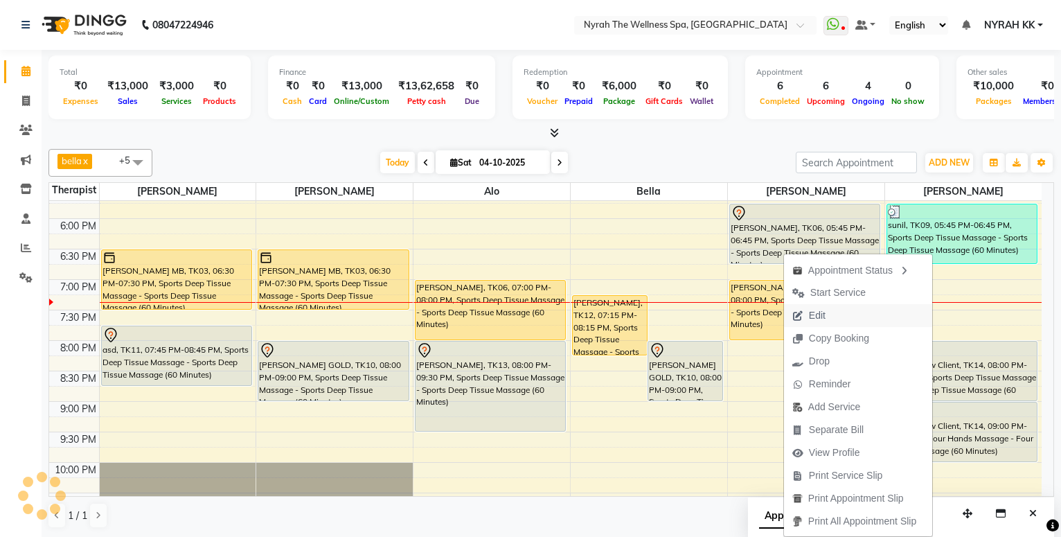
click at [842, 317] on button "Edit" at bounding box center [858, 315] width 148 height 23
select select "tentative"
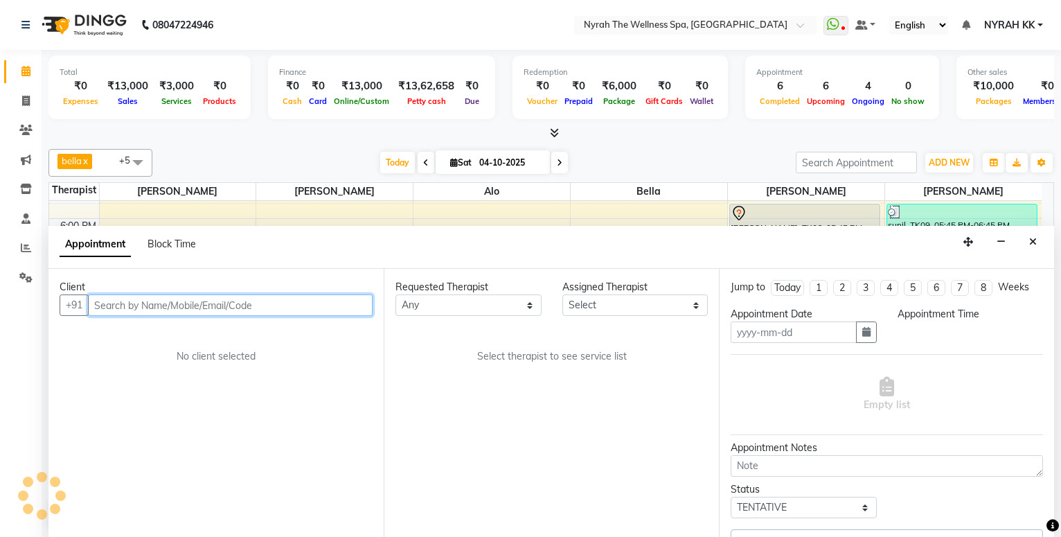
scroll to position [1, 0]
type input "04-10-2025"
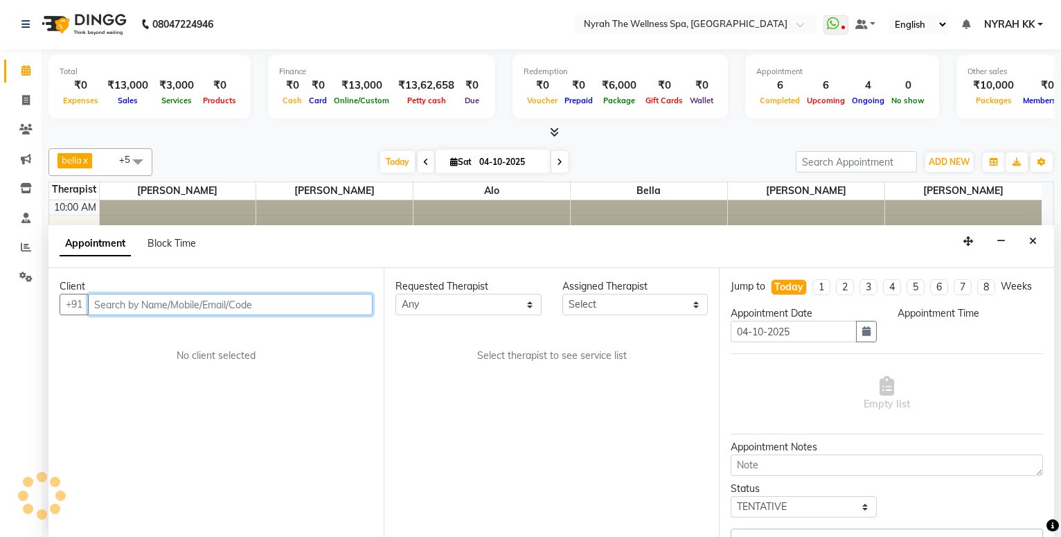
select select "1200"
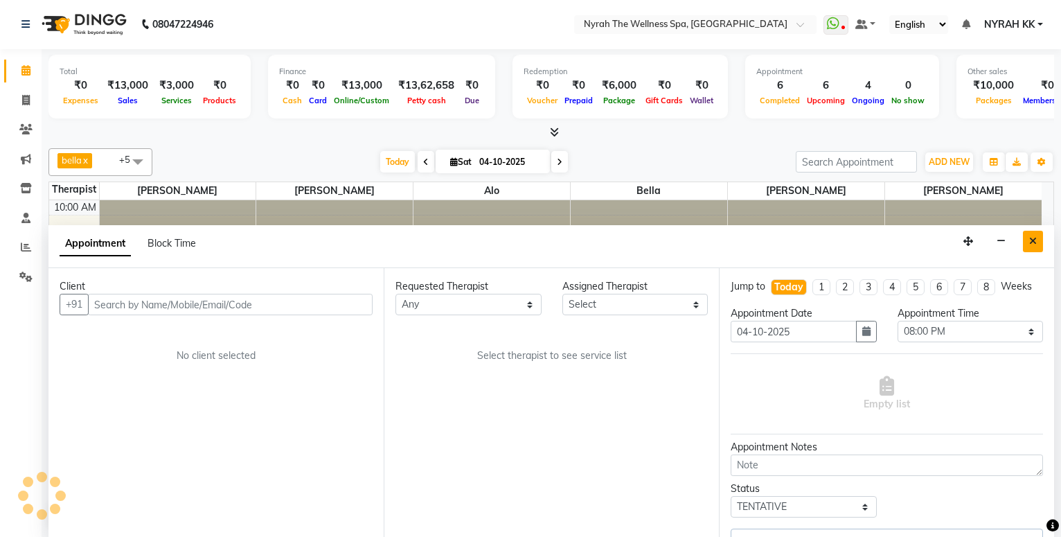
click at [1038, 247] on button "Close" at bounding box center [1033, 241] width 20 height 21
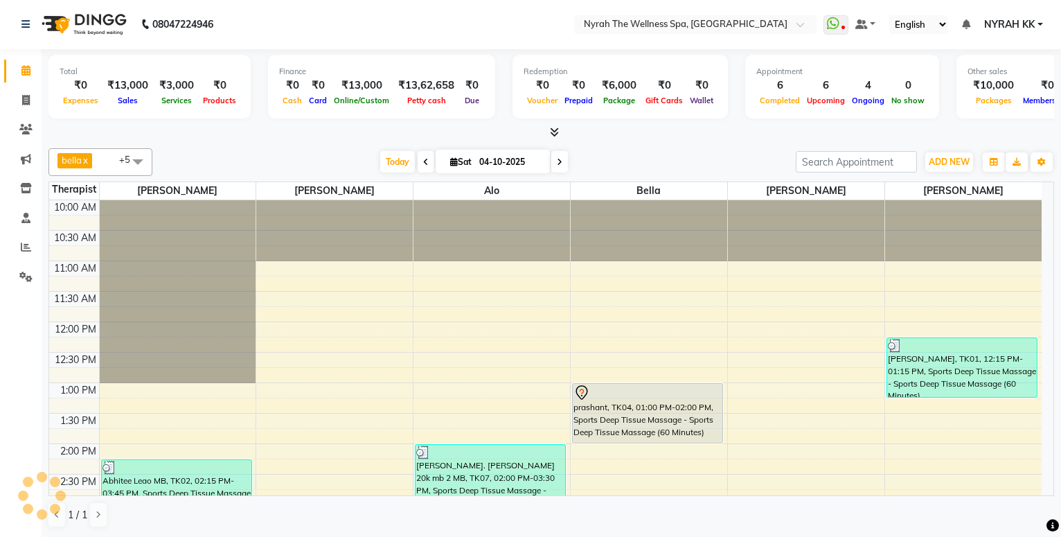
scroll to position [549, 0]
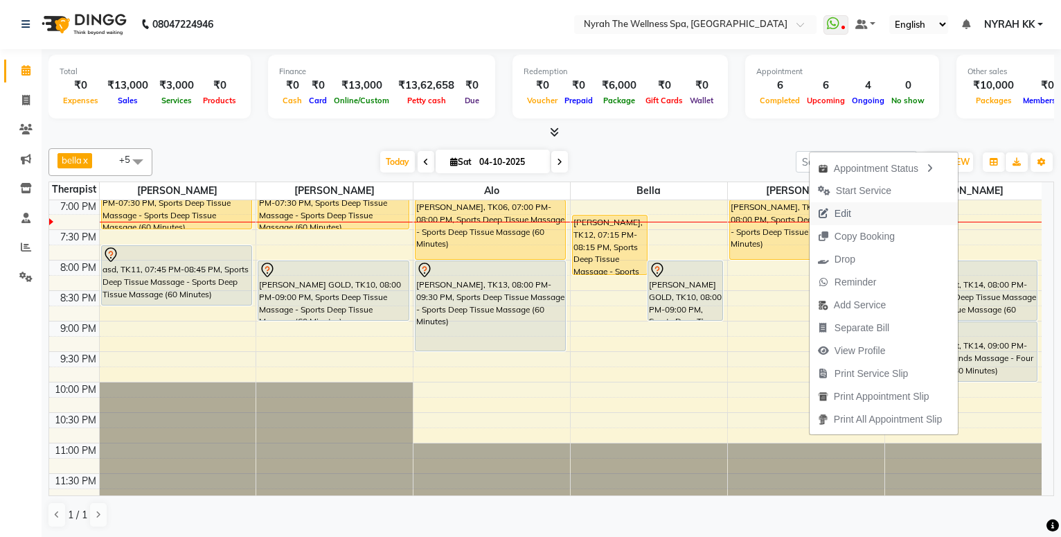
click at [860, 211] on button "Edit" at bounding box center [884, 213] width 148 height 23
select select "tentative"
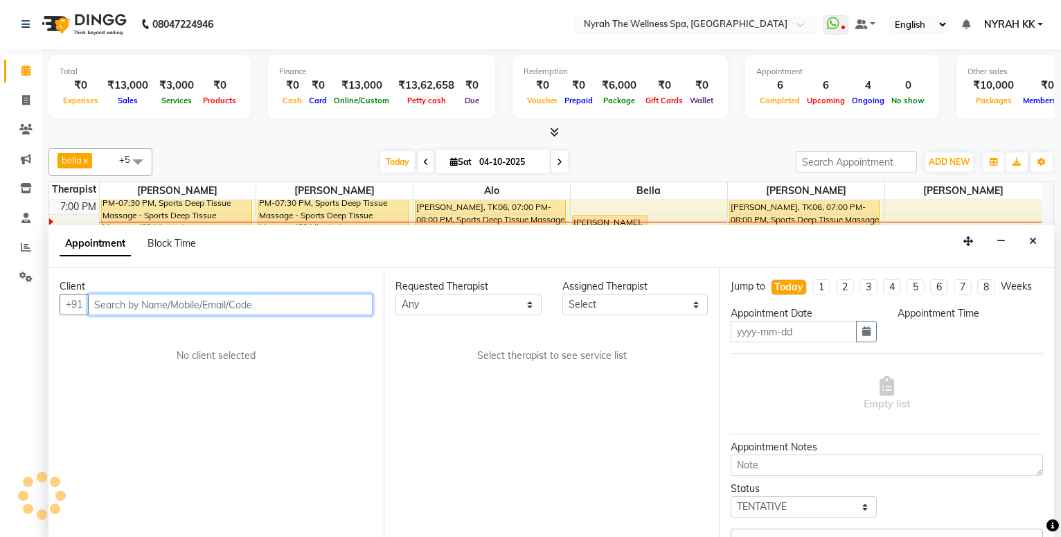
type input "04-10-2025"
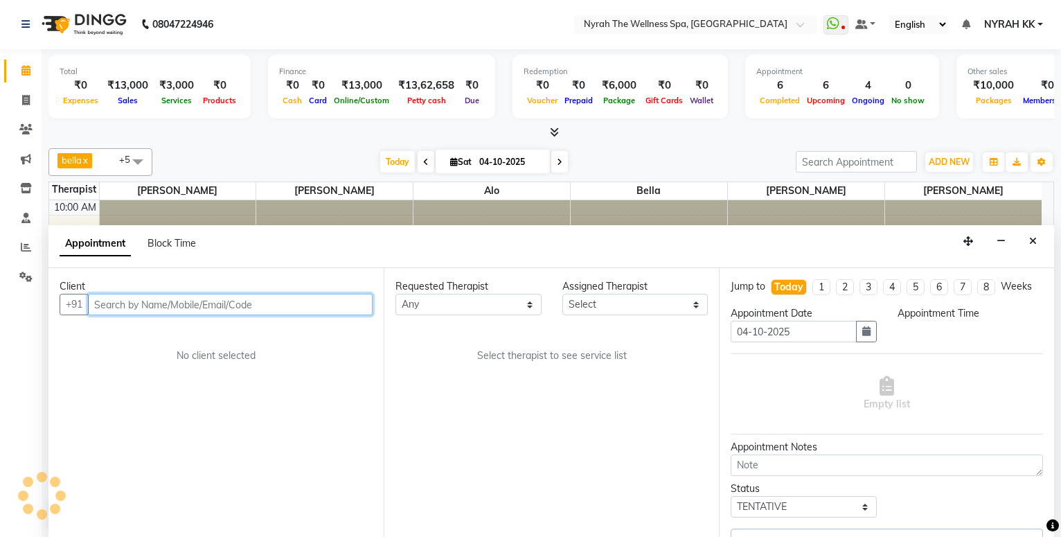
select select "1200"
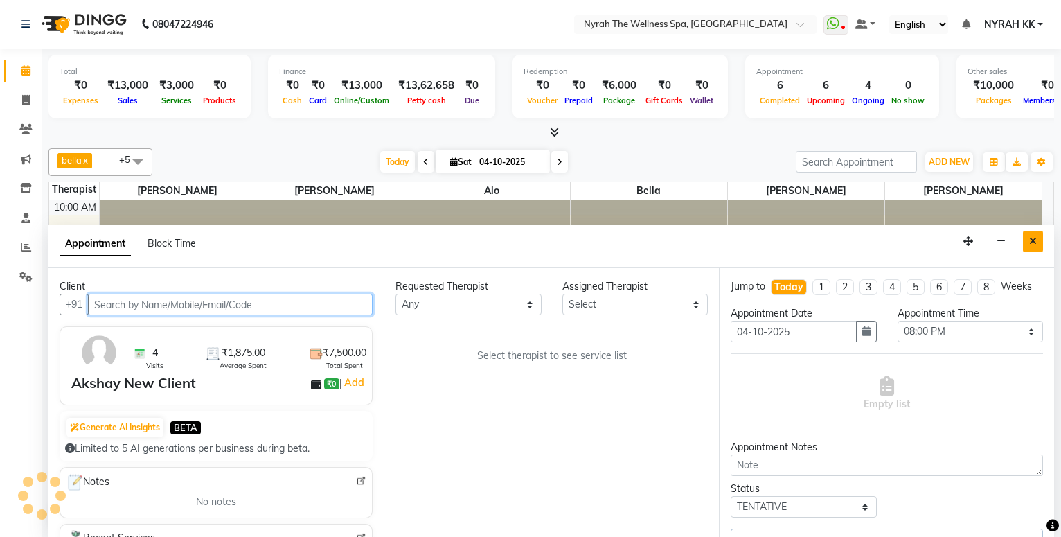
scroll to position [549, 0]
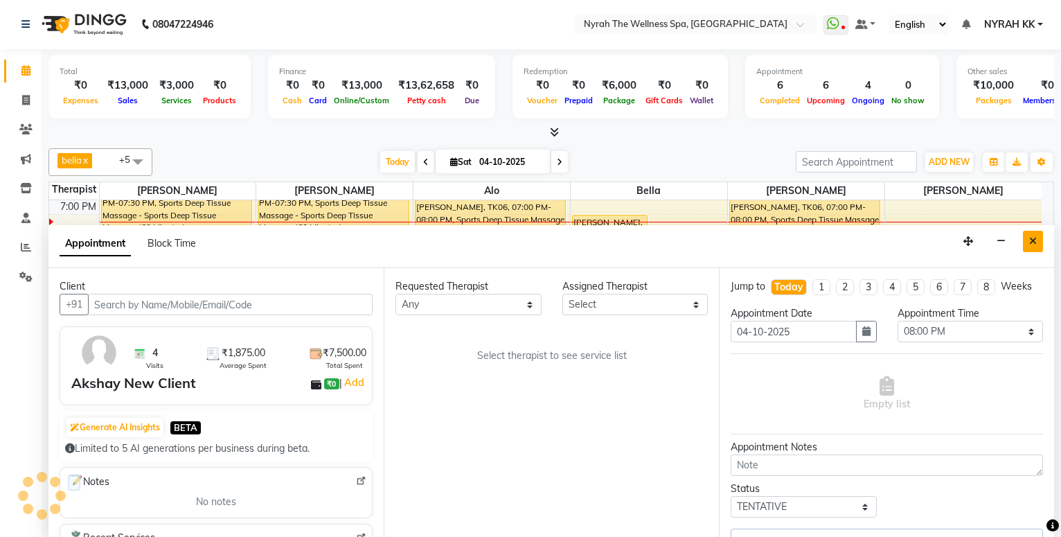
click at [1039, 245] on button "Close" at bounding box center [1033, 241] width 20 height 21
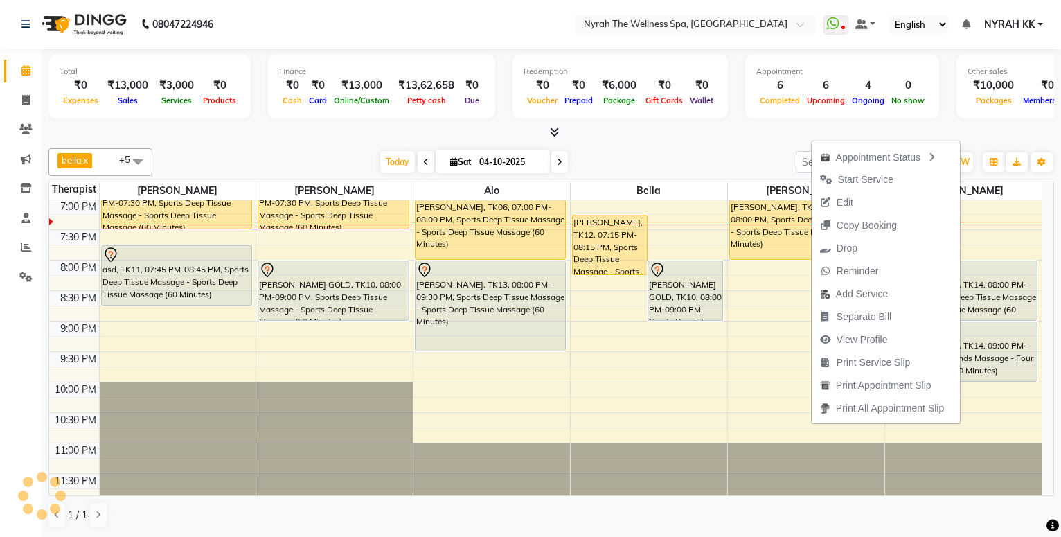
click at [869, 200] on button "Edit" at bounding box center [886, 202] width 148 height 23
select select "tentative"
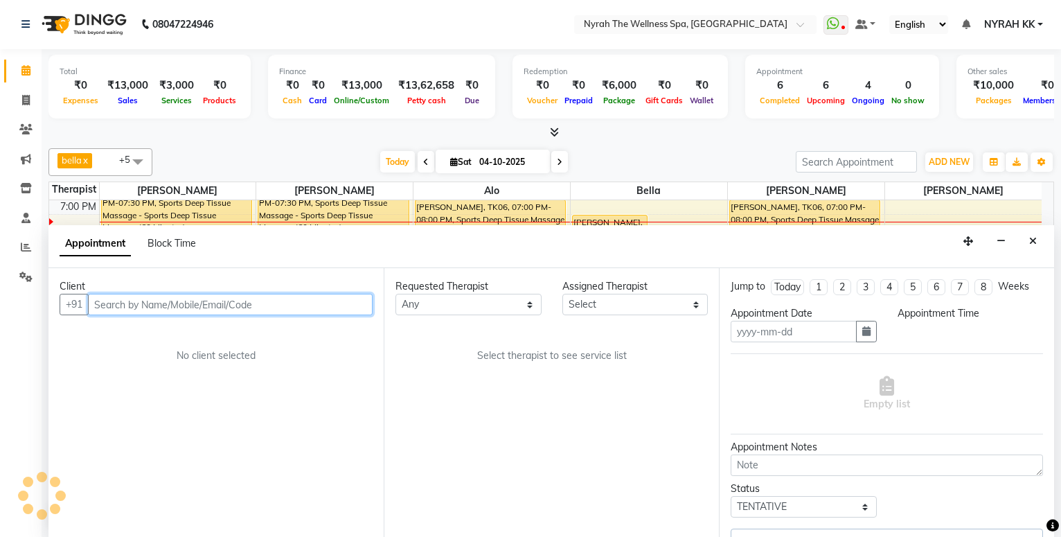
type input "04-10-2025"
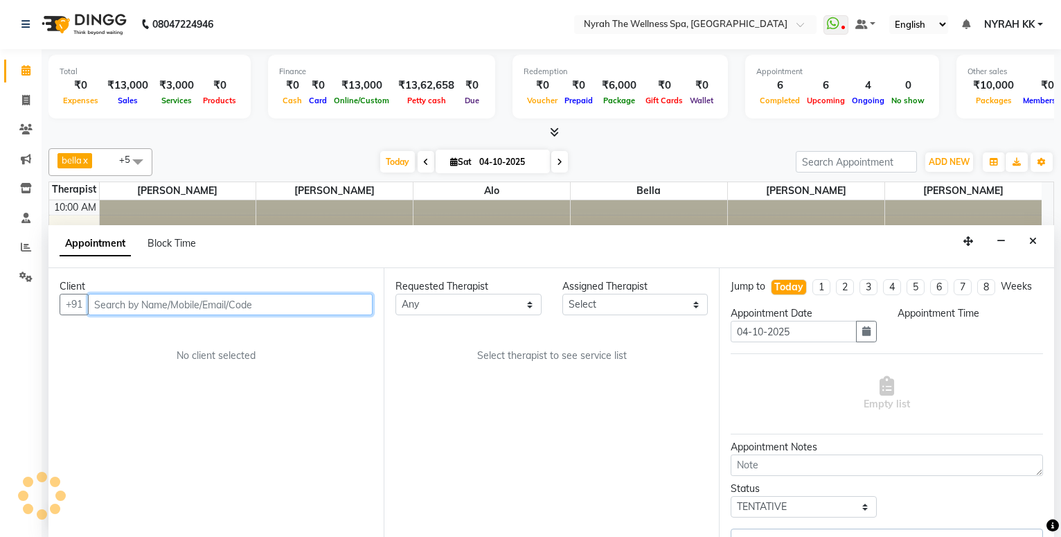
select select "1200"
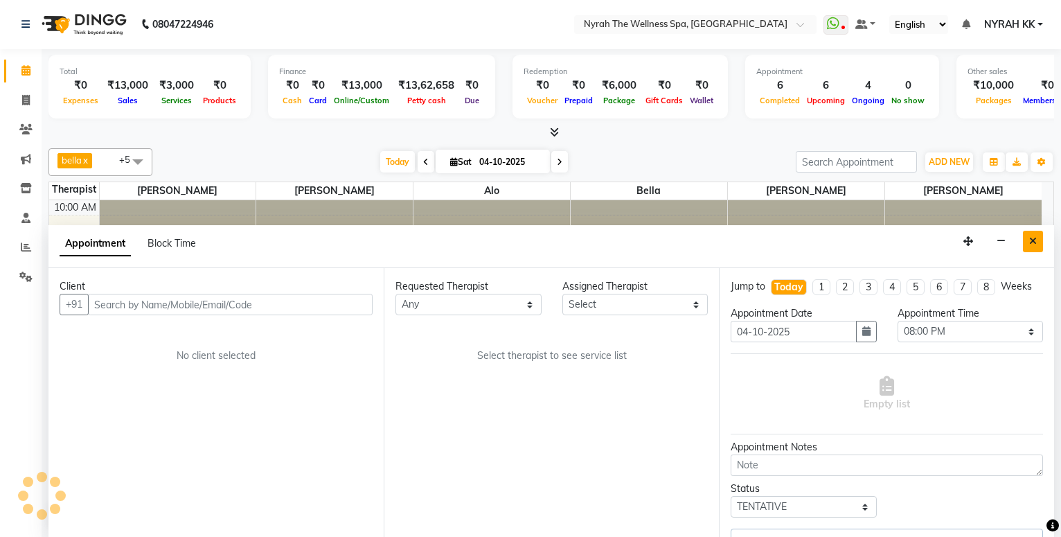
click at [1035, 239] on icon "Close" at bounding box center [1033, 241] width 8 height 10
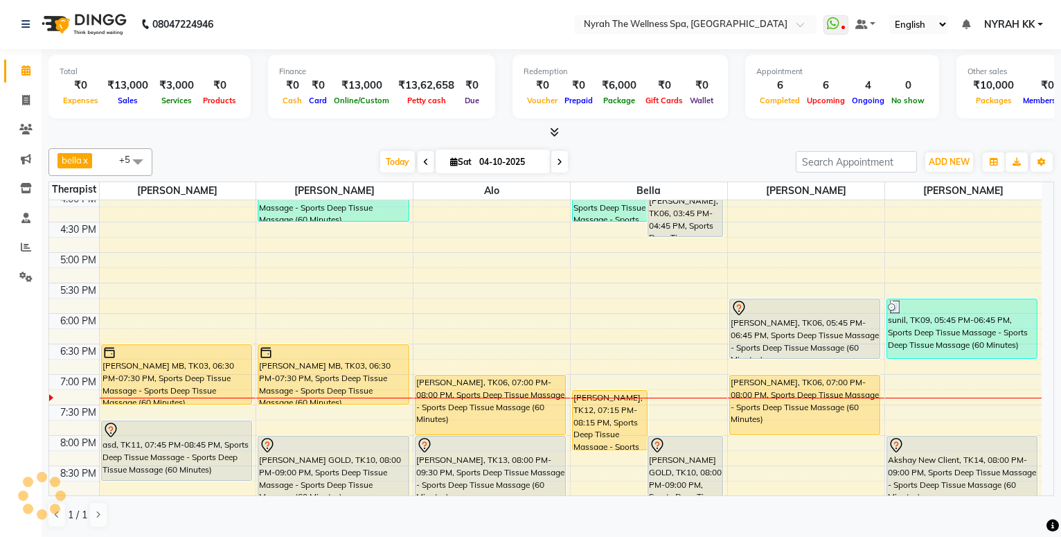
scroll to position [549, 0]
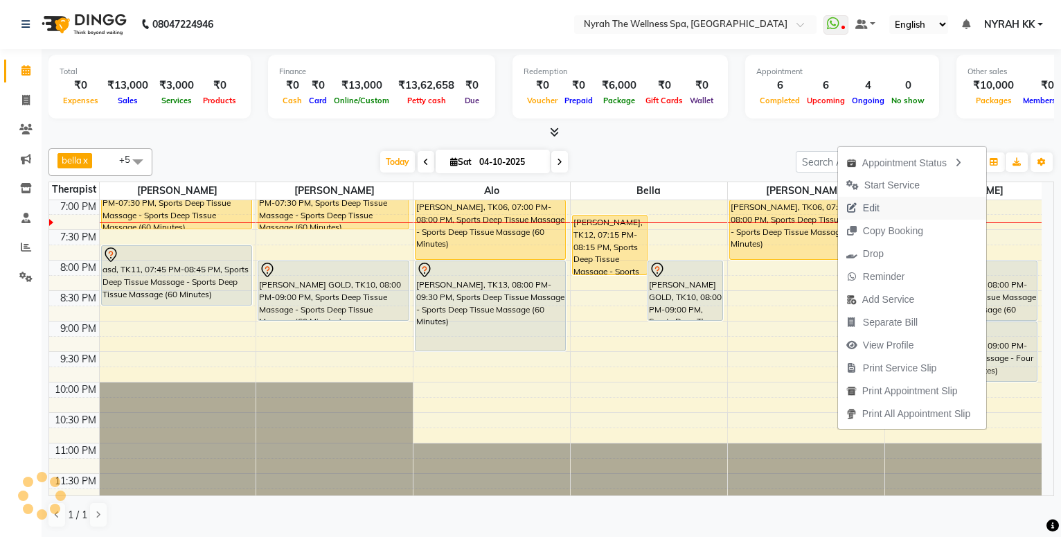
click at [908, 211] on button "Edit" at bounding box center [912, 208] width 148 height 23
select select "tentative"
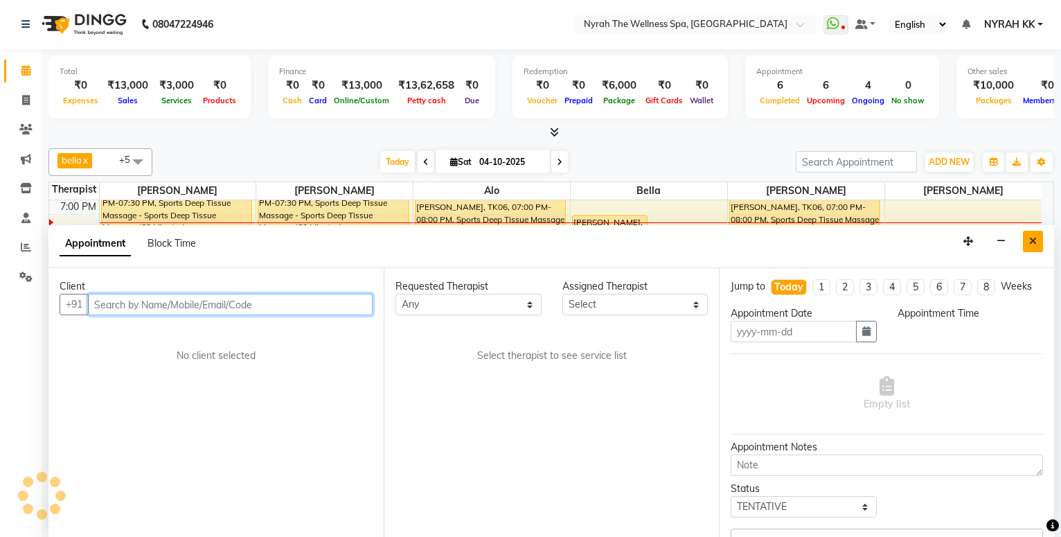
type input "04-10-2025"
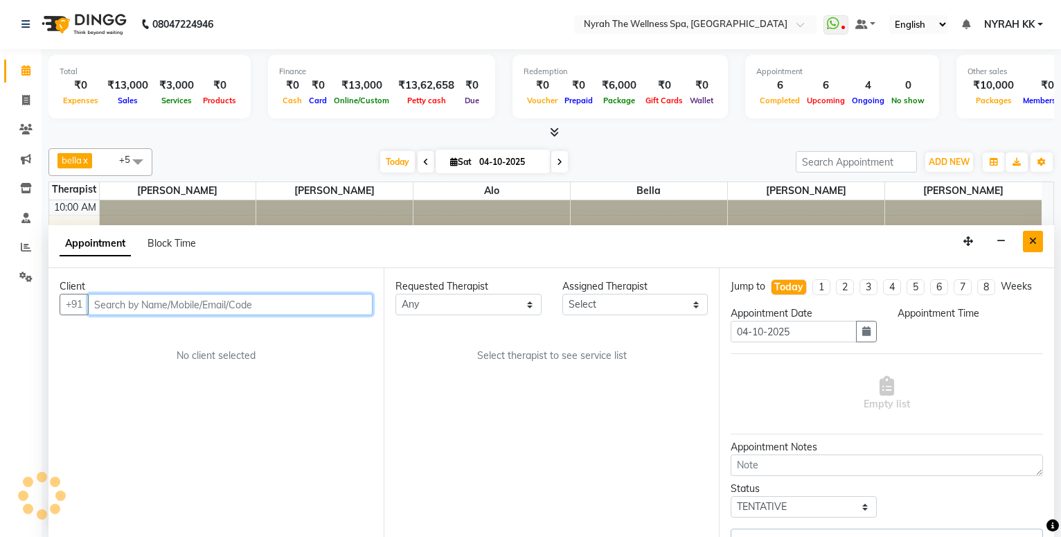
select select "1200"
click at [1034, 242] on icon "Close" at bounding box center [1033, 241] width 8 height 10
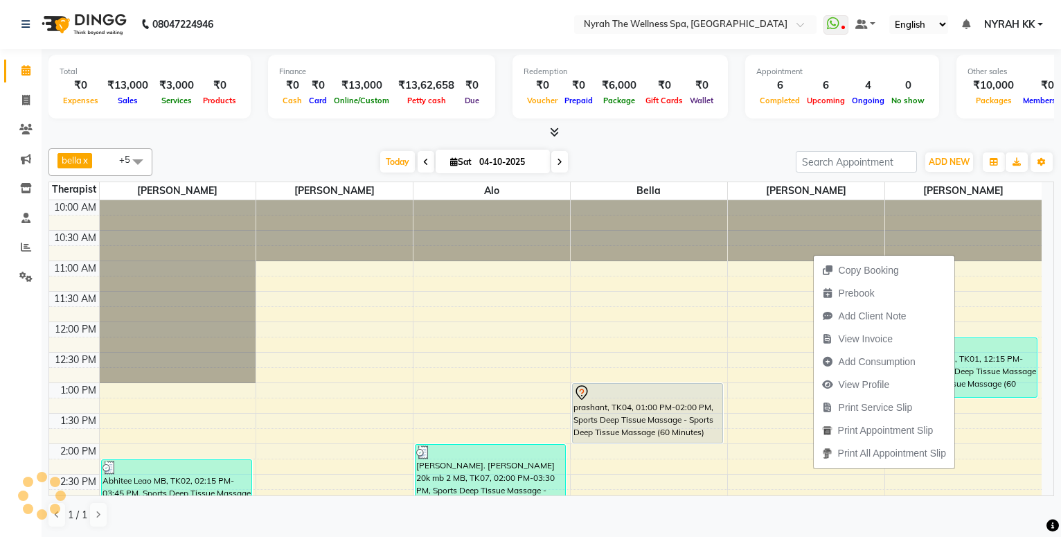
click at [917, 130] on div at bounding box center [551, 132] width 1006 height 15
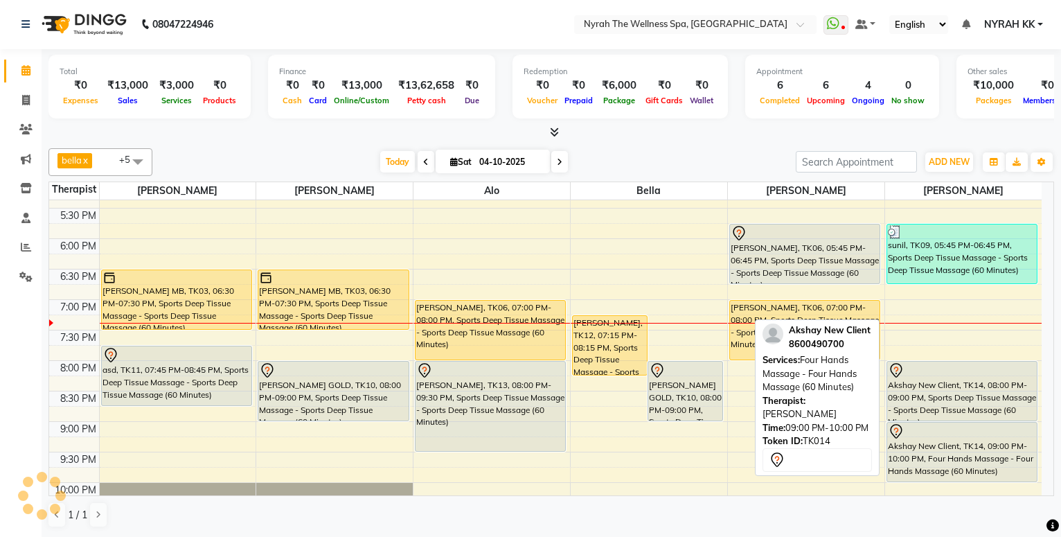
scroll to position [549, 0]
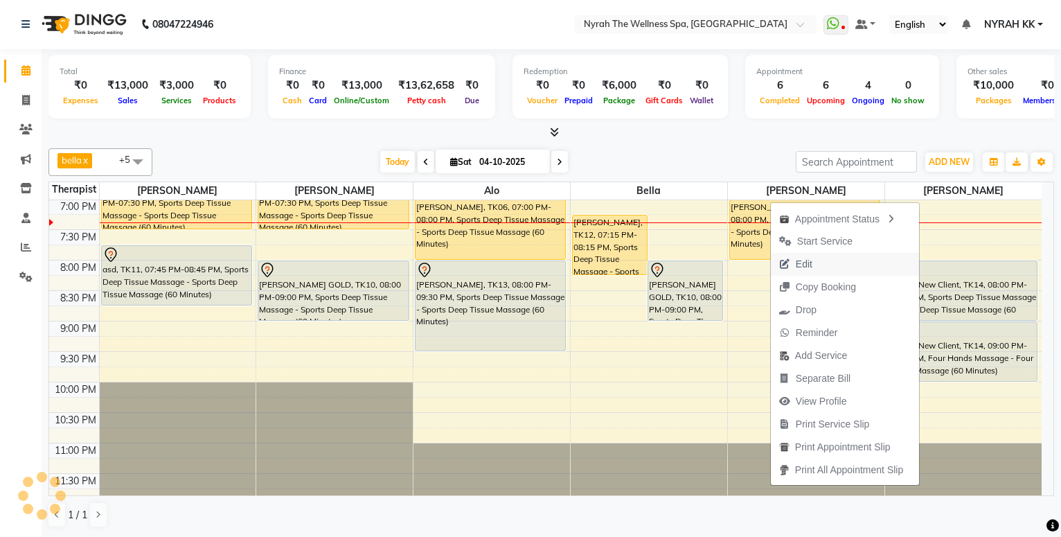
click at [849, 270] on button "Edit" at bounding box center [845, 264] width 148 height 23
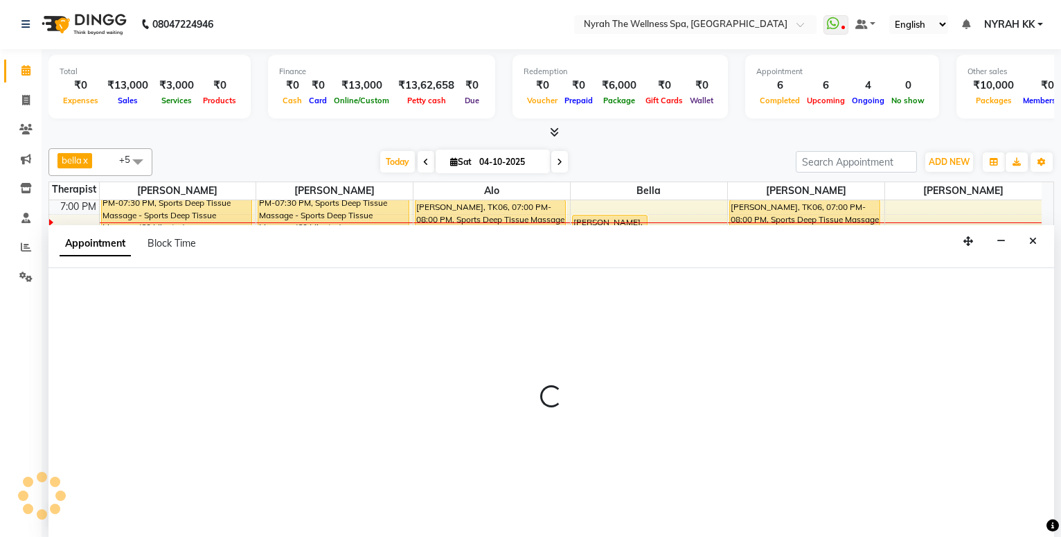
select select "tentative"
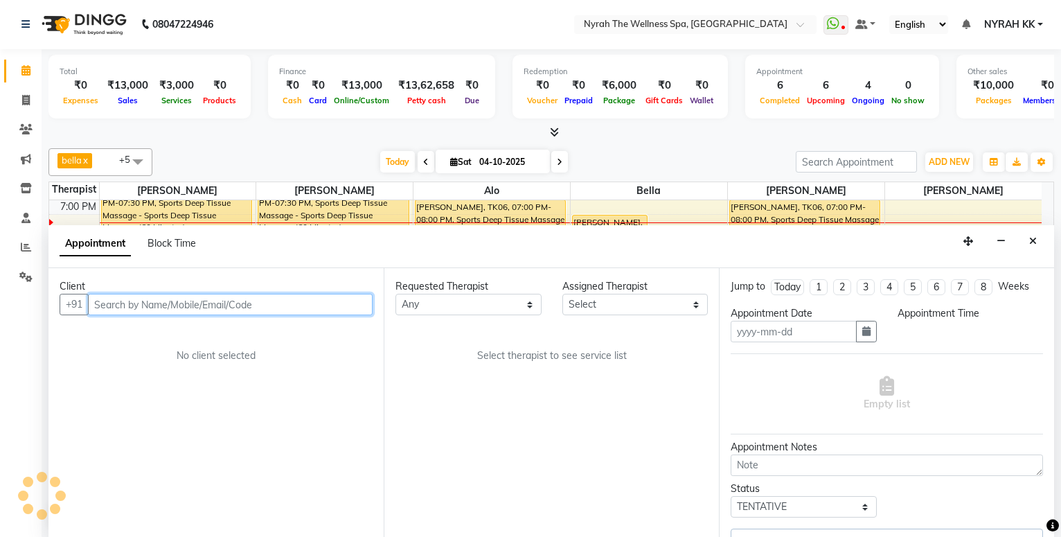
scroll to position [0, 0]
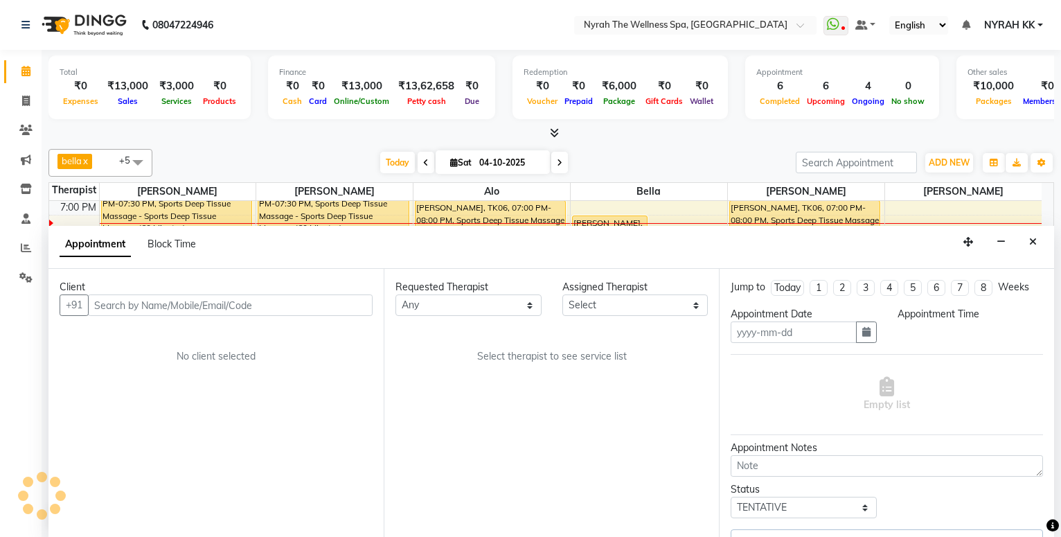
click at [1037, 247] on button "Close" at bounding box center [1033, 241] width 20 height 21
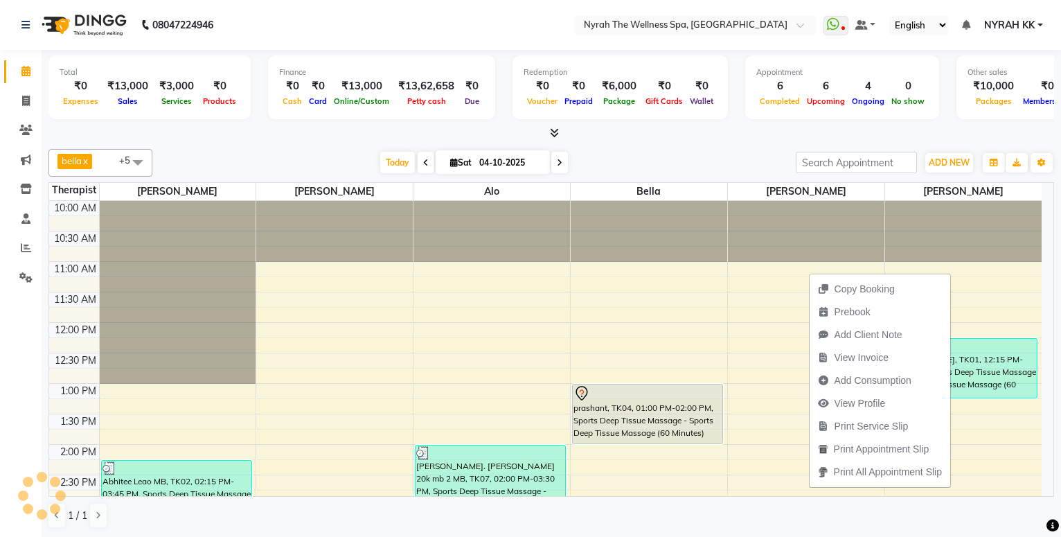
click at [891, 147] on div "bella x [PERSON_NAME] x [PERSON_NAME] x [PERSON_NAME] x +5 Select All [PERSON_N…" at bounding box center [551, 338] width 1006 height 391
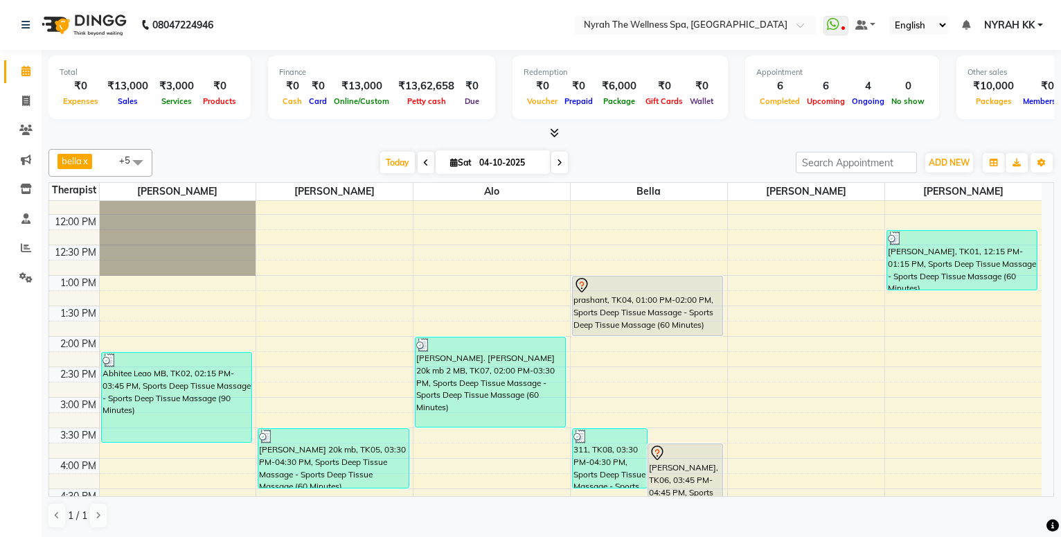
scroll to position [557, 0]
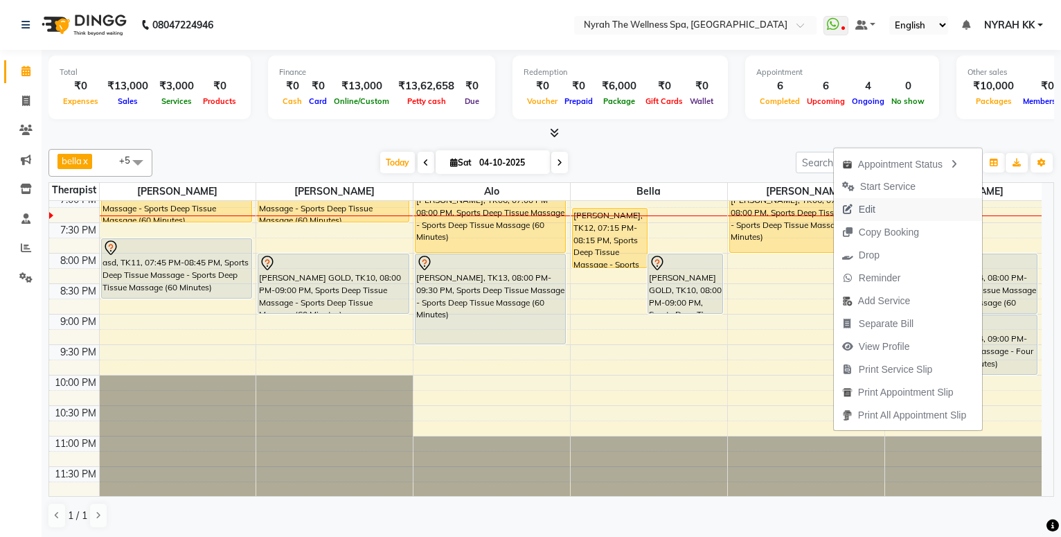
click at [910, 205] on button "Edit" at bounding box center [908, 209] width 148 height 23
select select "tentative"
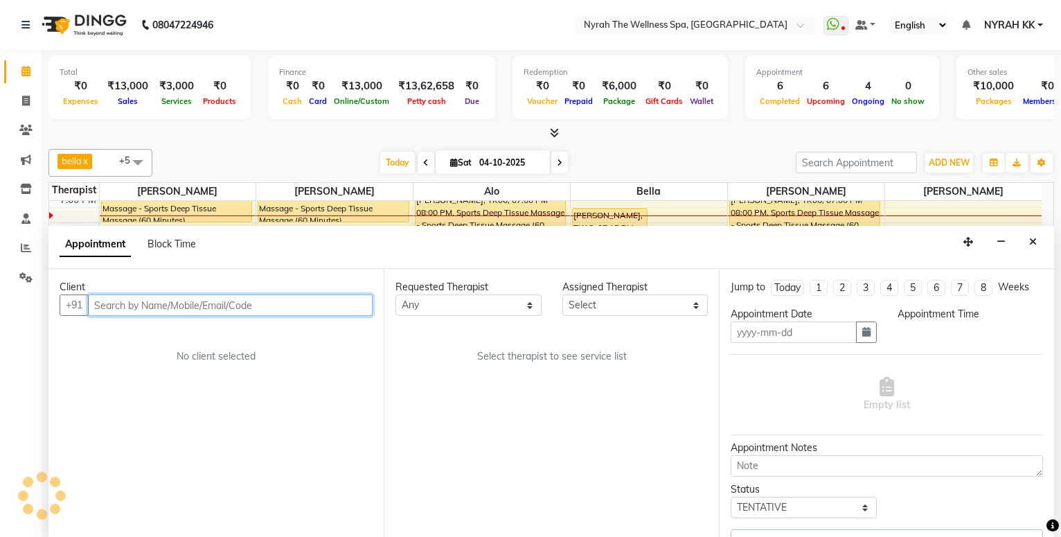
type input "04-10-2025"
select select "1200"
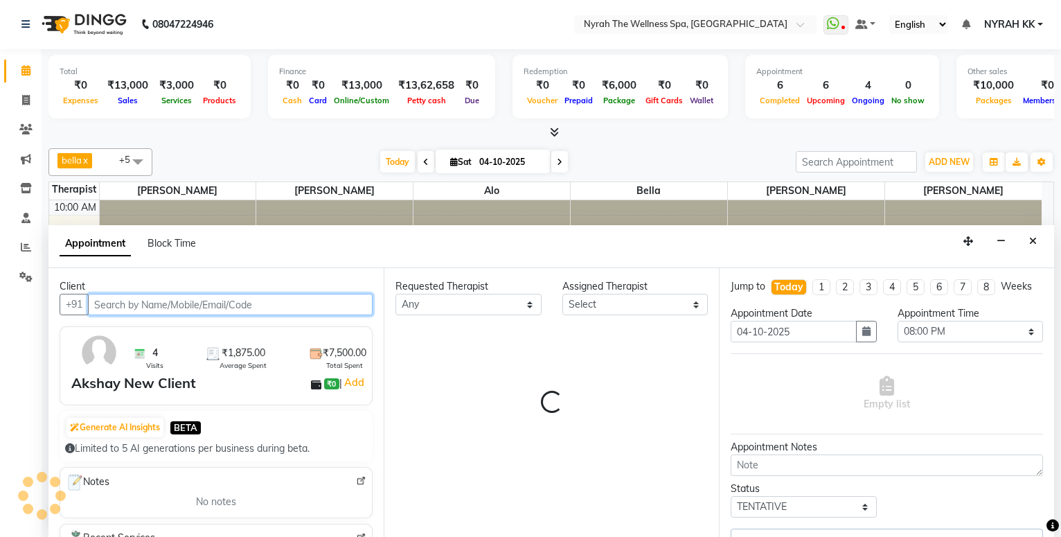
select select "91899"
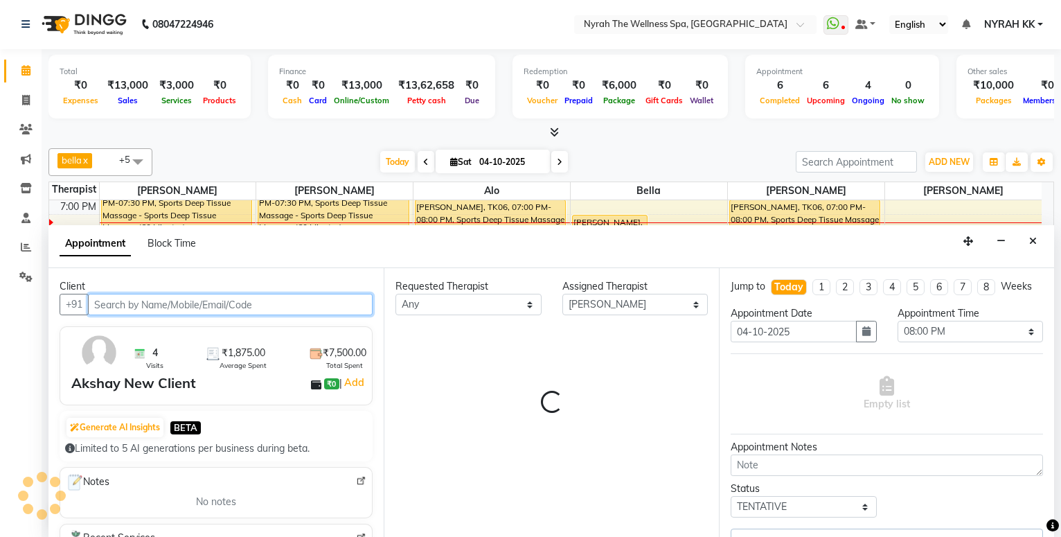
select select "52"
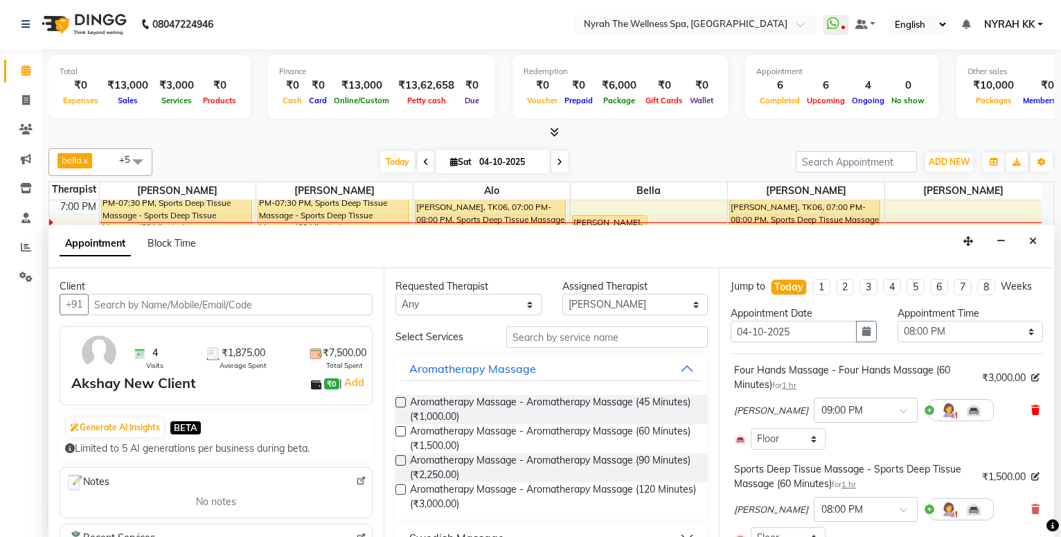
click at [1032, 415] on icon at bounding box center [1036, 410] width 8 height 10
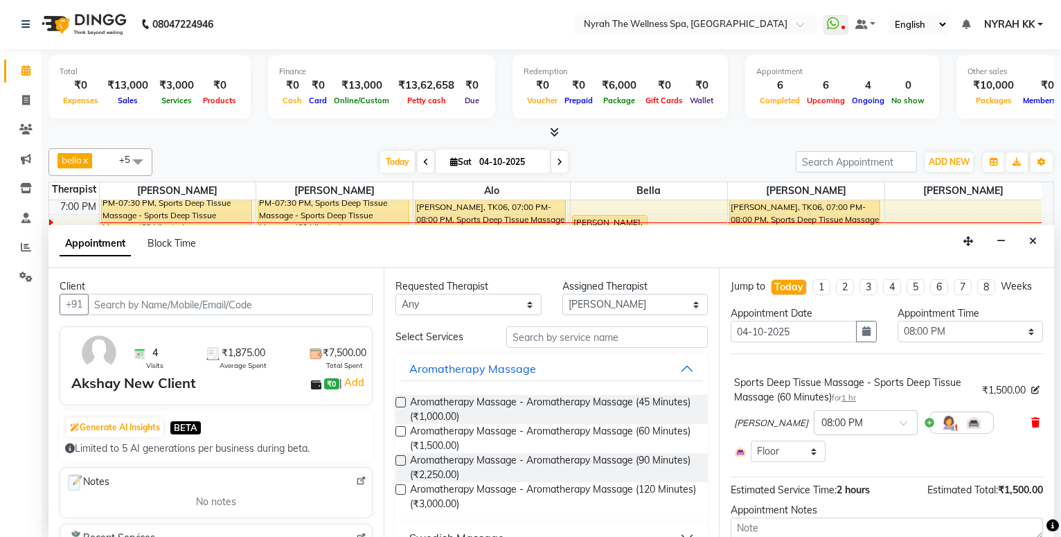
click at [1032, 427] on icon at bounding box center [1036, 423] width 8 height 10
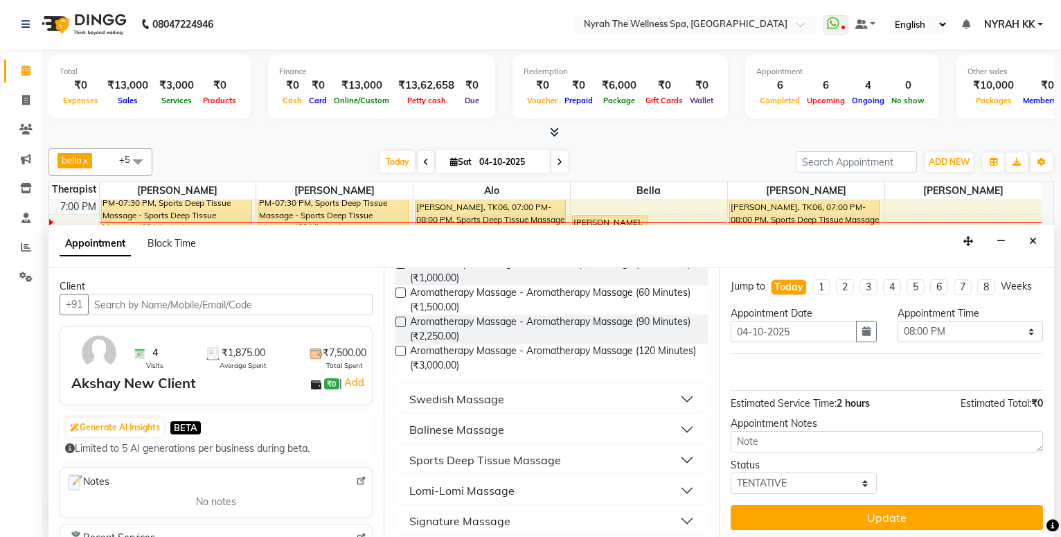
scroll to position [224, 0]
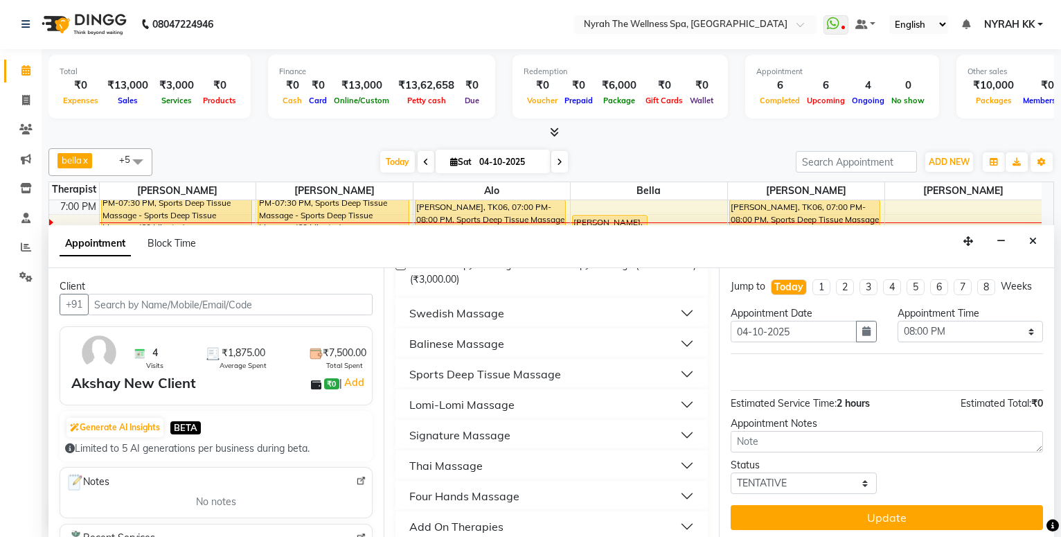
drag, startPoint x: 591, startPoint y: 371, endPoint x: 587, endPoint y: 399, distance: 28.6
click at [591, 371] on button "Sports Deep Tissue Massage" at bounding box center [551, 374] width 301 height 25
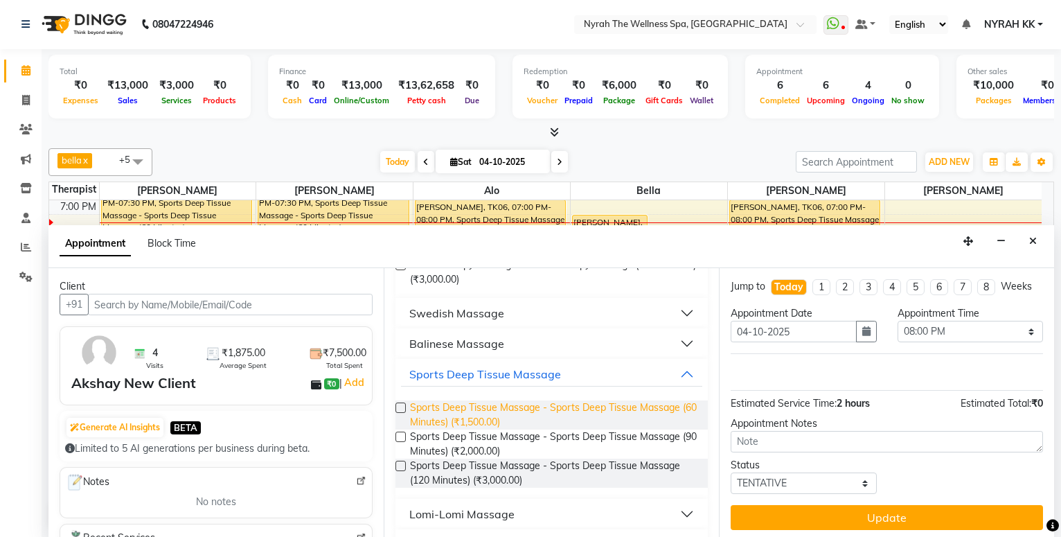
drag, startPoint x: 587, startPoint y: 399, endPoint x: 678, endPoint y: 419, distance: 92.3
click at [589, 401] on span "Sports Deep Tissue Massage - Sports Deep Tissue Massage (60 Minutes) (₹1,500.00)" at bounding box center [553, 414] width 287 height 29
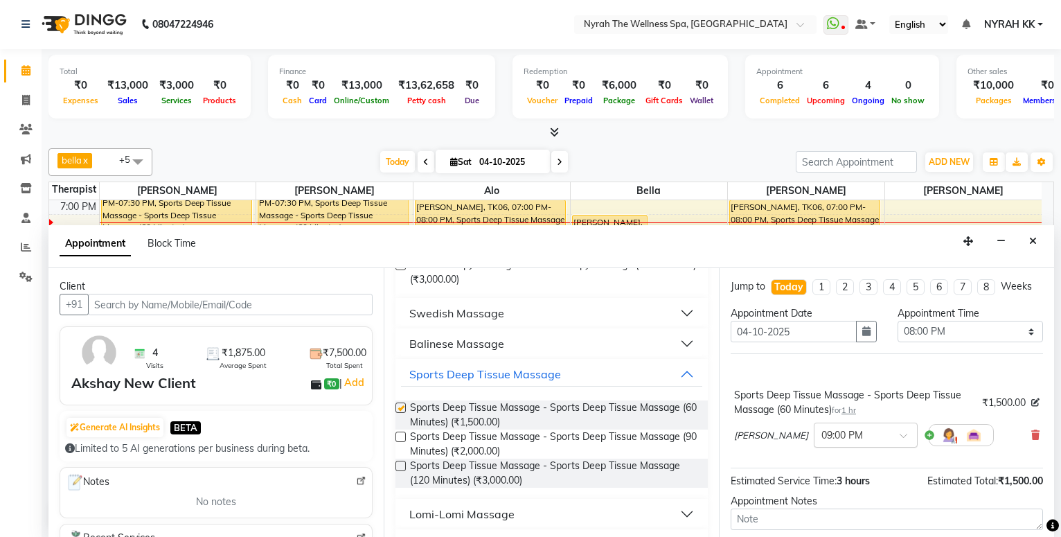
checkbox input "false"
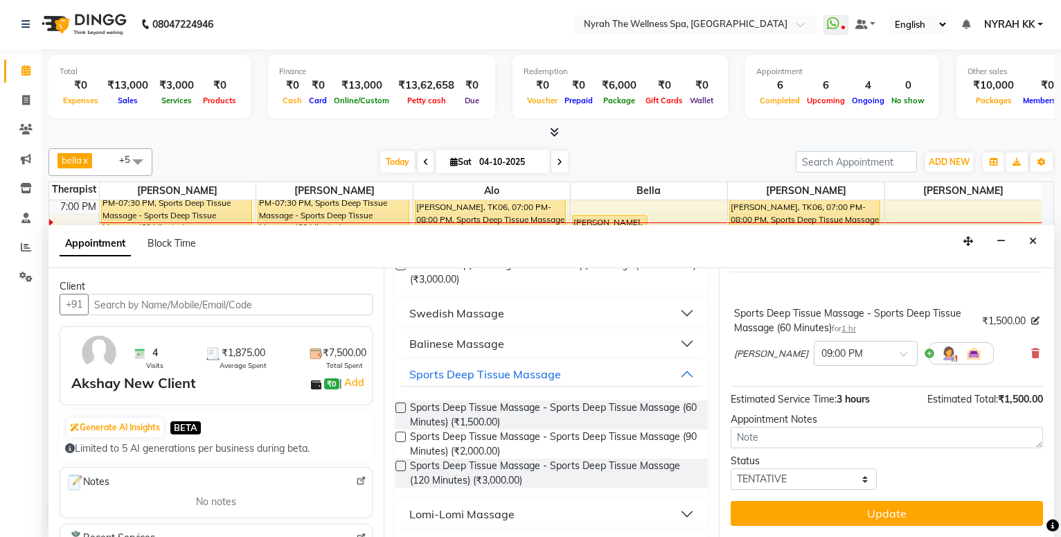
scroll to position [95, 0]
click at [765, 508] on button "Update" at bounding box center [887, 513] width 312 height 25
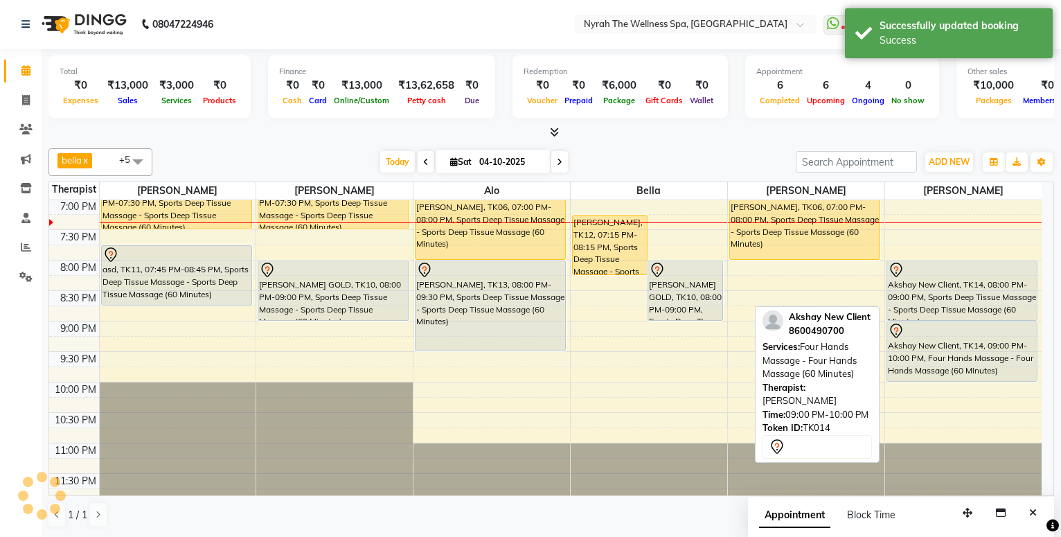
scroll to position [0, 0]
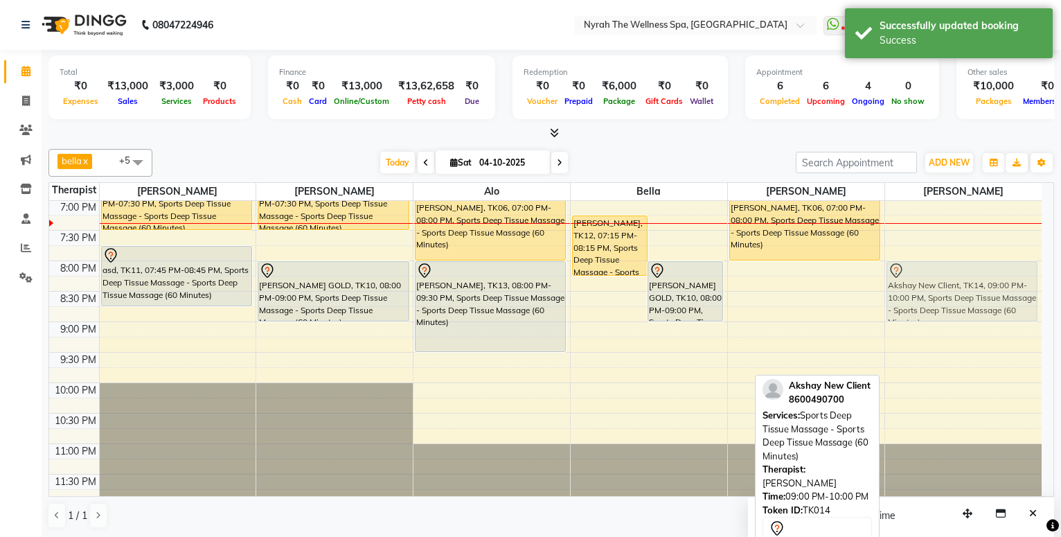
drag, startPoint x: 928, startPoint y: 352, endPoint x: 953, endPoint y: 283, distance: 72.7
click at [953, 283] on div "[PERSON_NAME], TK01, 12:15 PM-01:15 PM, Sports Deep Tissue Massage - Sports Dee…" at bounding box center [963, 78] width 157 height 853
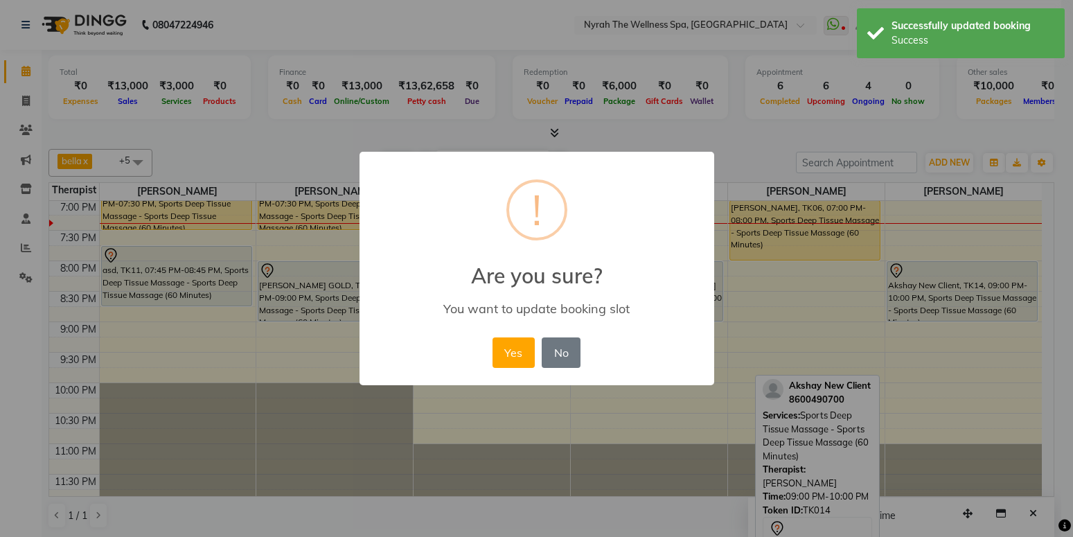
click at [504, 359] on button "Yes" at bounding box center [514, 352] width 42 height 30
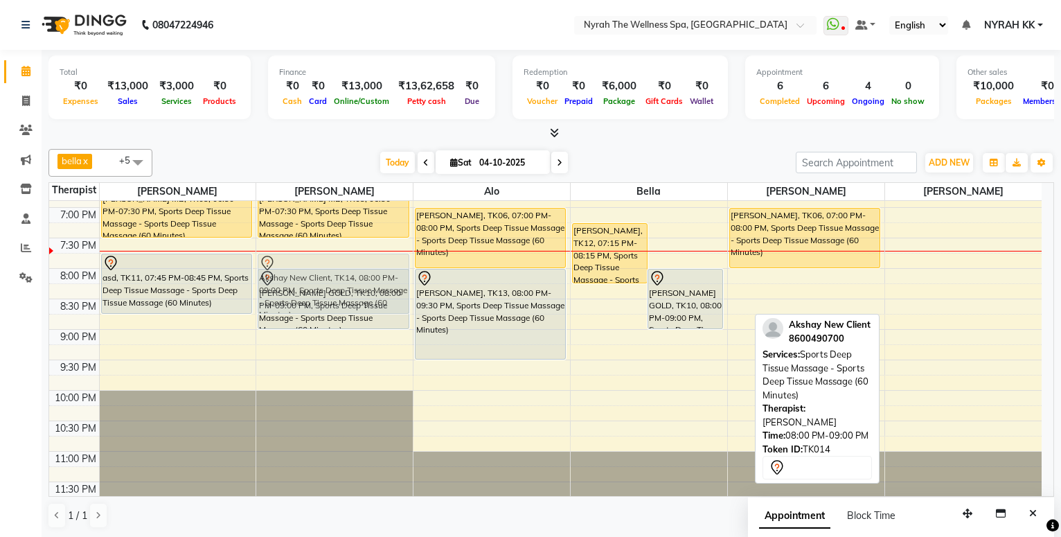
scroll to position [540, 0]
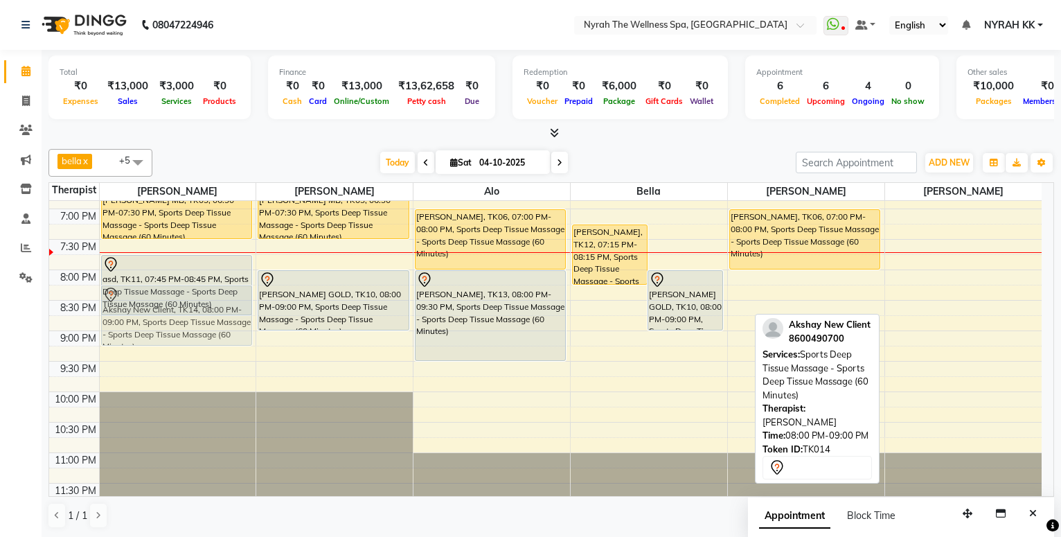
drag, startPoint x: 964, startPoint y: 292, endPoint x: 290, endPoint y: 344, distance: 675.4
click at [244, 320] on tr "Abhitee Leao MB, TK02, 02:15 PM-03:45 PM, Sports Deep Tissue Massage - Sports D…" at bounding box center [545, 87] width 993 height 853
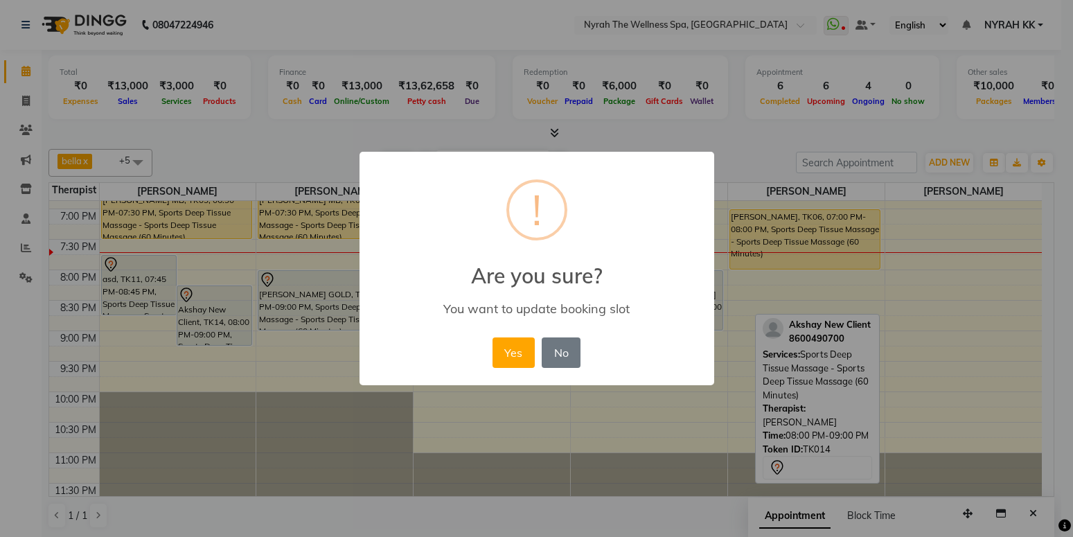
drag, startPoint x: 515, startPoint y: 350, endPoint x: 423, endPoint y: 324, distance: 95.6
click at [515, 352] on button "Yes" at bounding box center [514, 352] width 42 height 30
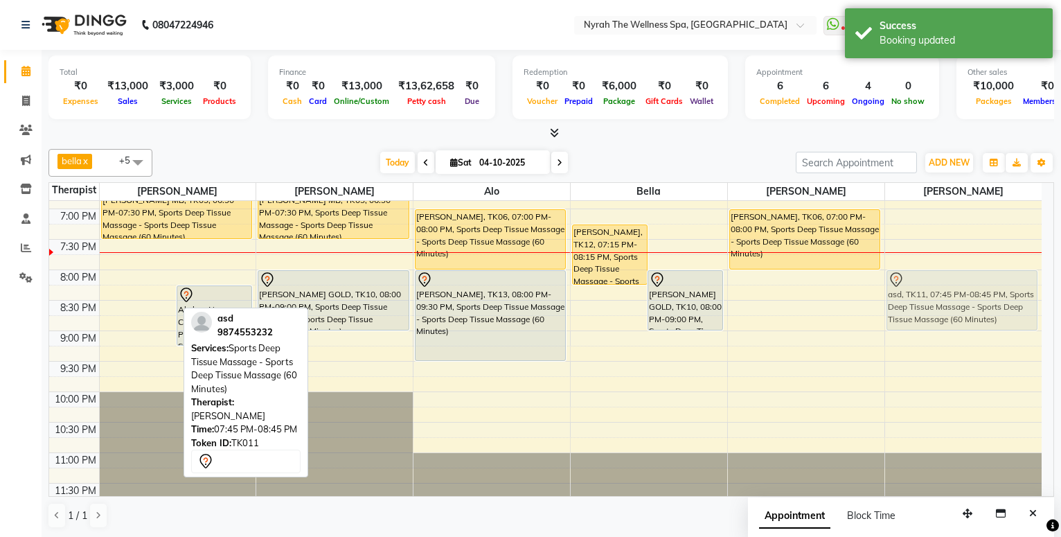
drag, startPoint x: 142, startPoint y: 290, endPoint x: 989, endPoint y: 306, distance: 847.4
click at [989, 306] on tr "asd, TK11, 07:45 PM-08:45 PM, Sports Deep Tissue Massage - Sports Deep Tissue M…" at bounding box center [545, 87] width 993 height 853
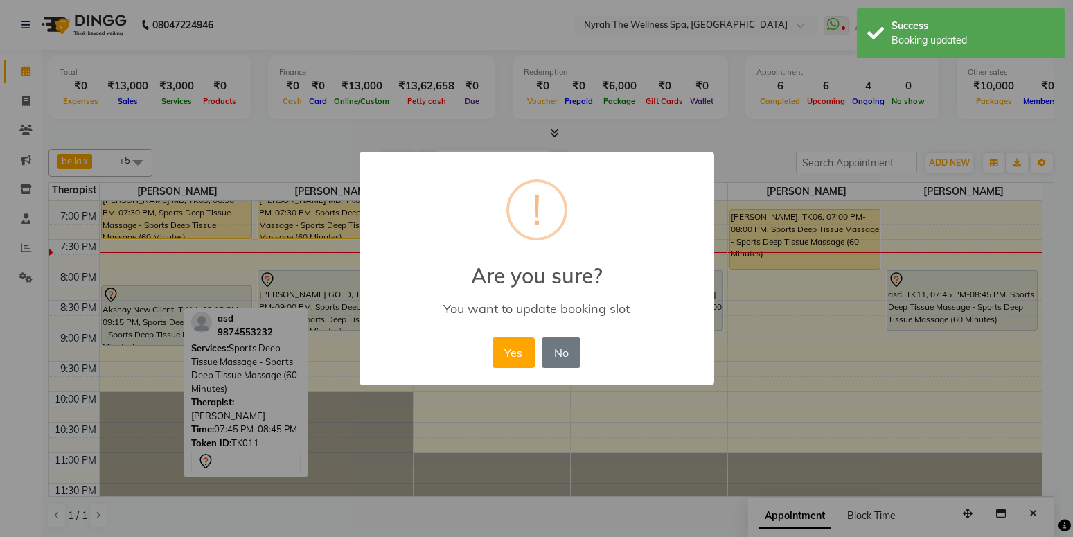
click at [486, 342] on div "× ! Are you sure? You want to update booking slot Yes No No" at bounding box center [537, 269] width 355 height 234
drag, startPoint x: 514, startPoint y: 360, endPoint x: 766, endPoint y: 345, distance: 251.9
click at [514, 359] on button "Yes" at bounding box center [514, 352] width 42 height 30
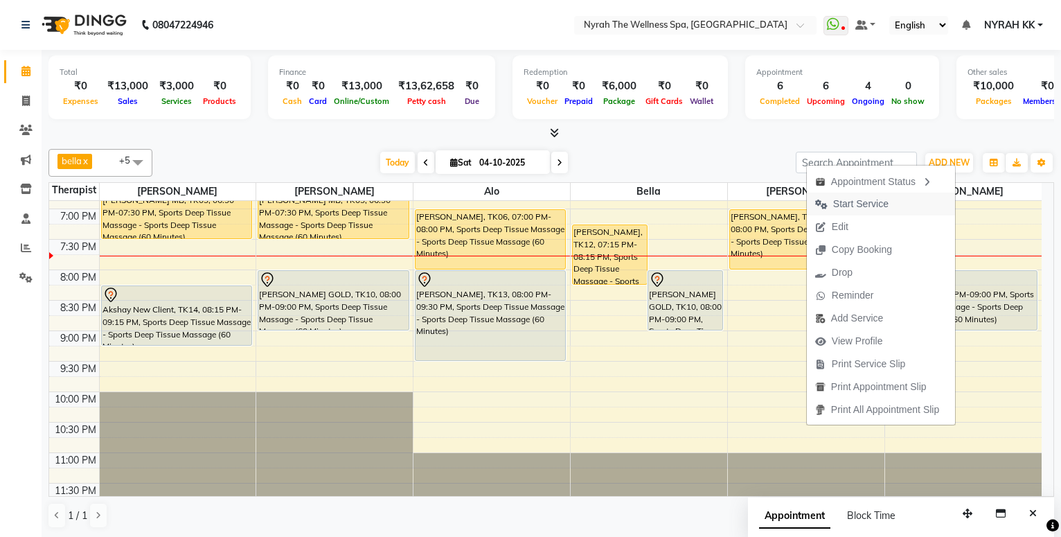
click at [883, 208] on span "Start Service" at bounding box center [852, 204] width 90 height 23
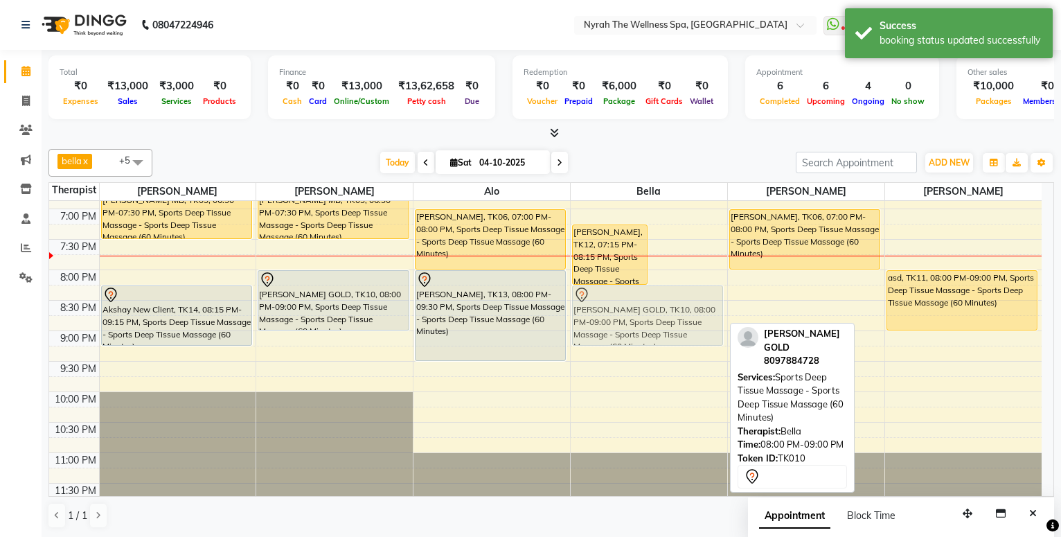
drag, startPoint x: 698, startPoint y: 281, endPoint x: 693, endPoint y: 297, distance: 16.9
click at [693, 297] on div "311, TK08, 03:30 PM-04:30 PM, Sports Deep Tissue Massage - Sports Deep Tissue M…" at bounding box center [649, 87] width 157 height 853
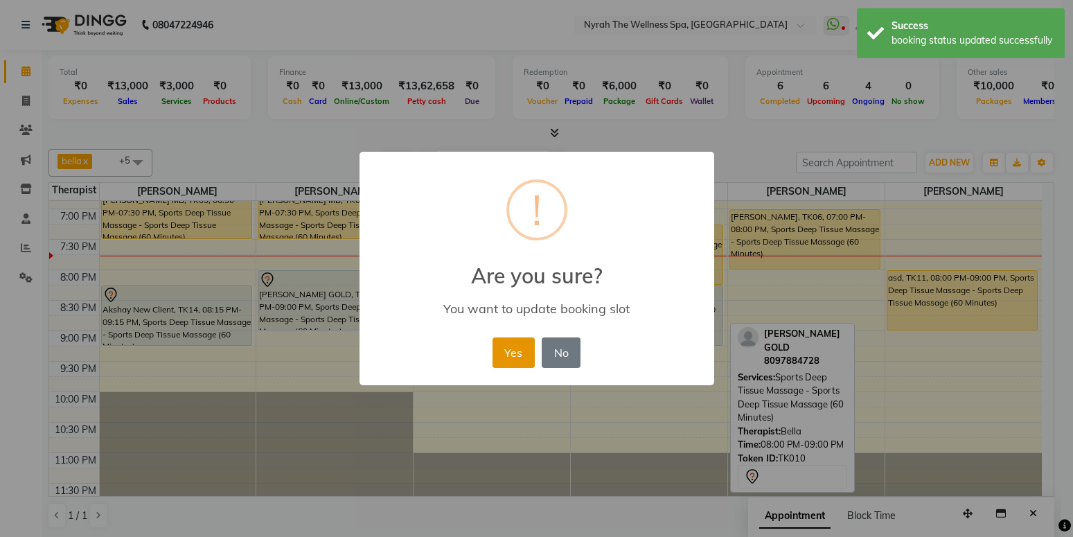
click at [523, 358] on button "Yes" at bounding box center [514, 352] width 42 height 30
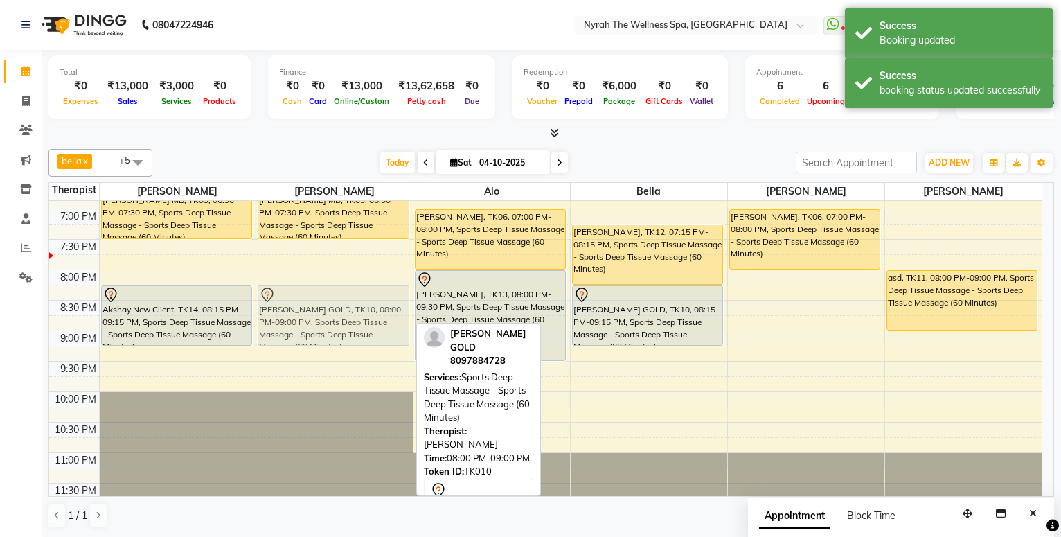
drag, startPoint x: 404, startPoint y: 292, endPoint x: 399, endPoint y: 310, distance: 19.3
click at [399, 310] on div "[PERSON_NAME] 20k mb, TK05, 03:30 PM-04:30 PM, Sports Deep Tissue Massage - Spo…" at bounding box center [334, 87] width 157 height 853
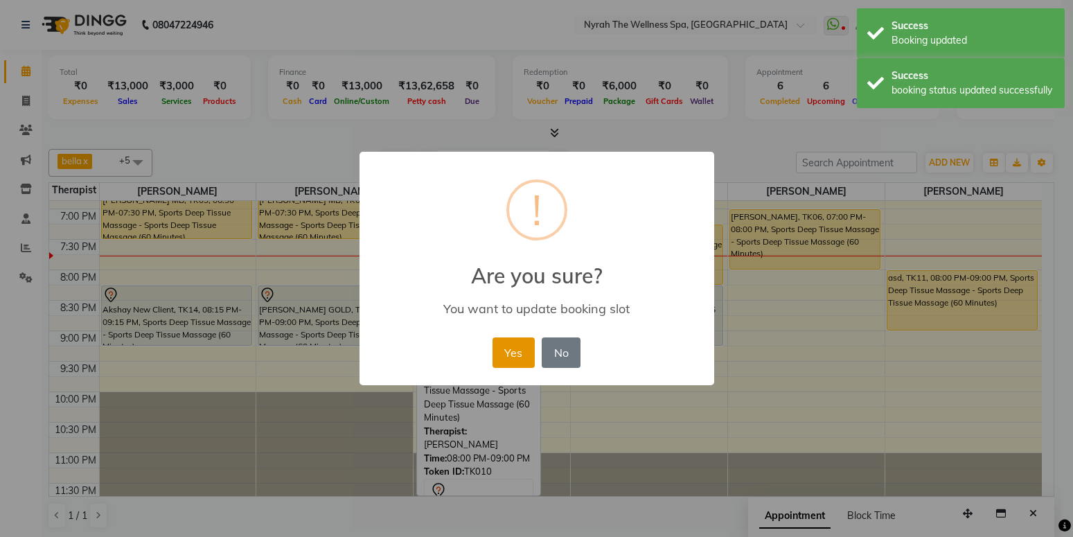
click at [508, 349] on button "Yes" at bounding box center [514, 352] width 42 height 30
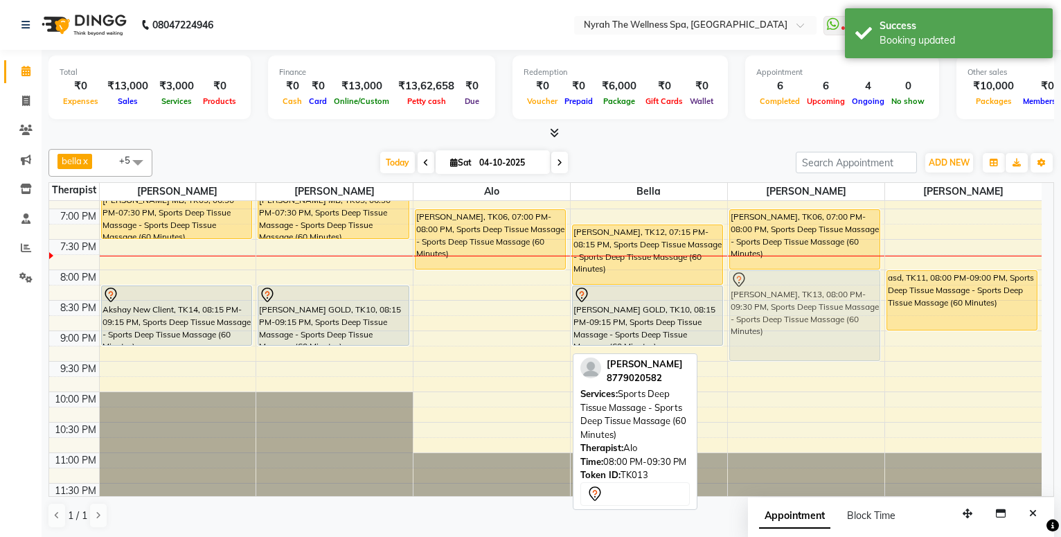
drag, startPoint x: 533, startPoint y: 311, endPoint x: 779, endPoint y: 311, distance: 246.6
click at [779, 311] on tr "Abhitee Leao MB, TK02, 02:15 PM-03:45 PM, Sports Deep Tissue Massage - Sports D…" at bounding box center [545, 87] width 993 height 853
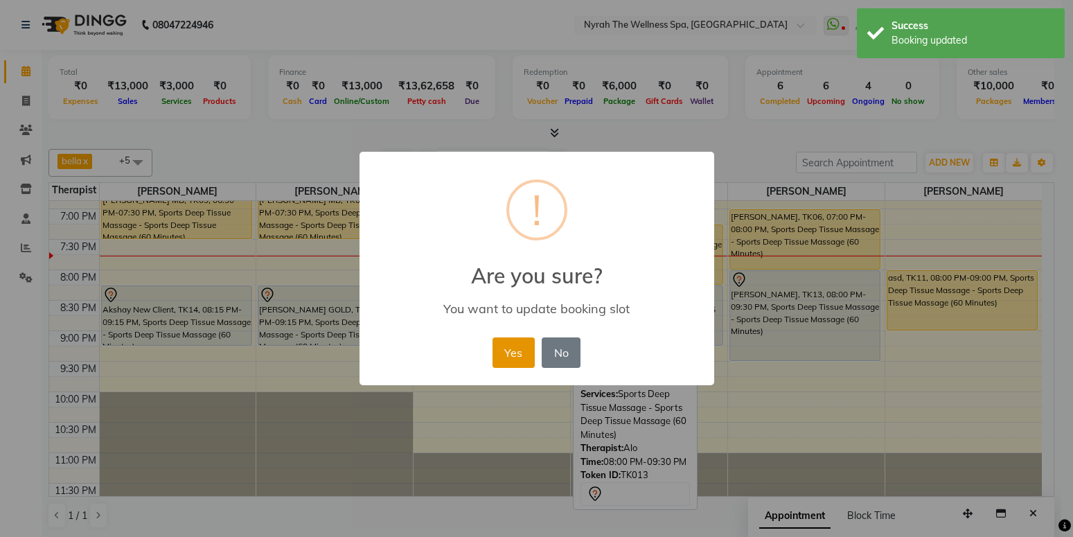
click at [508, 358] on button "Yes" at bounding box center [514, 352] width 42 height 30
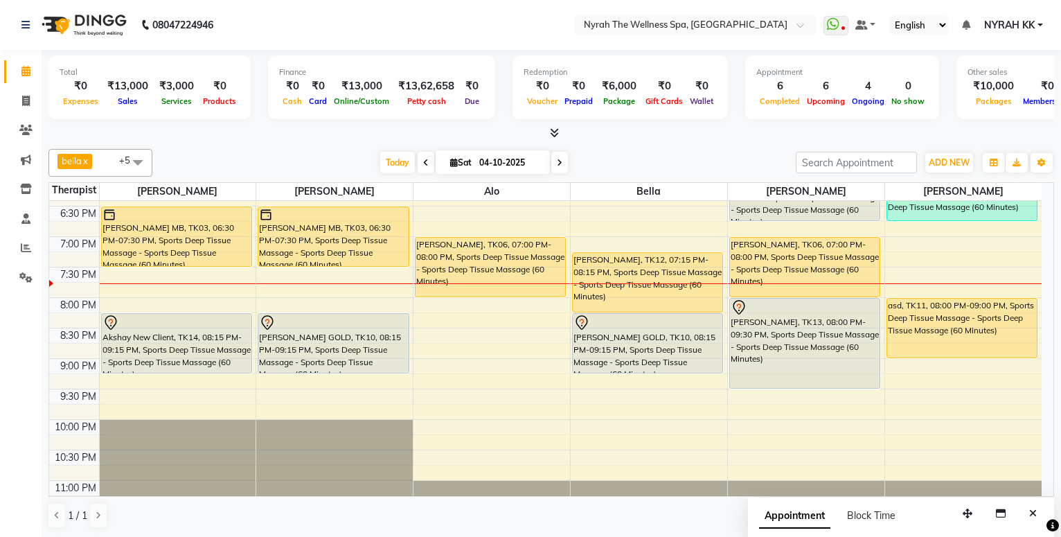
scroll to position [482, 0]
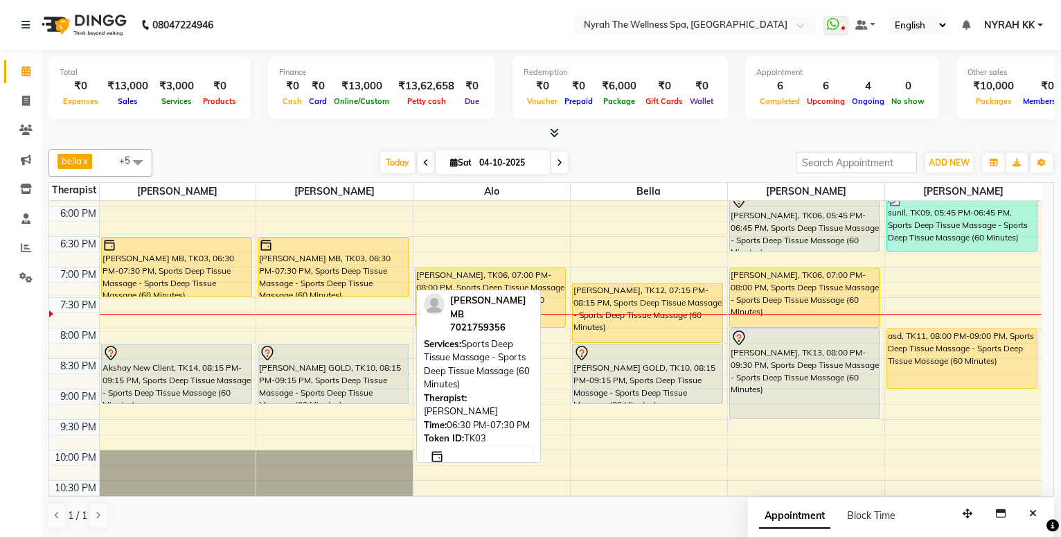
click at [399, 275] on div "[PERSON_NAME] MB, TK03, 06:30 PM-07:30 PM, Sports Deep Tissue Massage - Sports …" at bounding box center [333, 267] width 150 height 59
select select "1"
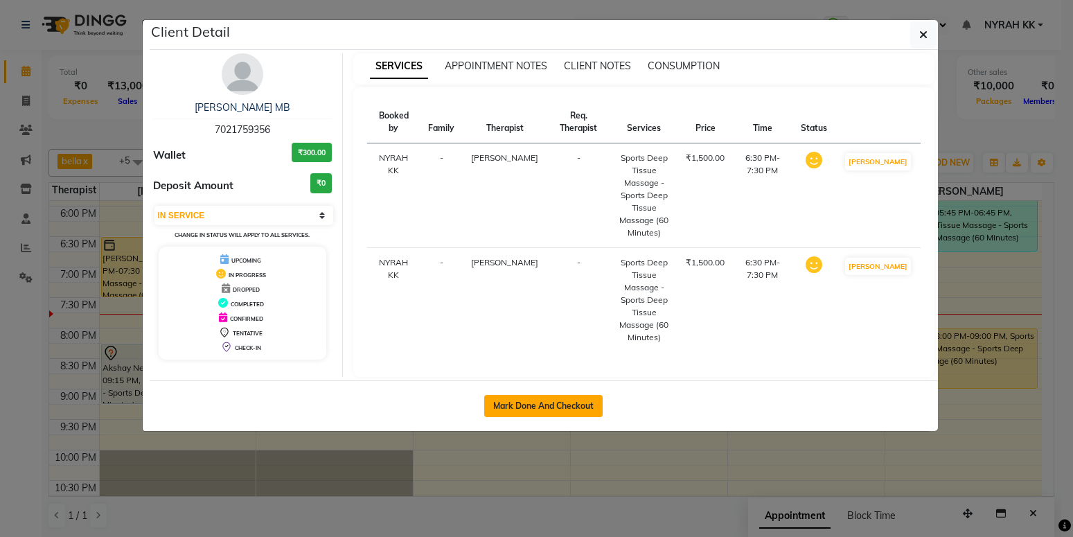
click at [504, 404] on button "Mark Done And Checkout" at bounding box center [543, 406] width 118 height 22
select select "555"
select select "service"
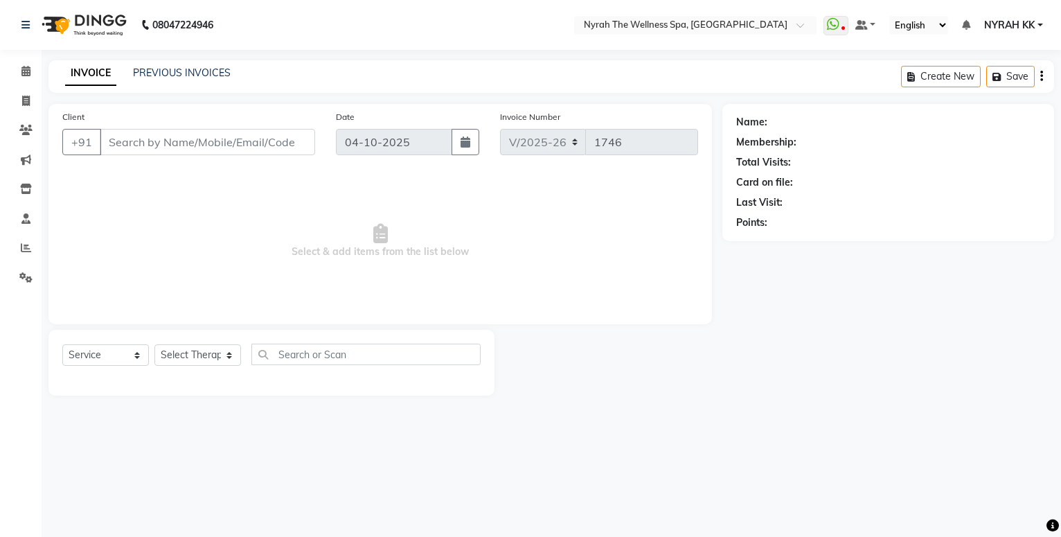
type input "70******56"
select select "10323"
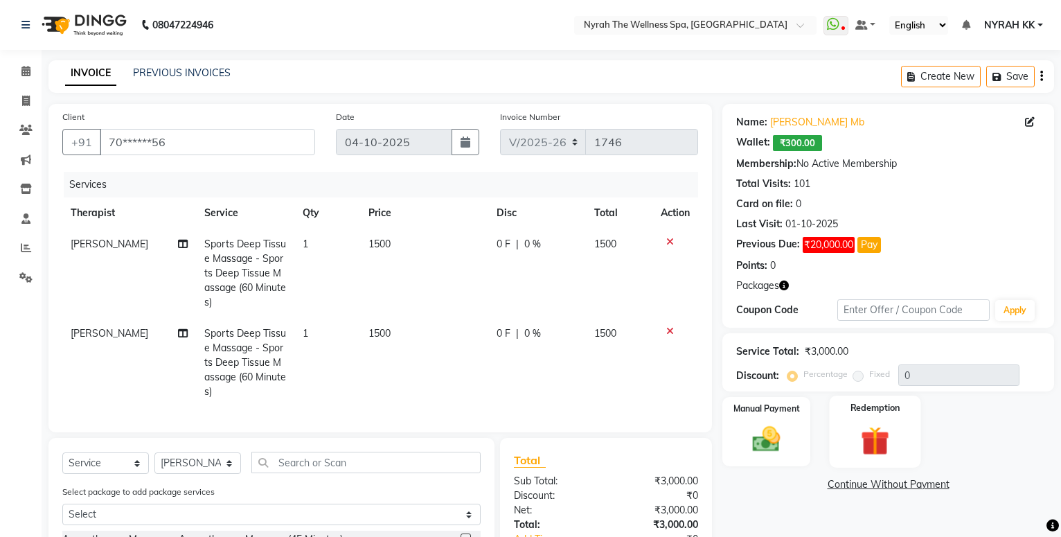
click at [851, 418] on div "Redemption" at bounding box center [875, 432] width 91 height 72
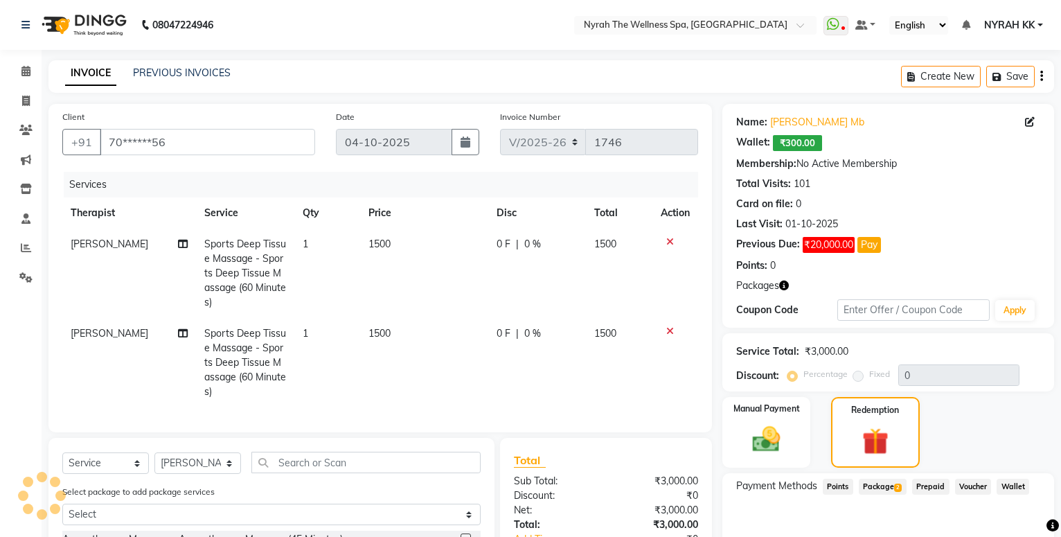
click at [877, 481] on span "Package 2" at bounding box center [883, 487] width 48 height 16
click at [1021, 531] on button "Apply" at bounding box center [1003, 543] width 57 height 24
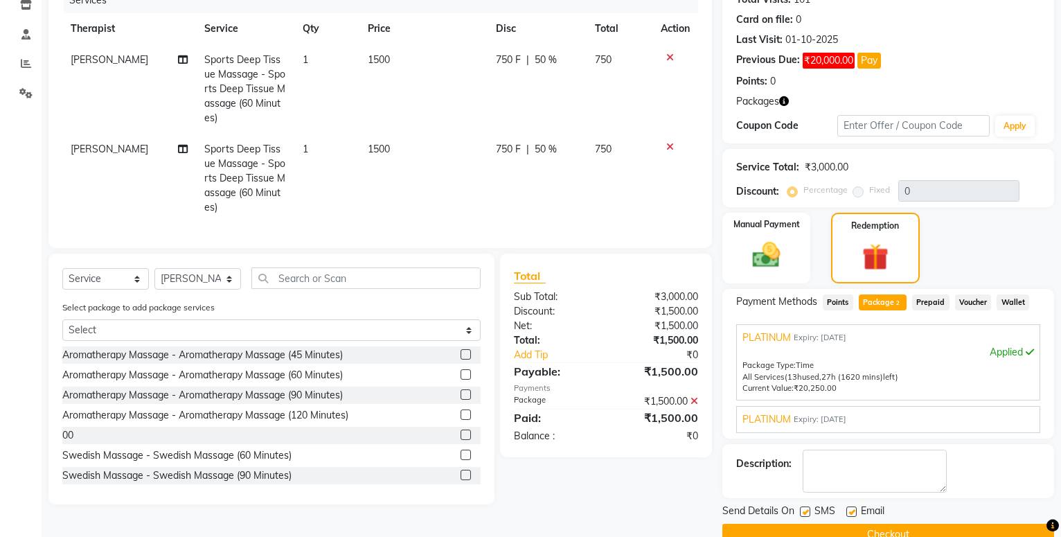
click at [1018, 355] on div "Applied" at bounding box center [889, 352] width 292 height 15
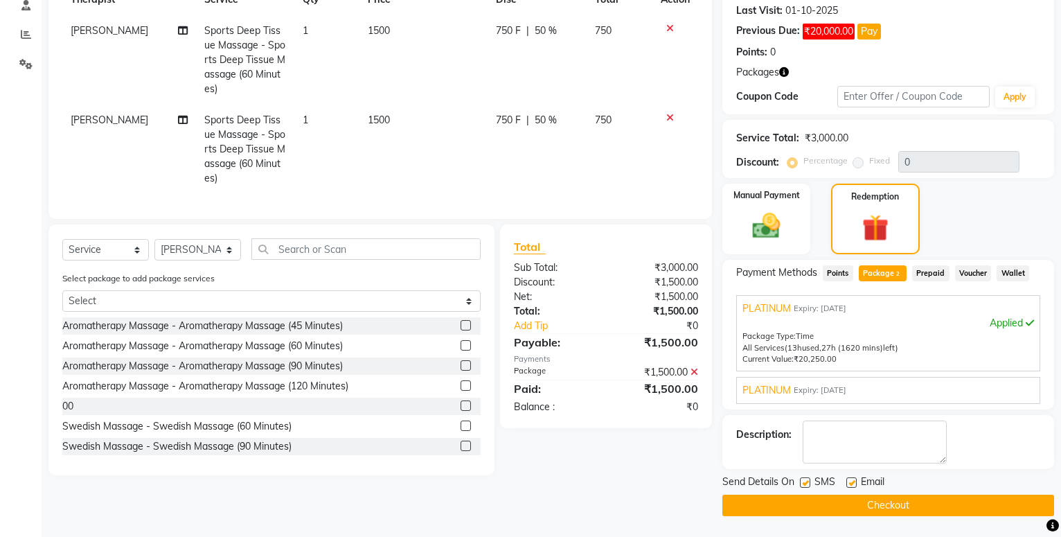
click at [806, 483] on label at bounding box center [805, 482] width 10 height 10
click at [806, 483] on input "checkbox" at bounding box center [804, 483] width 9 height 9
checkbox input "false"
click at [802, 505] on button "Checkout" at bounding box center [889, 505] width 332 height 21
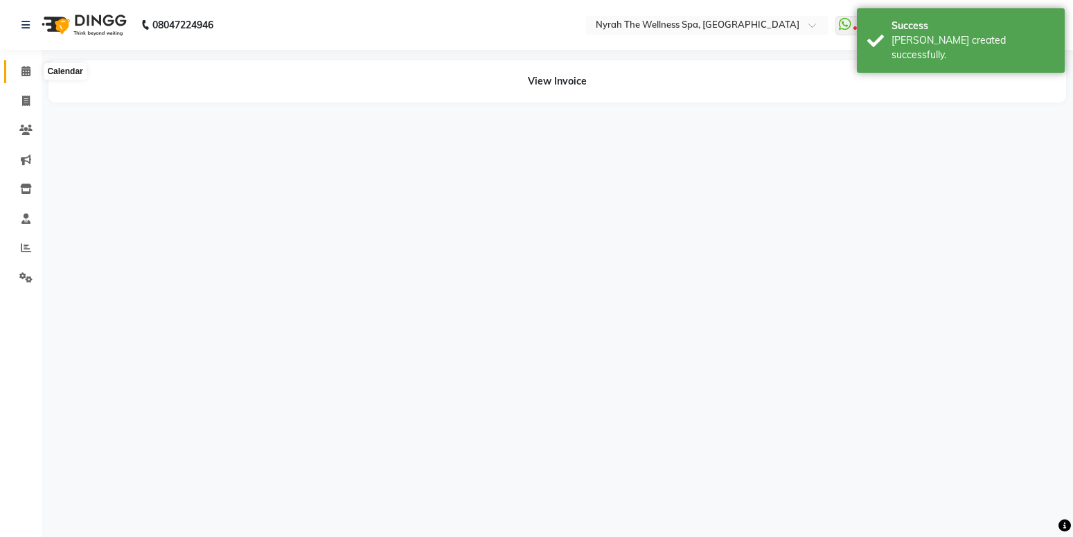
click at [25, 76] on icon at bounding box center [25, 71] width 9 height 10
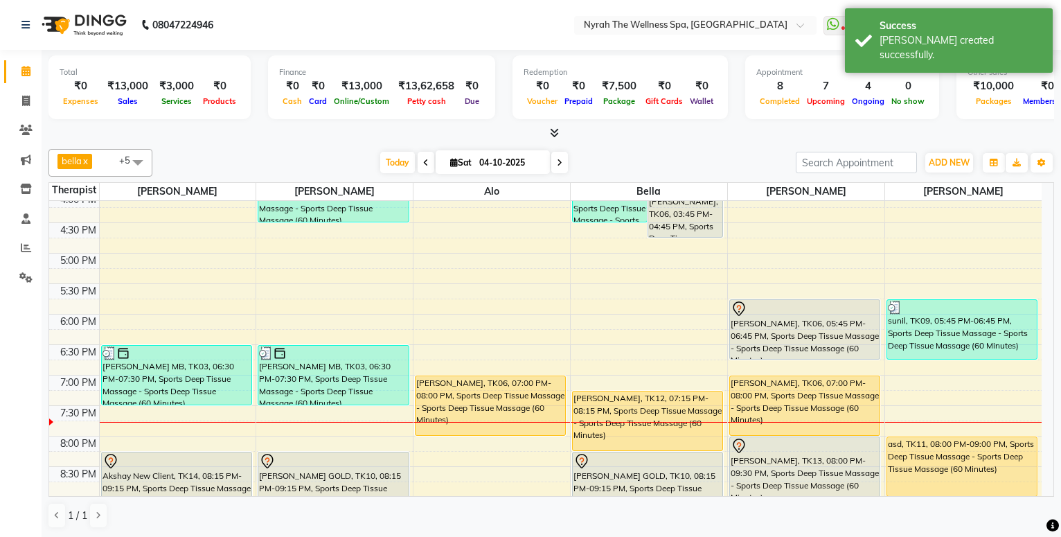
scroll to position [524, 0]
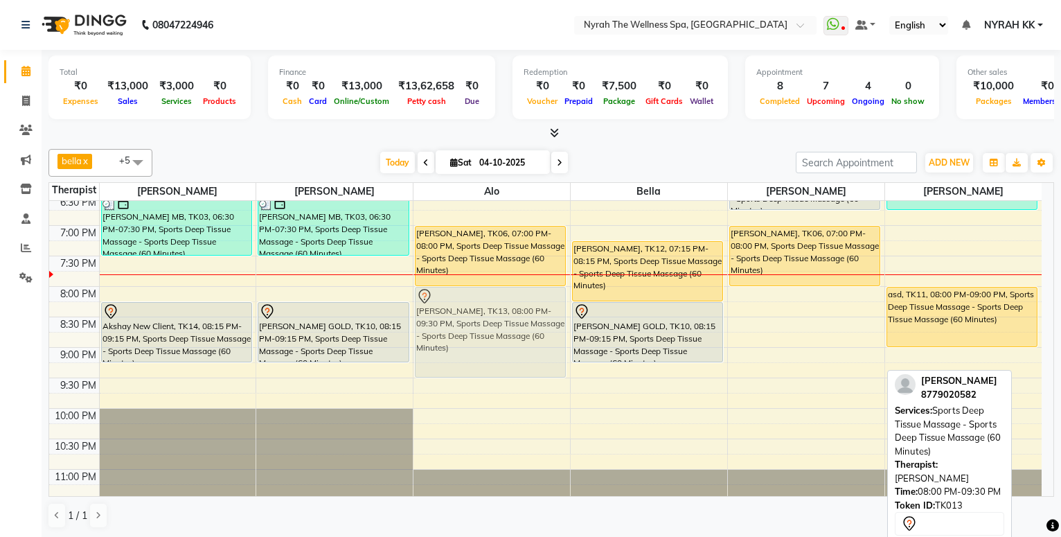
drag, startPoint x: 753, startPoint y: 314, endPoint x: 470, endPoint y: 311, distance: 282.7
click at [470, 311] on tr "Abhitee Leao MB, TK02, 02:15 PM-03:45 PM, Sports Deep Tissue Massage - Sports D…" at bounding box center [545, 103] width 993 height 853
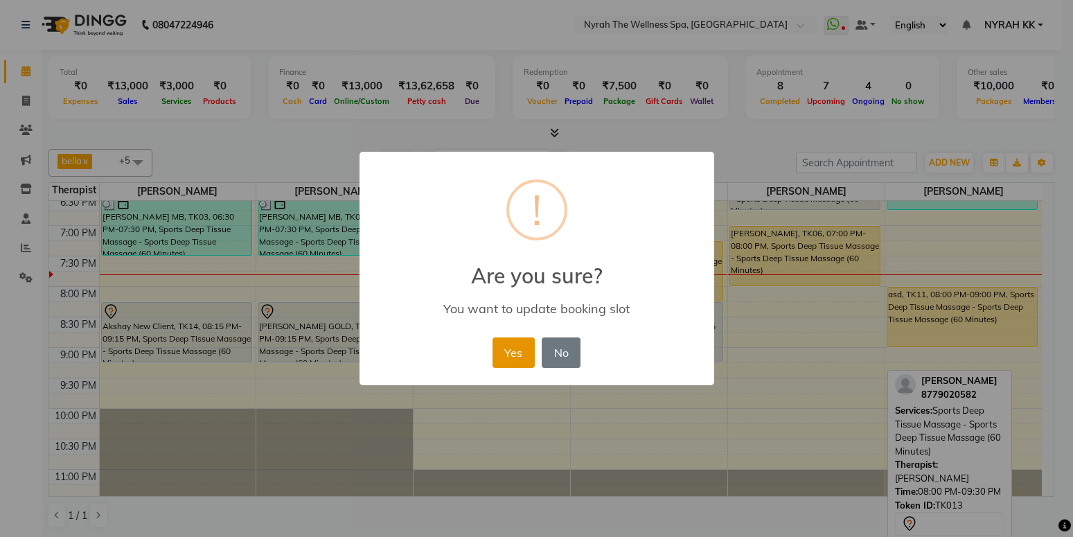
click at [502, 364] on button "Yes" at bounding box center [514, 352] width 42 height 30
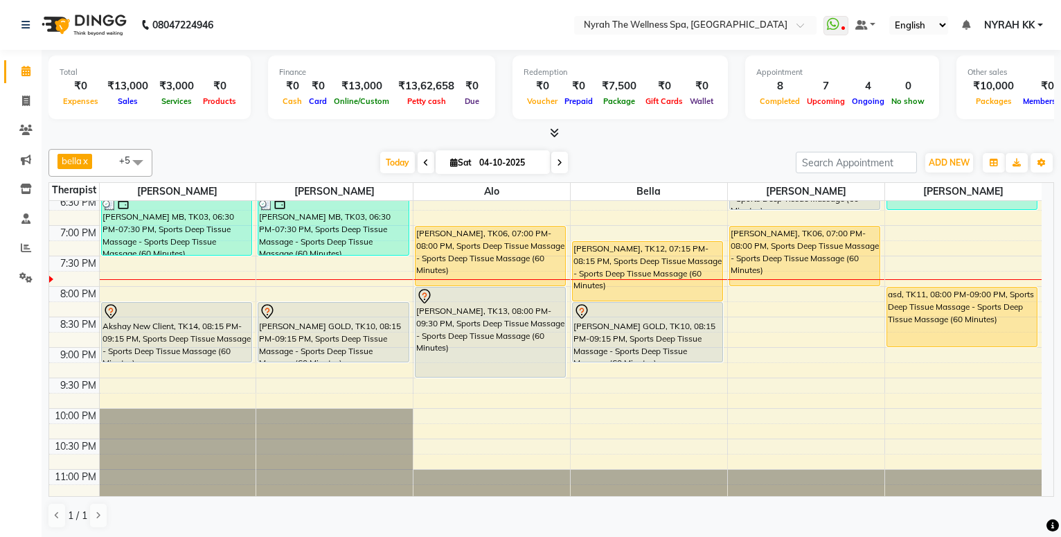
click at [734, 301] on td at bounding box center [570, 308] width 943 height 15
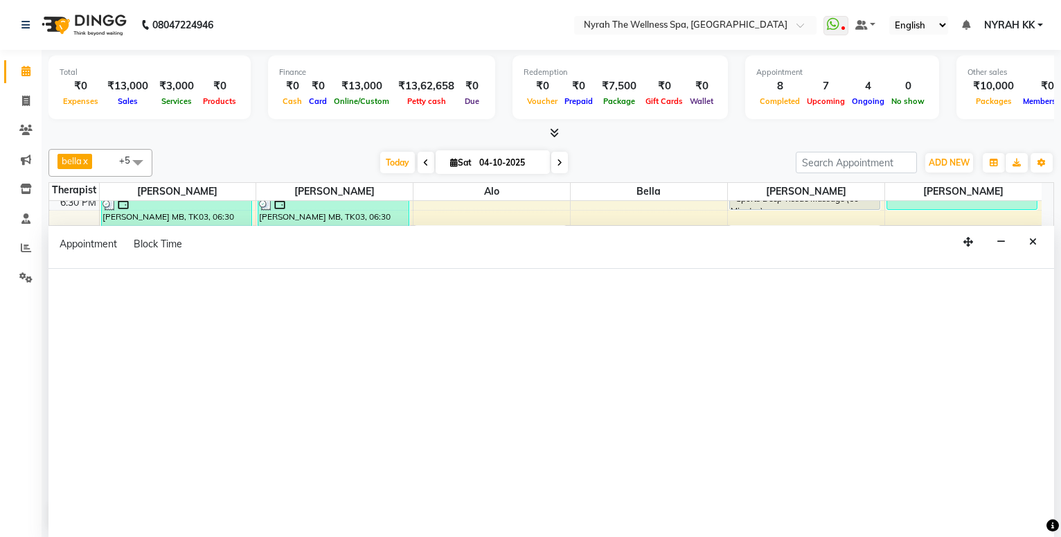
select select "77548"
select select "tentative"
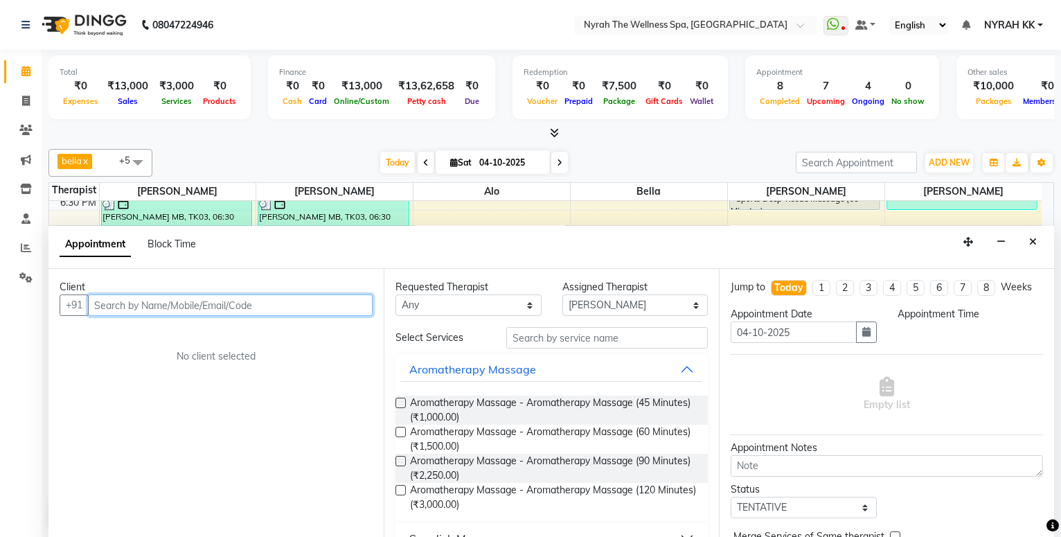
click at [286, 297] on input "text" at bounding box center [230, 304] width 285 height 21
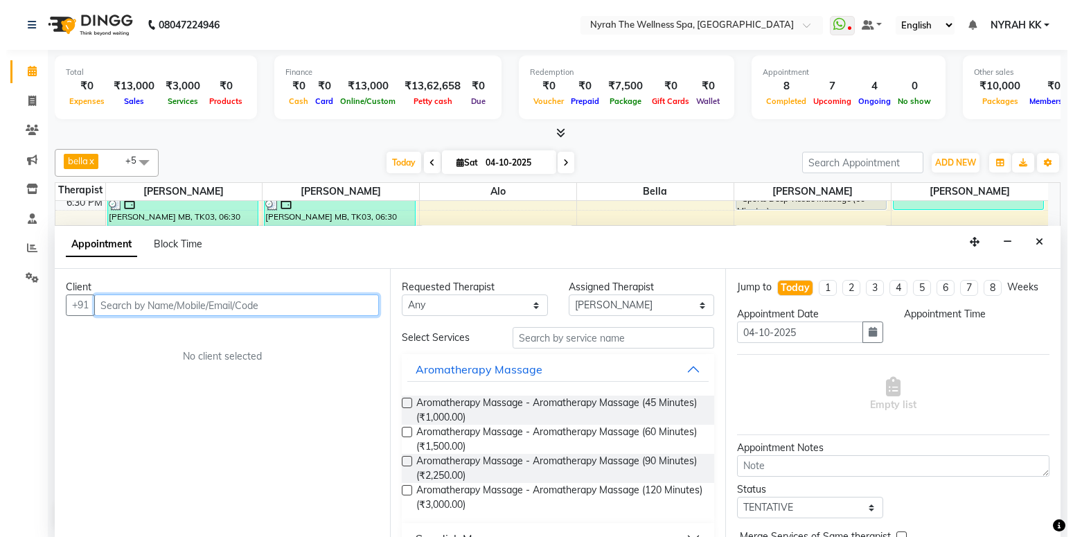
scroll to position [1, 0]
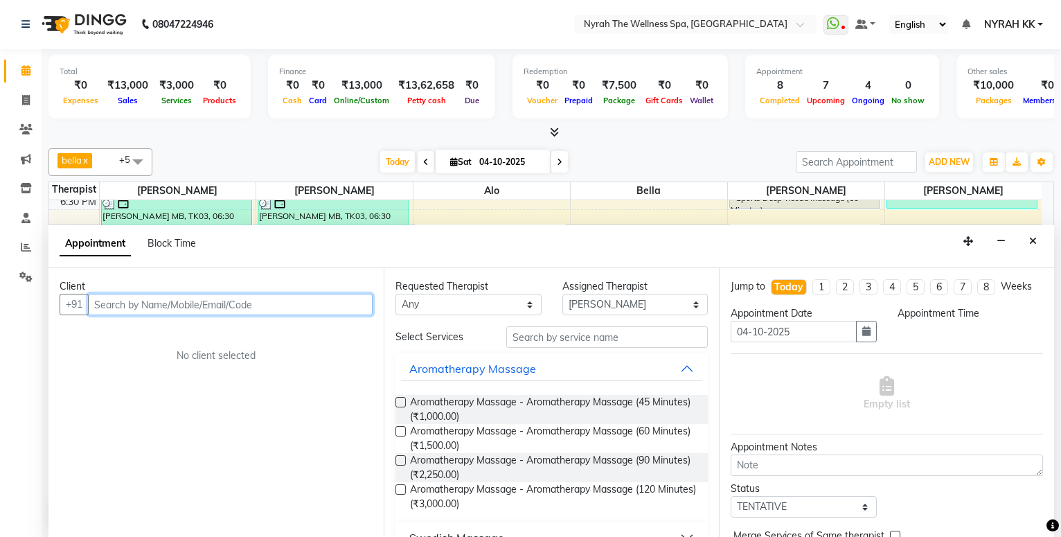
select select "1215"
type input "8575842558"
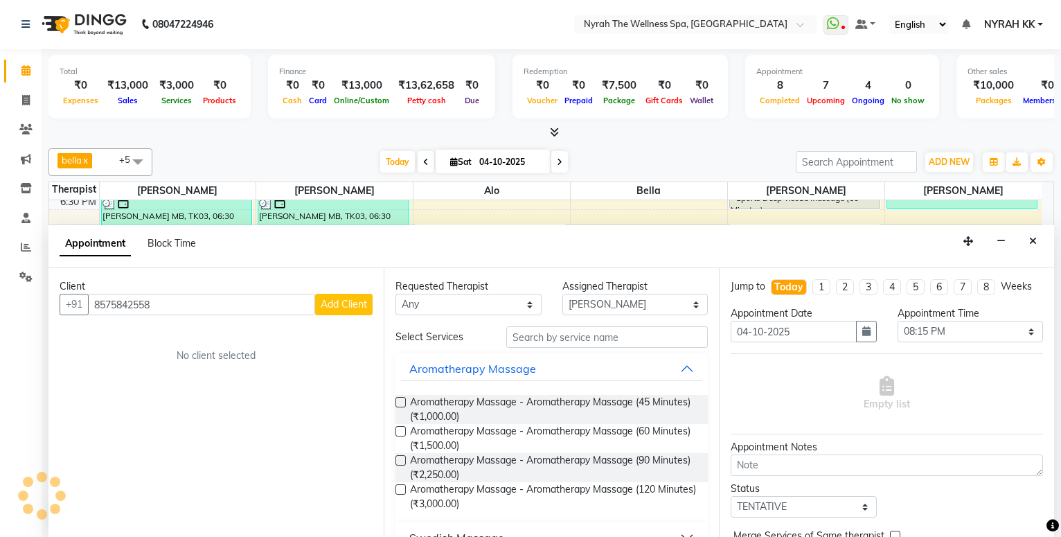
click at [356, 299] on span "Add Client" at bounding box center [344, 304] width 46 height 12
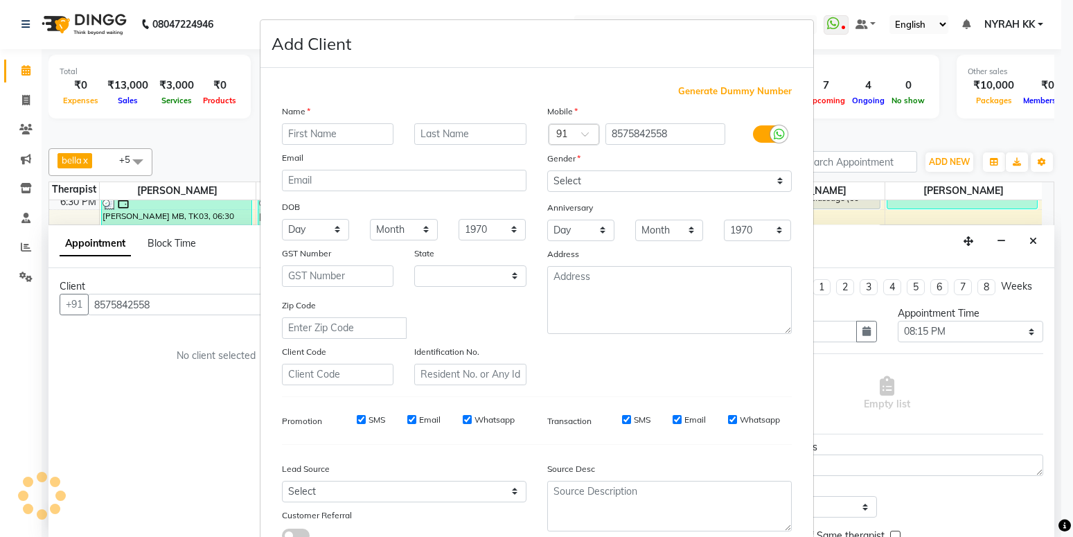
select select "22"
click at [348, 133] on input "text" at bounding box center [338, 133] width 112 height 21
type input "[PERSON_NAME]"
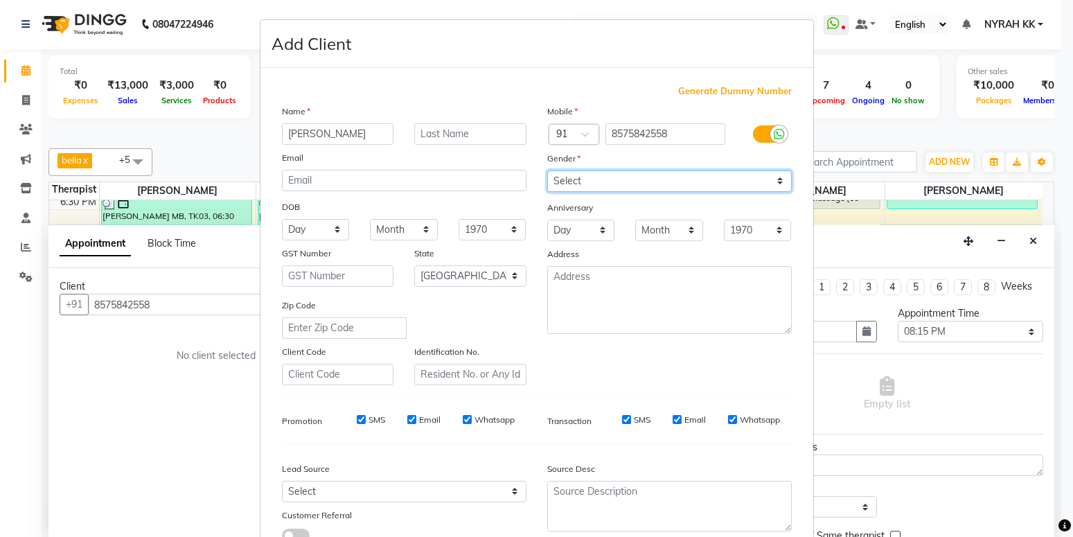
select select "[DEMOGRAPHIC_DATA]"
click option "[DEMOGRAPHIC_DATA]" at bounding box center [0, 0] width 0 height 0
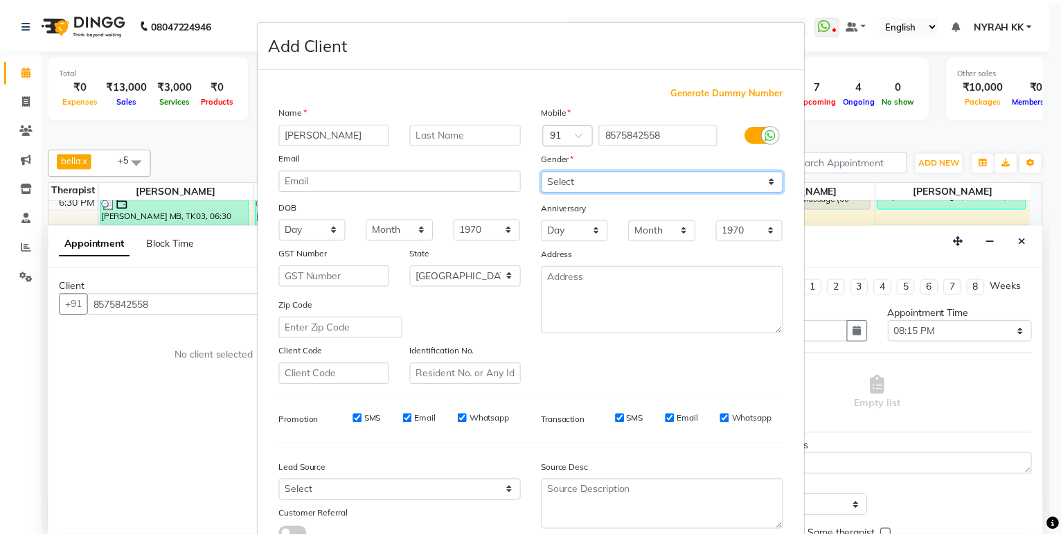
scroll to position [103, 0]
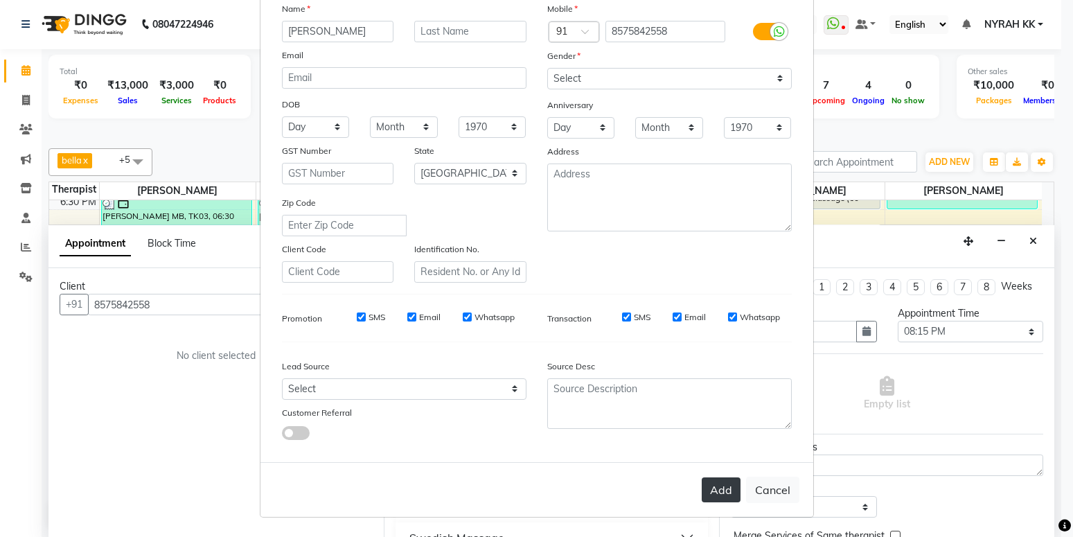
click at [709, 482] on button "Add" at bounding box center [721, 489] width 39 height 25
type input "85******58"
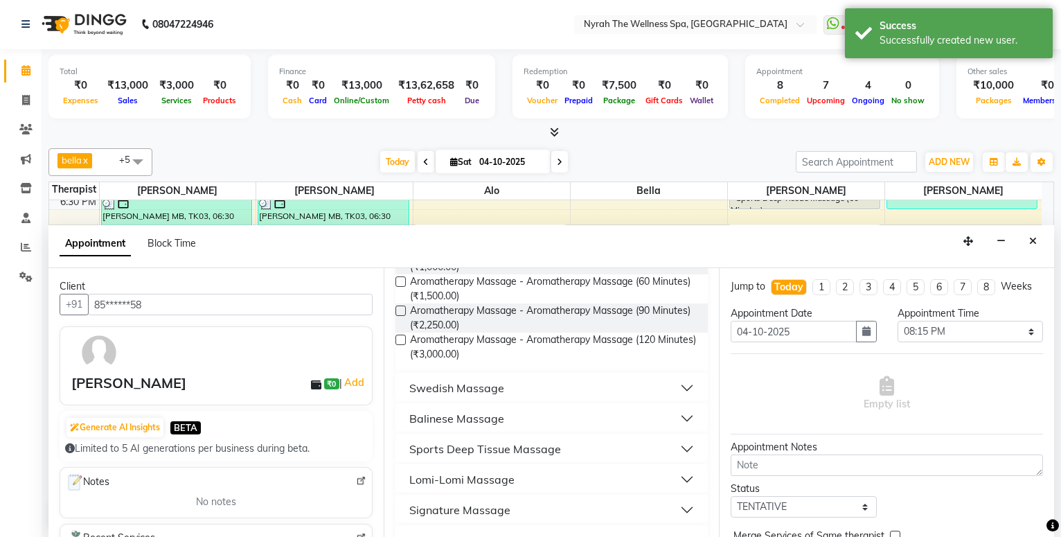
scroll to position [299, 0]
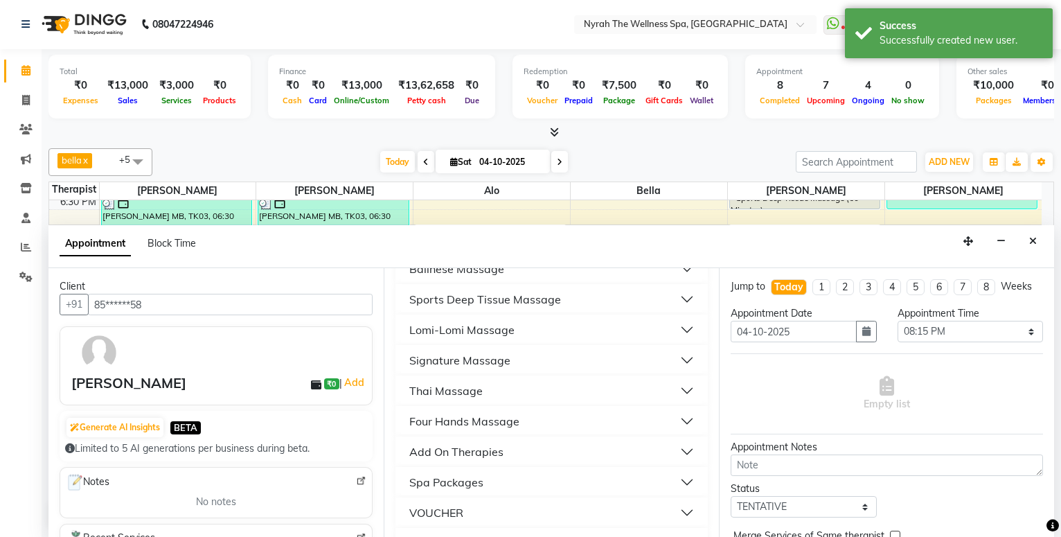
click at [578, 295] on button "Sports Deep Tissue Massage" at bounding box center [551, 299] width 301 height 25
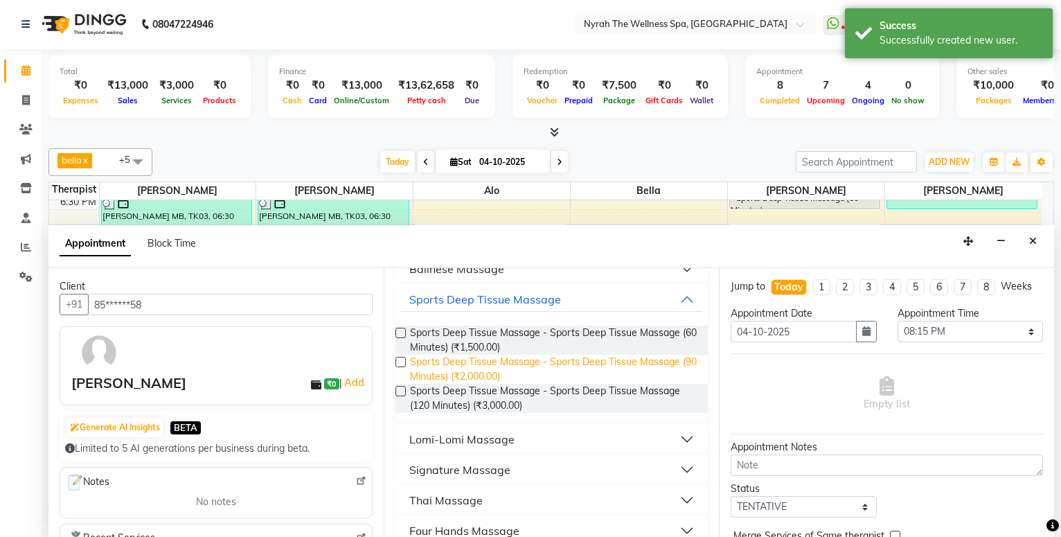
drag, startPoint x: 574, startPoint y: 370, endPoint x: 635, endPoint y: 363, distance: 61.4
click at [576, 369] on span "Sports Deep Tissue Massage - Sports Deep Tissue Massage (90 Minutes) (₹2,000.00)" at bounding box center [553, 369] width 287 height 29
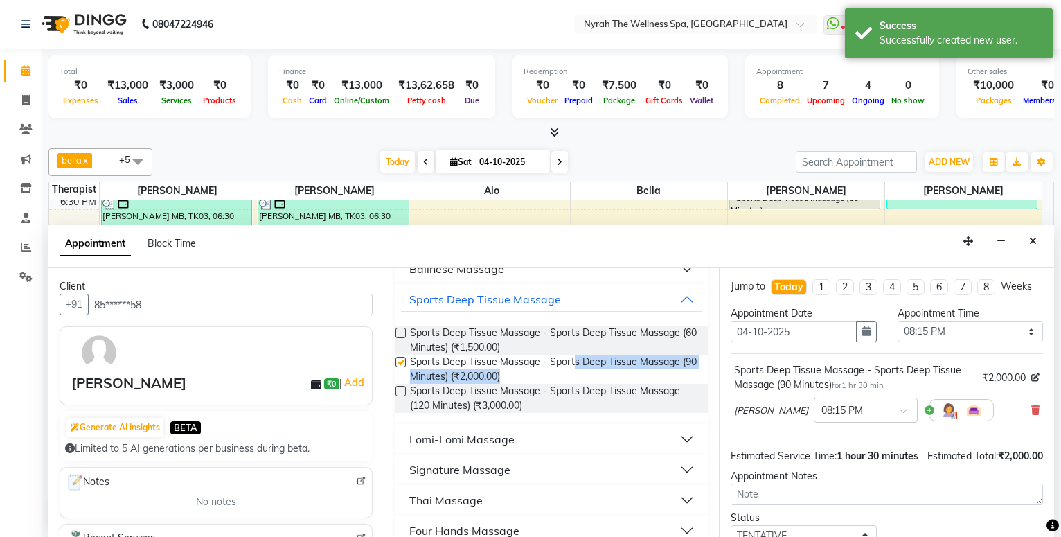
checkbox input "false"
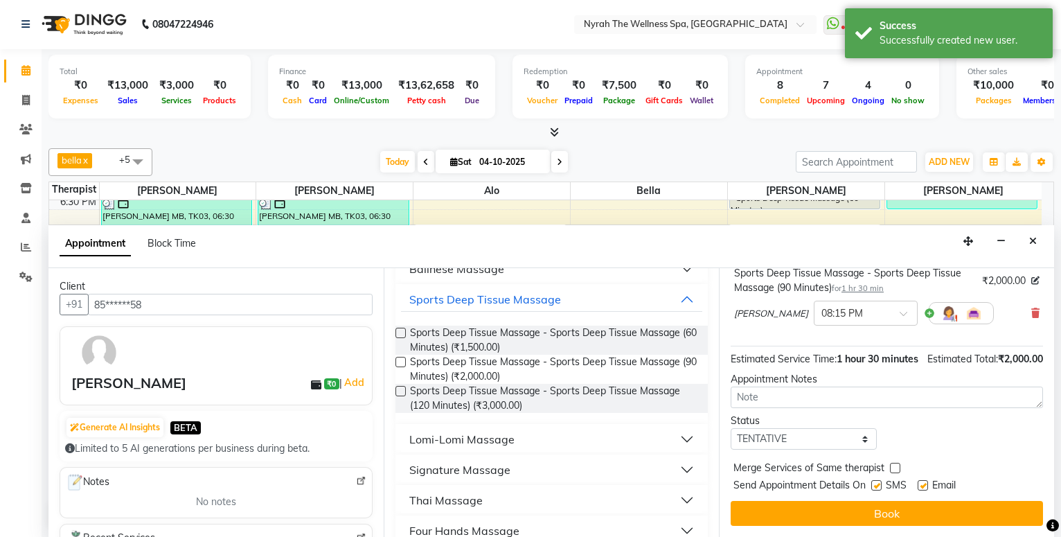
click at [882, 482] on label at bounding box center [876, 485] width 10 height 10
click at [881, 482] on input "checkbox" at bounding box center [875, 486] width 9 height 9
checkbox input "false"
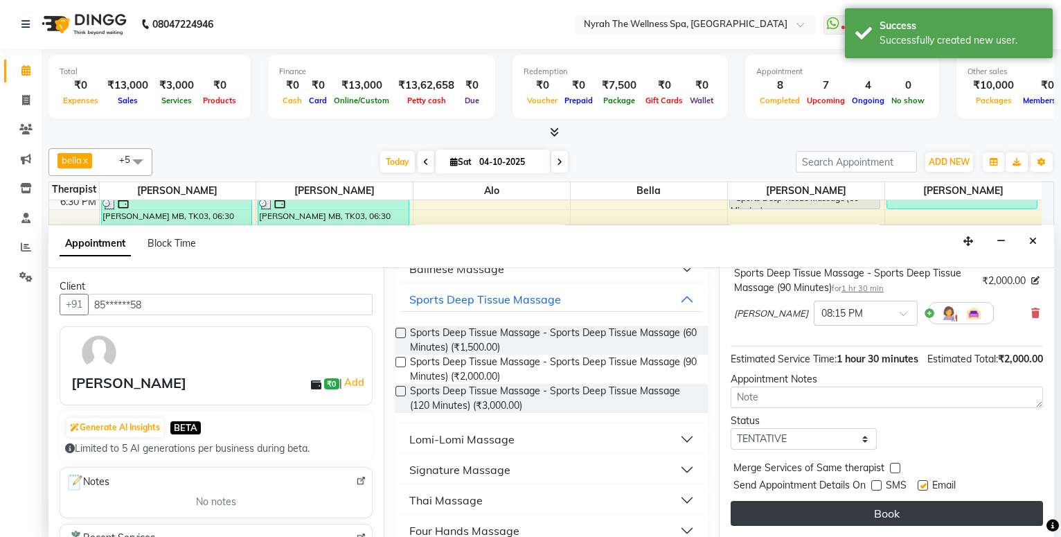
click at [882, 510] on button "Book" at bounding box center [887, 513] width 312 height 25
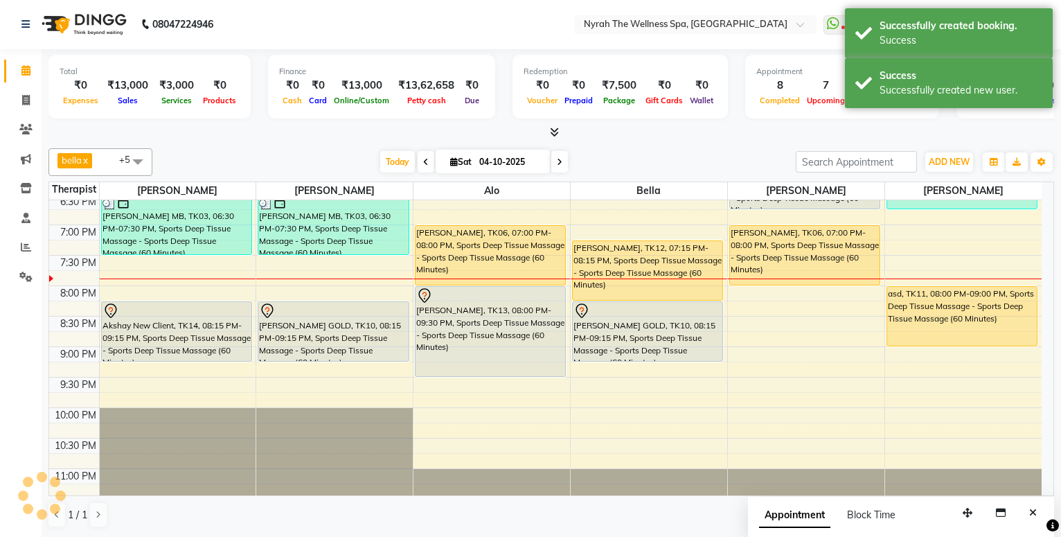
scroll to position [0, 0]
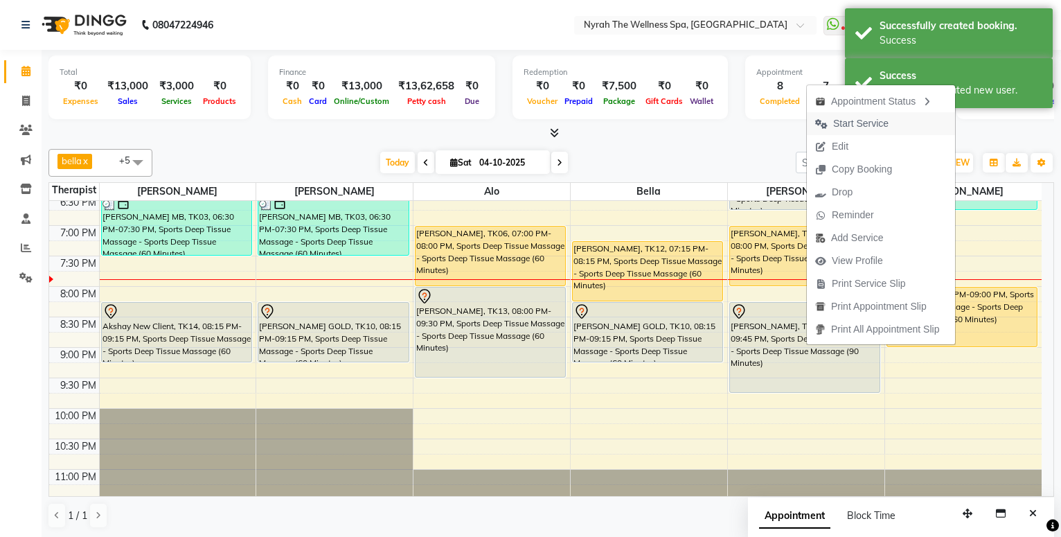
click at [860, 123] on span "Start Service" at bounding box center [860, 123] width 55 height 15
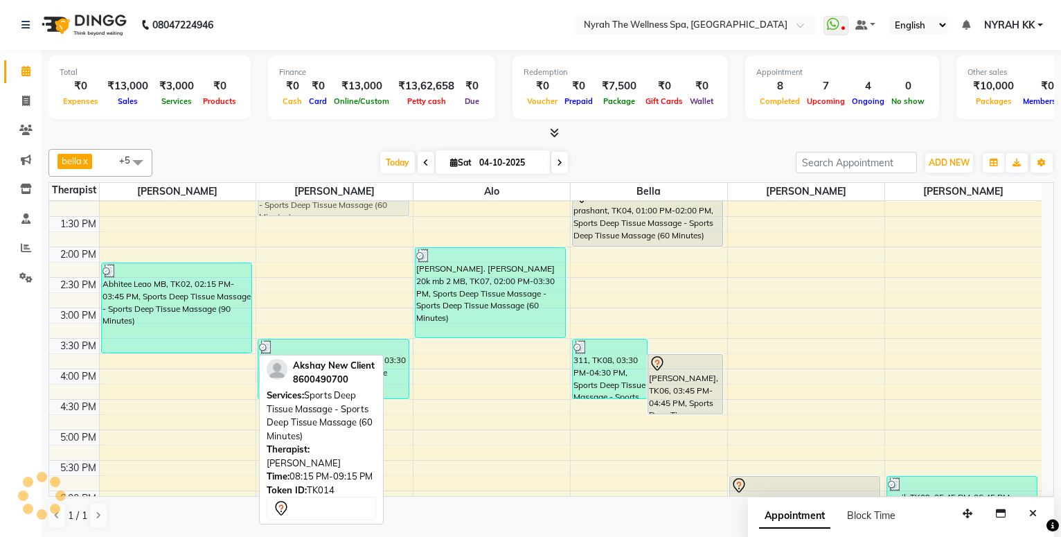
drag, startPoint x: 158, startPoint y: 349, endPoint x: 238, endPoint y: 210, distance: 160.8
click at [238, 210] on div "Abhitee Leao MB, TK02, 02:15 PM-03:45 PM, Sports Deep Tissue Massage - Sports D…" at bounding box center [178, 429] width 157 height 853
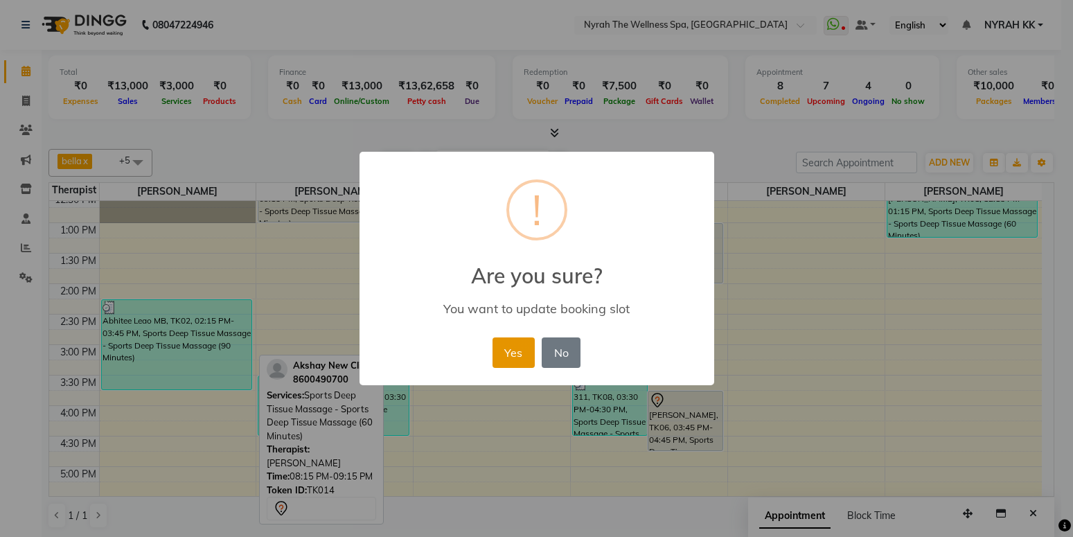
click at [514, 346] on button "Yes" at bounding box center [514, 352] width 42 height 30
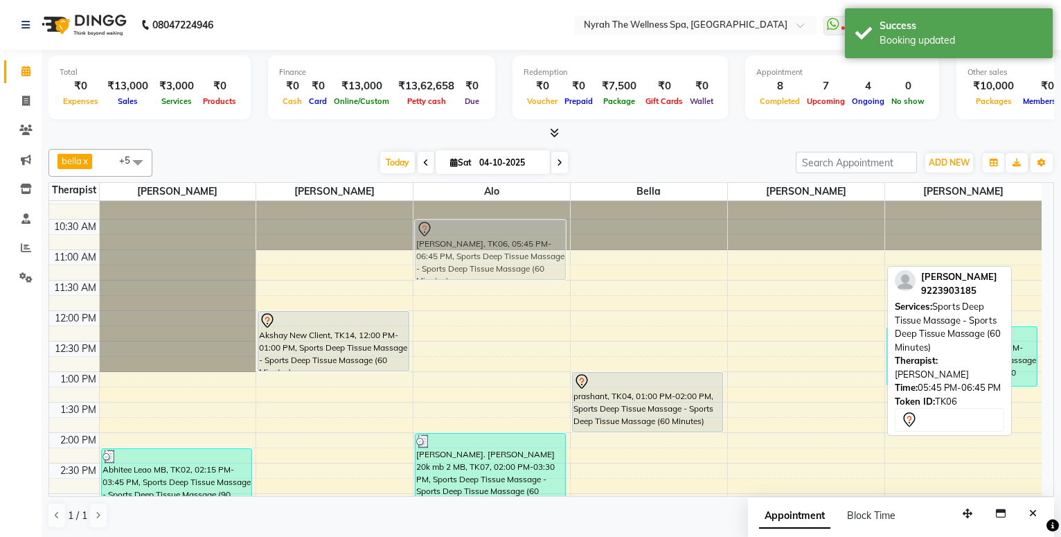
scroll to position [0, 0]
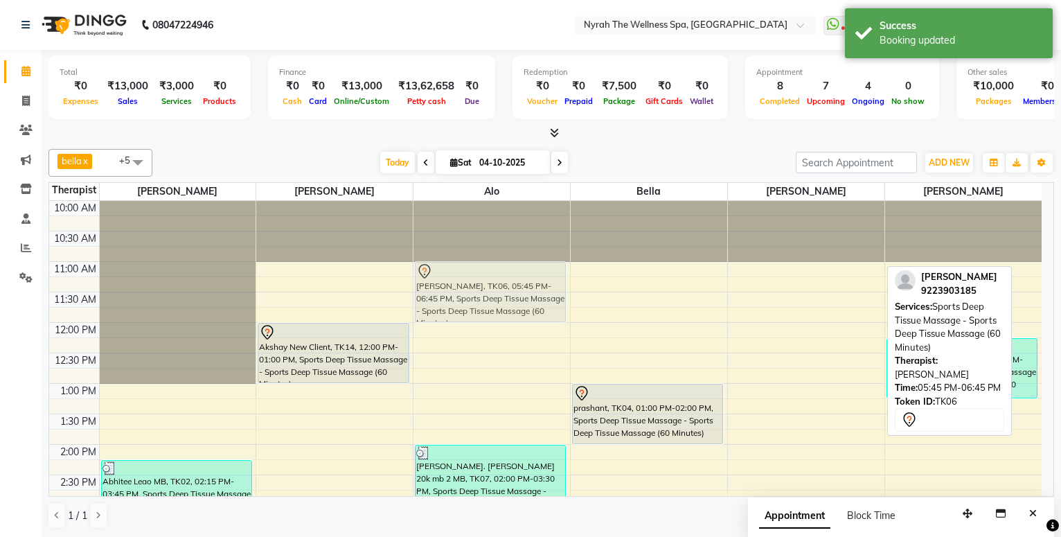
drag, startPoint x: 813, startPoint y: 229, endPoint x: 460, endPoint y: 276, distance: 355.8
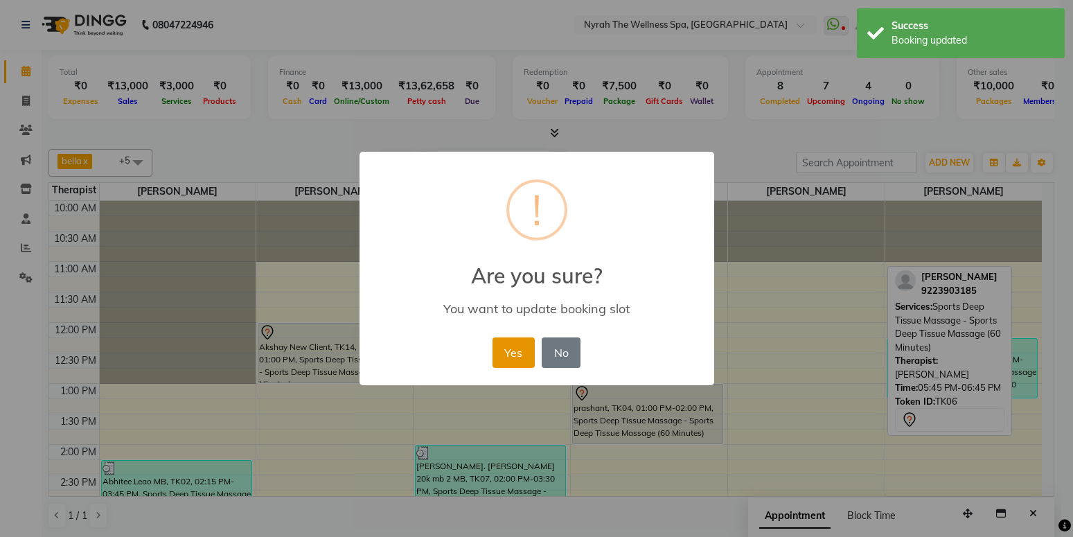
click at [513, 355] on button "Yes" at bounding box center [514, 352] width 42 height 30
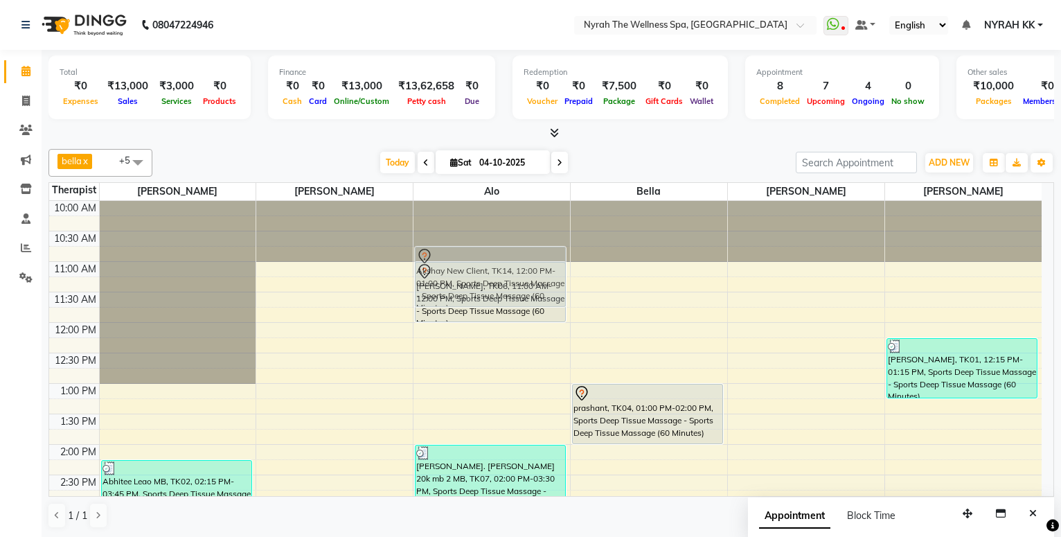
drag, startPoint x: 328, startPoint y: 352, endPoint x: 467, endPoint y: 283, distance: 154.6
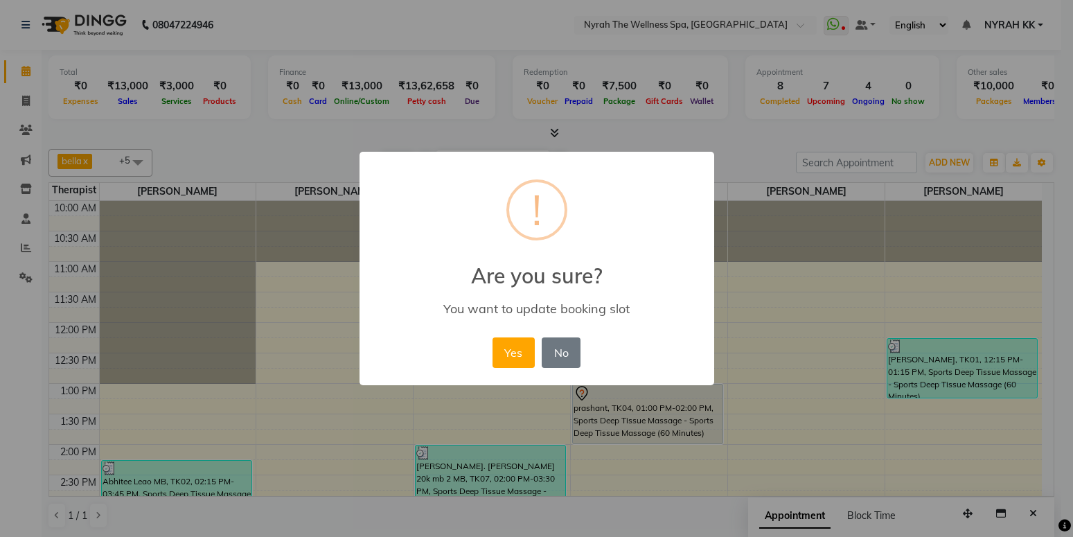
drag, startPoint x: 503, startPoint y: 349, endPoint x: 581, endPoint y: 366, distance: 80.2
click at [504, 350] on button "Yes" at bounding box center [514, 352] width 42 height 30
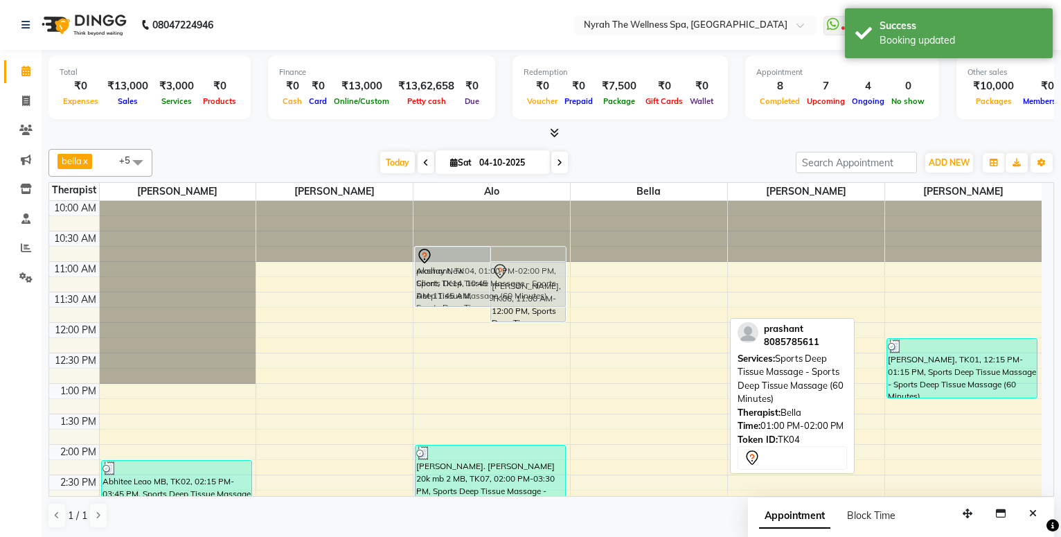
drag, startPoint x: 592, startPoint y: 396, endPoint x: 498, endPoint y: 277, distance: 150.9
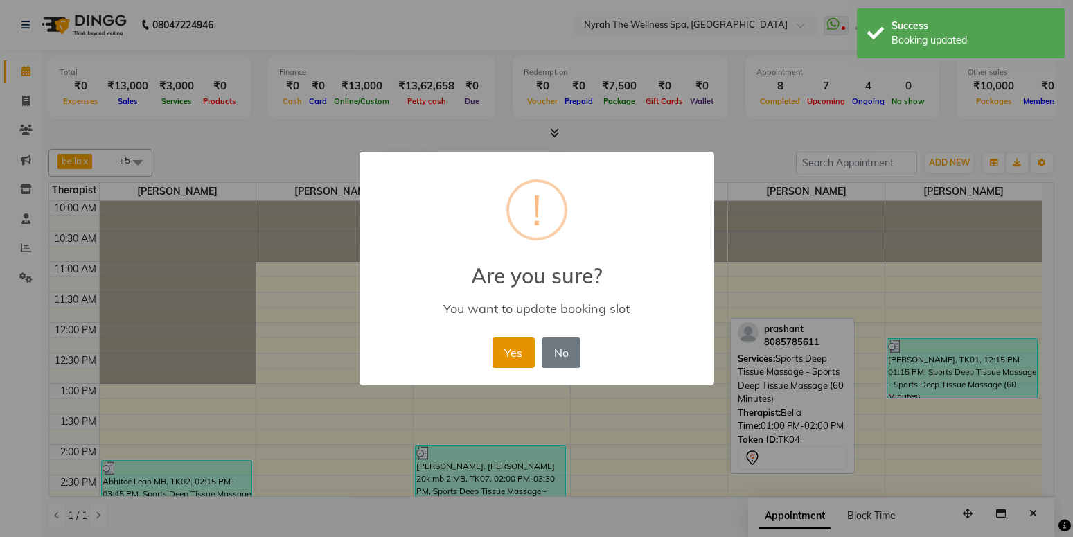
click at [511, 356] on button "Yes" at bounding box center [514, 352] width 42 height 30
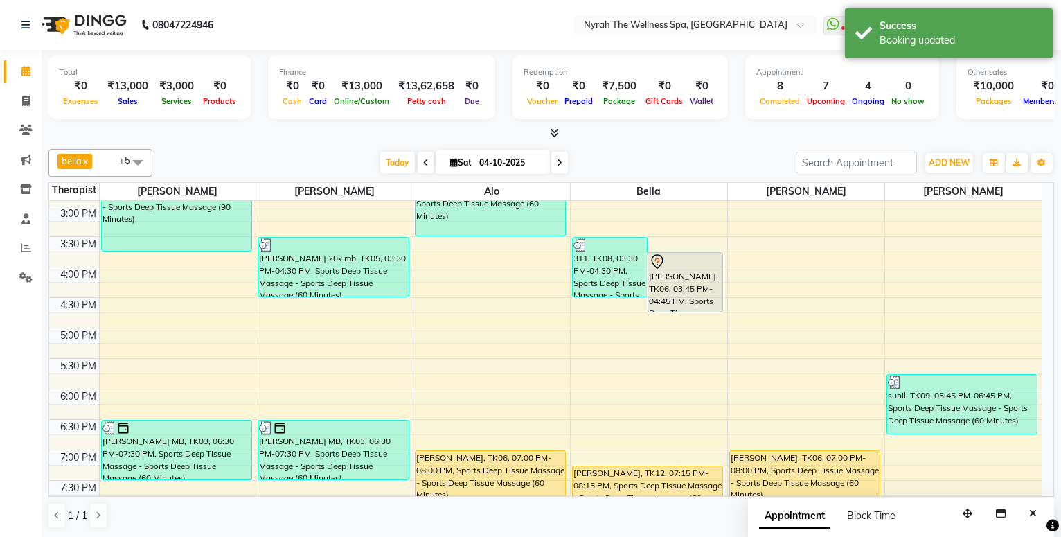
scroll to position [224, 0]
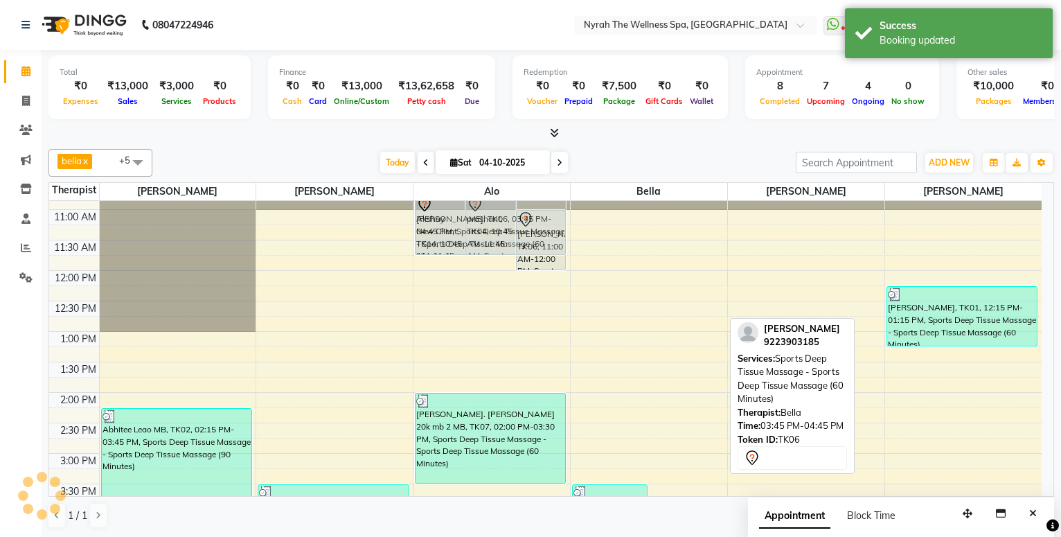
drag, startPoint x: 674, startPoint y: 358, endPoint x: 544, endPoint y: 224, distance: 187.1
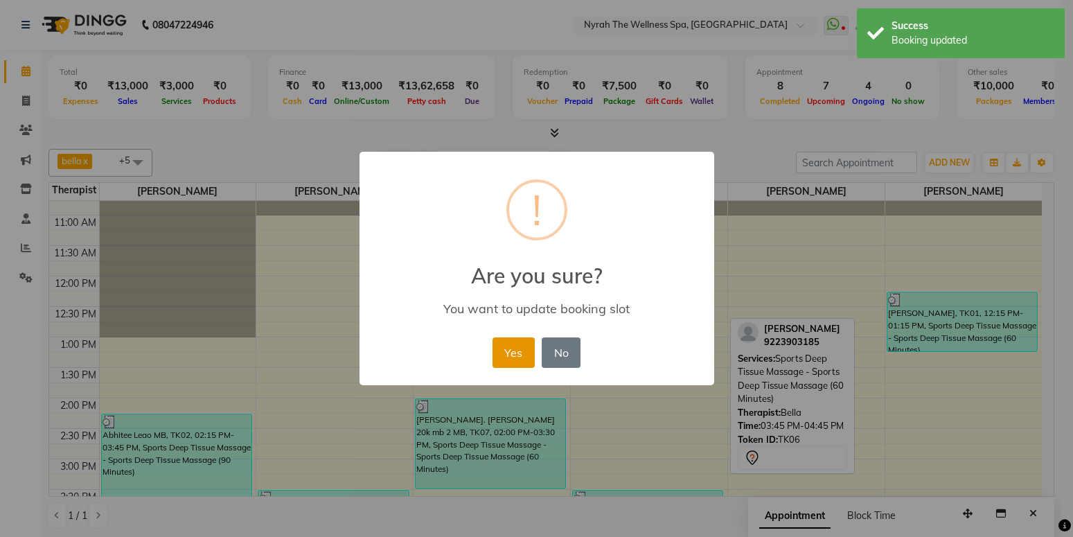
click at [528, 350] on button "Yes" at bounding box center [514, 352] width 42 height 30
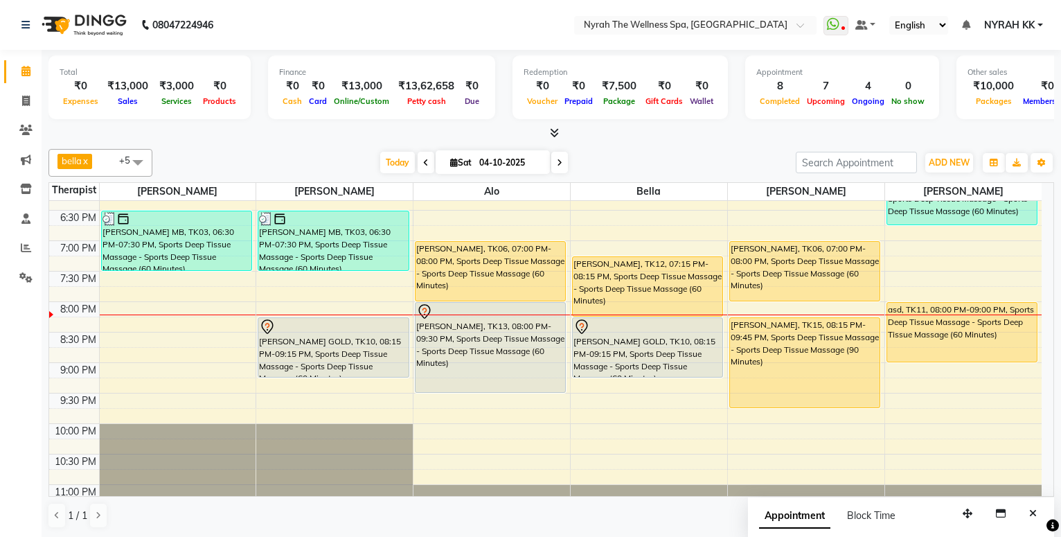
scroll to position [482, 0]
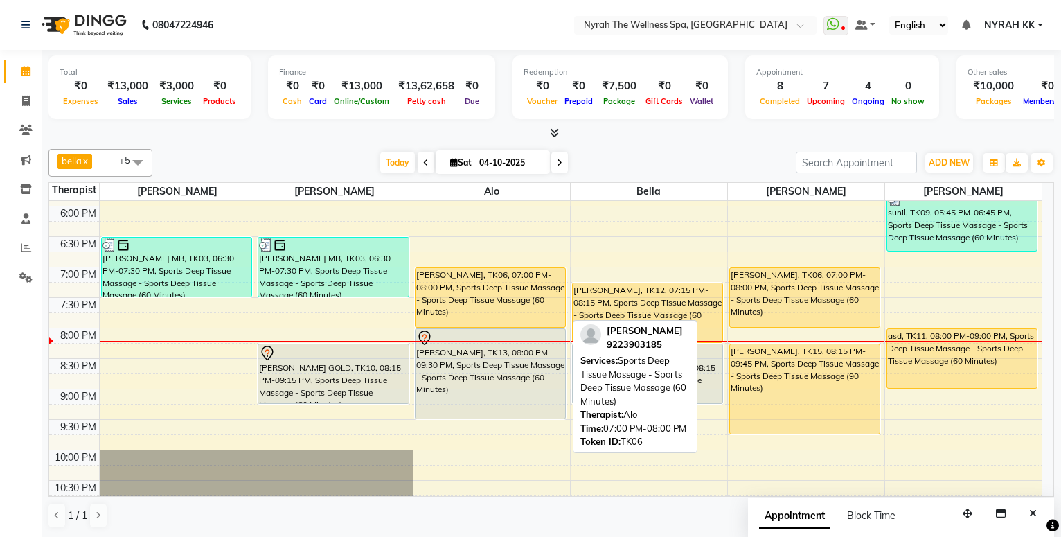
click at [539, 301] on div "[PERSON_NAME], TK06, 07:00 PM-08:00 PM, Sports Deep Tissue Massage - Sports Dee…" at bounding box center [491, 297] width 150 height 59
click at [540, 301] on div "[PERSON_NAME], TK06, 07:00 PM-08:00 PM, Sports Deep Tissue Massage - Sports Dee…" at bounding box center [491, 297] width 150 height 59
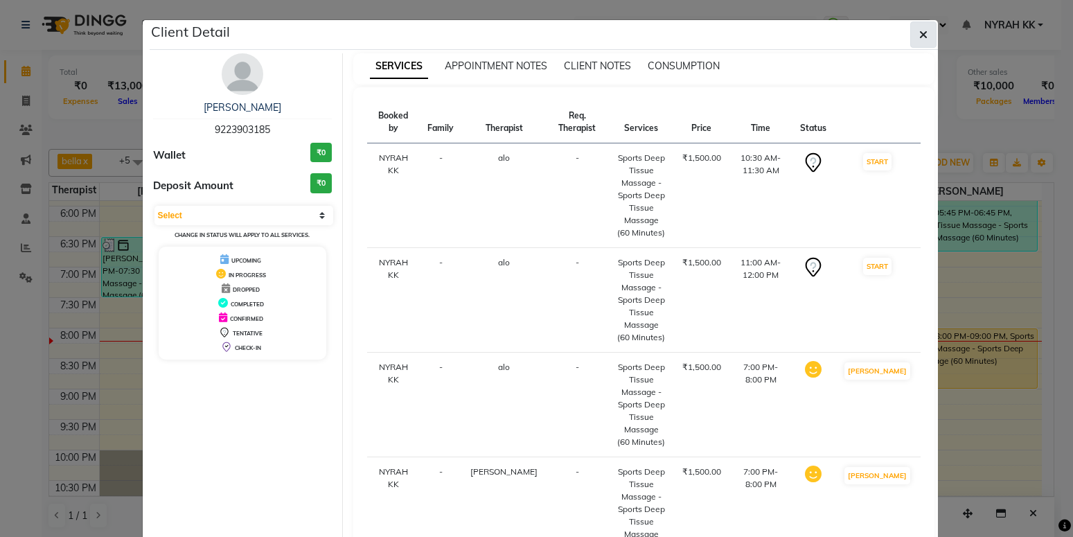
click at [919, 43] on button "button" at bounding box center [923, 34] width 26 height 26
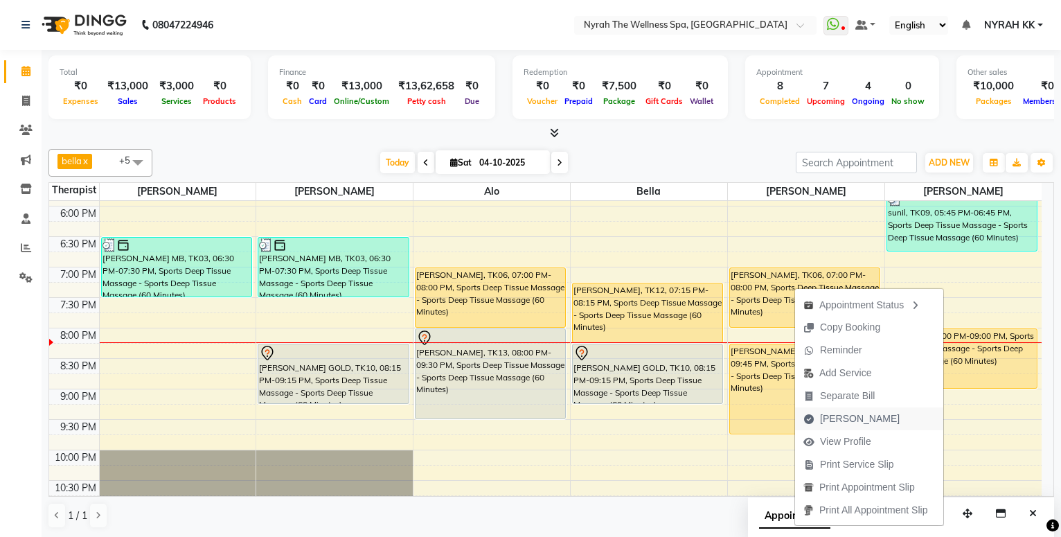
click at [838, 420] on span "[PERSON_NAME]" at bounding box center [860, 419] width 80 height 15
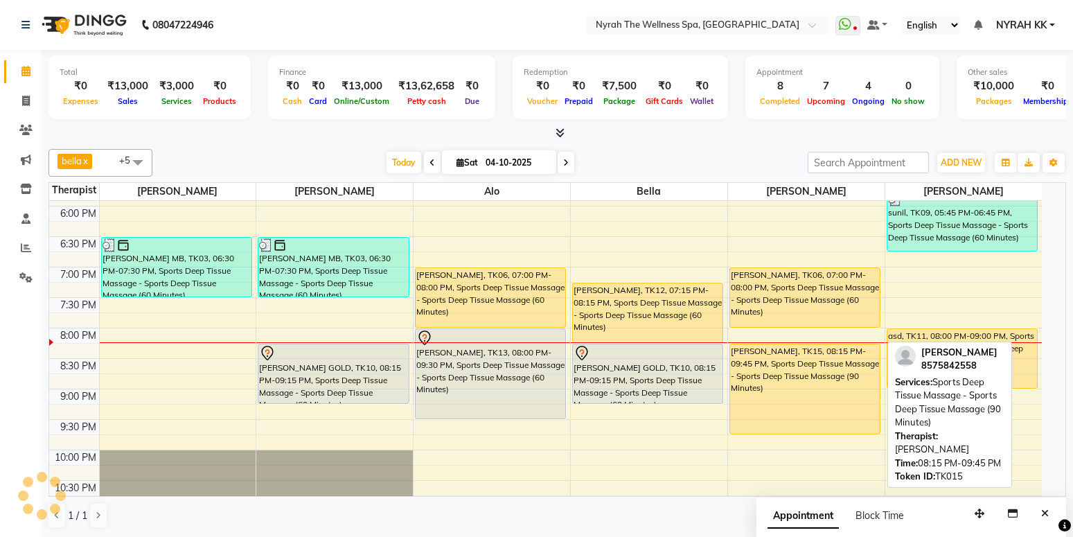
select select "service"
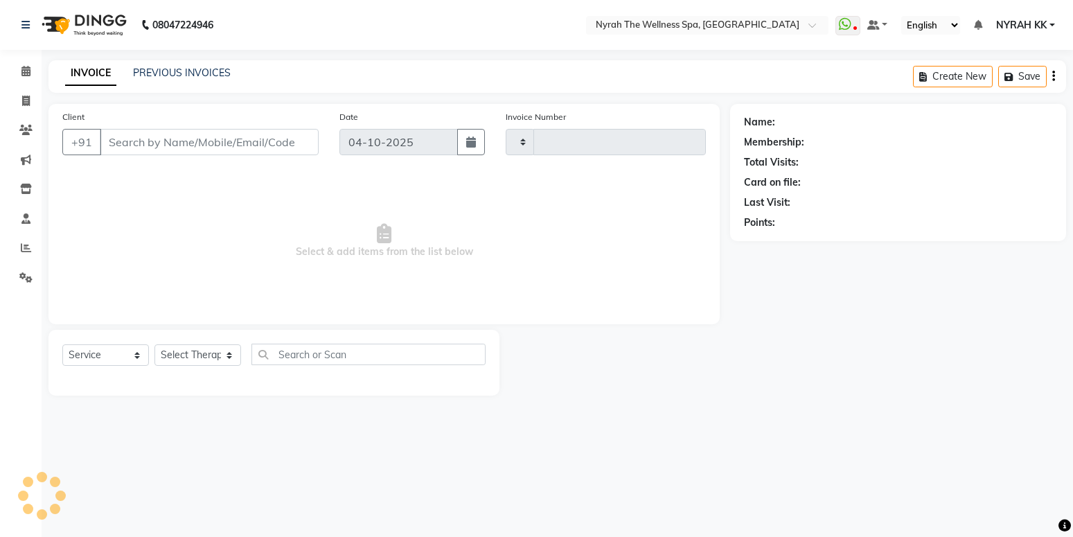
type input "1747"
select select "555"
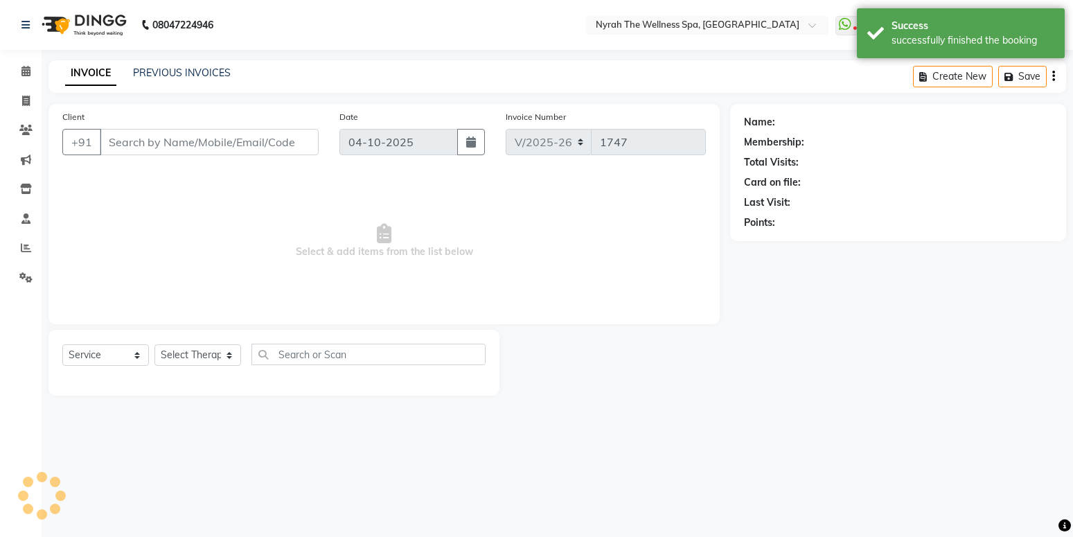
click at [921, 376] on div "Name: Membership: Total Visits: Card on file: Last Visit: Points:" at bounding box center [903, 250] width 346 height 292
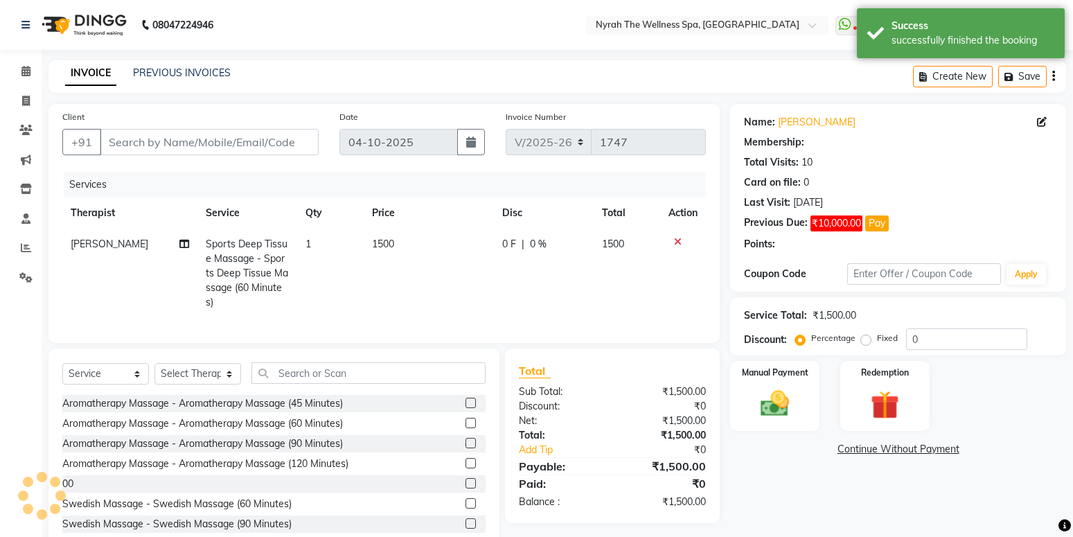
type input "92******85"
select select "77548"
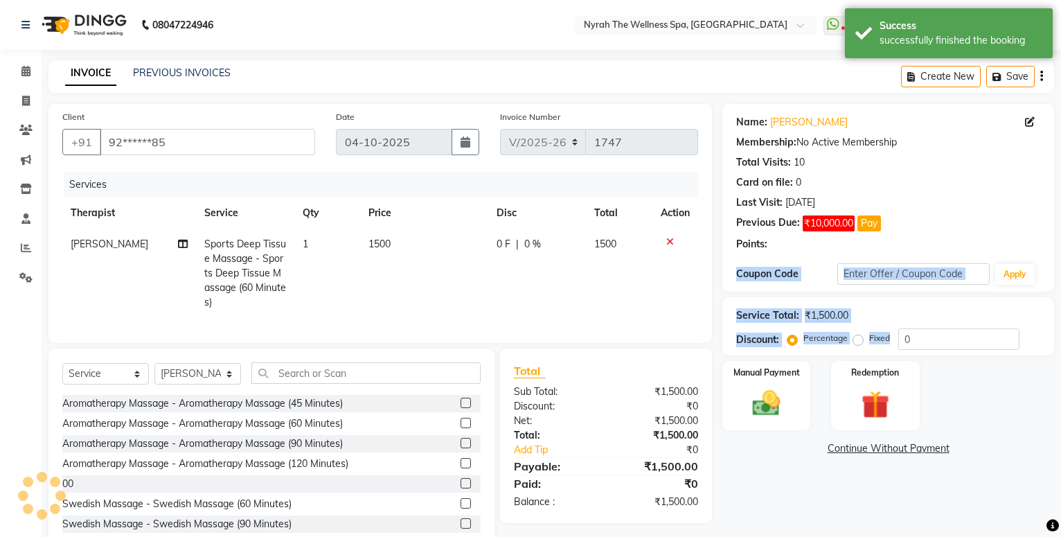
click at [921, 376] on div "Manual Payment Redemption" at bounding box center [888, 395] width 353 height 69
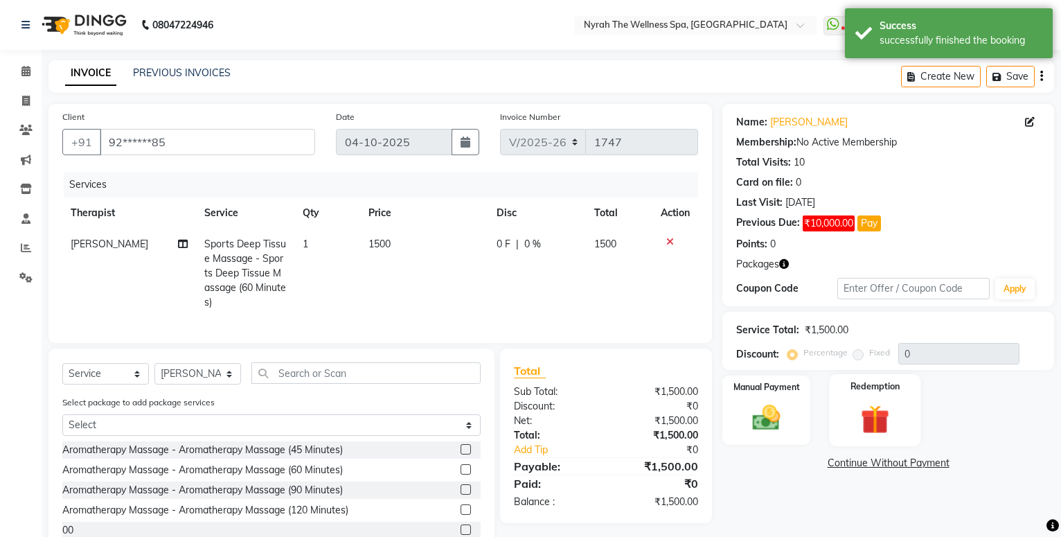
click at [868, 402] on img at bounding box center [875, 420] width 47 height 36
click at [876, 466] on span "Package 2" at bounding box center [883, 465] width 48 height 16
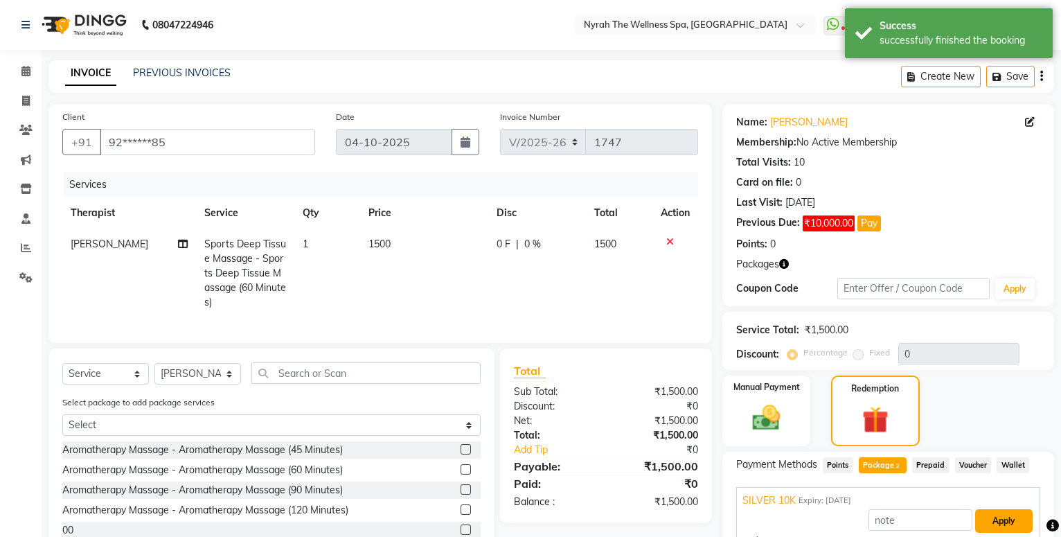
scroll to position [125, 0]
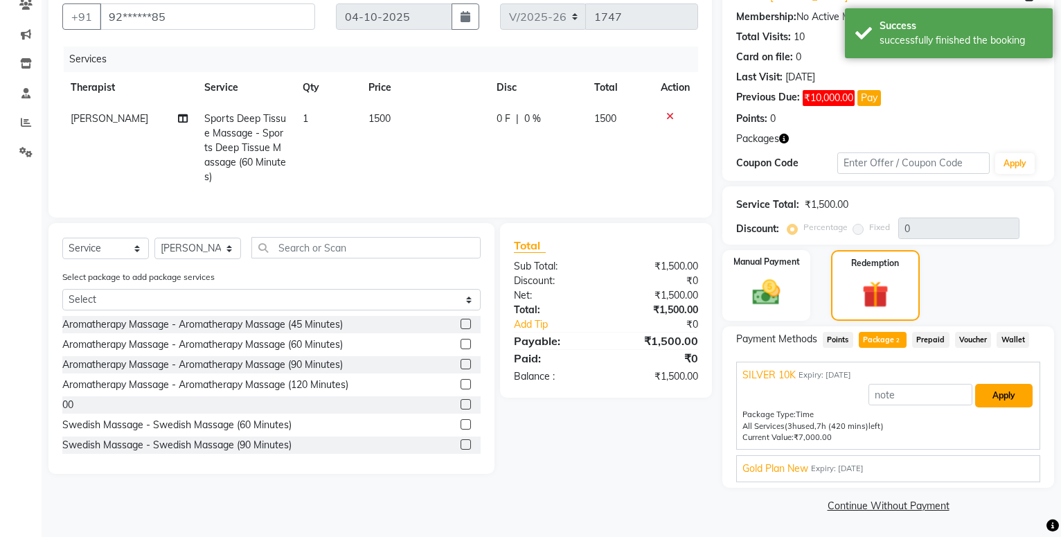
click at [1019, 387] on button "Apply" at bounding box center [1003, 396] width 57 height 24
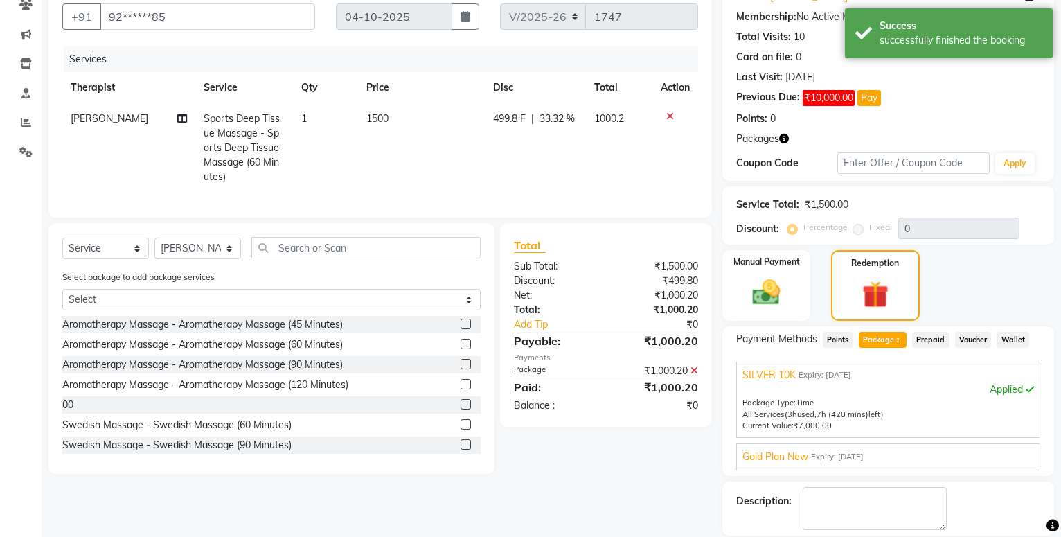
scroll to position [192, 0]
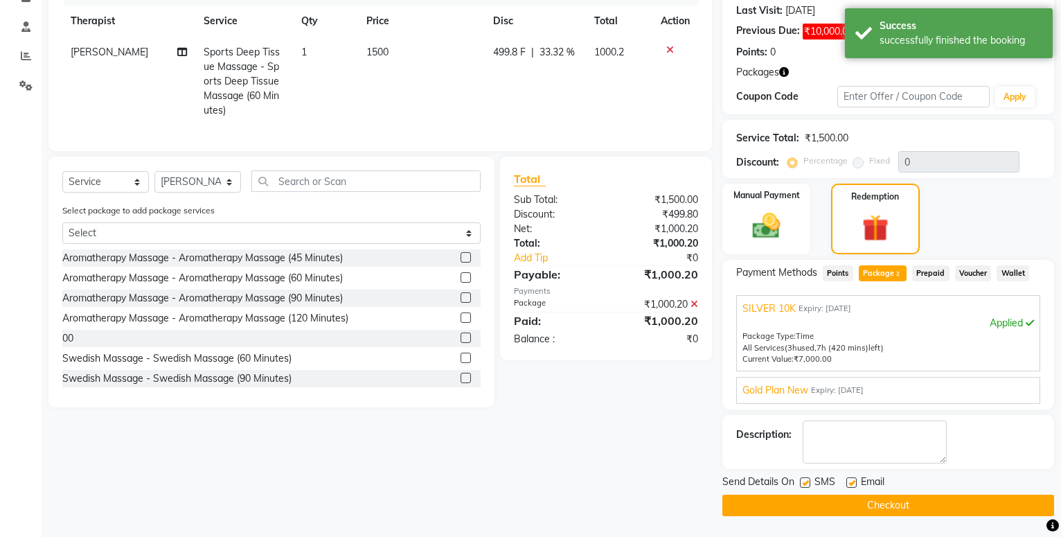
click at [806, 486] on label at bounding box center [805, 482] width 10 height 10
click at [806, 486] on input "checkbox" at bounding box center [804, 483] width 9 height 9
checkbox input "false"
click at [804, 503] on button "Checkout" at bounding box center [889, 505] width 332 height 21
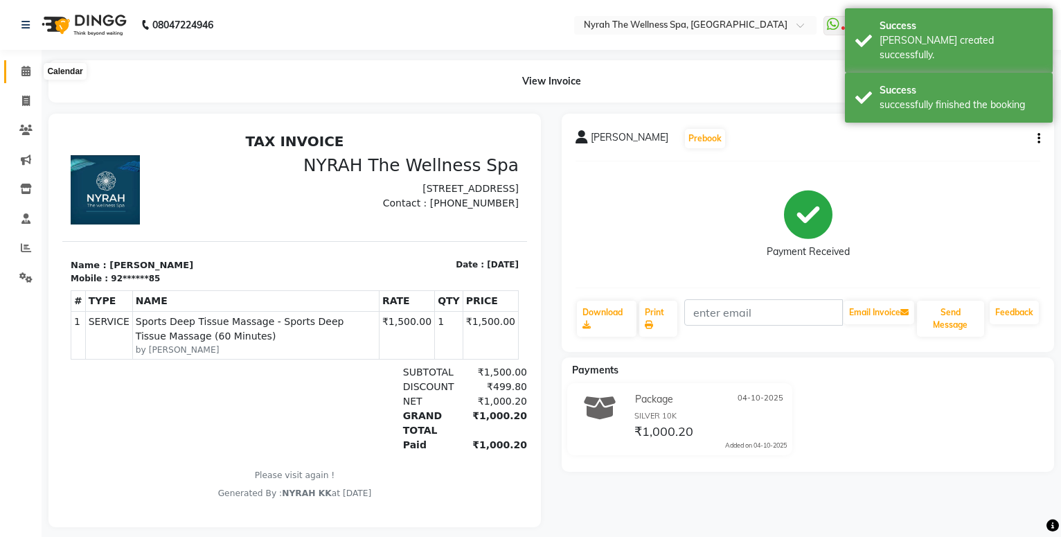
click at [23, 69] on icon at bounding box center [25, 71] width 9 height 10
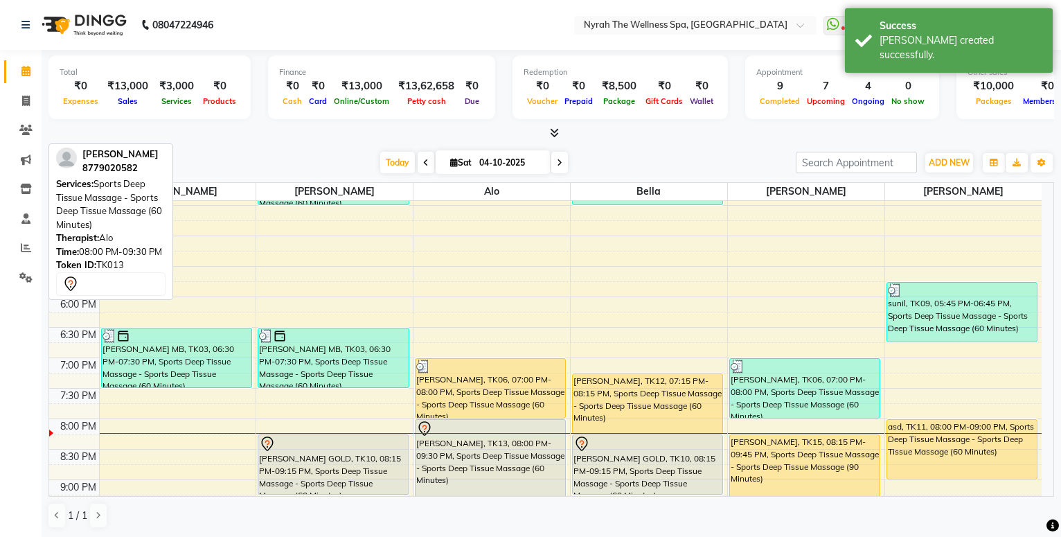
scroll to position [449, 0]
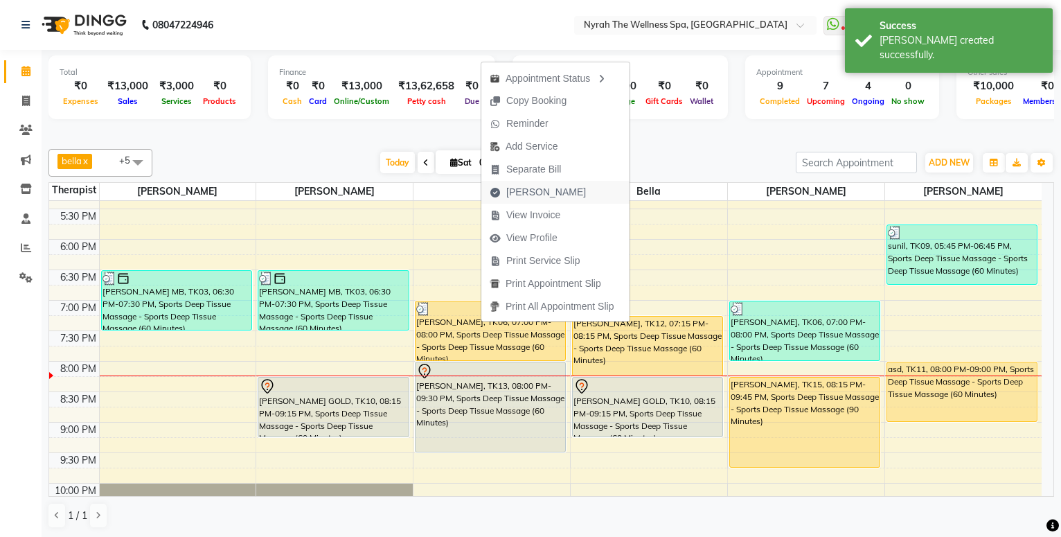
click at [537, 194] on span "[PERSON_NAME]" at bounding box center [546, 192] width 80 height 15
select select "service"
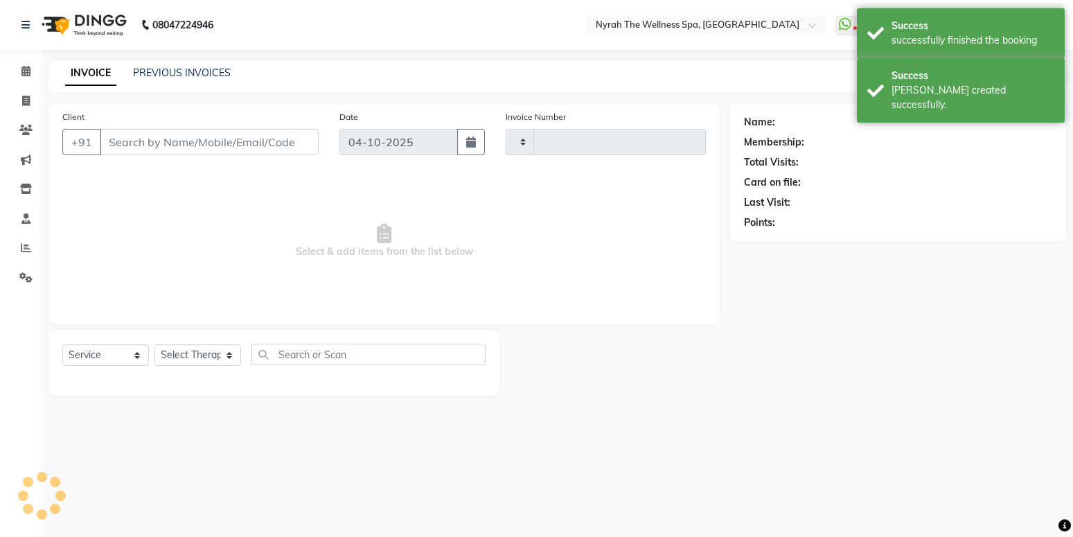
type input "1748"
select select "555"
click at [890, 345] on div "Name: Membership: Total Visits: Card on file: Last Visit: Points:" at bounding box center [903, 250] width 346 height 292
type input "92******85"
select select "64211"
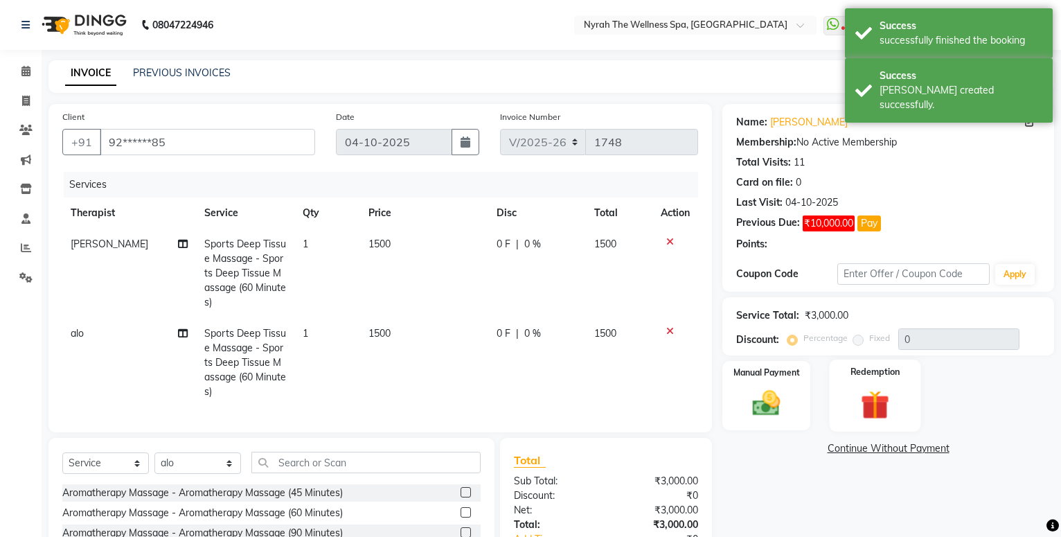
click at [876, 406] on img at bounding box center [875, 405] width 47 height 36
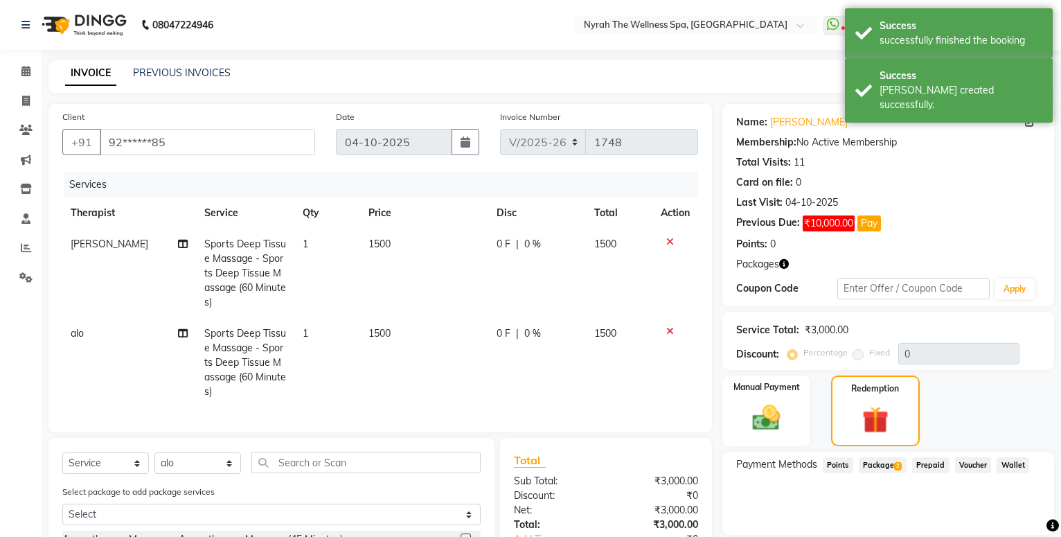
click at [873, 465] on span "Package 2" at bounding box center [883, 465] width 48 height 16
click at [1014, 493] on div "SILVER 10K Expiry: [DATE]" at bounding box center [889, 500] width 292 height 15
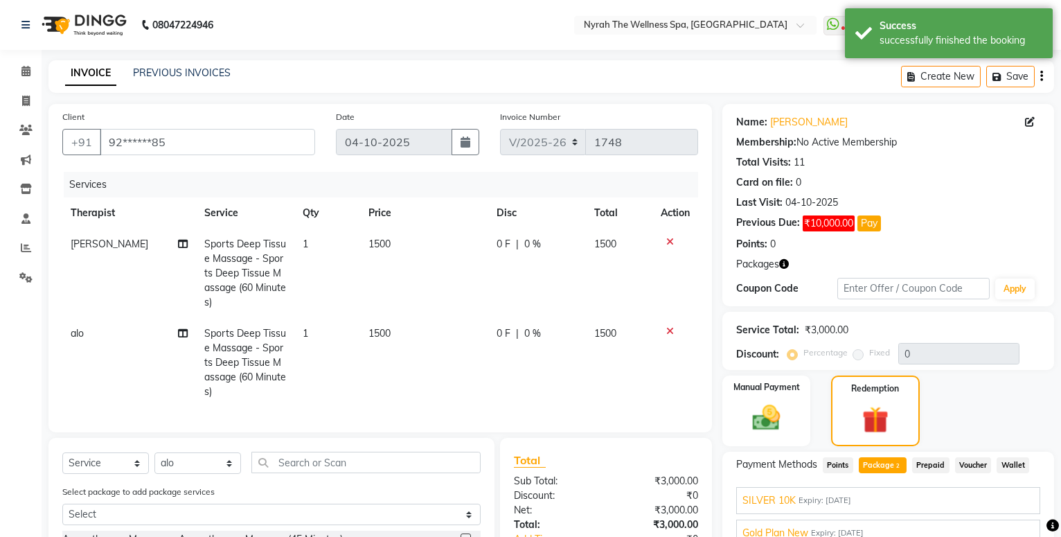
scroll to position [184, 0]
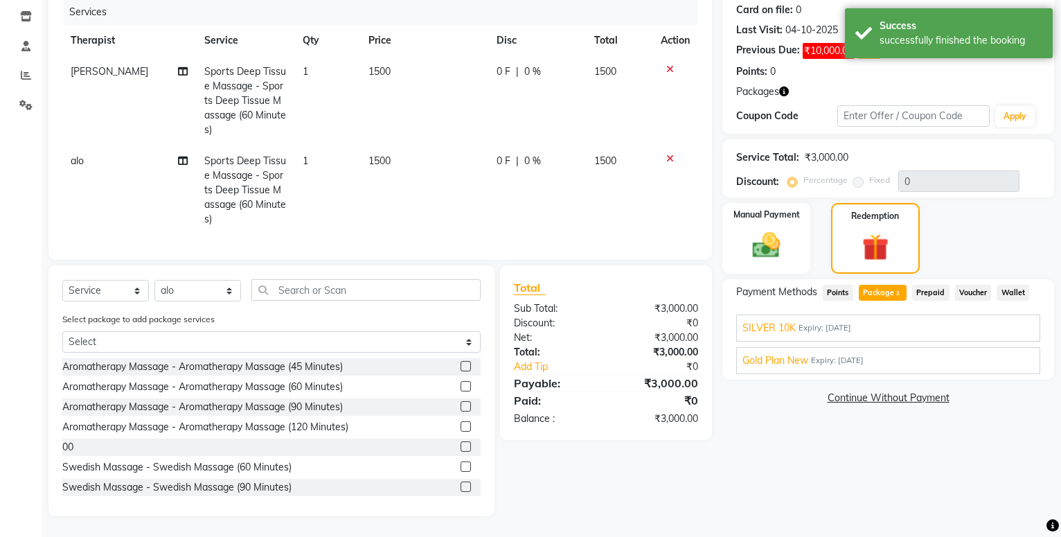
click at [1008, 337] on button "Apply" at bounding box center [1003, 349] width 57 height 24
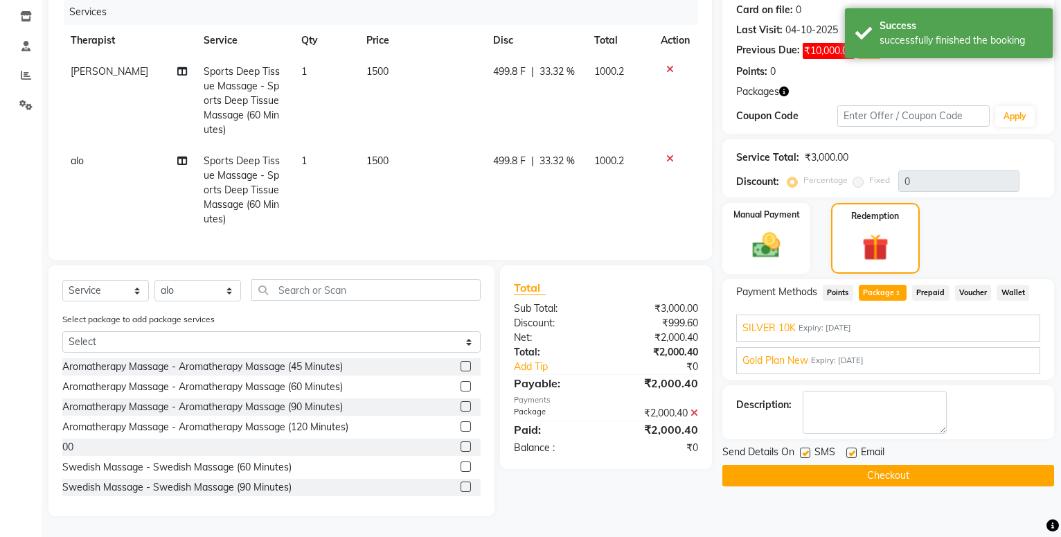
click at [806, 448] on label at bounding box center [805, 453] width 10 height 10
click at [806, 449] on input "checkbox" at bounding box center [804, 453] width 9 height 9
checkbox input "false"
click at [806, 468] on button "Checkout" at bounding box center [889, 475] width 332 height 21
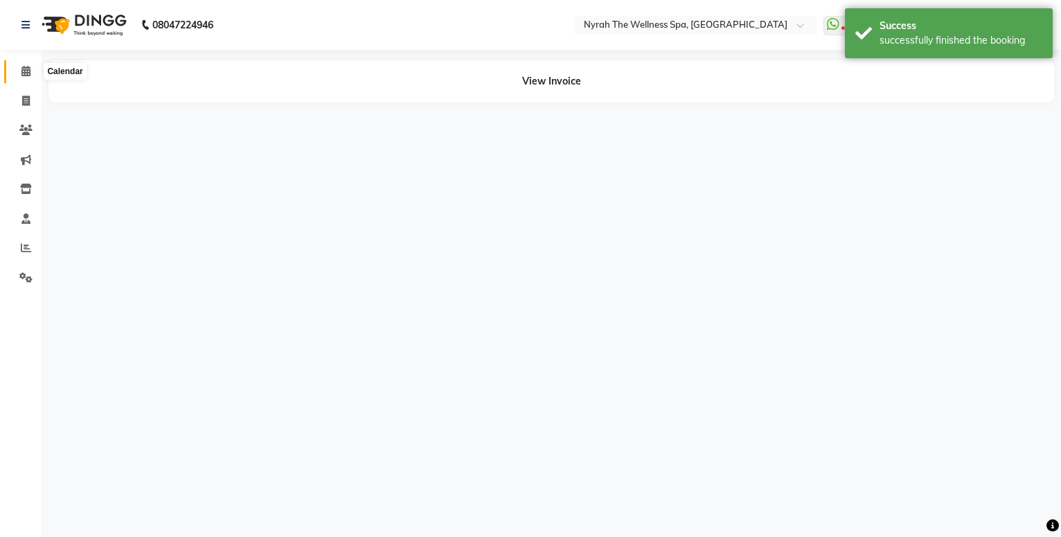
click at [28, 68] on icon at bounding box center [25, 71] width 9 height 10
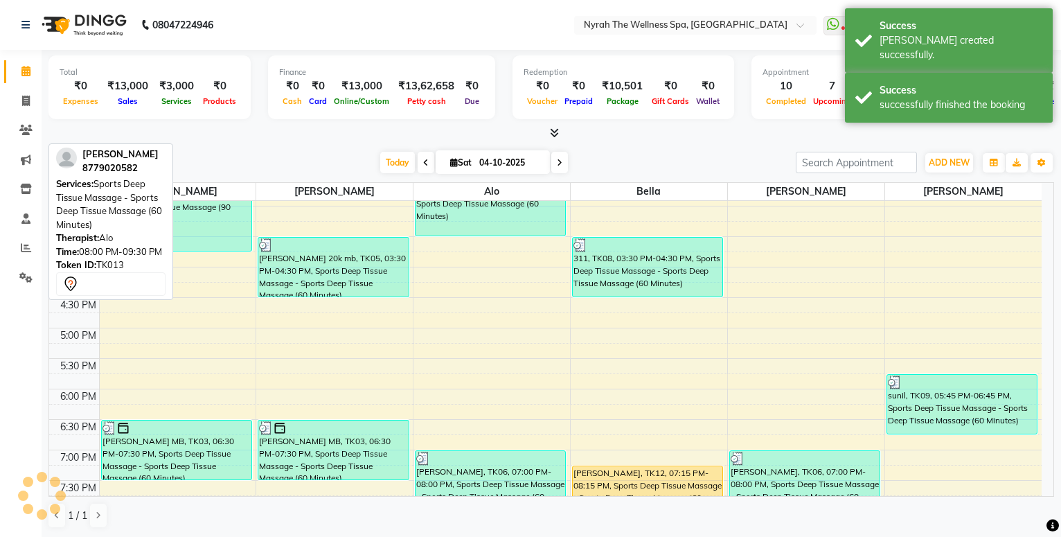
scroll to position [524, 0]
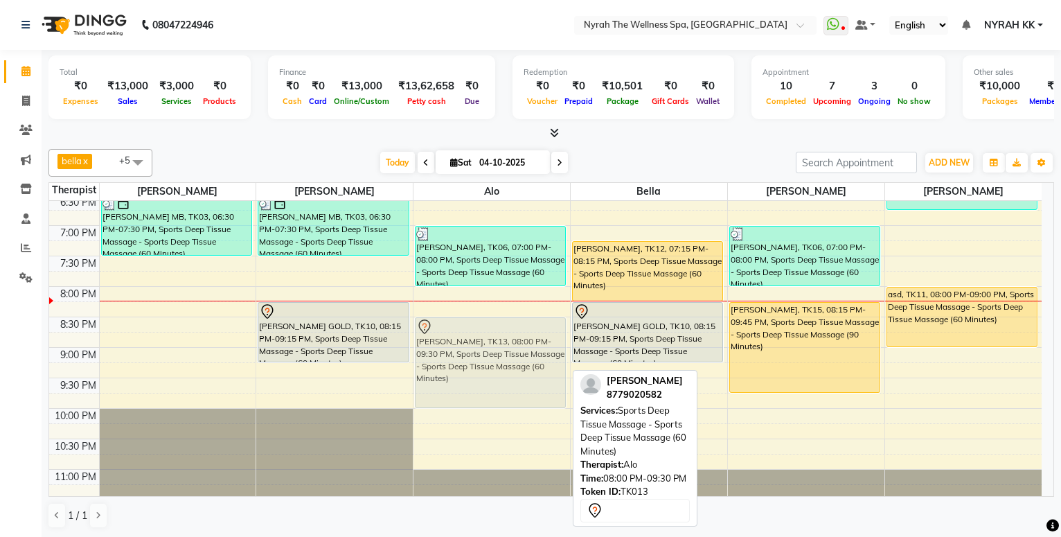
drag, startPoint x: 472, startPoint y: 328, endPoint x: 464, endPoint y: 351, distance: 24.3
click at [464, 351] on div "[PERSON_NAME], TK06, 10:30 AM-11:30 AM, Sports Deep Tissue Massage - Sports Dee…" at bounding box center [492, 103] width 157 height 853
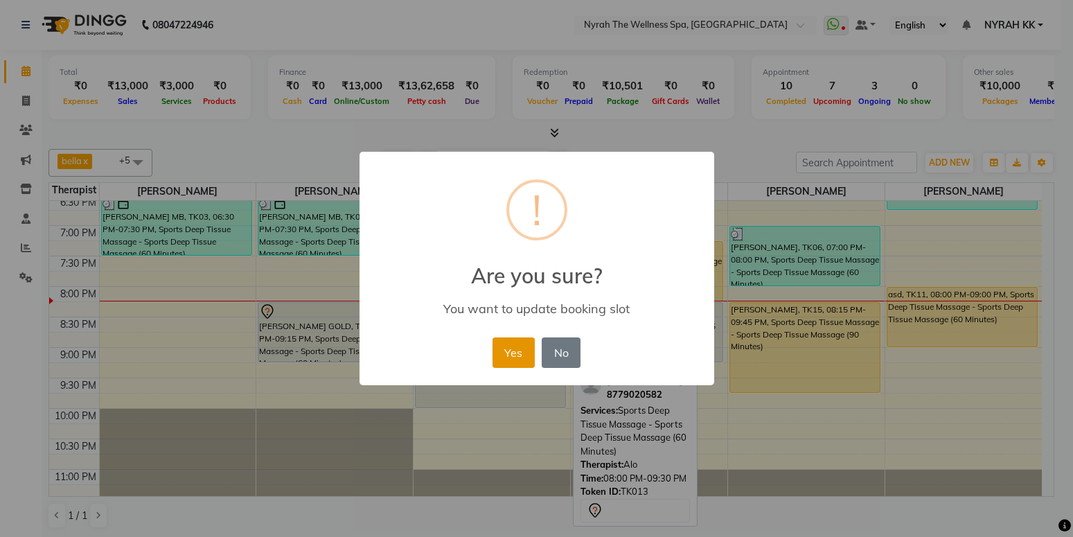
click at [502, 358] on button "Yes" at bounding box center [514, 352] width 42 height 30
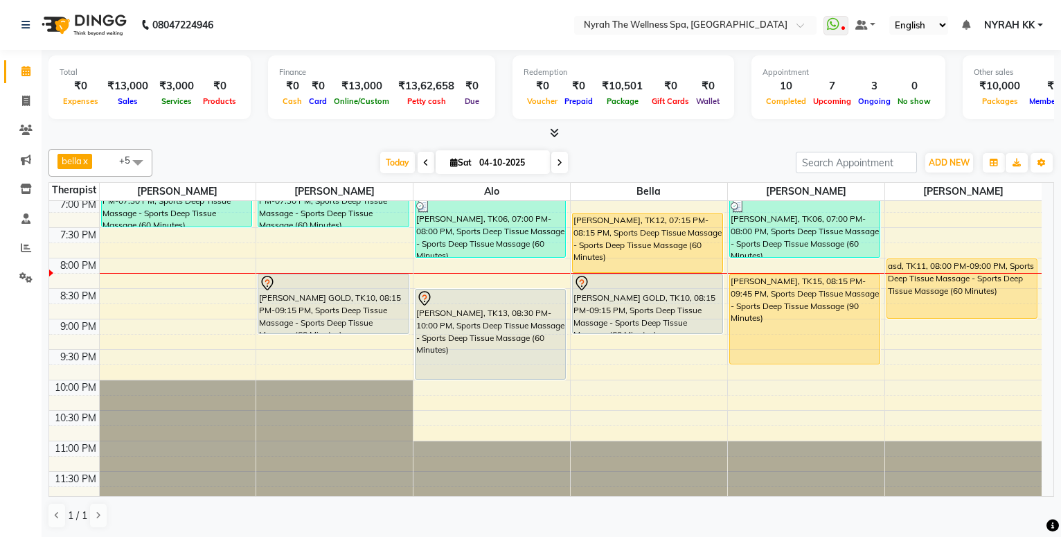
scroll to position [557, 0]
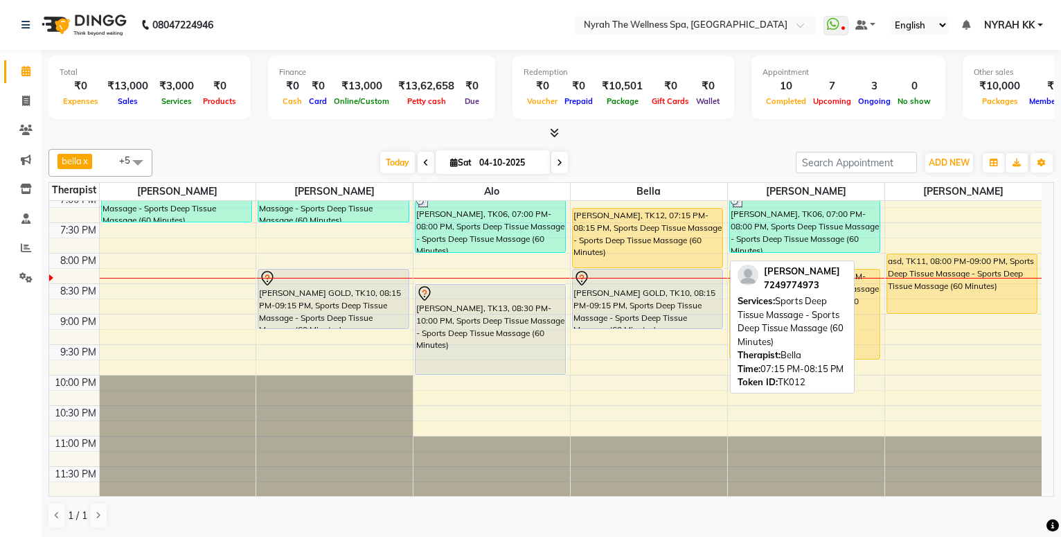
click at [651, 244] on div "[PERSON_NAME], TK12, 07:15 PM-08:15 PM, Sports Deep Tissue Massage - Sports Dee…" at bounding box center [648, 238] width 150 height 59
select select "1"
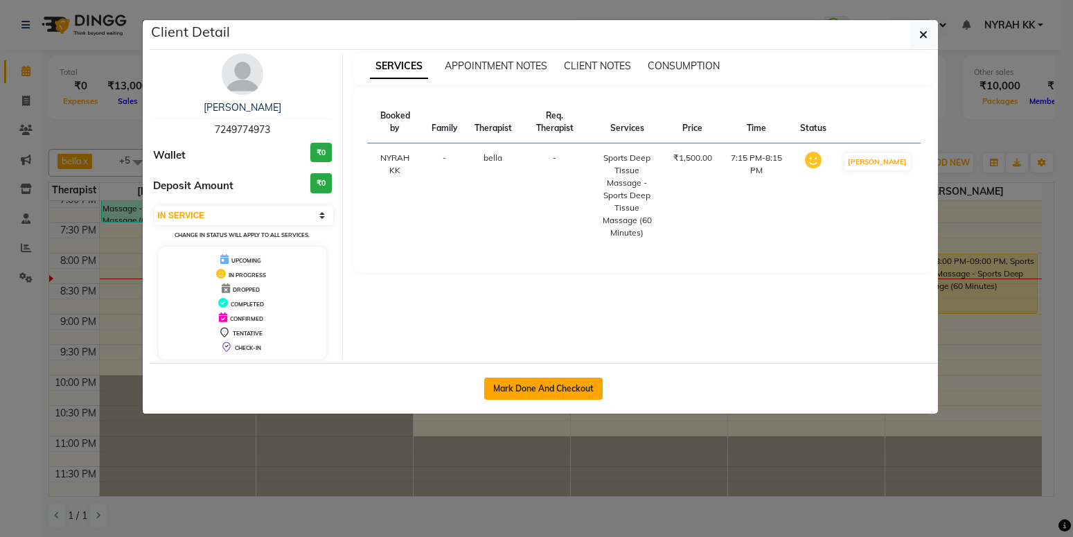
click at [543, 381] on button "Mark Done And Checkout" at bounding box center [543, 389] width 118 height 22
select select "555"
select select "service"
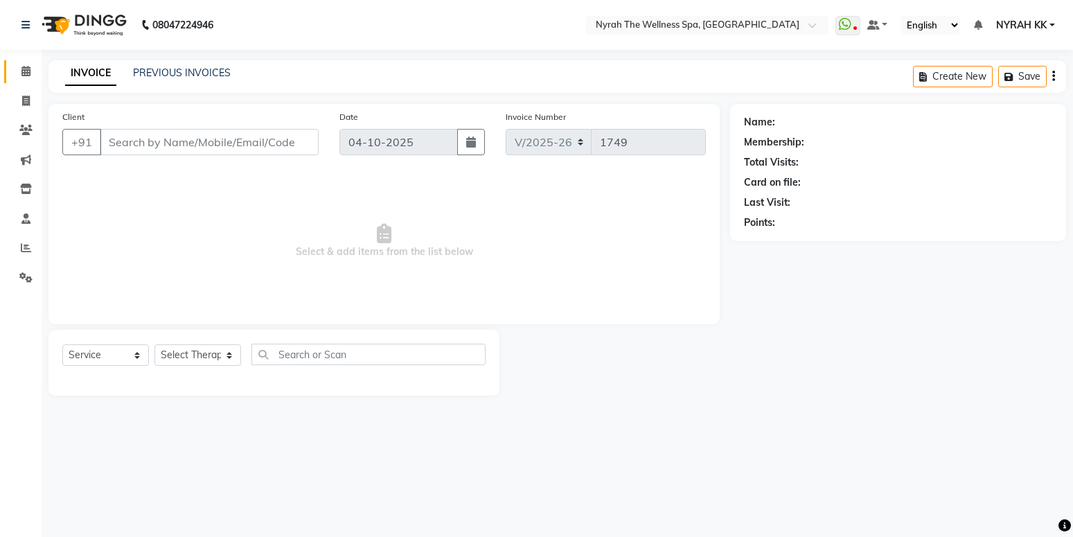
type input "72******73"
select select "61444"
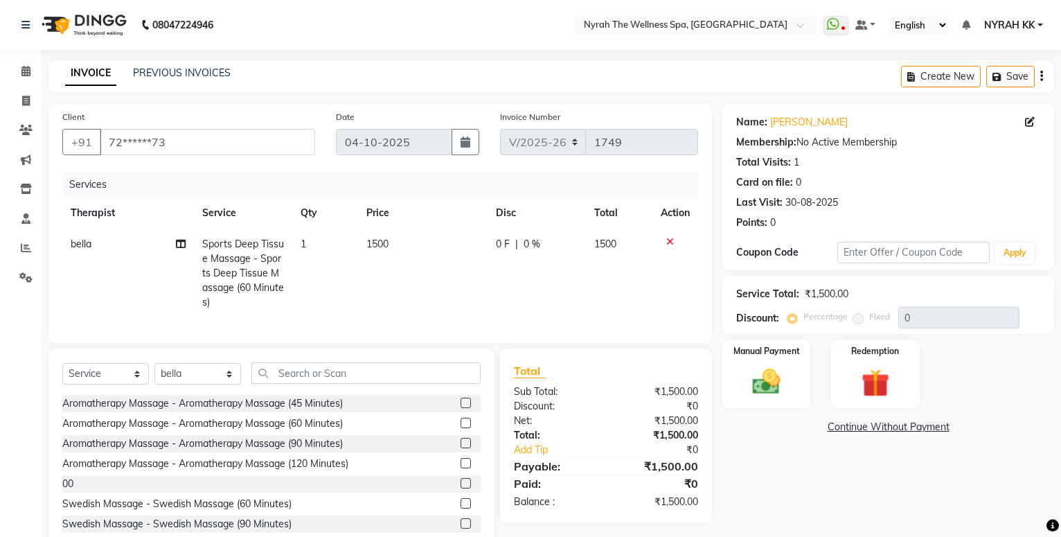
drag, startPoint x: 870, startPoint y: 304, endPoint x: 875, endPoint y: 329, distance: 25.4
click at [870, 302] on div "Service Total: ₹1,500.00 Discount: Percentage Fixed 0" at bounding box center [888, 304] width 304 height 47
click at [876, 360] on div "Redemption" at bounding box center [875, 374] width 91 height 72
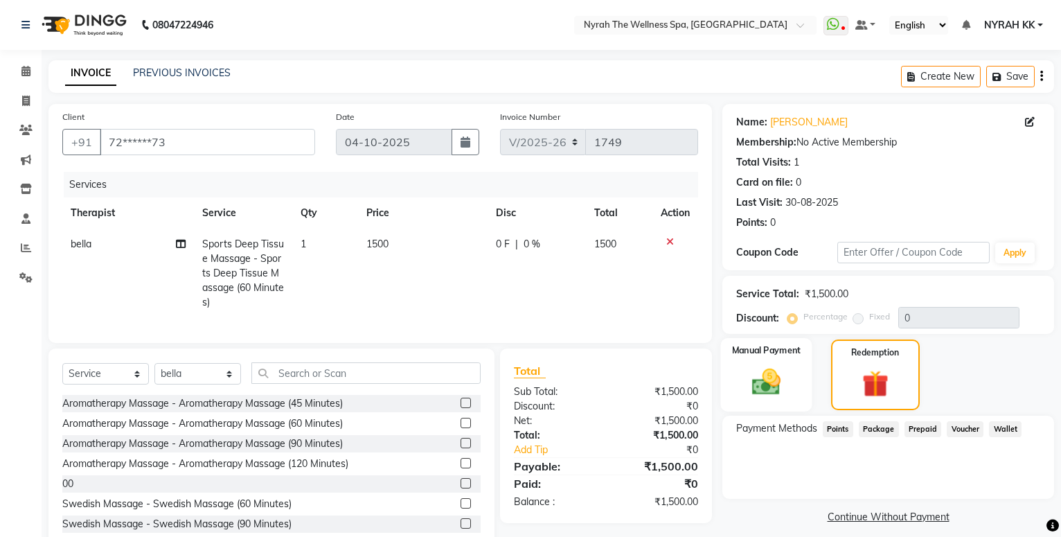
click at [759, 386] on img at bounding box center [766, 381] width 47 height 33
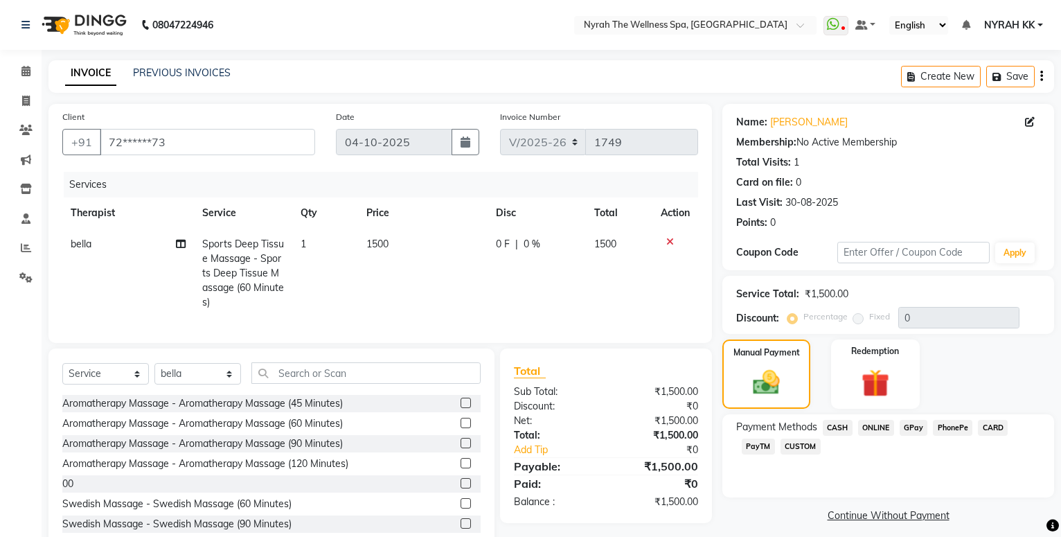
click at [916, 430] on span "GPay" at bounding box center [914, 428] width 28 height 16
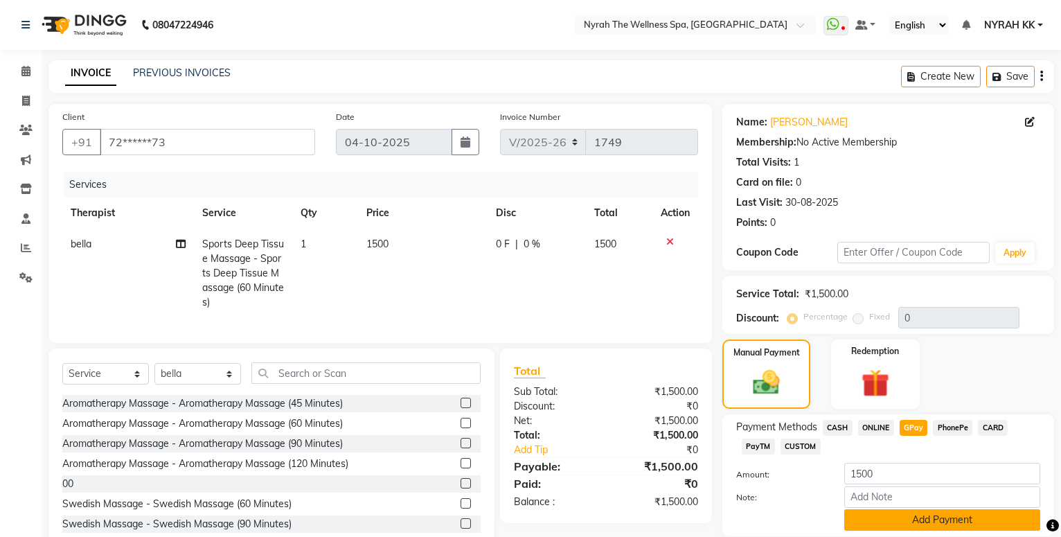
scroll to position [48, 0]
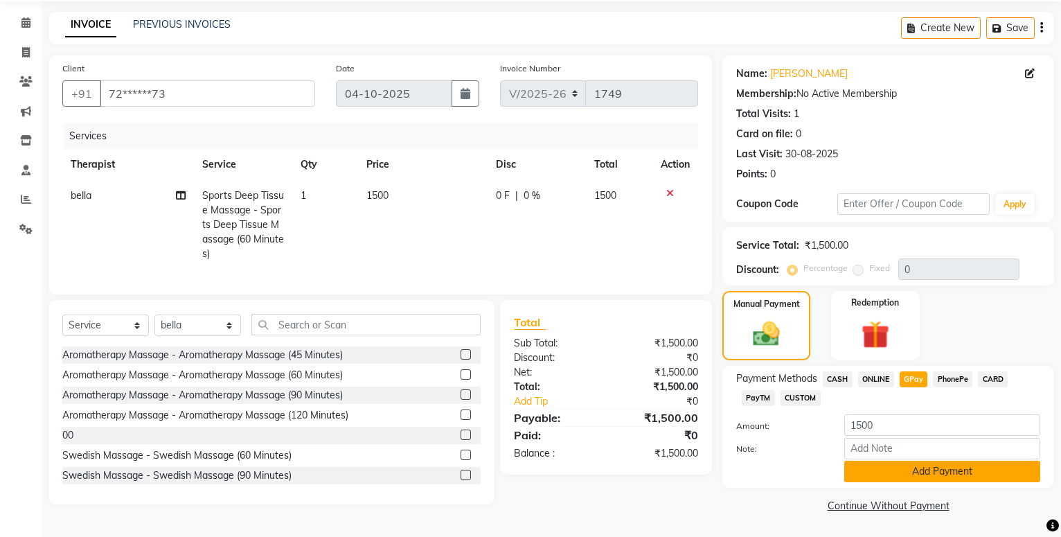
click at [901, 464] on button "Add Payment" at bounding box center [942, 471] width 196 height 21
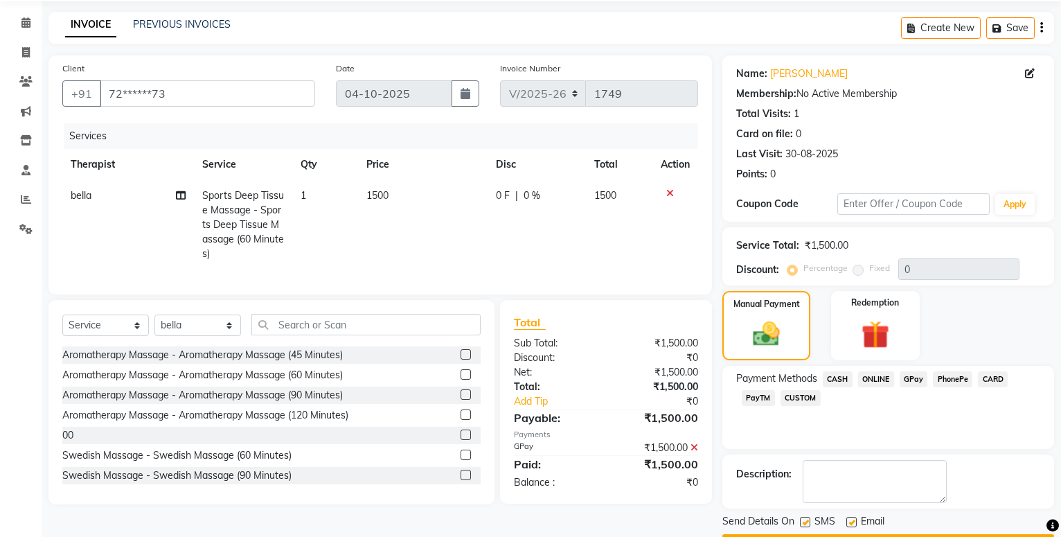
scroll to position [88, 0]
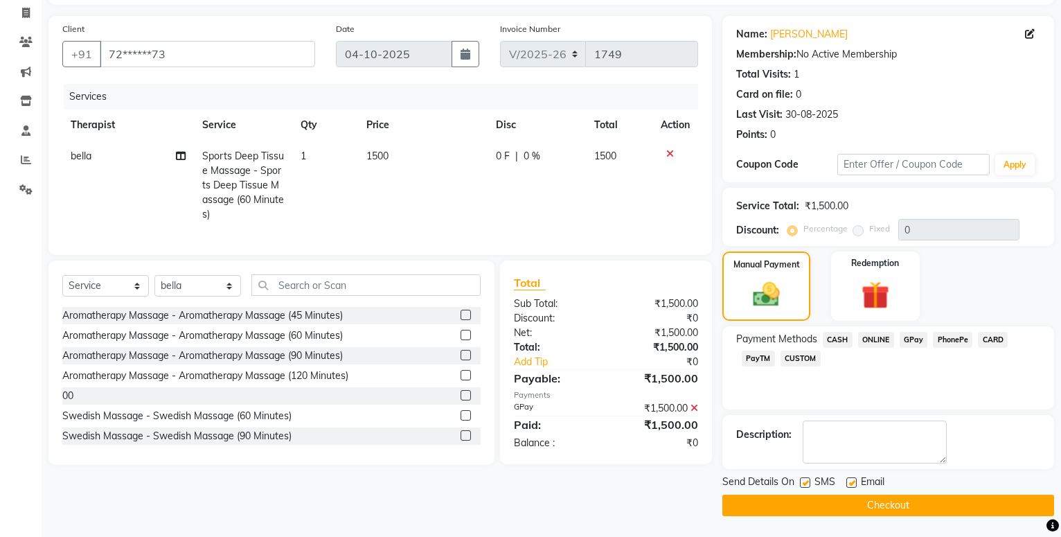
click at [810, 478] on label at bounding box center [805, 482] width 10 height 10
click at [809, 479] on input "checkbox" at bounding box center [804, 483] width 9 height 9
checkbox input "false"
click at [811, 504] on button "Checkout" at bounding box center [889, 505] width 332 height 21
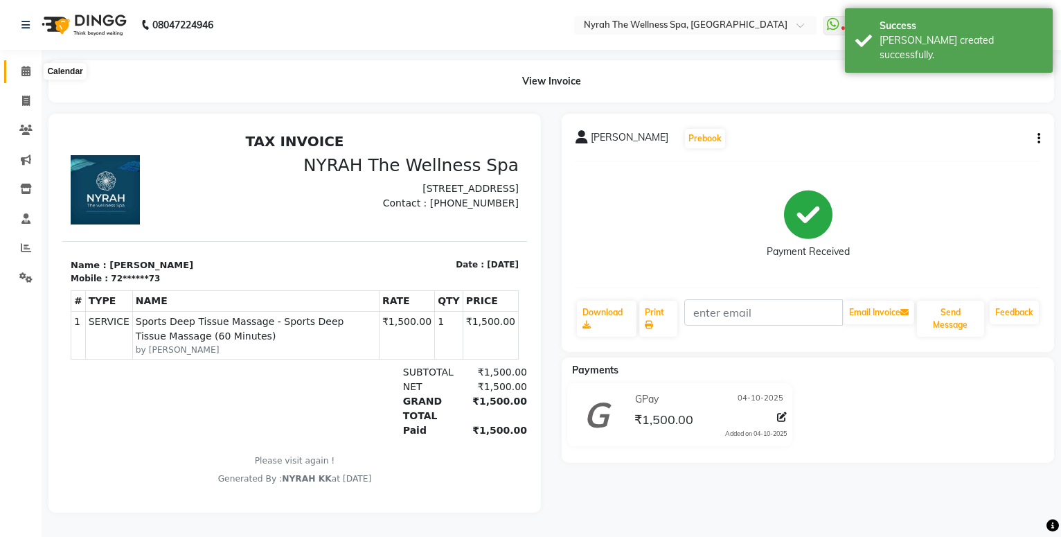
click at [32, 76] on span at bounding box center [26, 72] width 24 height 16
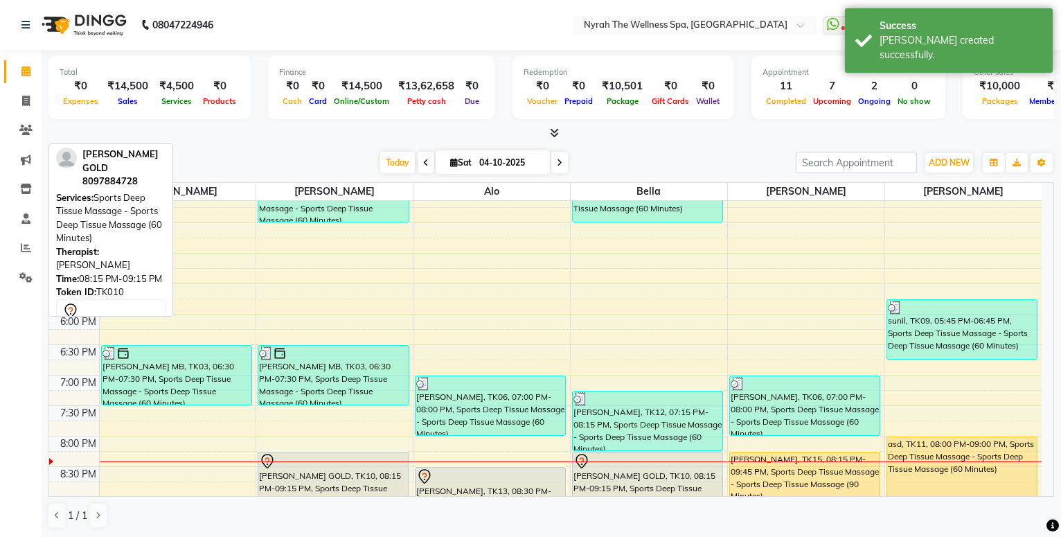
scroll to position [524, 0]
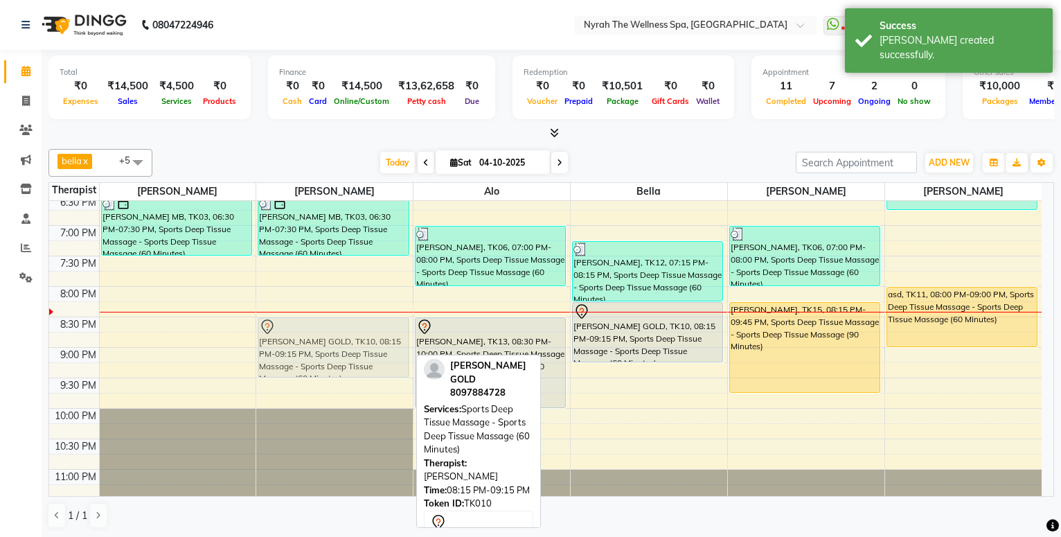
drag, startPoint x: 328, startPoint y: 329, endPoint x: 330, endPoint y: 342, distance: 13.5
click at [330, 342] on div "[PERSON_NAME] 20k mb, TK05, 03:30 PM-04:30 PM, Sports Deep Tissue Massage - Spo…" at bounding box center [334, 103] width 157 height 853
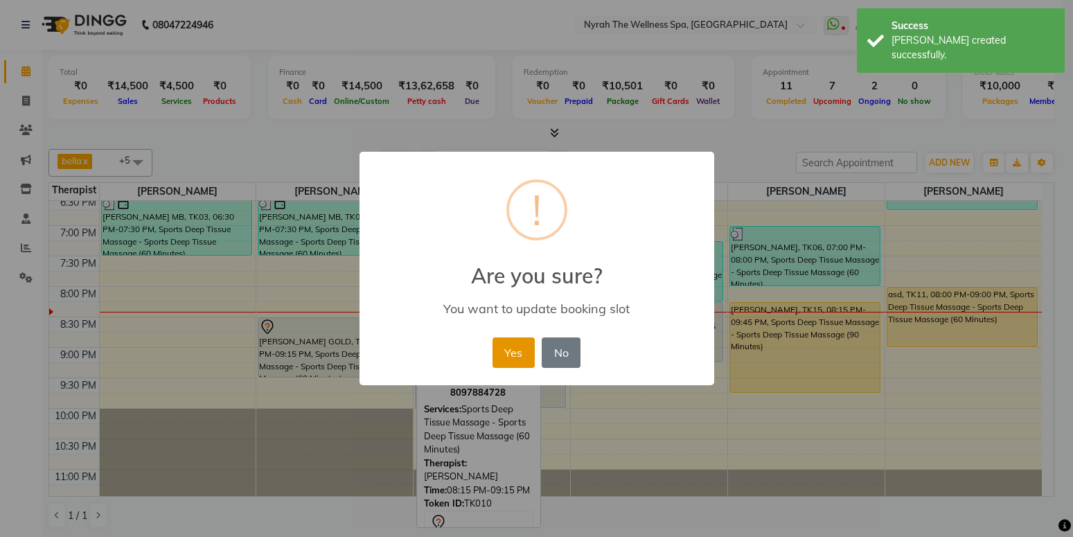
click at [513, 359] on button "Yes" at bounding box center [514, 352] width 42 height 30
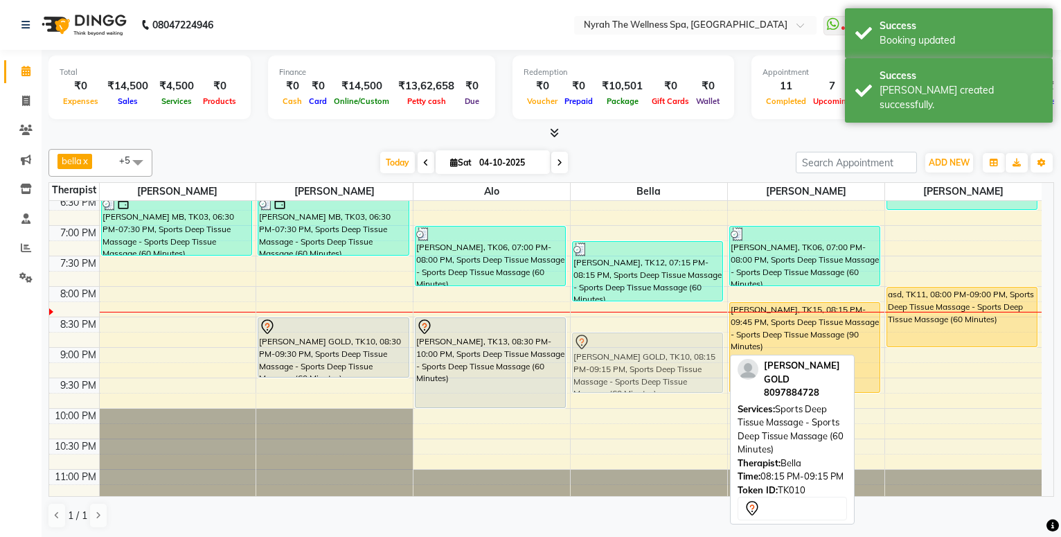
drag, startPoint x: 594, startPoint y: 338, endPoint x: 599, endPoint y: 361, distance: 23.2
click at [599, 364] on div "311, TK08, 03:30 PM-04:30 PM, Sports Deep Tissue Massage - Sports Deep Tissue M…" at bounding box center [649, 103] width 157 height 853
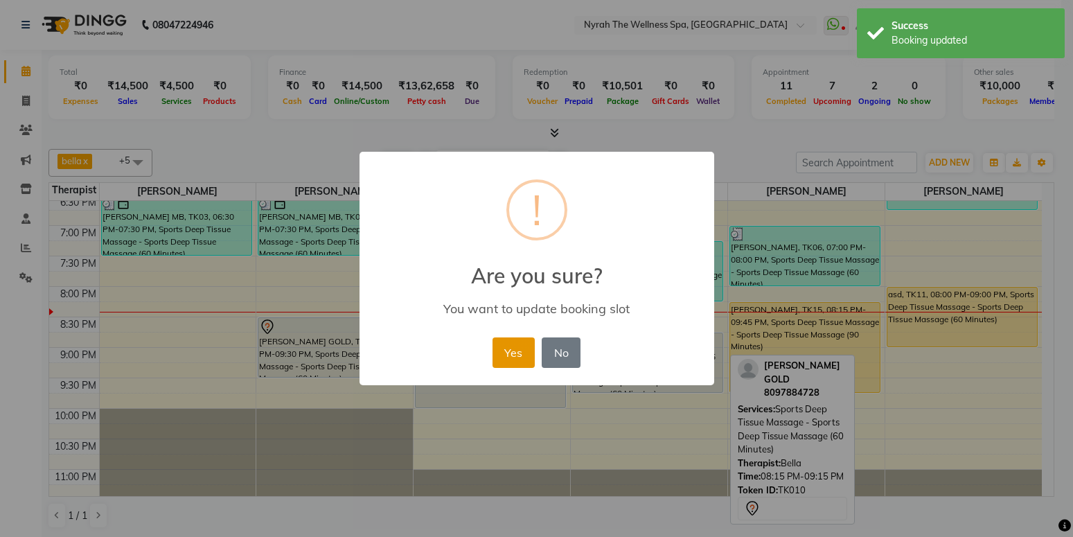
click at [515, 342] on button "Yes" at bounding box center [514, 352] width 42 height 30
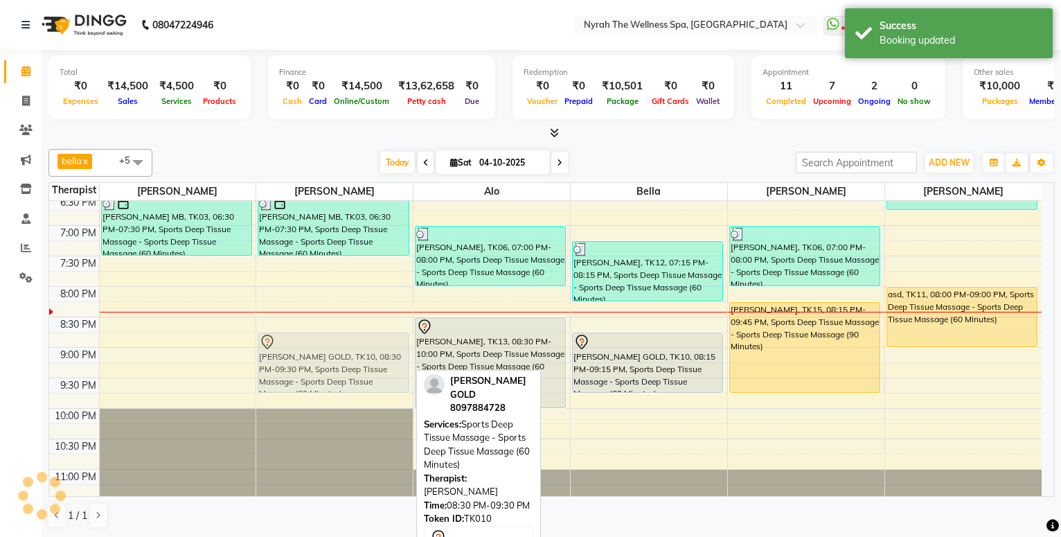
click at [339, 337] on div "[PERSON_NAME] 20k mb, TK05, 03:30 PM-04:30 PM, Sports Deep Tissue Massage - Spo…" at bounding box center [334, 103] width 157 height 853
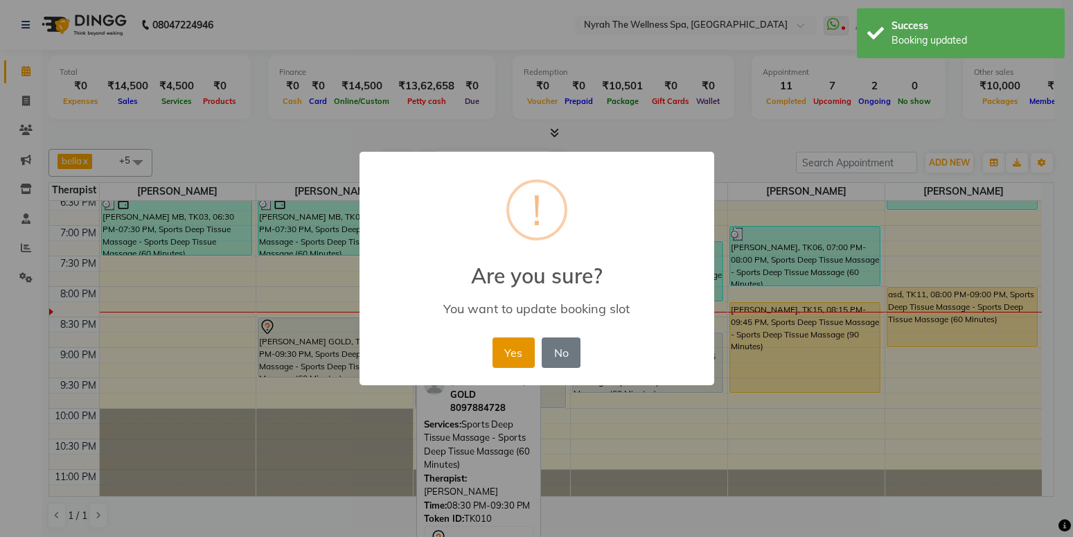
click at [524, 348] on button "Yes" at bounding box center [514, 352] width 42 height 30
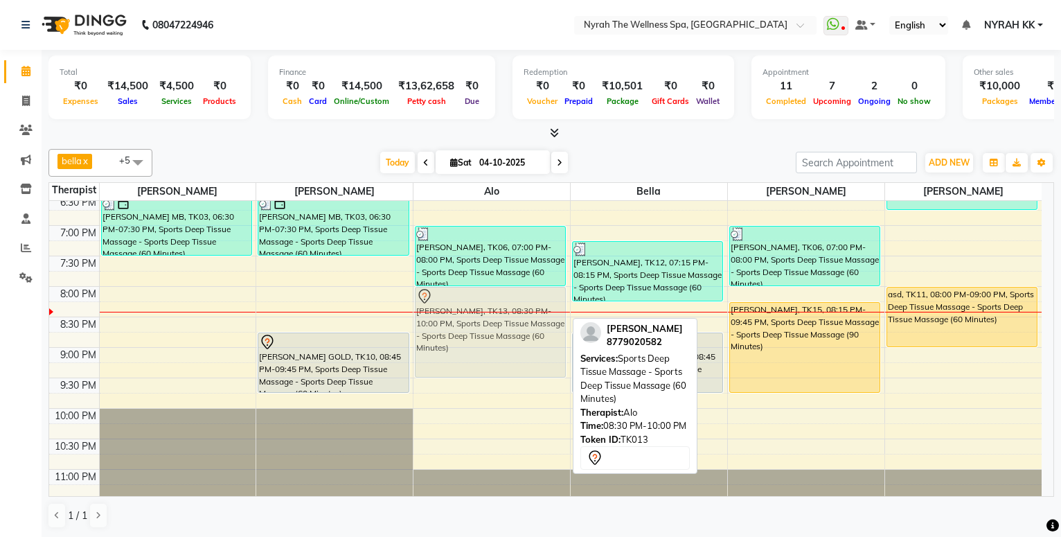
drag, startPoint x: 503, startPoint y: 337, endPoint x: 520, endPoint y: 306, distance: 36.3
click at [520, 306] on div "[PERSON_NAME], TK06, 10:30 AM-11:30 AM, Sports Deep Tissue Massage - Sports Dee…" at bounding box center [492, 103] width 157 height 853
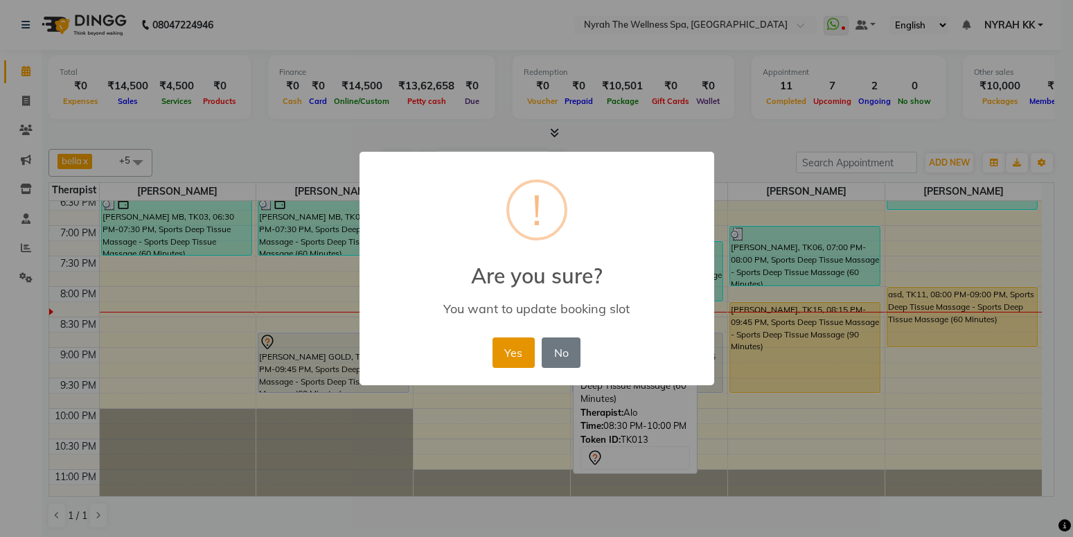
click at [522, 348] on button "Yes" at bounding box center [514, 352] width 42 height 30
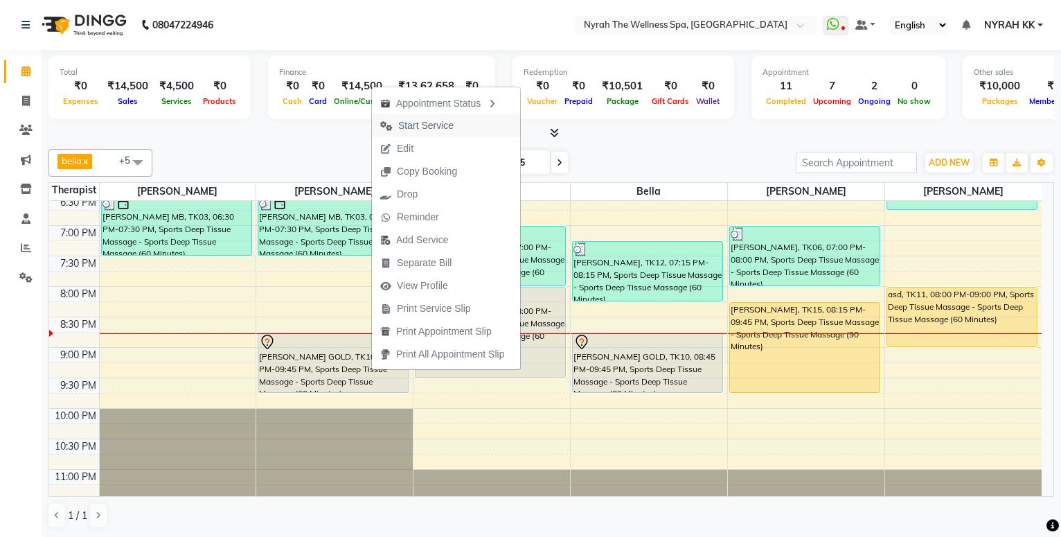
click at [451, 129] on span "Start Service" at bounding box center [425, 125] width 55 height 15
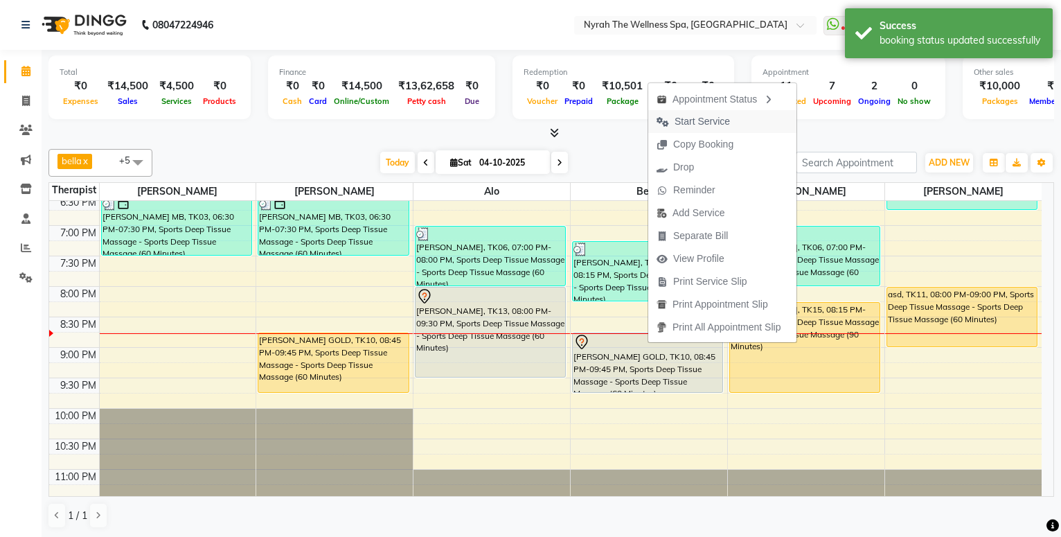
click at [737, 117] on span "Start Service" at bounding box center [693, 121] width 90 height 23
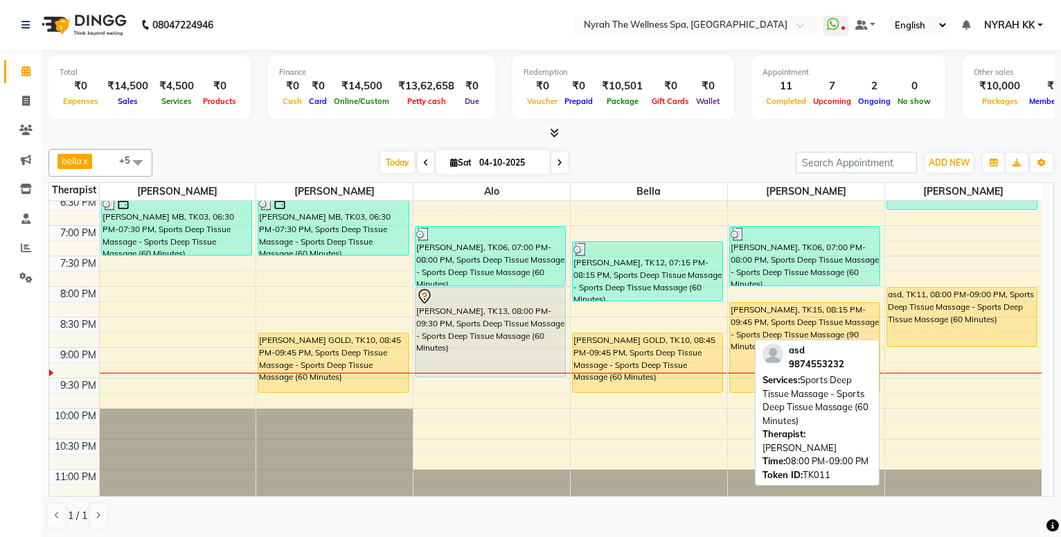
click at [901, 312] on div "asd, TK11, 08:00 PM-09:00 PM, Sports Deep Tissue Massage - Sports Deep Tissue M…" at bounding box center [962, 316] width 150 height 59
select select "1"
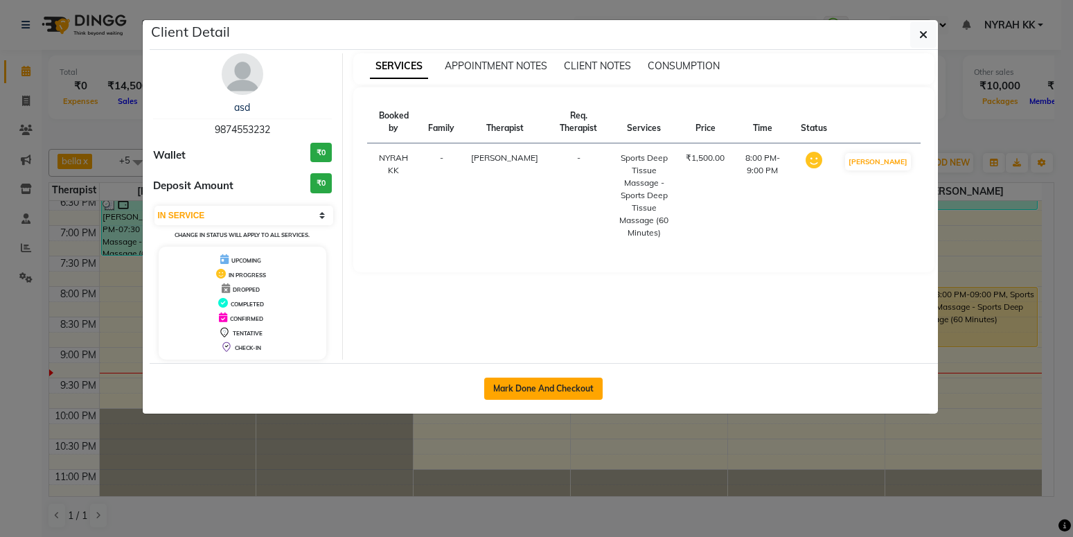
click at [554, 389] on button "Mark Done And Checkout" at bounding box center [543, 389] width 118 height 22
select select "service"
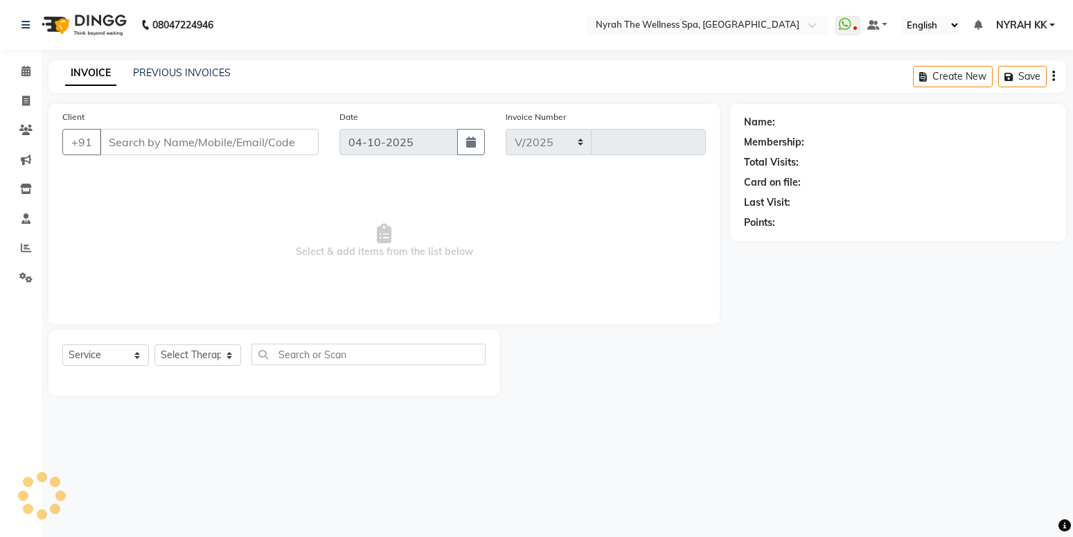
select select "555"
type input "1750"
type input "98******32"
select select "91899"
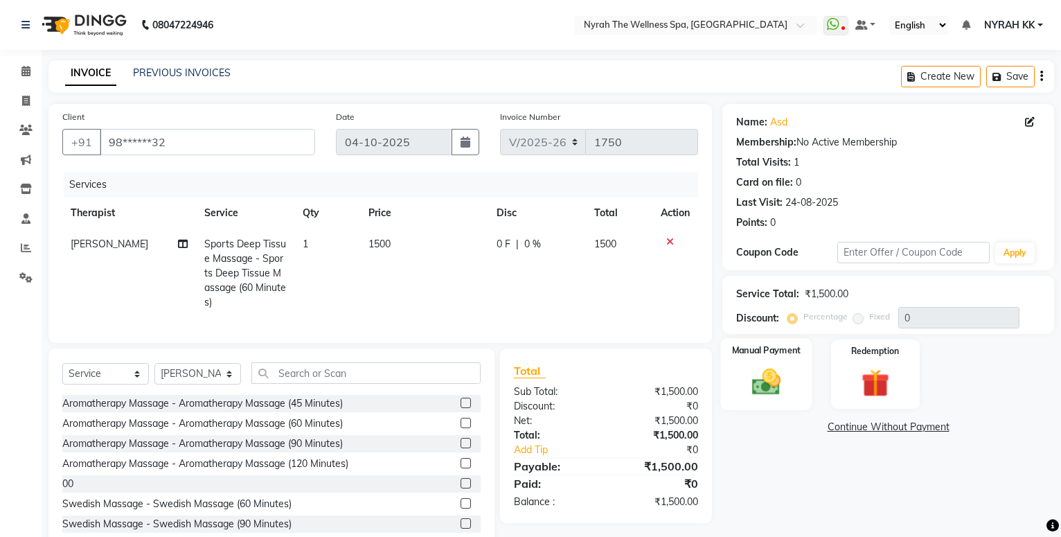
click at [793, 394] on div "Manual Payment" at bounding box center [765, 374] width 91 height 72
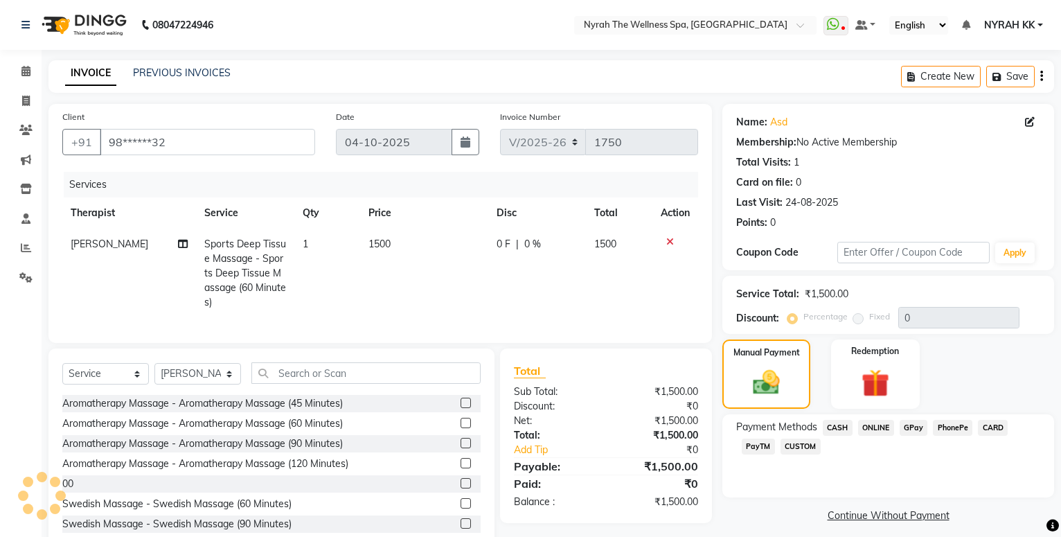
click at [834, 431] on span "CASH" at bounding box center [838, 428] width 30 height 16
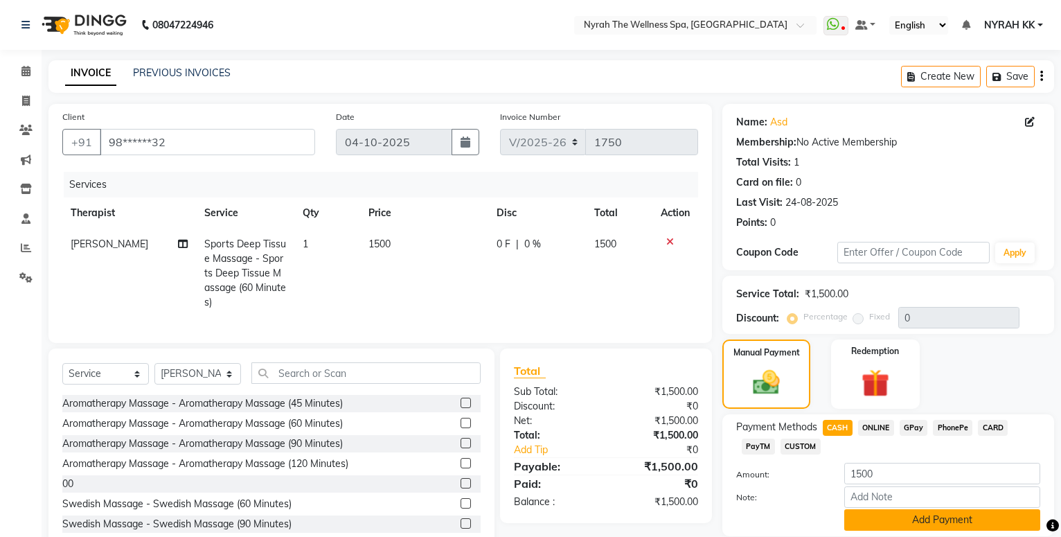
click at [883, 509] on button "Add Payment" at bounding box center [942, 519] width 196 height 21
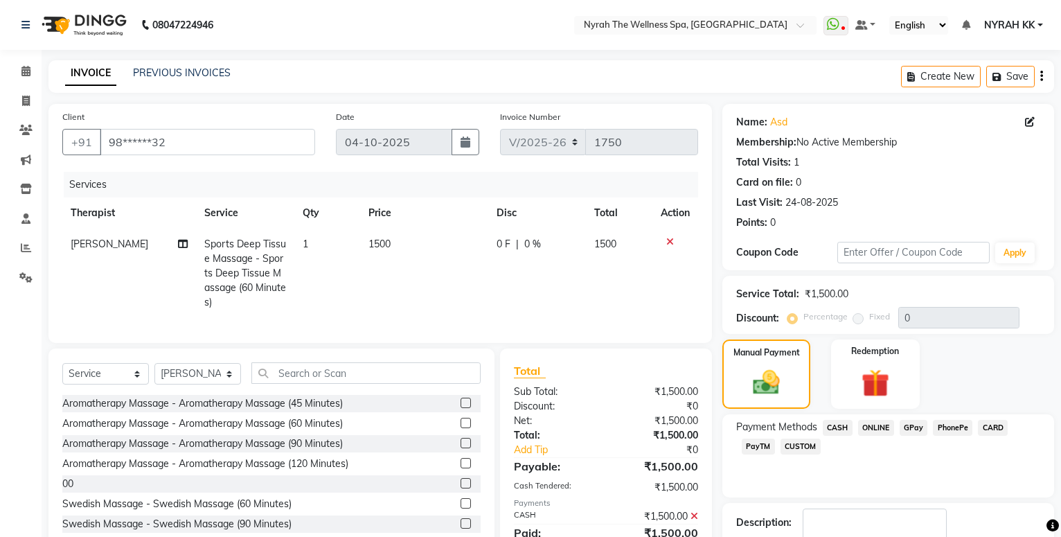
scroll to position [48, 0]
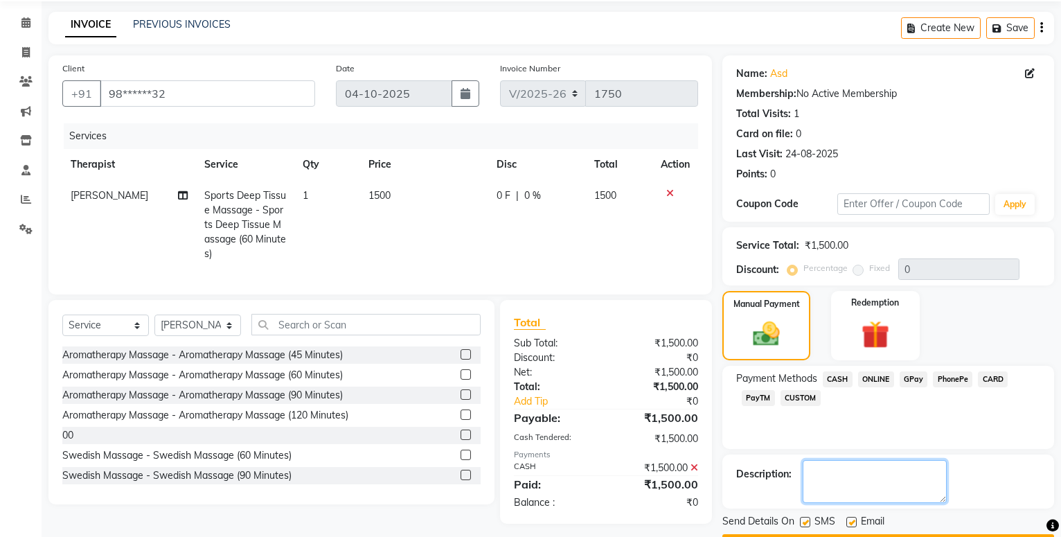
click at [880, 470] on textarea at bounding box center [875, 481] width 144 height 43
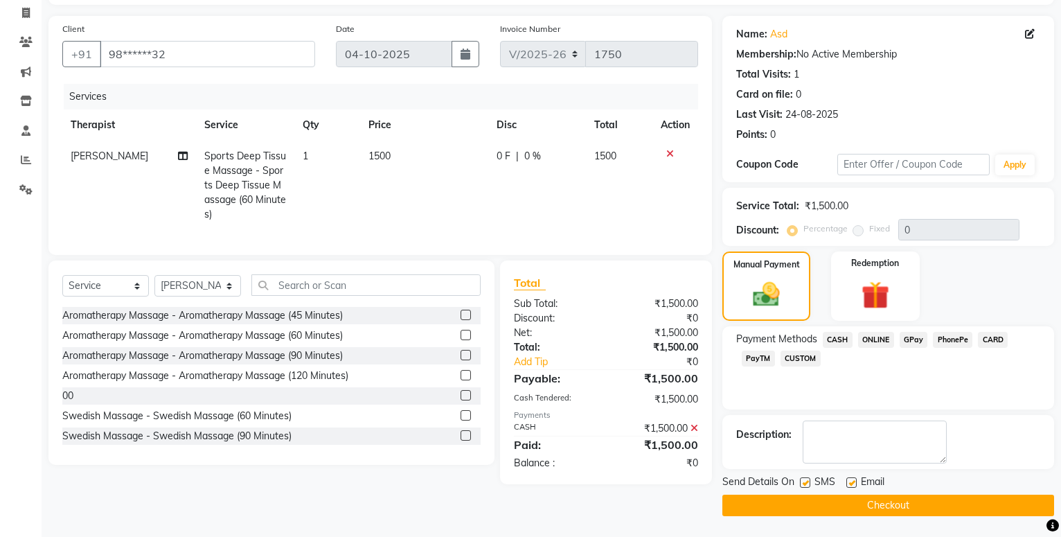
click at [808, 484] on label at bounding box center [805, 482] width 10 height 10
click at [808, 484] on input "checkbox" at bounding box center [804, 483] width 9 height 9
checkbox input "false"
click at [797, 506] on button "Checkout" at bounding box center [889, 505] width 332 height 21
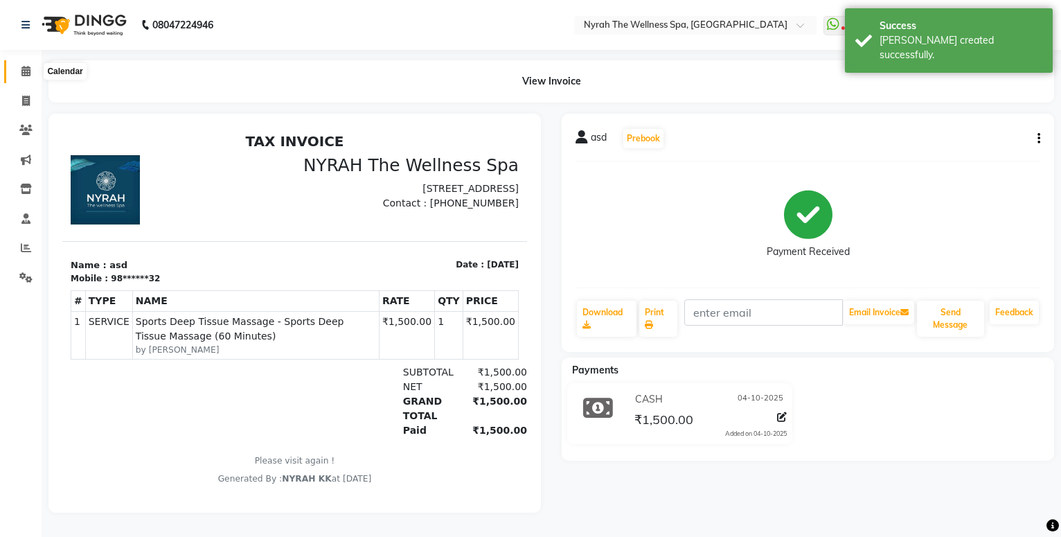
click at [19, 76] on span at bounding box center [26, 72] width 24 height 16
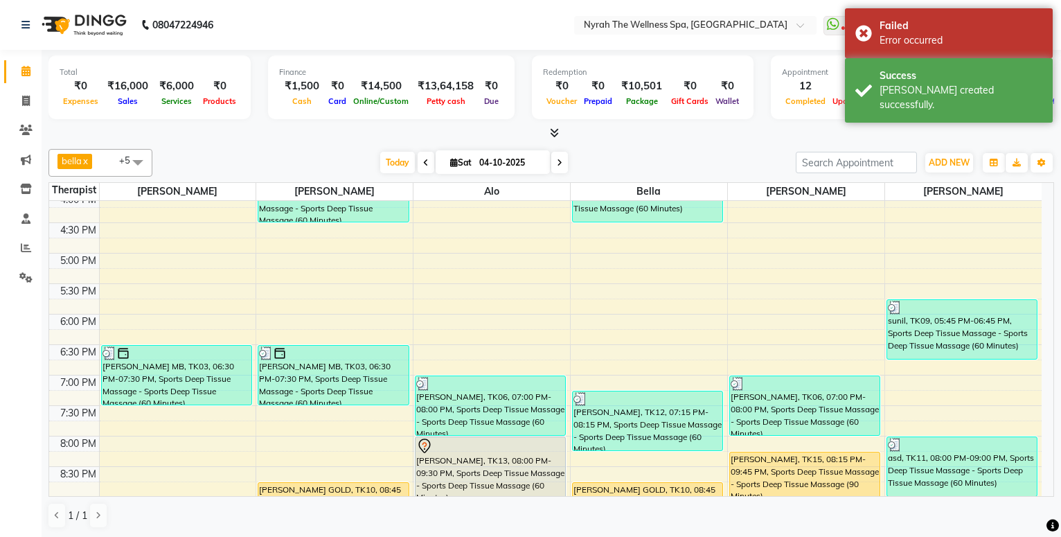
scroll to position [557, 0]
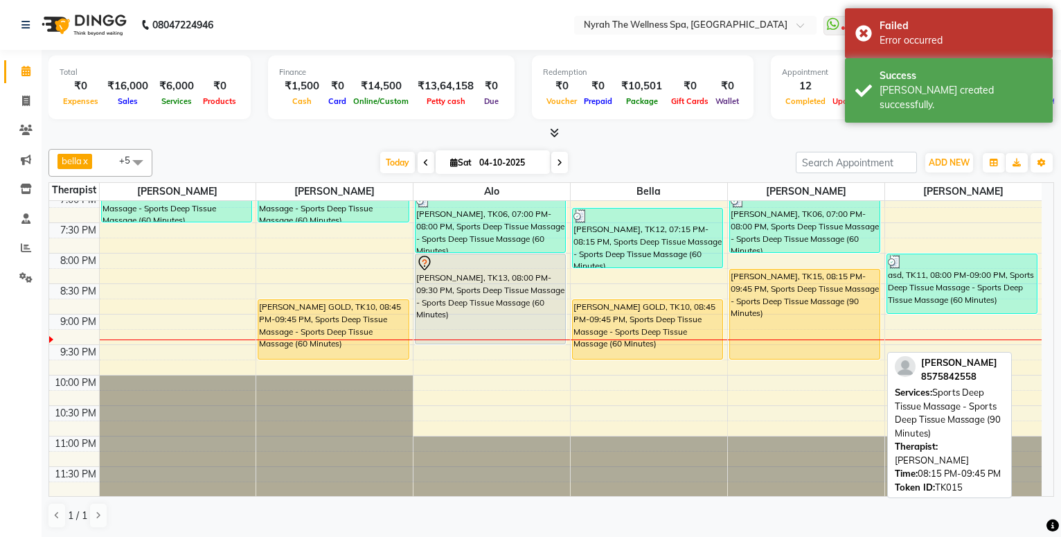
click at [764, 275] on div "[PERSON_NAME], TK15, 08:15 PM-09:45 PM, Sports Deep Tissue Massage - Sports Dee…" at bounding box center [805, 313] width 150 height 89
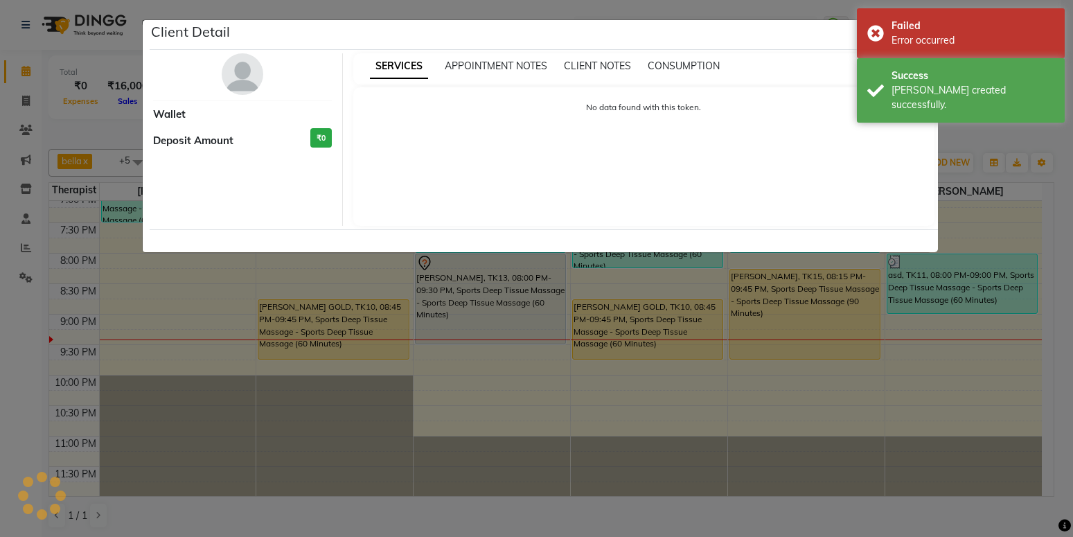
select select "1"
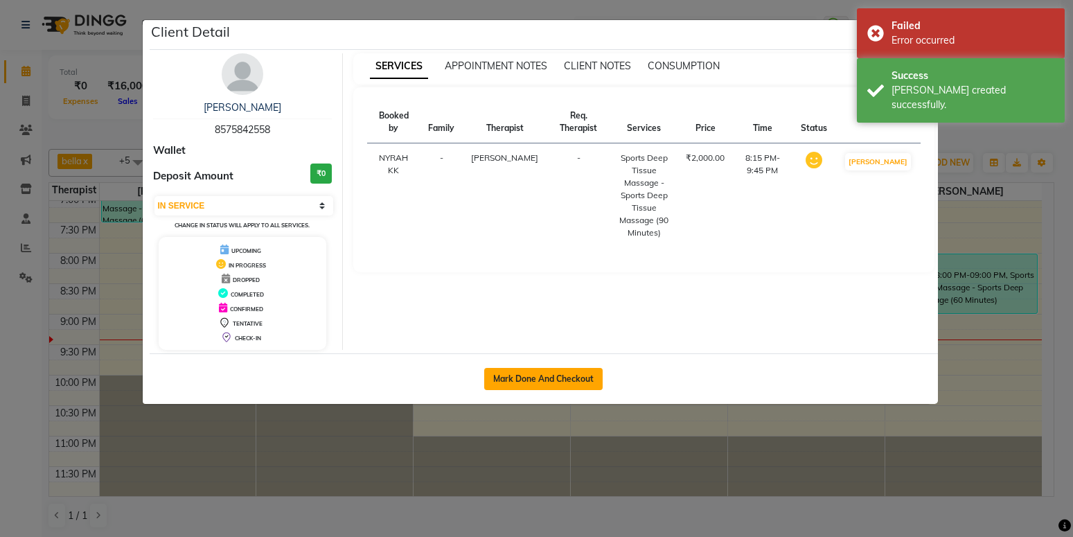
click at [503, 381] on button "Mark Done And Checkout" at bounding box center [543, 379] width 118 height 22
select select "555"
select select "service"
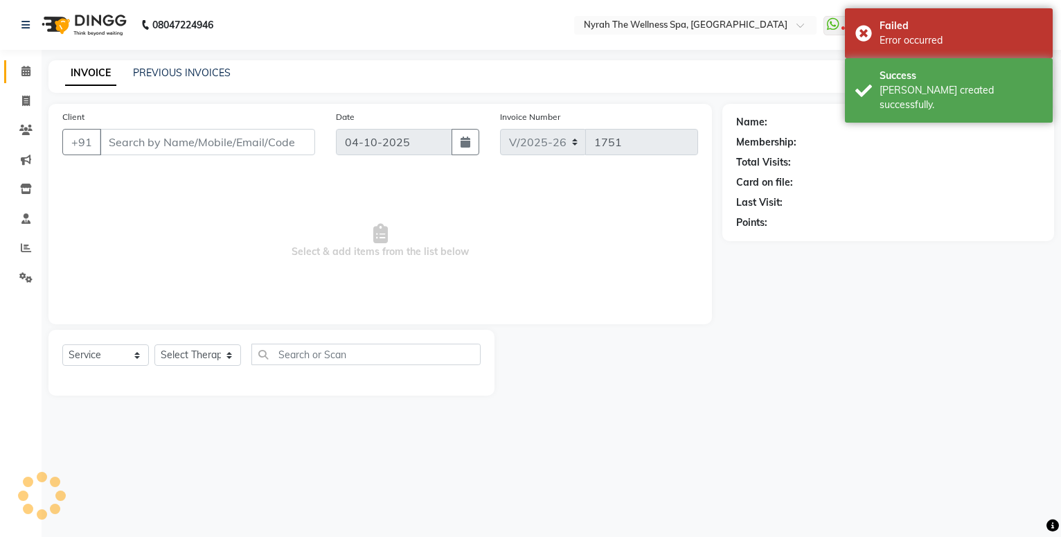
type input "85******58"
select select "77548"
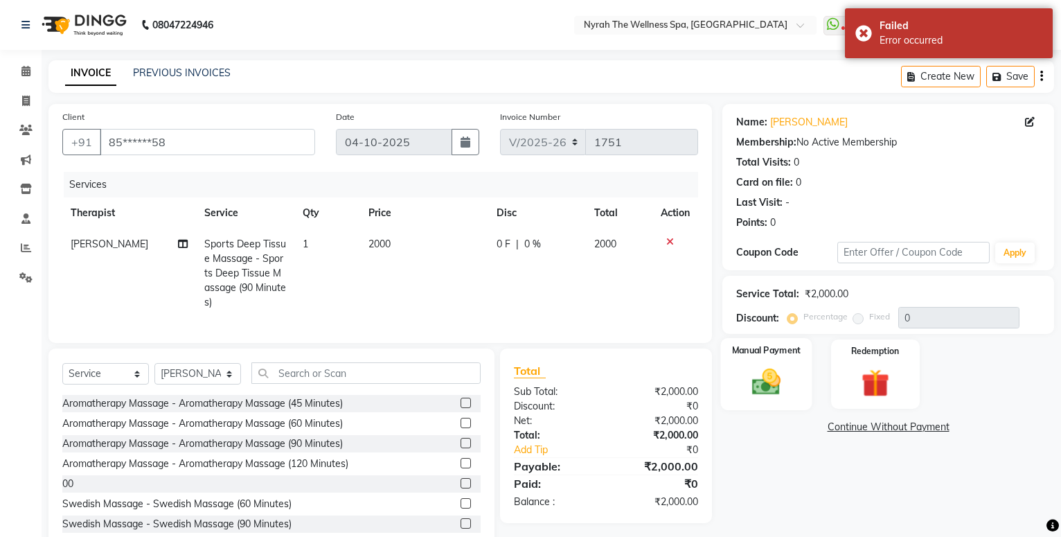
click at [772, 370] on img at bounding box center [766, 382] width 47 height 33
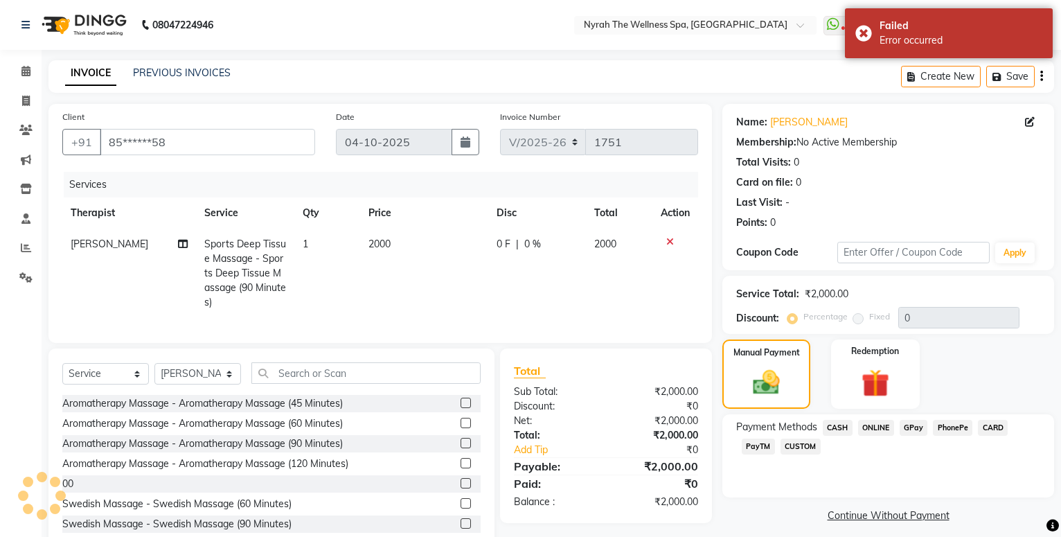
click at [913, 427] on span "GPay" at bounding box center [914, 428] width 28 height 16
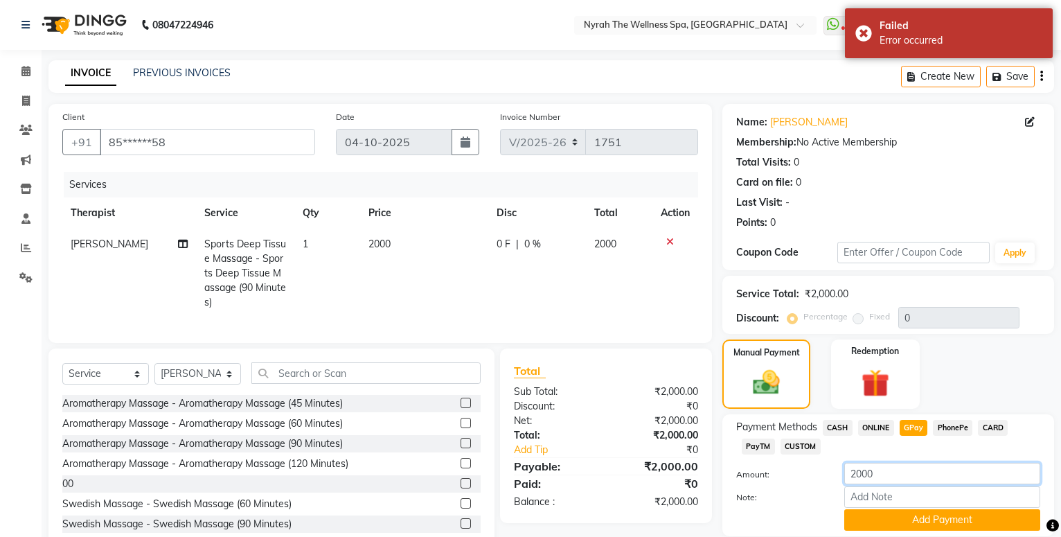
click at [881, 472] on input "2000" at bounding box center [942, 473] width 196 height 21
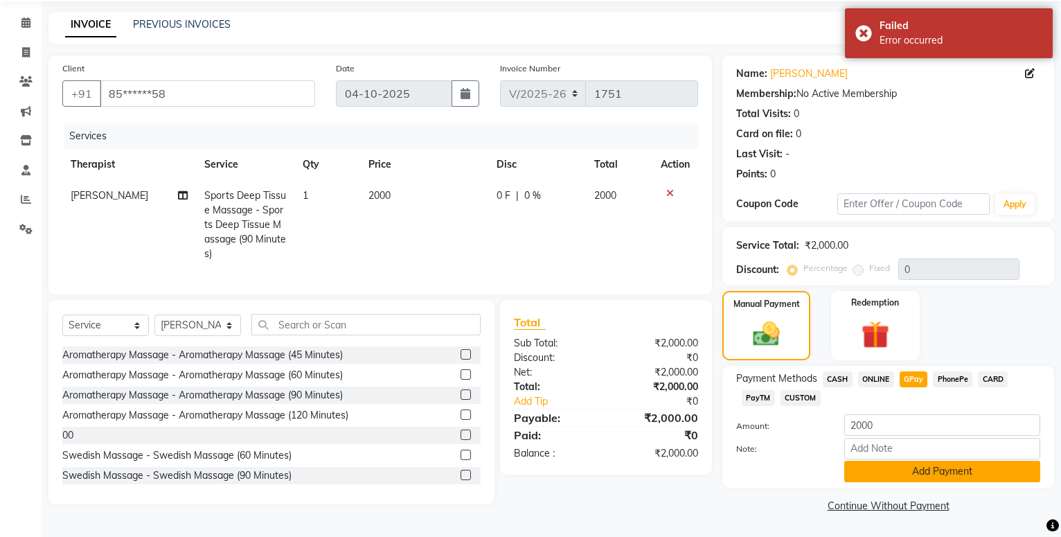
click at [879, 474] on button "Add Payment" at bounding box center [942, 471] width 196 height 21
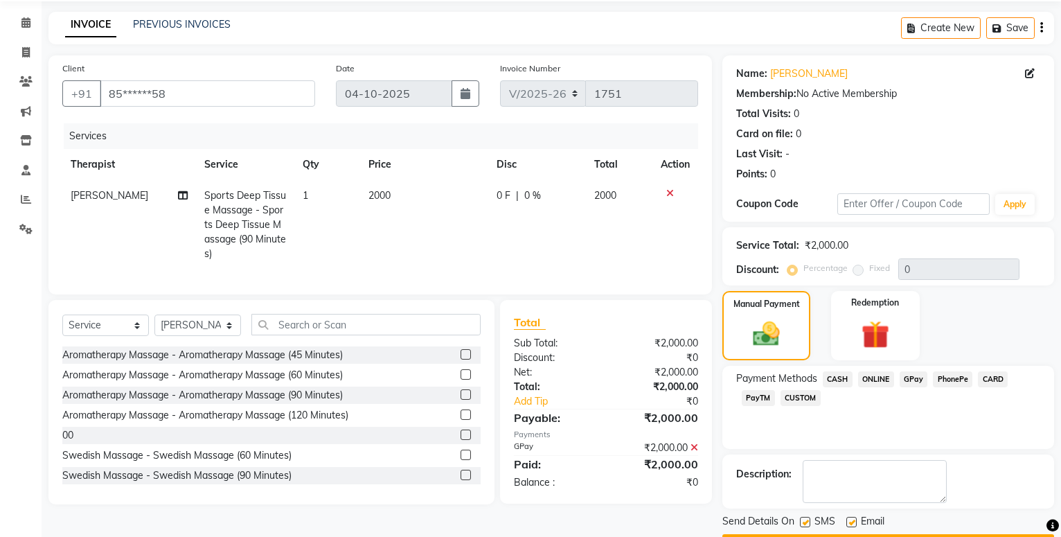
scroll to position [88, 0]
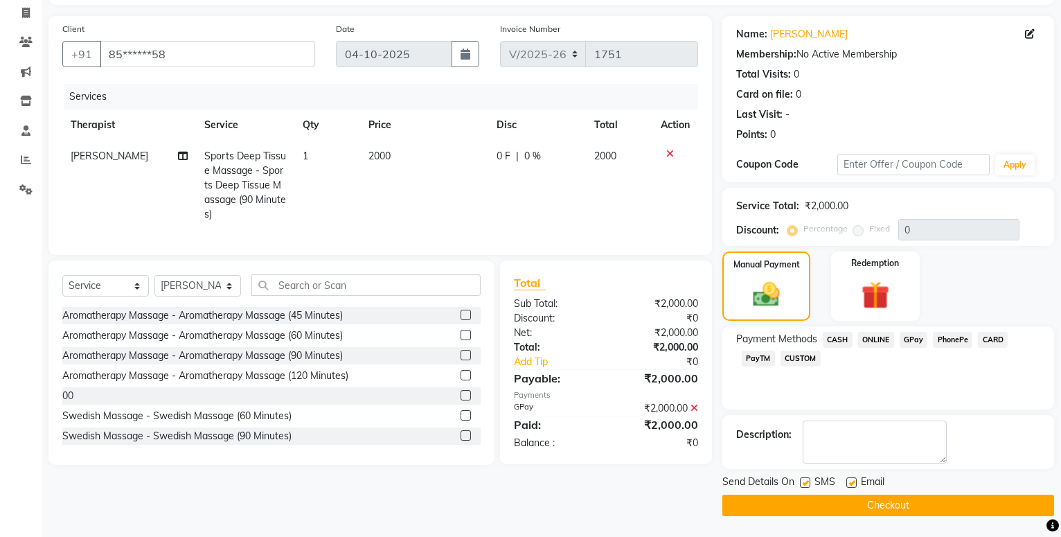
drag, startPoint x: 808, startPoint y: 483, endPoint x: 804, endPoint y: 497, distance: 14.5
click at [808, 482] on label at bounding box center [805, 482] width 10 height 10
click at [808, 482] on input "checkbox" at bounding box center [804, 483] width 9 height 9
checkbox input "false"
click at [795, 515] on button "Checkout" at bounding box center [889, 505] width 332 height 21
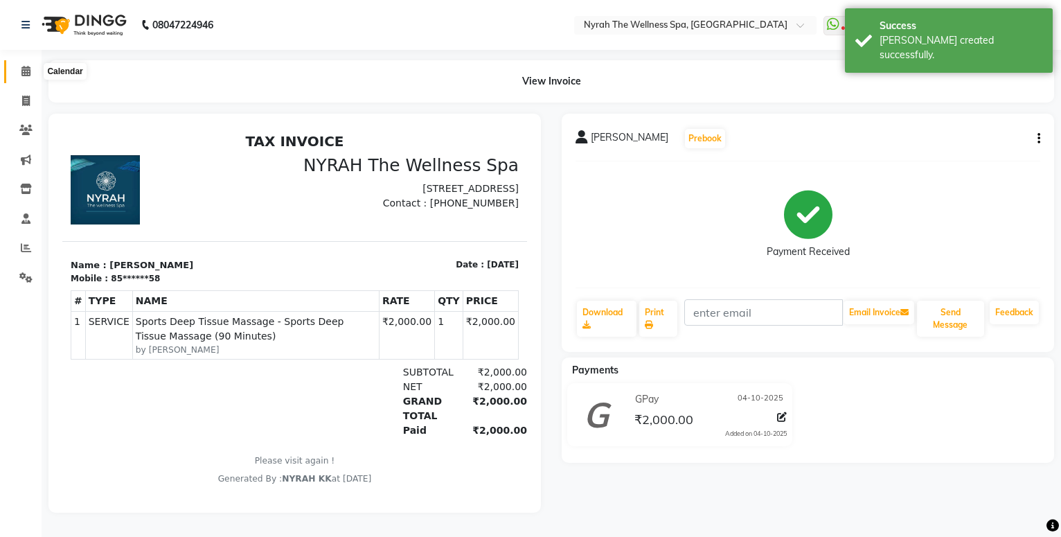
click at [19, 74] on span at bounding box center [26, 72] width 24 height 16
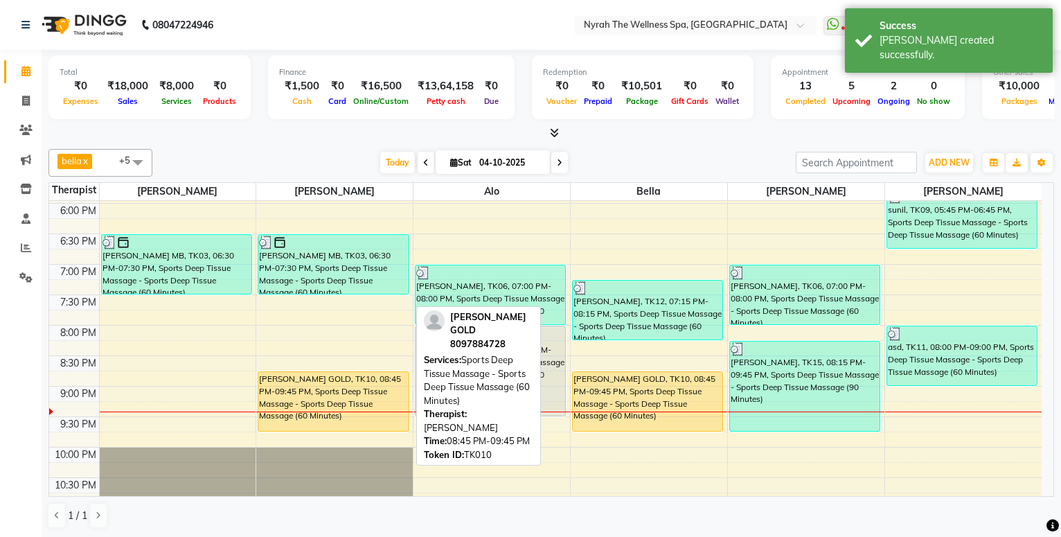
scroll to position [524, 0]
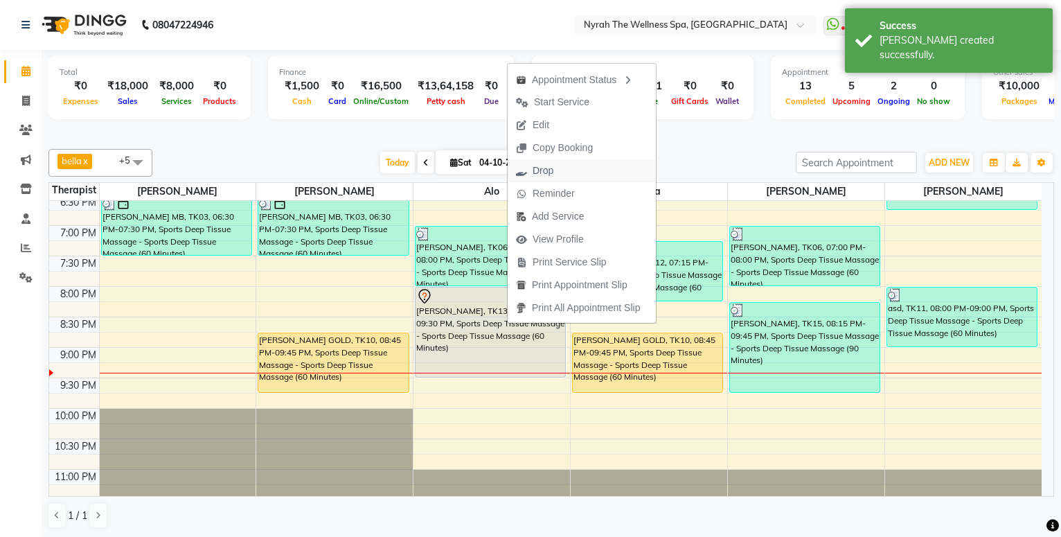
click at [543, 170] on span "Drop" at bounding box center [543, 170] width 21 height 15
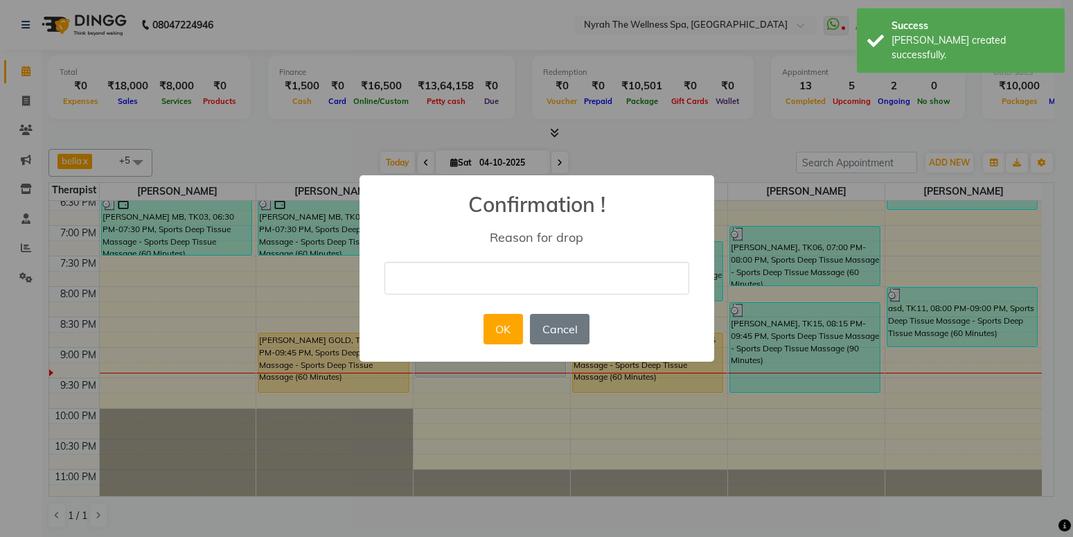
click at [485, 270] on input "text" at bounding box center [536, 278] width 305 height 33
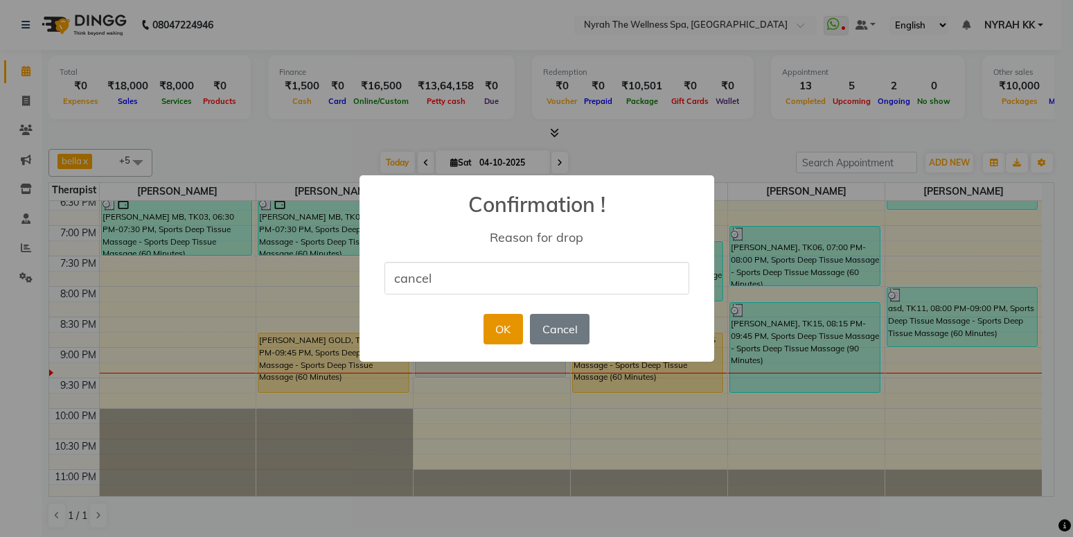
type input "cancel"
click at [488, 334] on button "OK" at bounding box center [503, 329] width 39 height 30
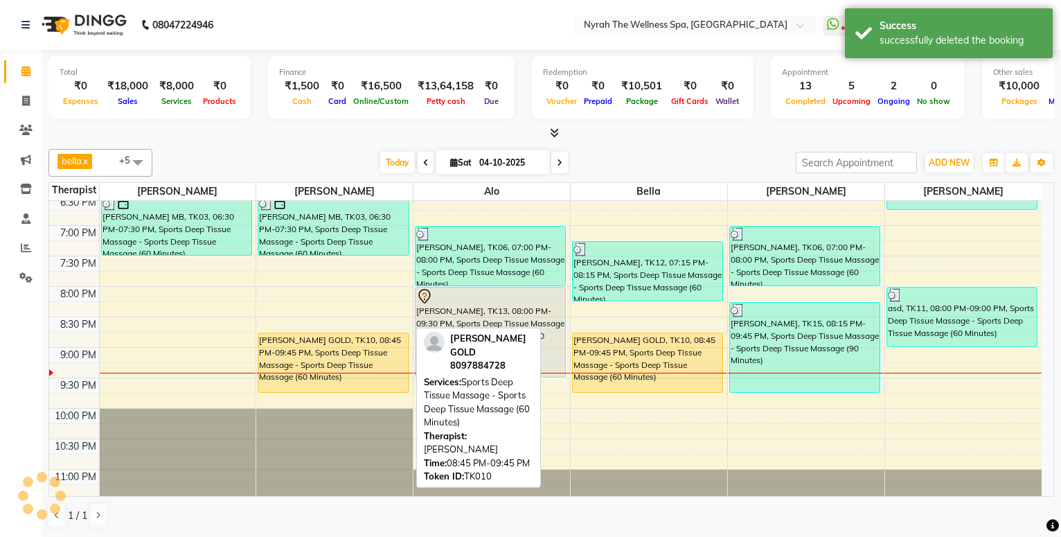
click at [391, 366] on div "[PERSON_NAME] GOLD, TK10, 08:45 PM-09:45 PM, Sports Deep Tissue Massage - Sport…" at bounding box center [333, 362] width 150 height 59
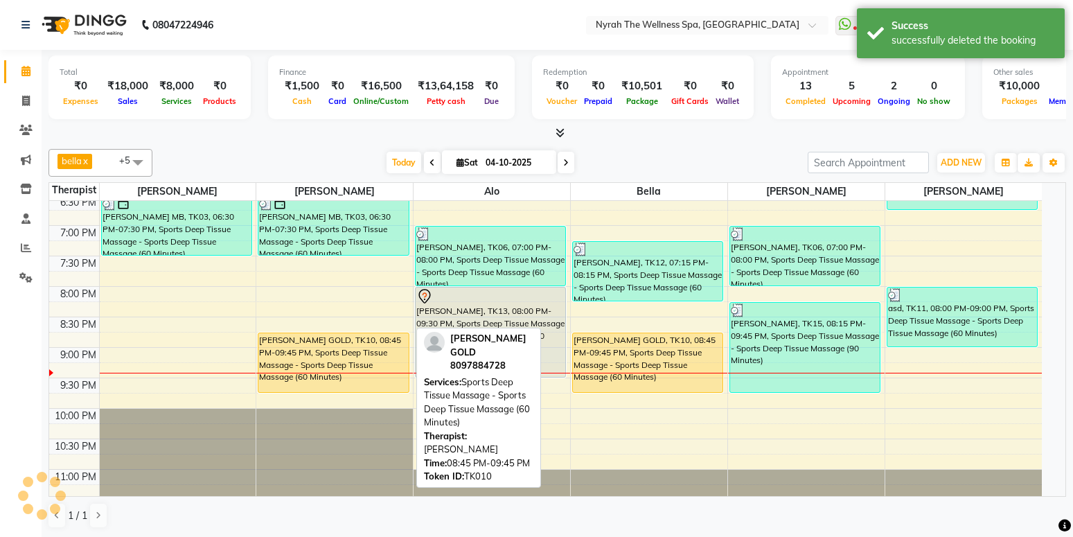
select select "1"
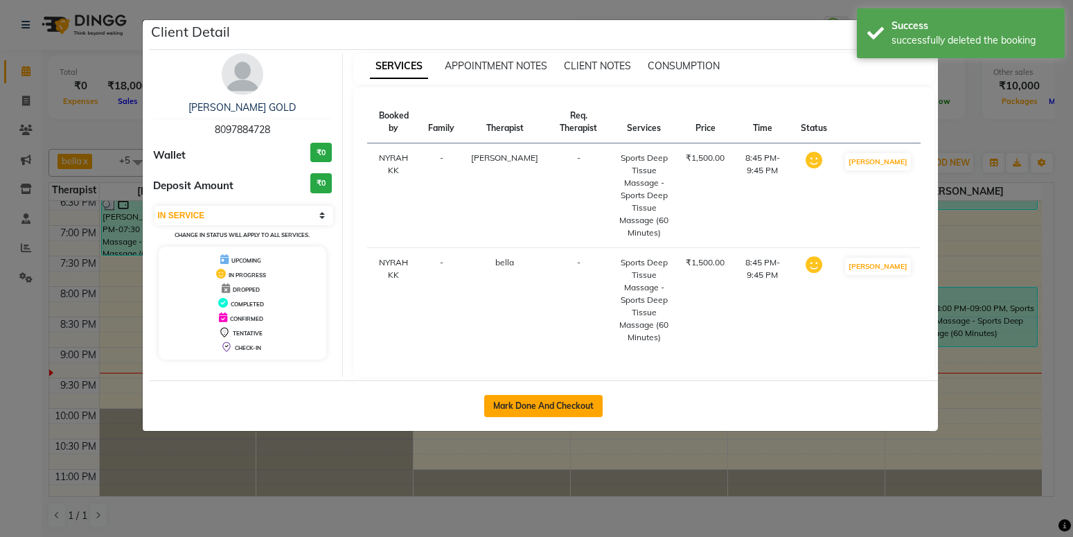
click at [538, 395] on button "Mark Done And Checkout" at bounding box center [543, 406] width 118 height 22
select select "555"
select select "service"
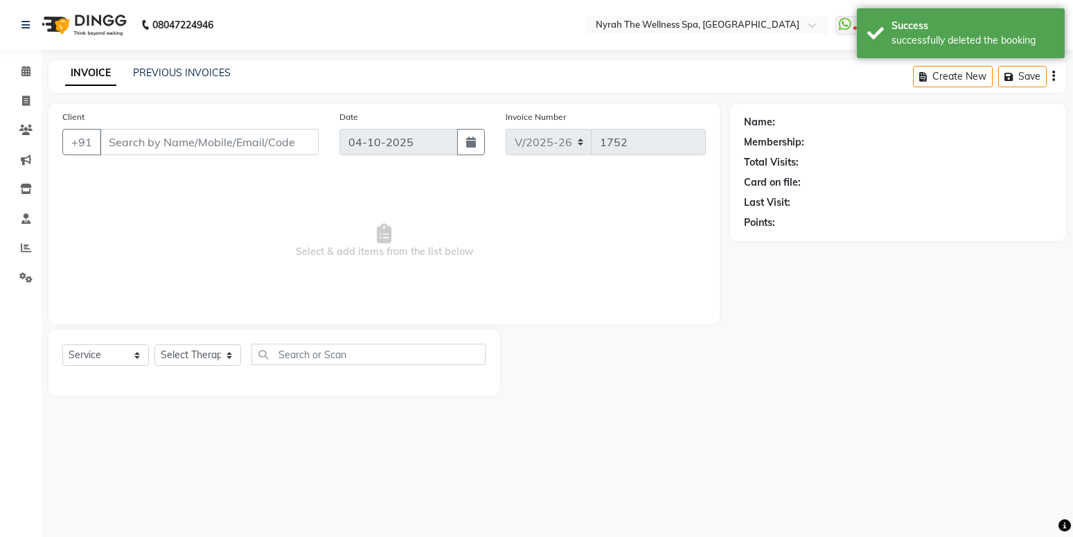
type input "80******28"
select select "10349"
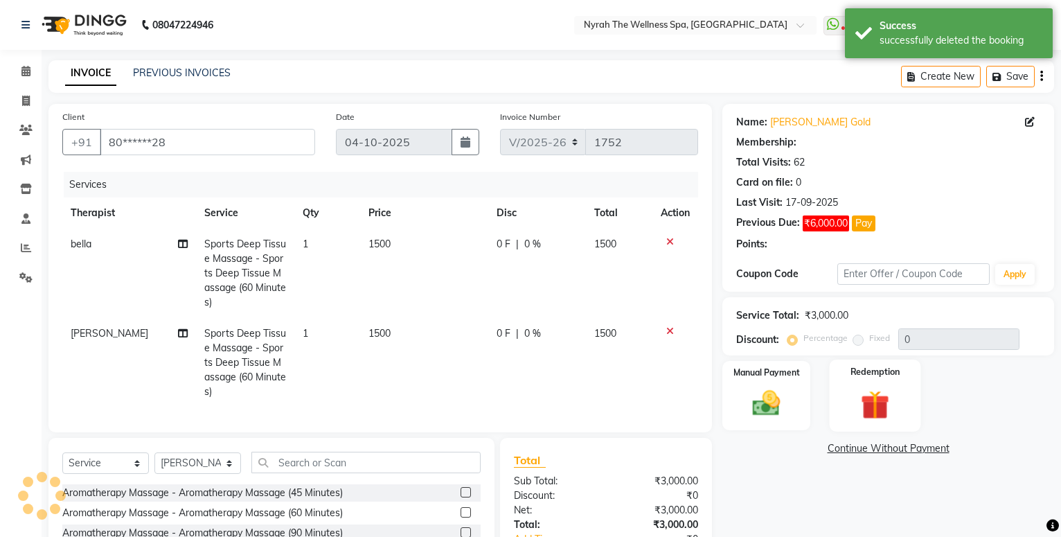
drag, startPoint x: 868, startPoint y: 408, endPoint x: 865, endPoint y: 415, distance: 7.5
click at [868, 408] on img at bounding box center [875, 405] width 47 height 36
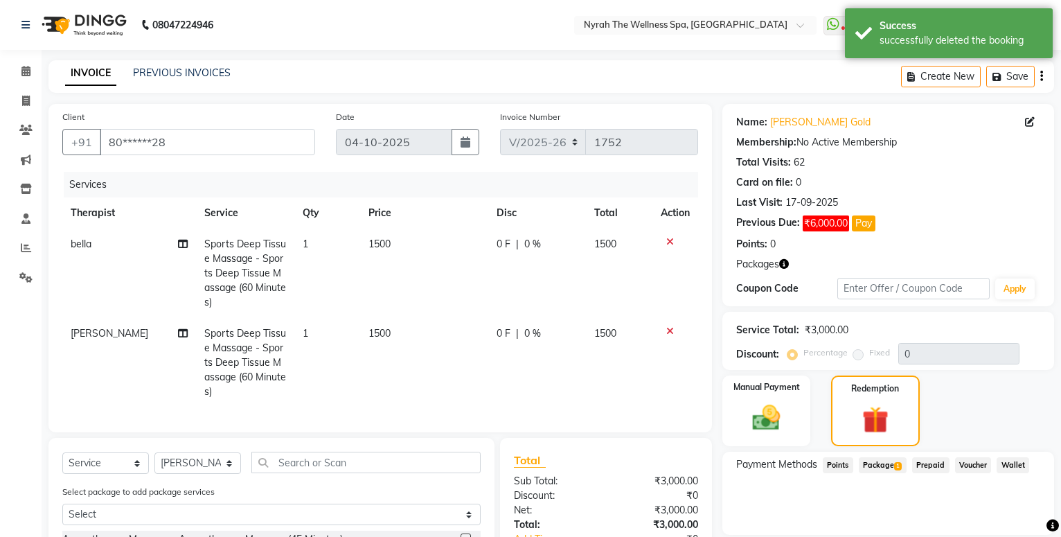
click at [860, 449] on div "Name: [PERSON_NAME] Gold Membership: No Active Membership Total Visits: 62 Card…" at bounding box center [894, 396] width 342 height 585
click at [867, 462] on span "Package 1" at bounding box center [883, 465] width 48 height 16
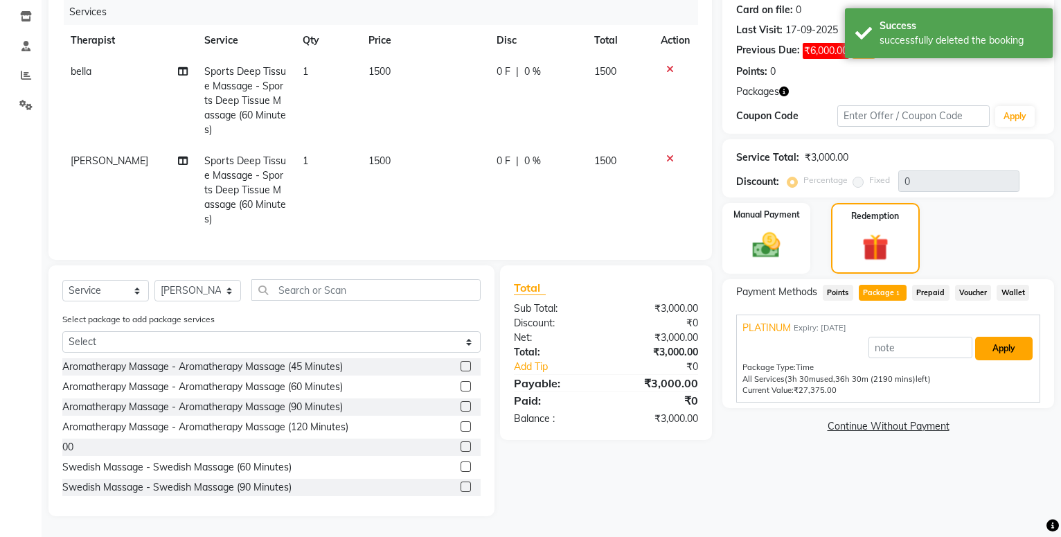
click at [1009, 341] on button "Apply" at bounding box center [1003, 349] width 57 height 24
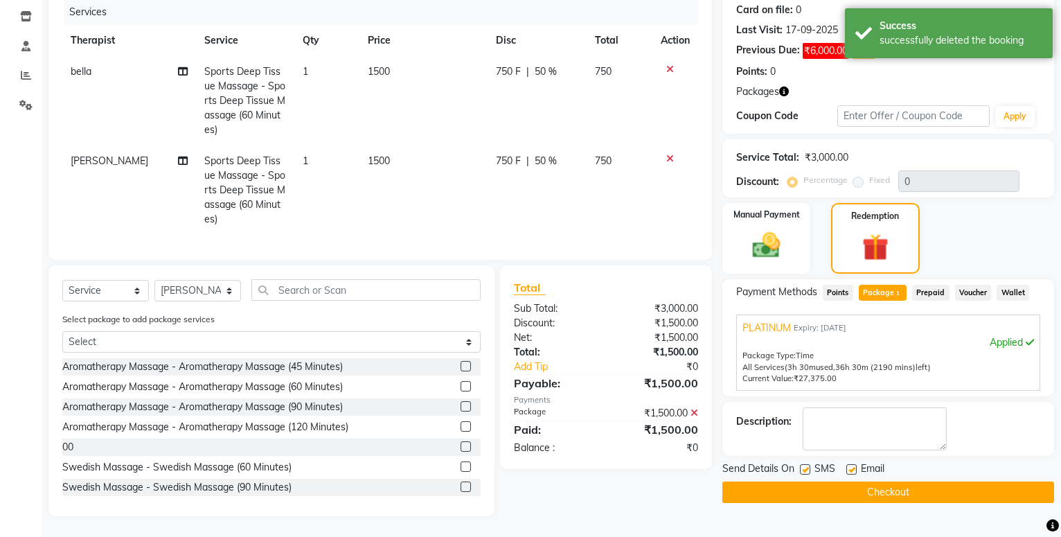
click at [806, 464] on label at bounding box center [805, 469] width 10 height 10
click at [806, 466] on input "checkbox" at bounding box center [804, 470] width 9 height 9
checkbox input "false"
click at [804, 481] on button "Checkout" at bounding box center [889, 491] width 332 height 21
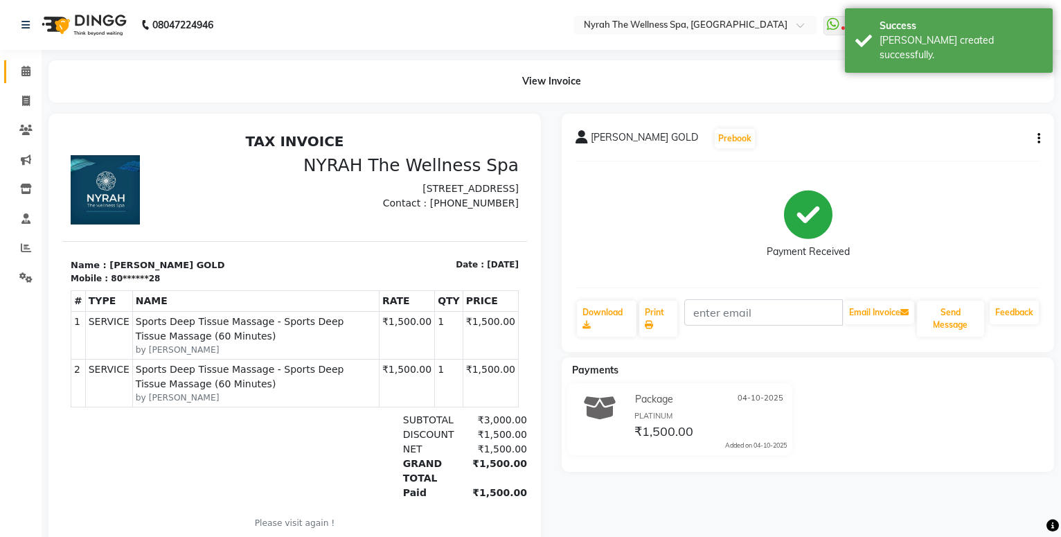
click at [22, 82] on link "Calendar" at bounding box center [20, 71] width 33 height 23
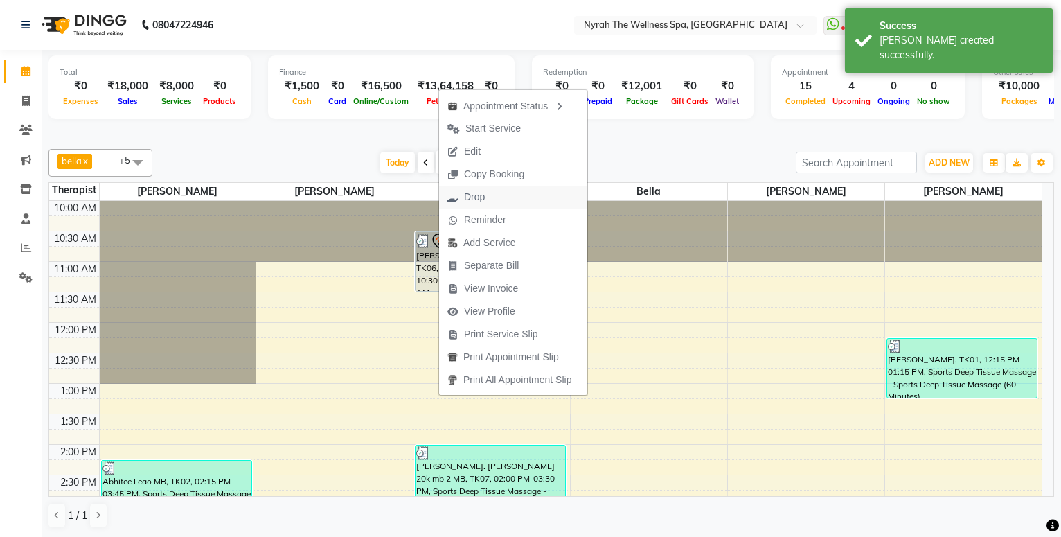
click at [475, 194] on span "Drop" at bounding box center [474, 197] width 21 height 15
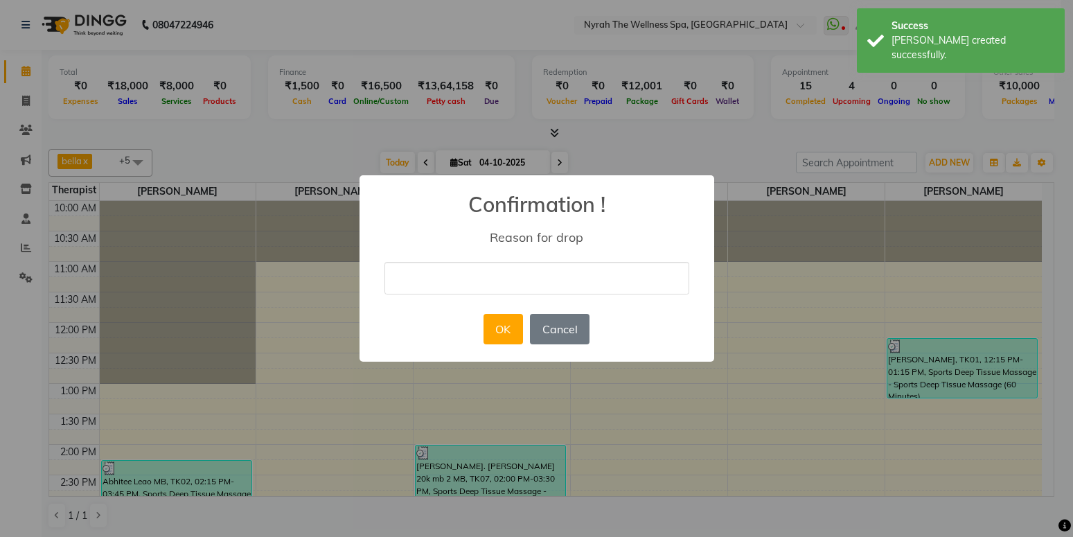
click at [427, 281] on input "text" at bounding box center [536, 278] width 305 height 33
type input "cancel"
drag, startPoint x: 499, startPoint y: 328, endPoint x: 476, endPoint y: 326, distance: 23.6
click at [484, 340] on button "OK" at bounding box center [503, 329] width 39 height 30
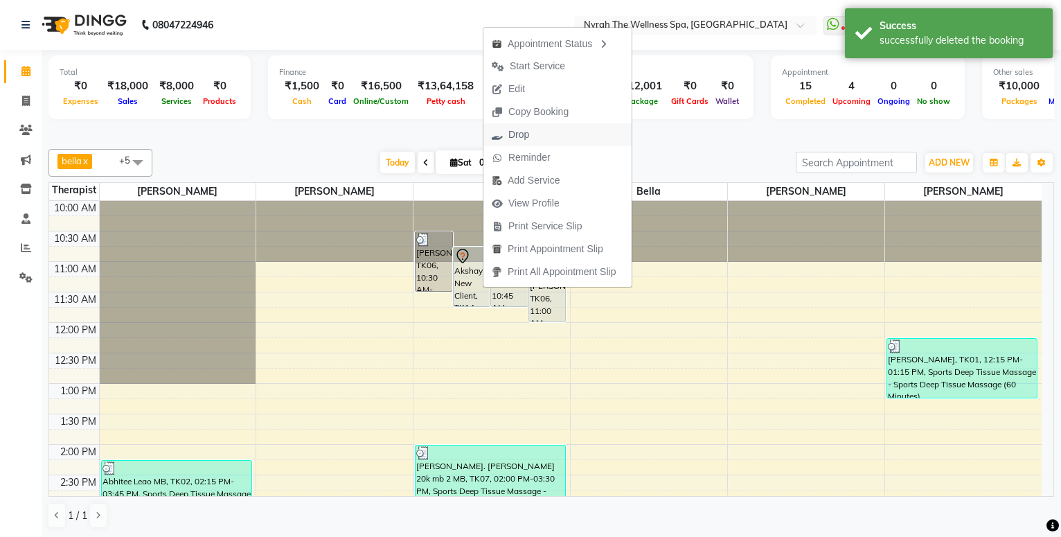
click at [535, 134] on span "Drop" at bounding box center [511, 134] width 54 height 23
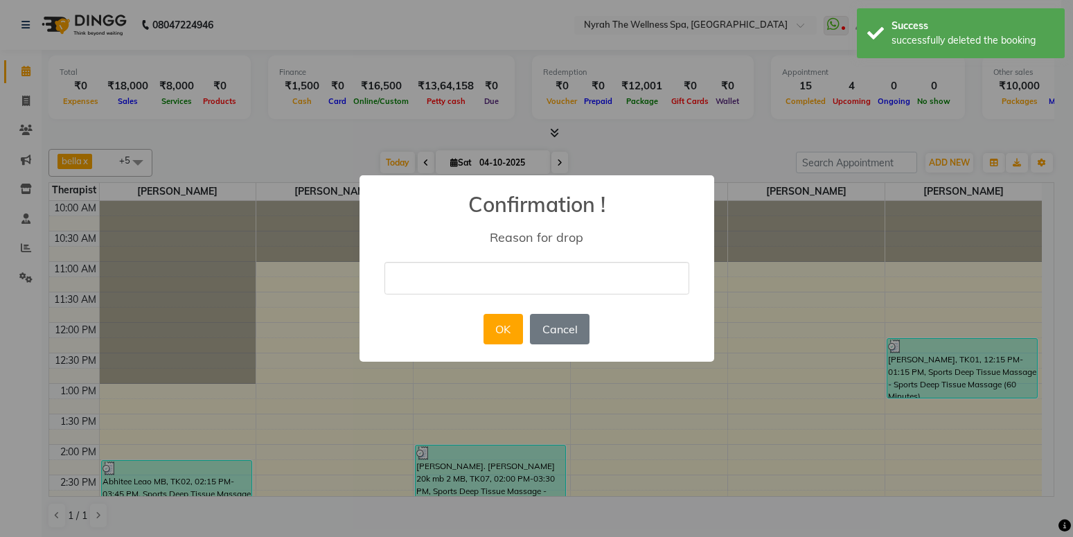
click at [493, 264] on input "text" at bounding box center [536, 278] width 305 height 33
type input "cancel"
click at [488, 315] on button "OK" at bounding box center [503, 329] width 39 height 30
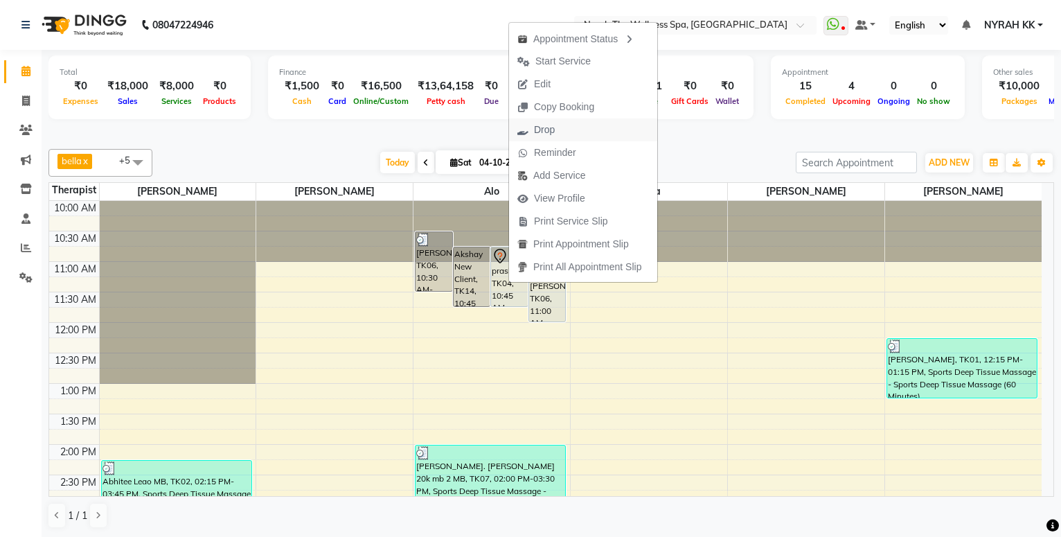
click at [572, 125] on button "Drop" at bounding box center [583, 129] width 148 height 23
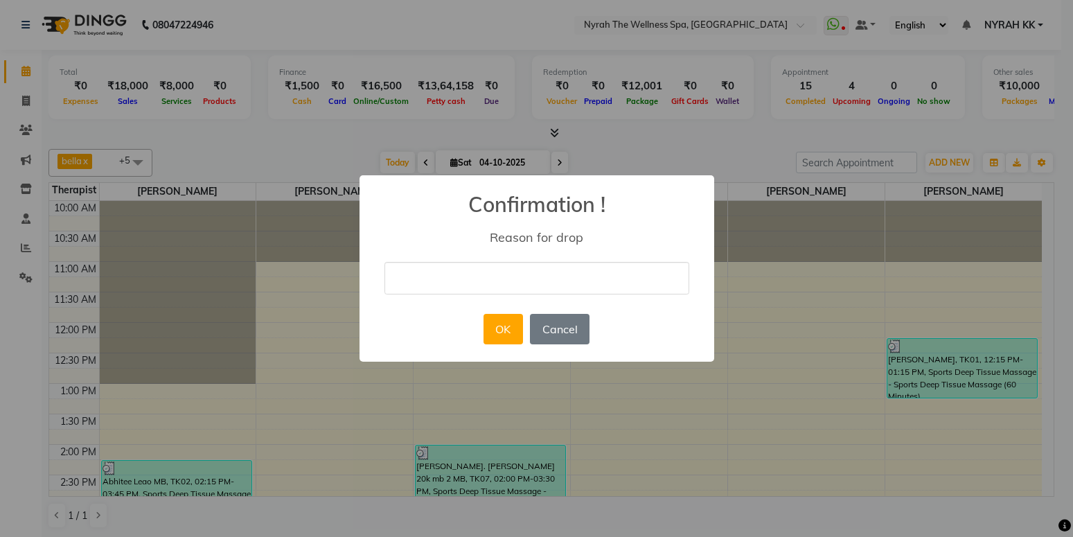
click at [468, 283] on input "text" at bounding box center [536, 278] width 305 height 33
type input "cancel"
click at [511, 331] on button "OK" at bounding box center [503, 329] width 39 height 30
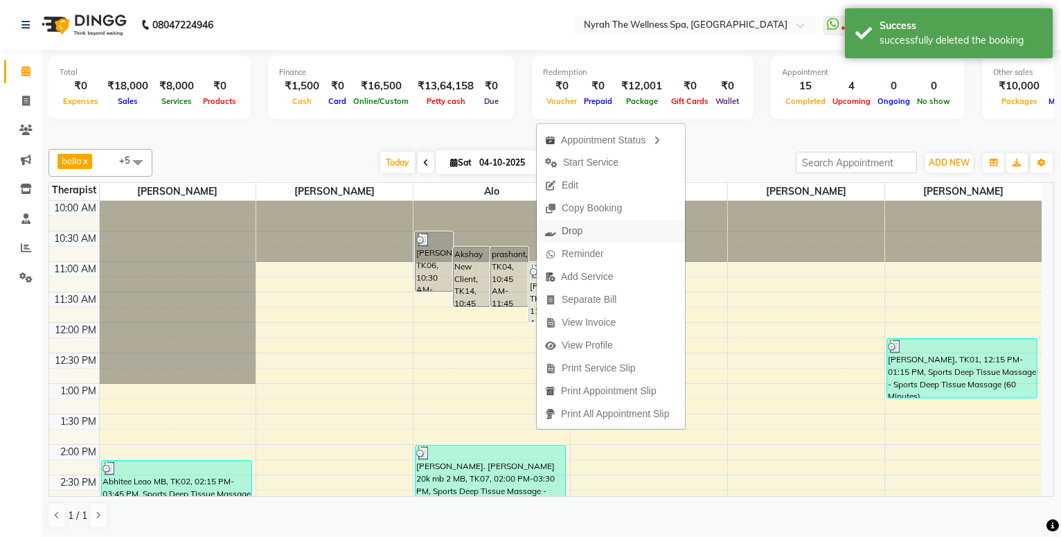
click at [583, 238] on span "Drop" at bounding box center [564, 231] width 54 height 23
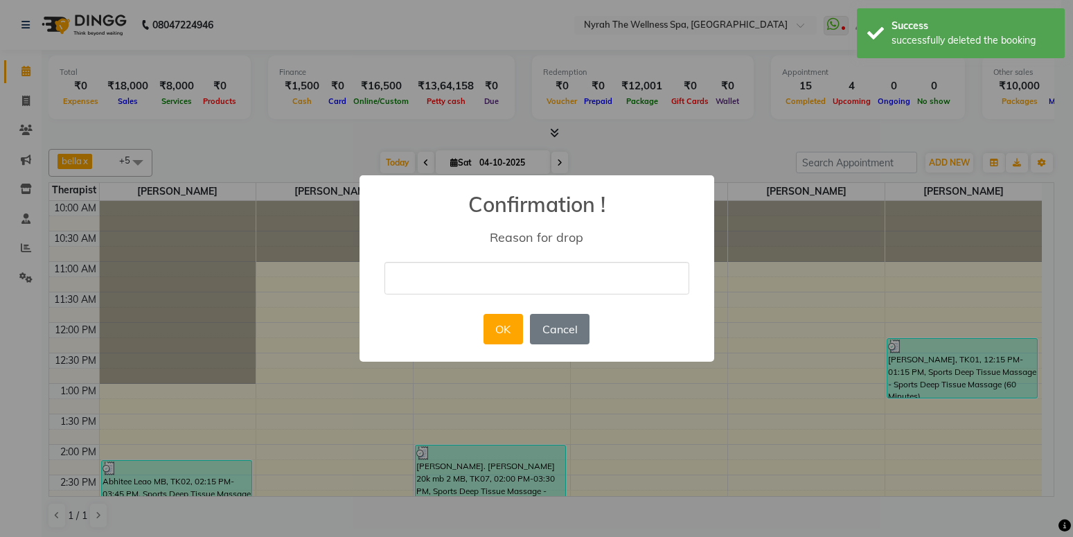
click at [491, 285] on input "text" at bounding box center [536, 278] width 305 height 33
type input "cancel"
click at [491, 327] on button "OK" at bounding box center [503, 329] width 39 height 30
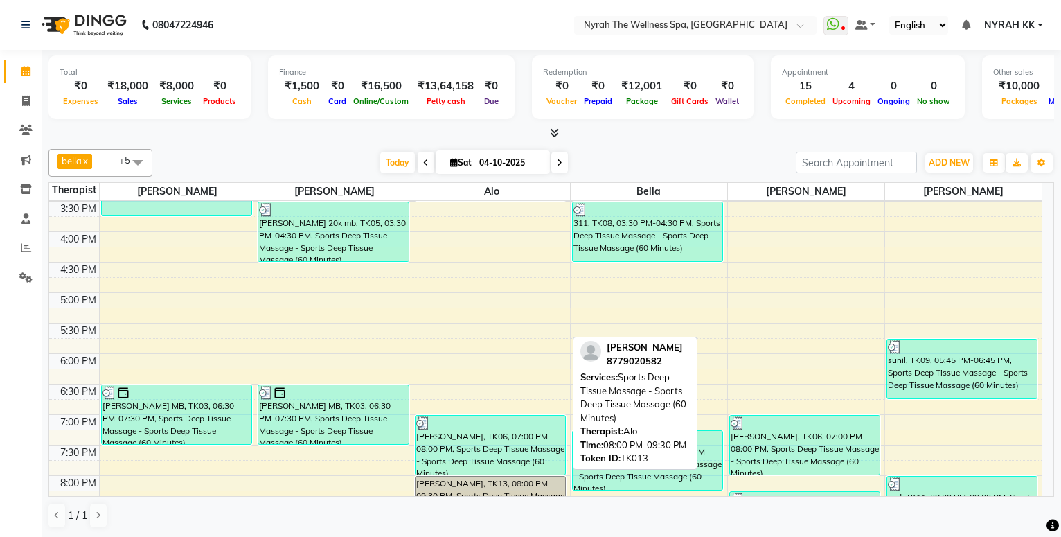
scroll to position [333, 0]
